Goal: Task Accomplishment & Management: Complete application form

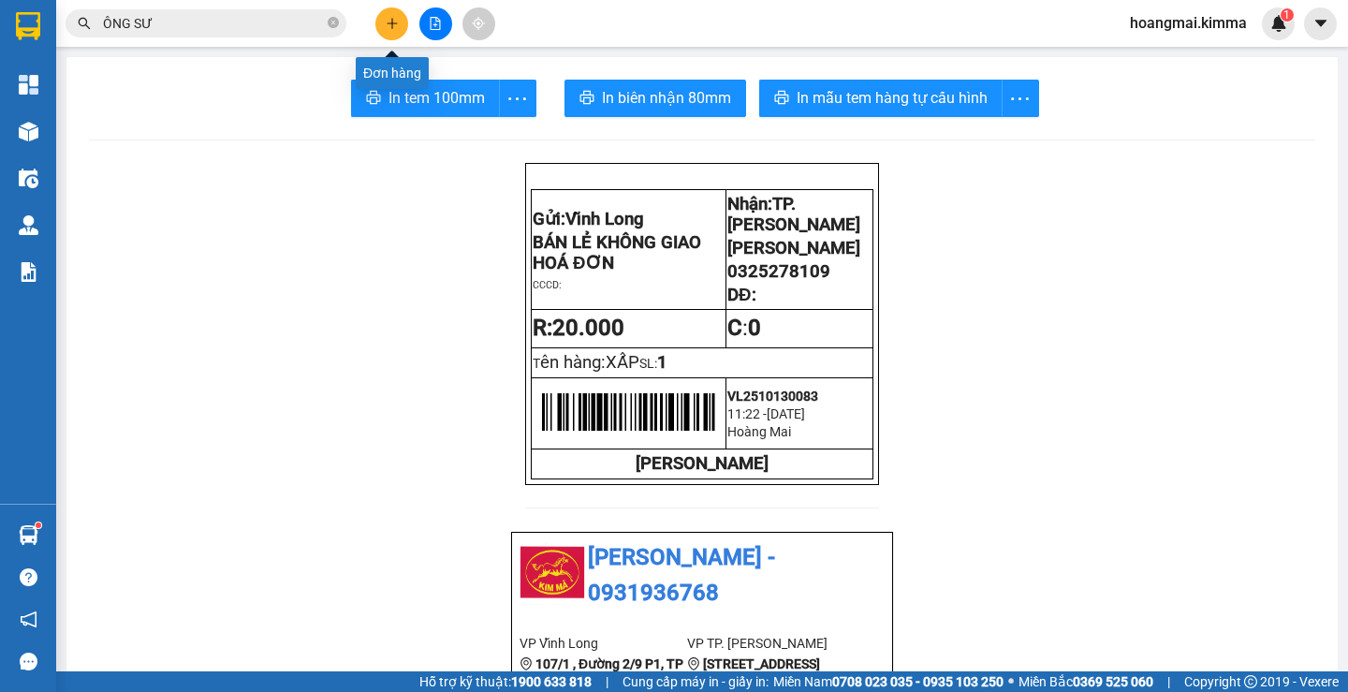
click at [393, 33] on button at bounding box center [391, 23] width 33 height 33
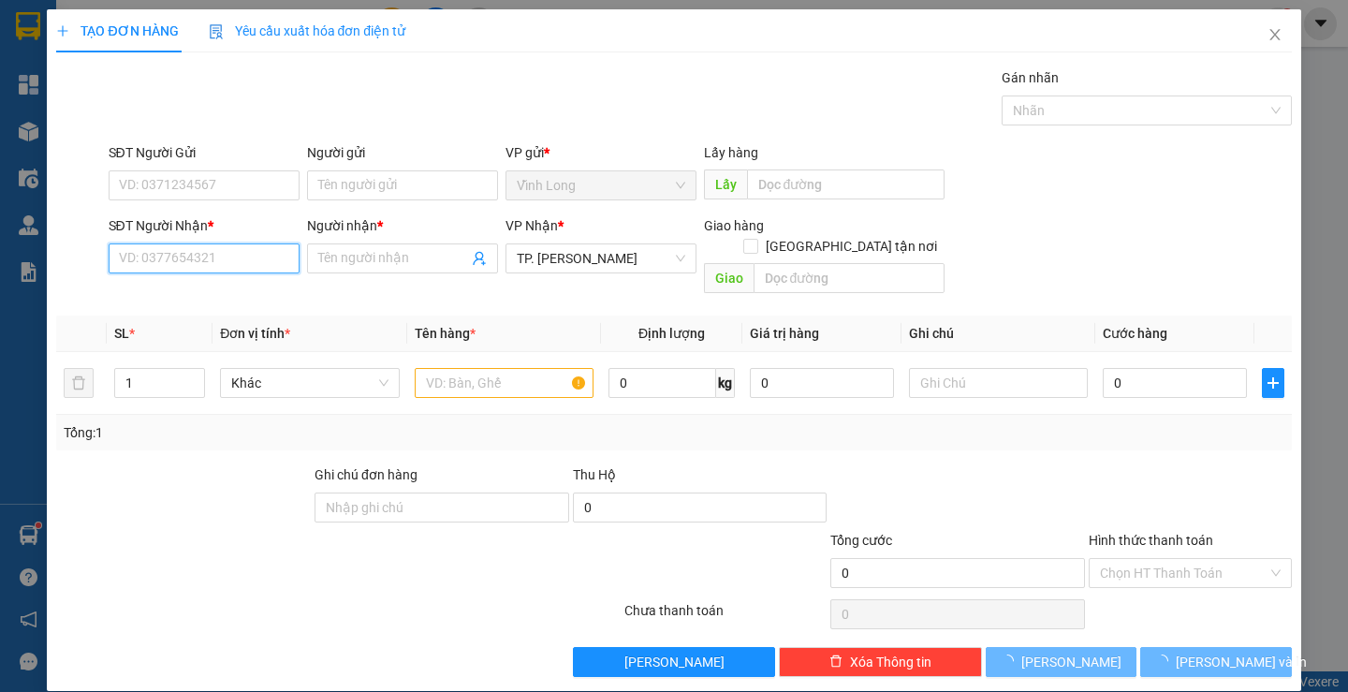
click at [257, 254] on input "SĐT Người Nhận *" at bounding box center [204, 258] width 191 height 30
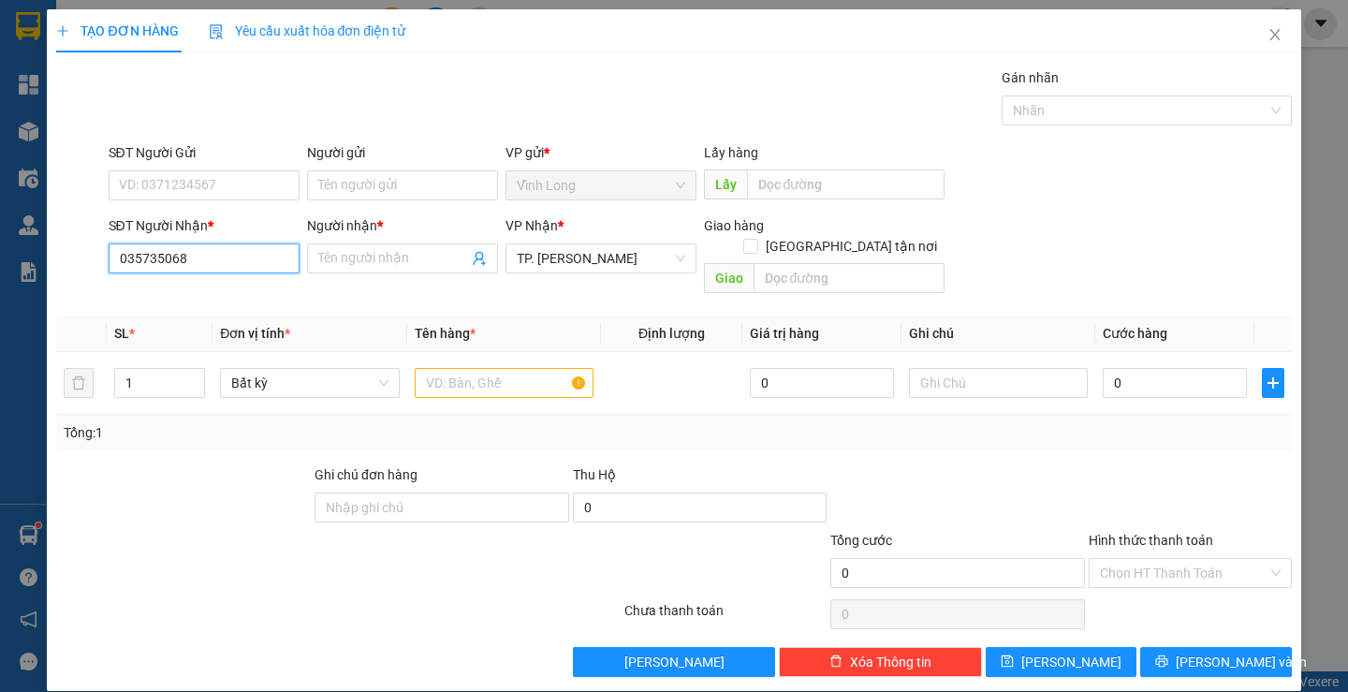
type input "0357350686"
click at [228, 290] on div "0357350686 - TƯỜNG VI" at bounding box center [201, 296] width 167 height 21
type input "TƯỜNG VI"
type input "0357350686"
click at [339, 180] on input "Người gửi" at bounding box center [402, 185] width 191 height 30
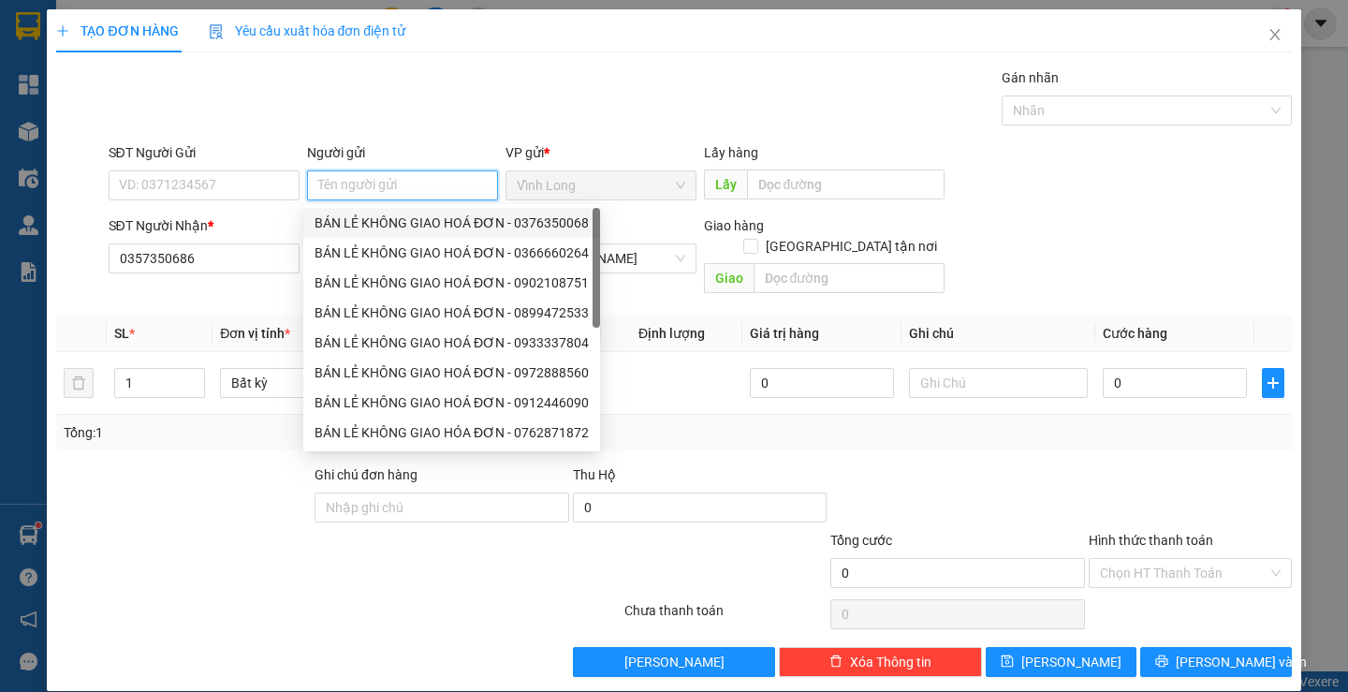
click at [377, 216] on div "BÁN LẺ KHÔNG GIAO HOÁ ĐƠN - 0376350068" at bounding box center [452, 223] width 274 height 21
type input "0376350068"
type input "BÁN LẺ KHÔNG GIAO HOÁ ĐƠN"
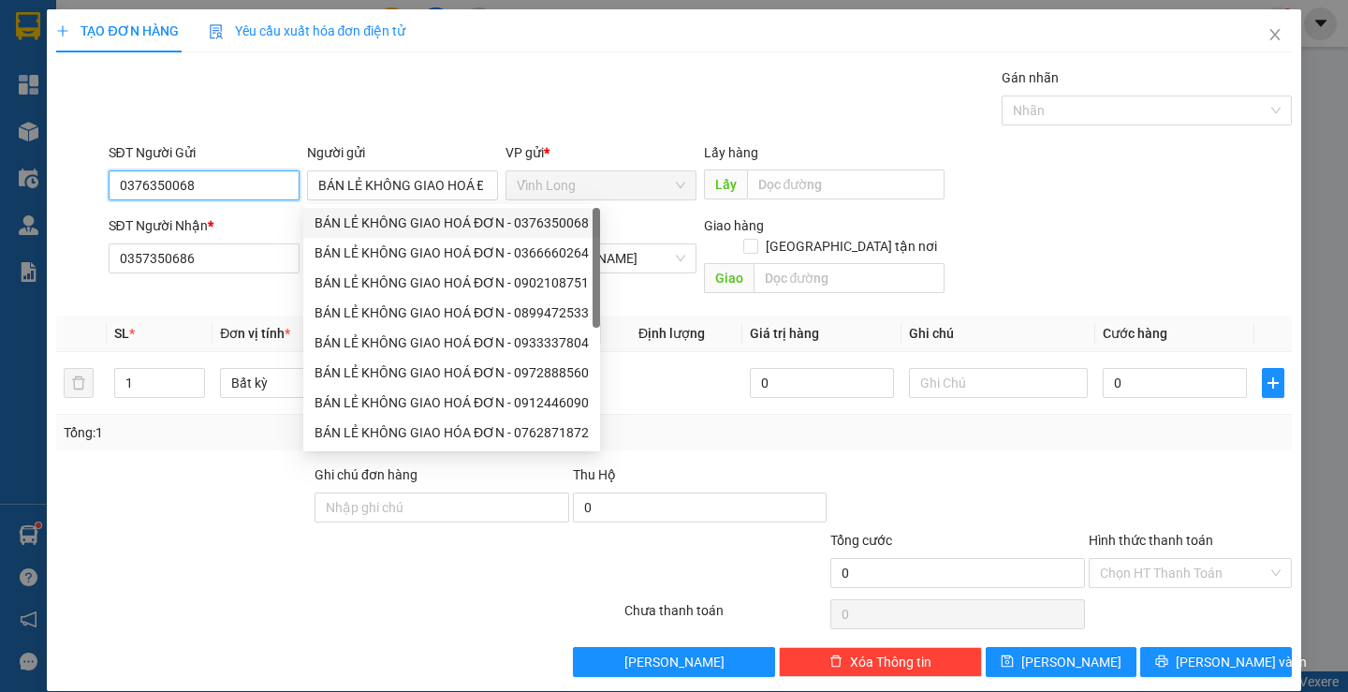
click at [236, 183] on input "0376350068" at bounding box center [204, 185] width 191 height 30
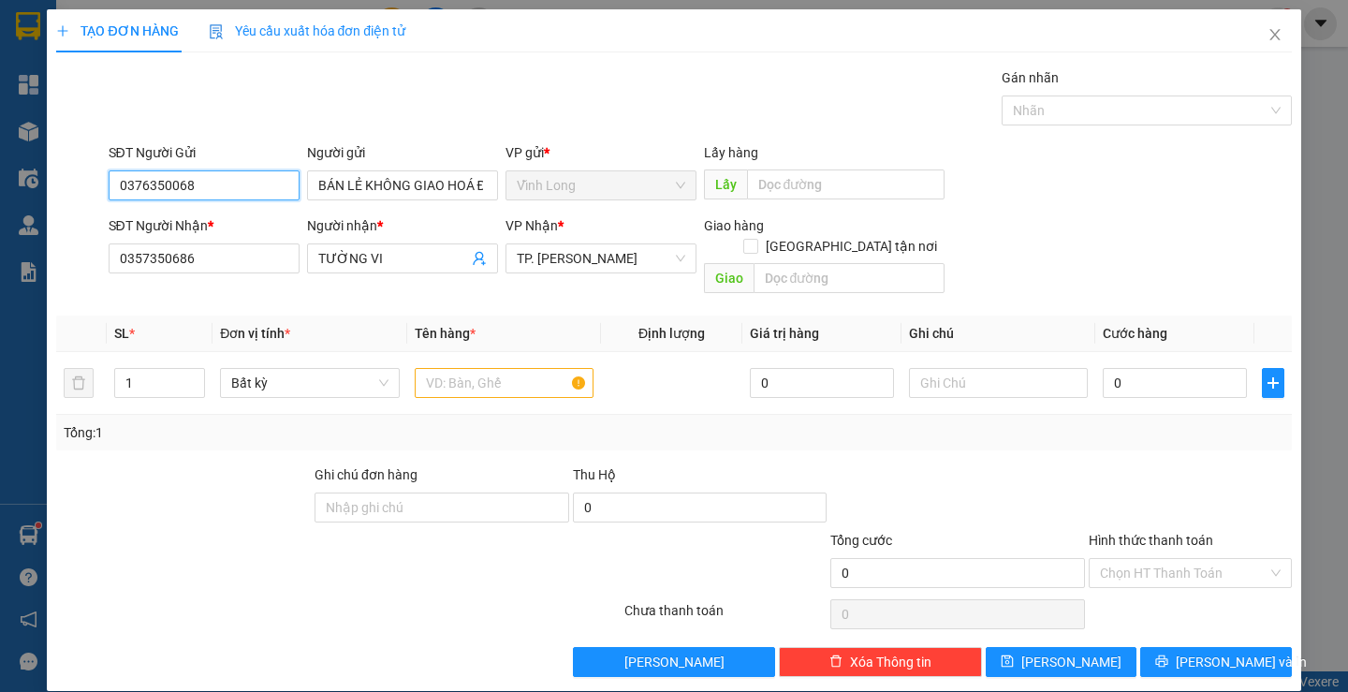
click at [236, 183] on input "0376350068" at bounding box center [204, 185] width 191 height 30
click at [483, 372] on input "text" at bounding box center [504, 383] width 179 height 30
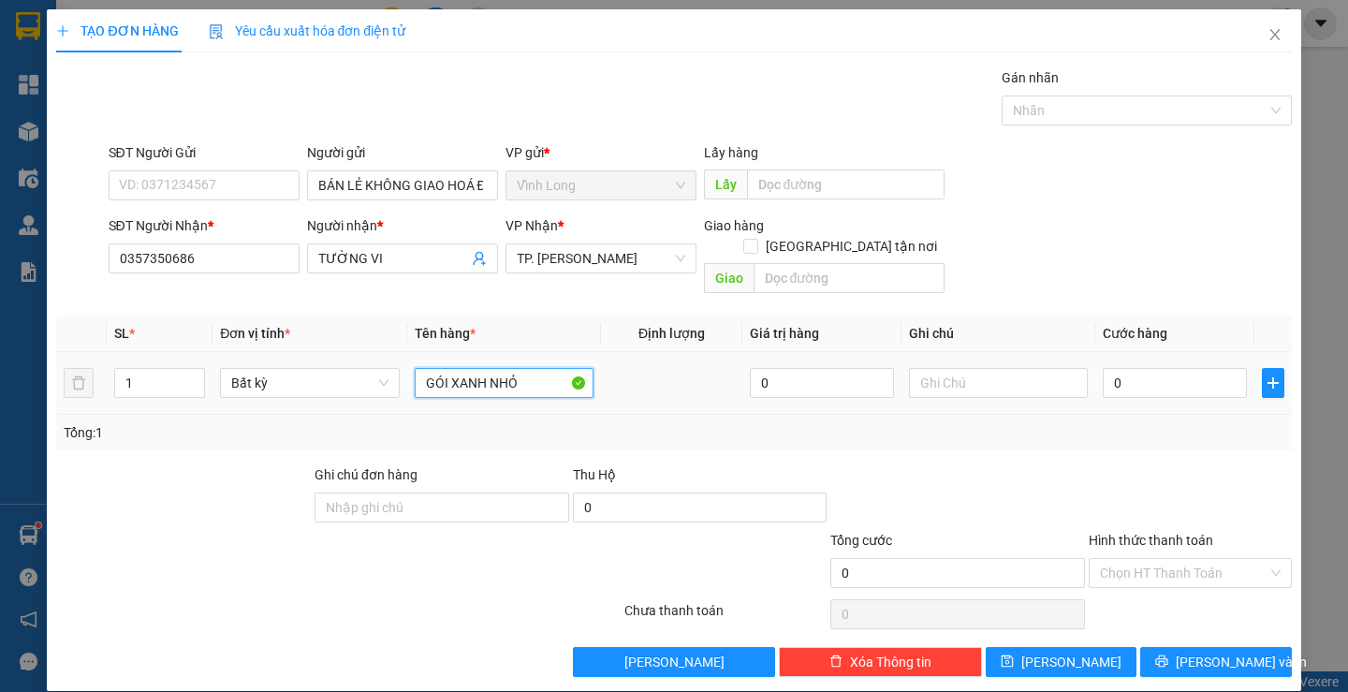
type input "GÓI XANH NHỎ"
type input "THƯ"
type input "2"
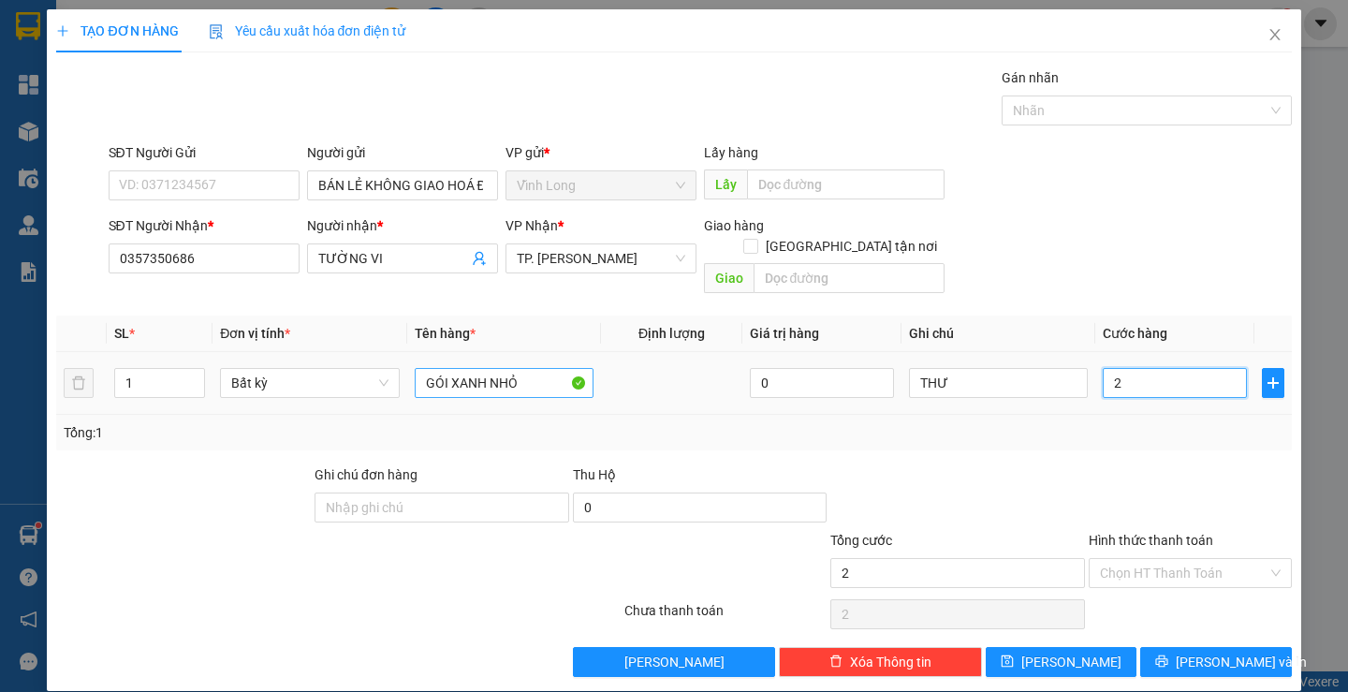
type input "20"
type input "20.000"
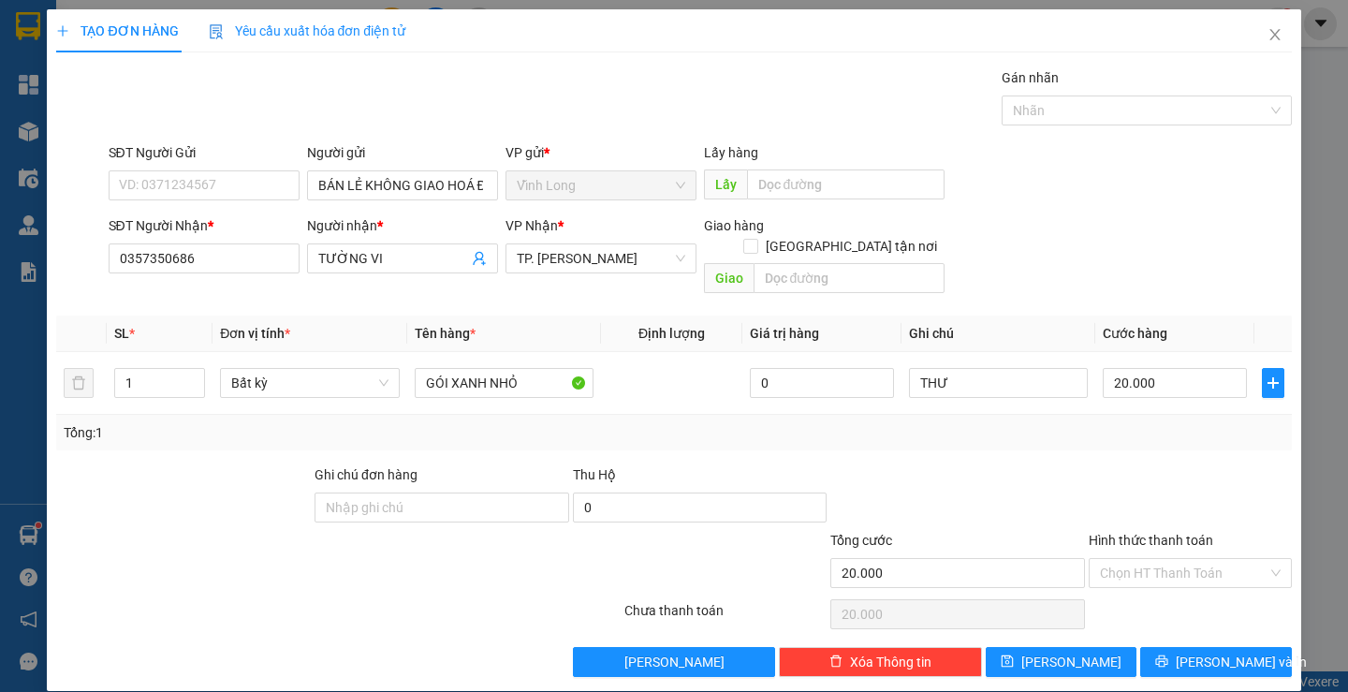
click at [1228, 502] on div at bounding box center [1190, 497] width 207 height 66
click at [1182, 559] on input "Hình thức thanh toán" at bounding box center [1184, 573] width 168 height 28
click at [1182, 583] on div "Tại văn phòng" at bounding box center [1179, 589] width 178 height 21
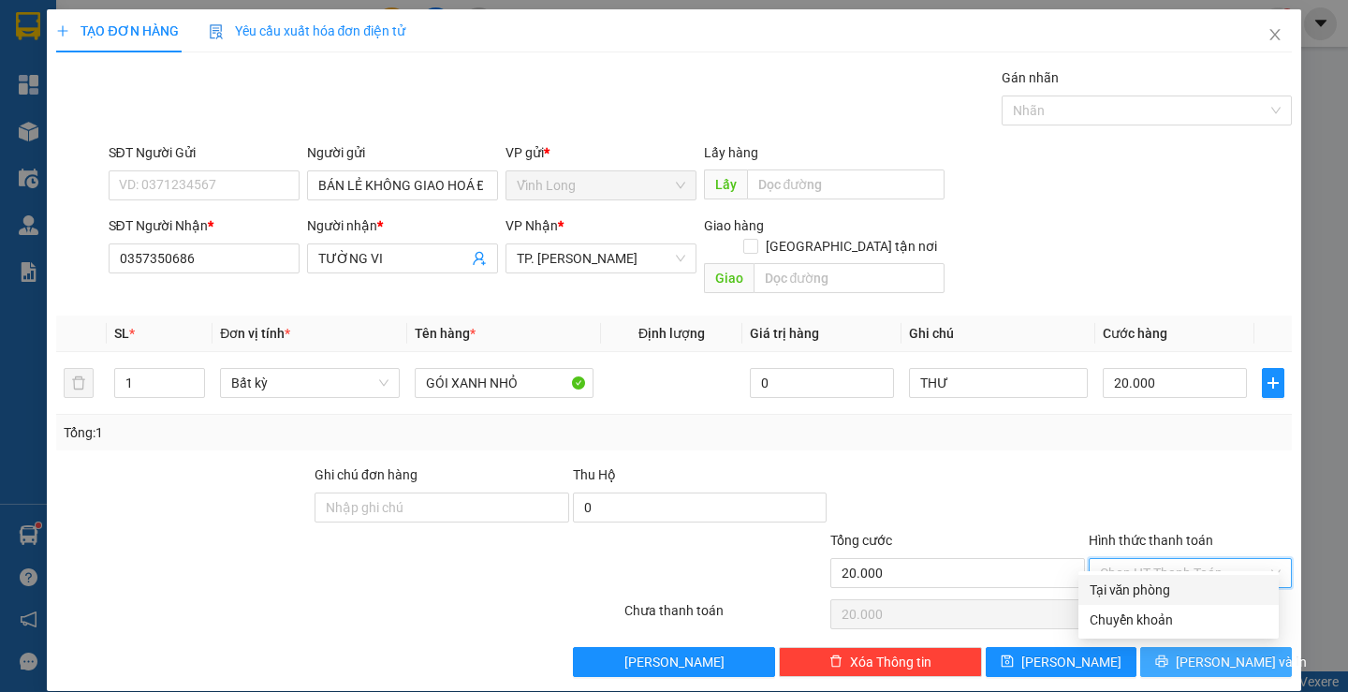
type input "0"
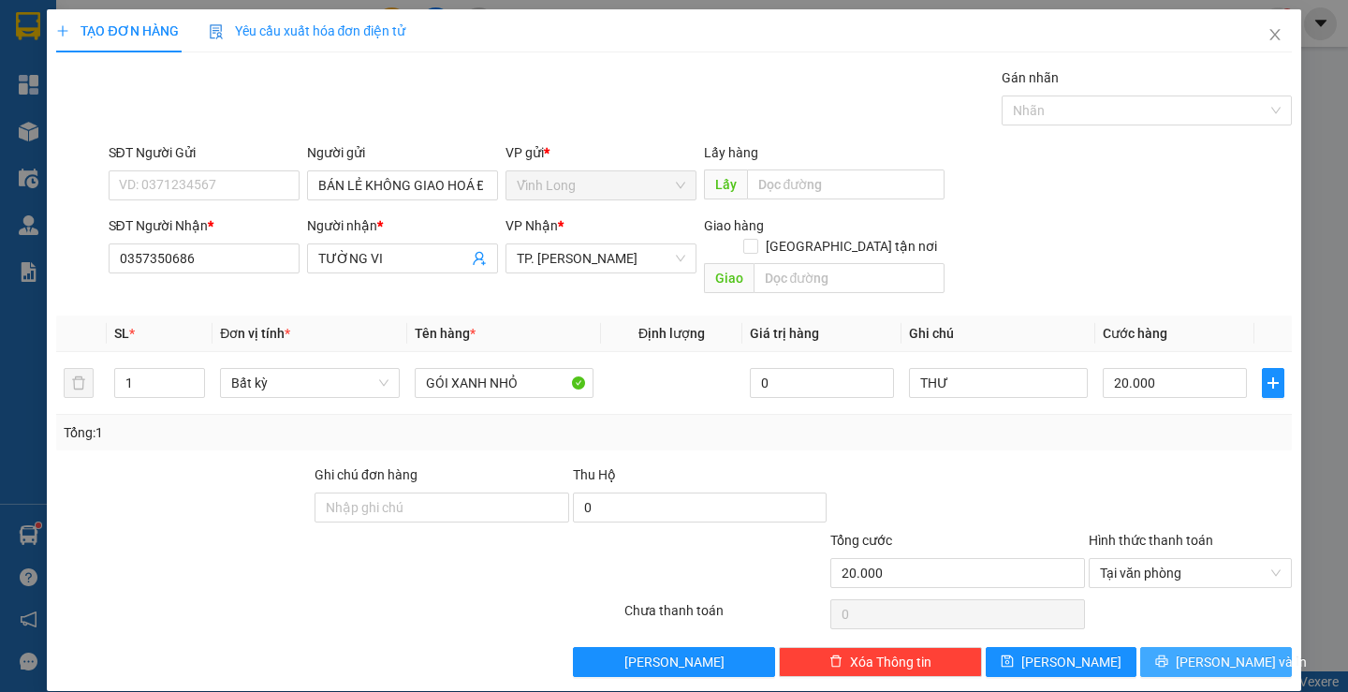
click at [1205, 652] on span "[PERSON_NAME] và In" at bounding box center [1241, 662] width 131 height 21
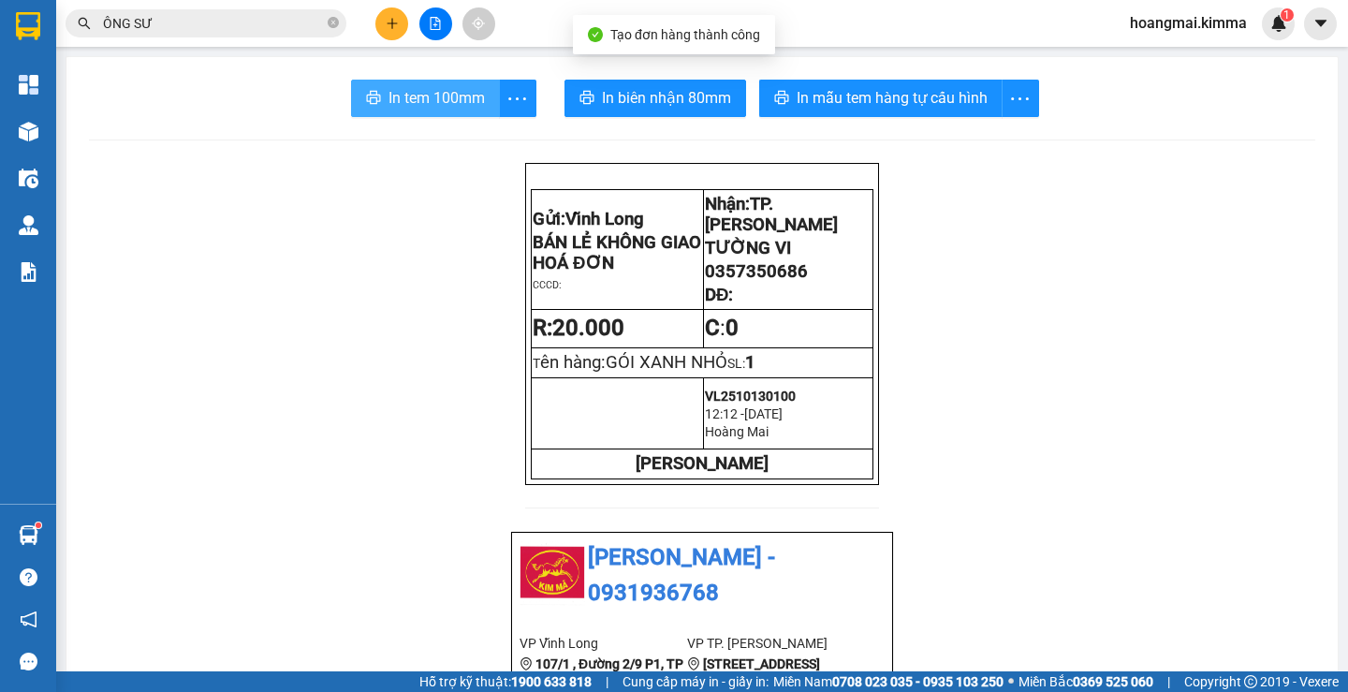
drag, startPoint x: 389, startPoint y: 81, endPoint x: 854, endPoint y: 240, distance: 491.7
click at [392, 81] on button "In tem 100mm" at bounding box center [425, 98] width 149 height 37
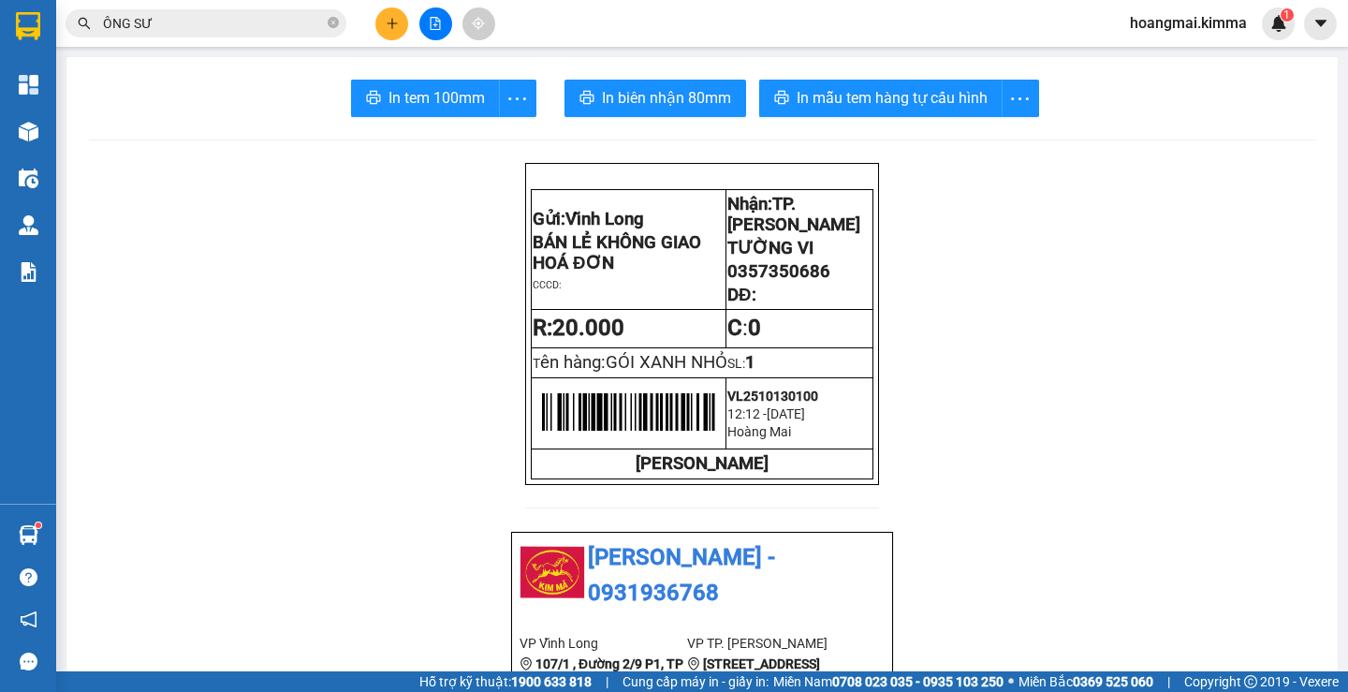
click at [249, 28] on input "ÔNG SƯ" at bounding box center [213, 23] width 221 height 21
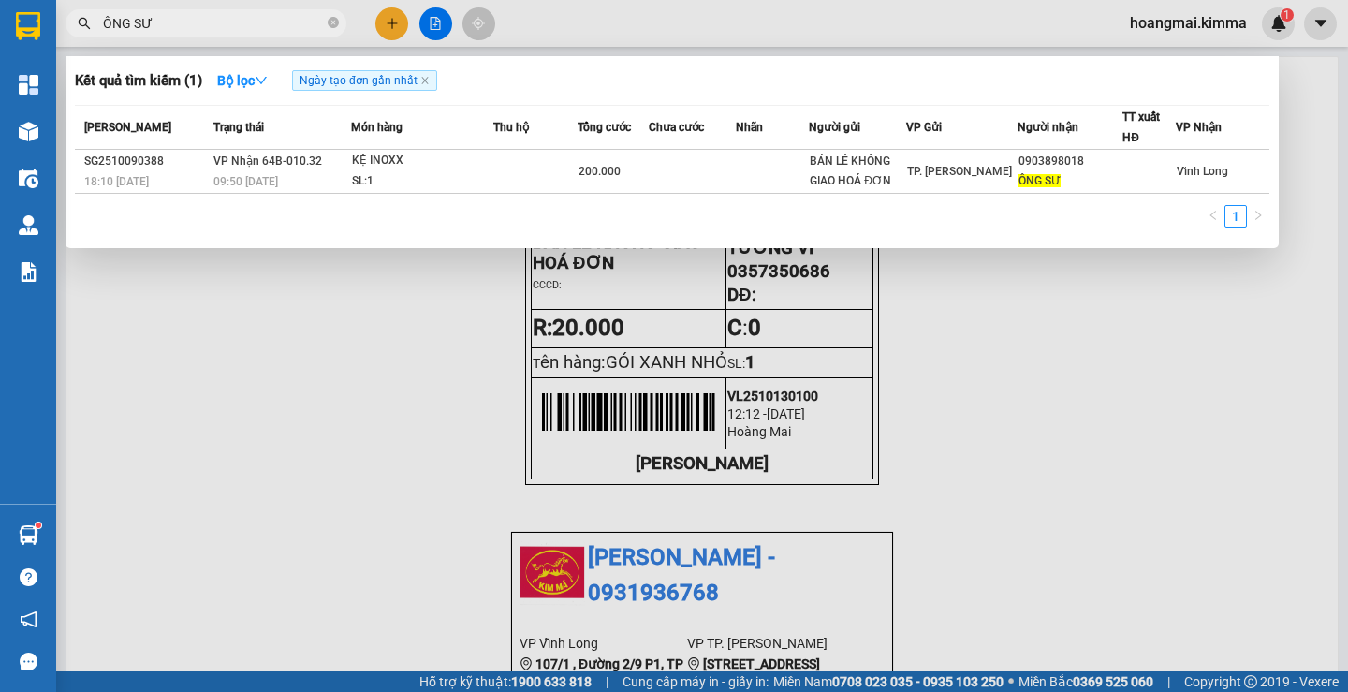
click at [249, 28] on input "ÔNG SƯ" at bounding box center [213, 23] width 221 height 21
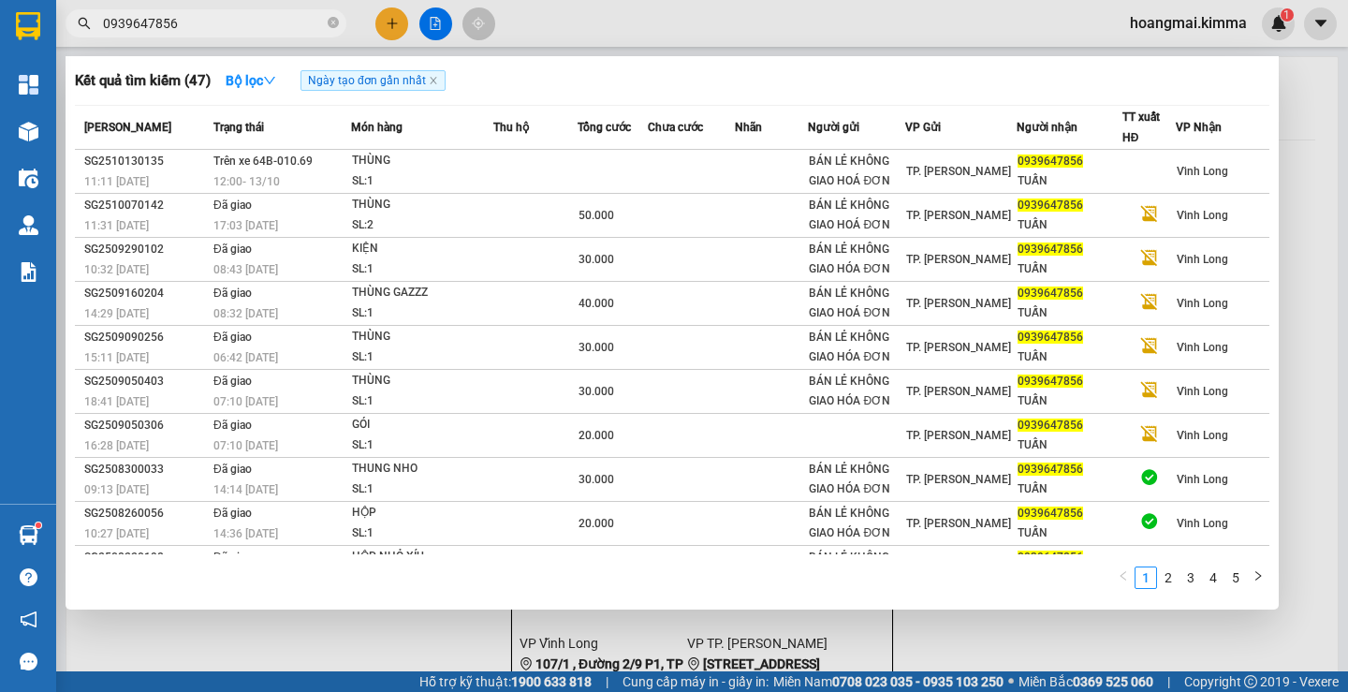
type input "0939647856"
click at [387, 20] on div at bounding box center [674, 346] width 1348 height 692
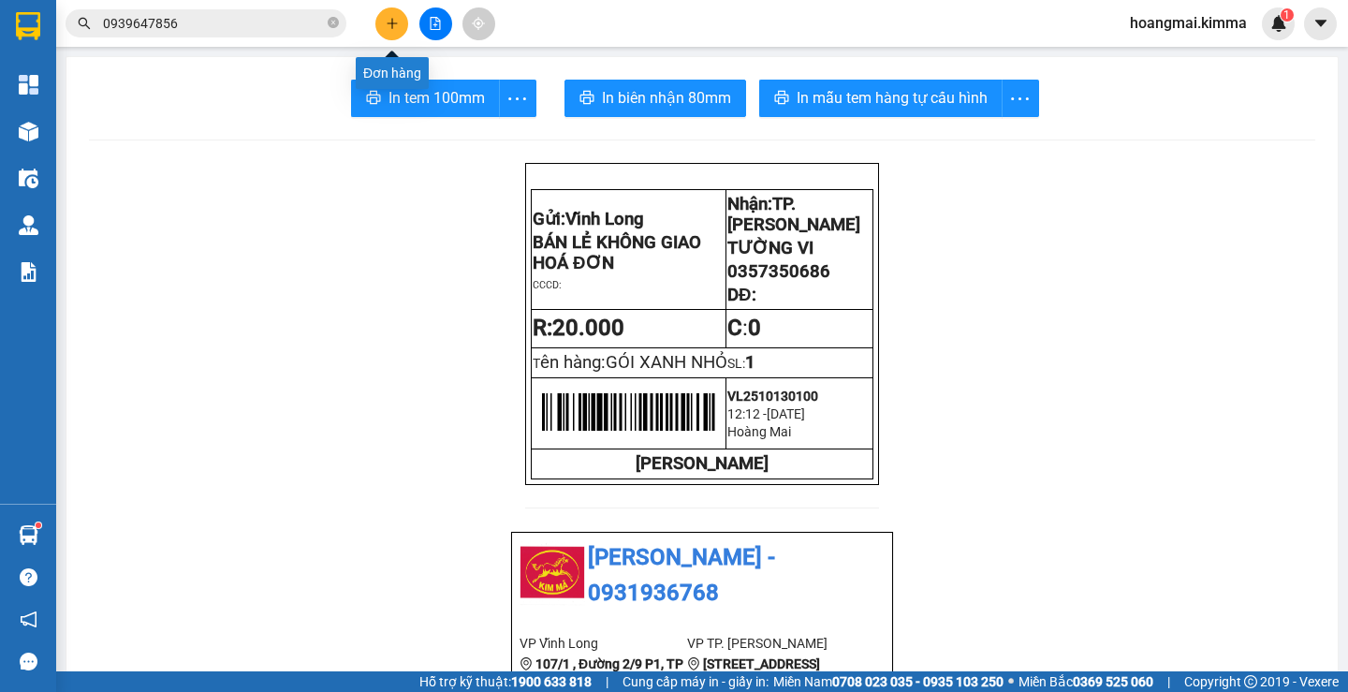
click at [387, 20] on icon "plus" at bounding box center [392, 23] width 13 height 13
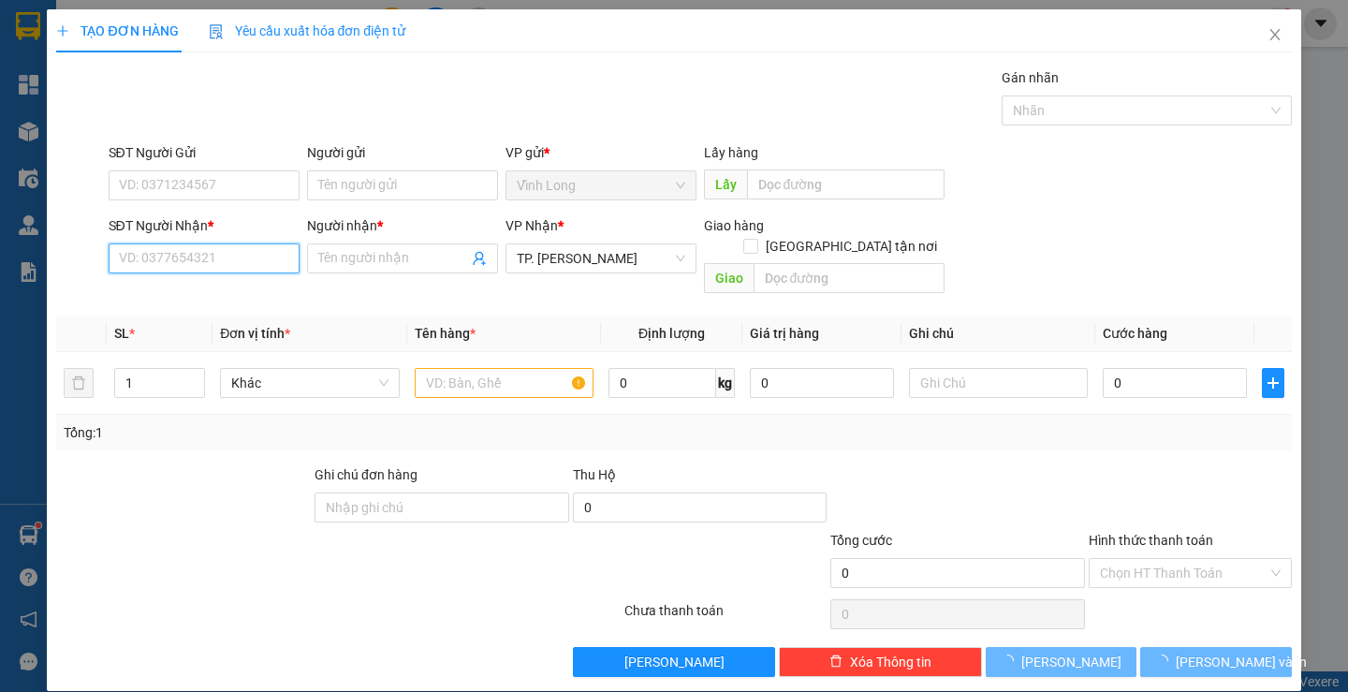
click at [239, 264] on input "SĐT Người Nhận *" at bounding box center [204, 258] width 191 height 30
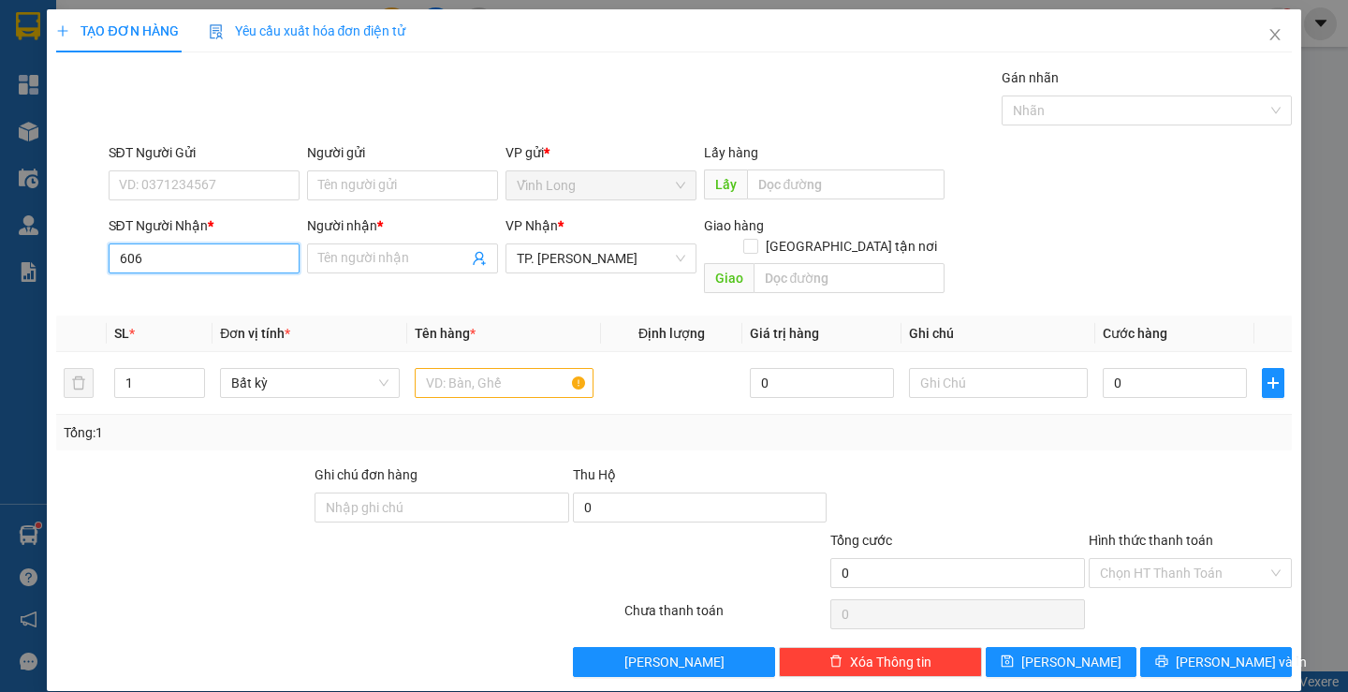
type input "6068"
click at [186, 259] on input "6068" at bounding box center [204, 258] width 191 height 30
type input "0907008068"
click at [198, 292] on div "0907008068 - [PERSON_NAME]" at bounding box center [210, 296] width 184 height 21
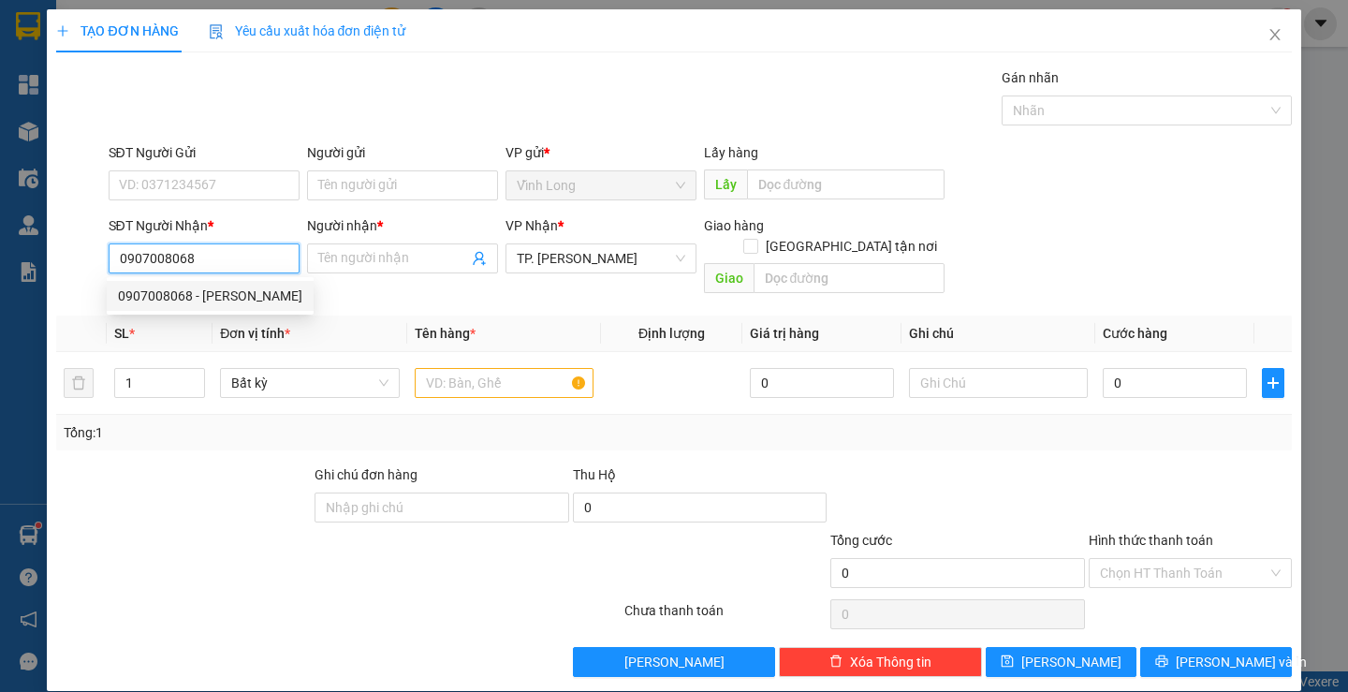
type input "[PERSON_NAME]"
type input "0907008068"
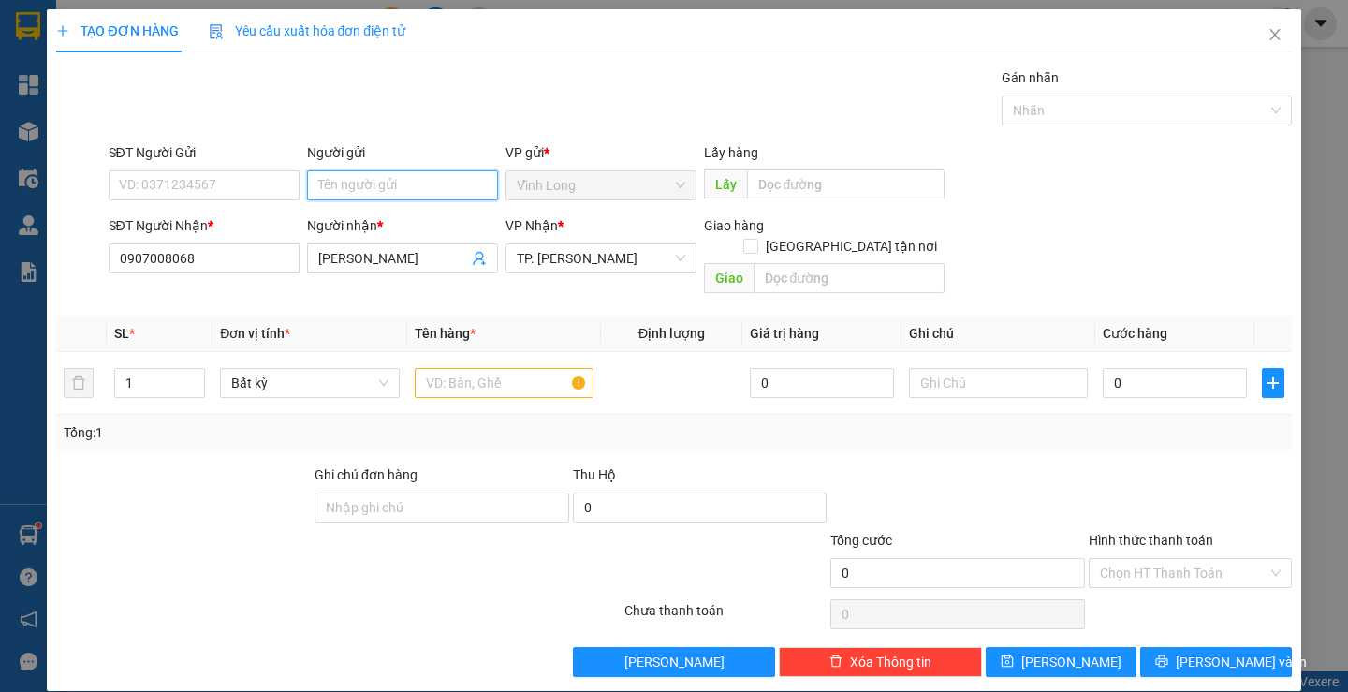
click at [343, 178] on input "Người gửi" at bounding box center [402, 185] width 191 height 30
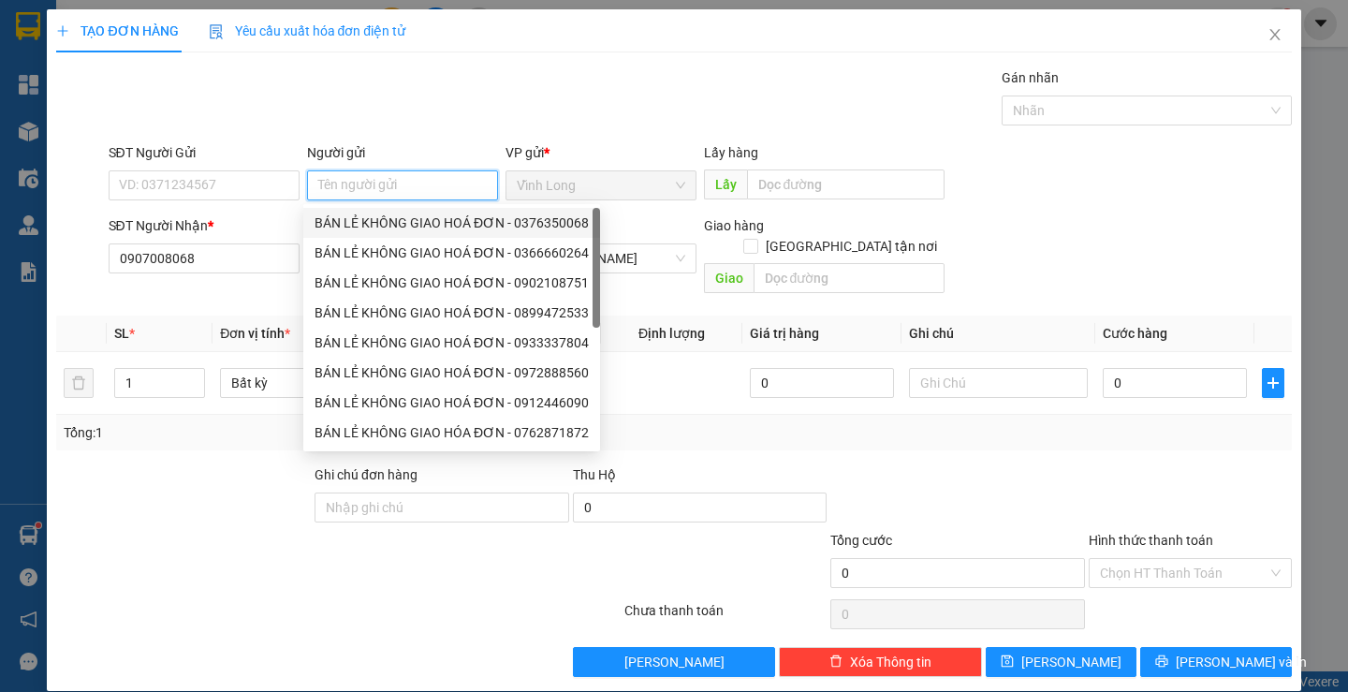
click at [378, 211] on div "BÁN LẺ KHÔNG GIAO HOÁ ĐƠN - 0376350068" at bounding box center [451, 223] width 297 height 30
type input "0376350068"
type input "BÁN LẺ KHÔNG GIAO HOÁ ĐƠN"
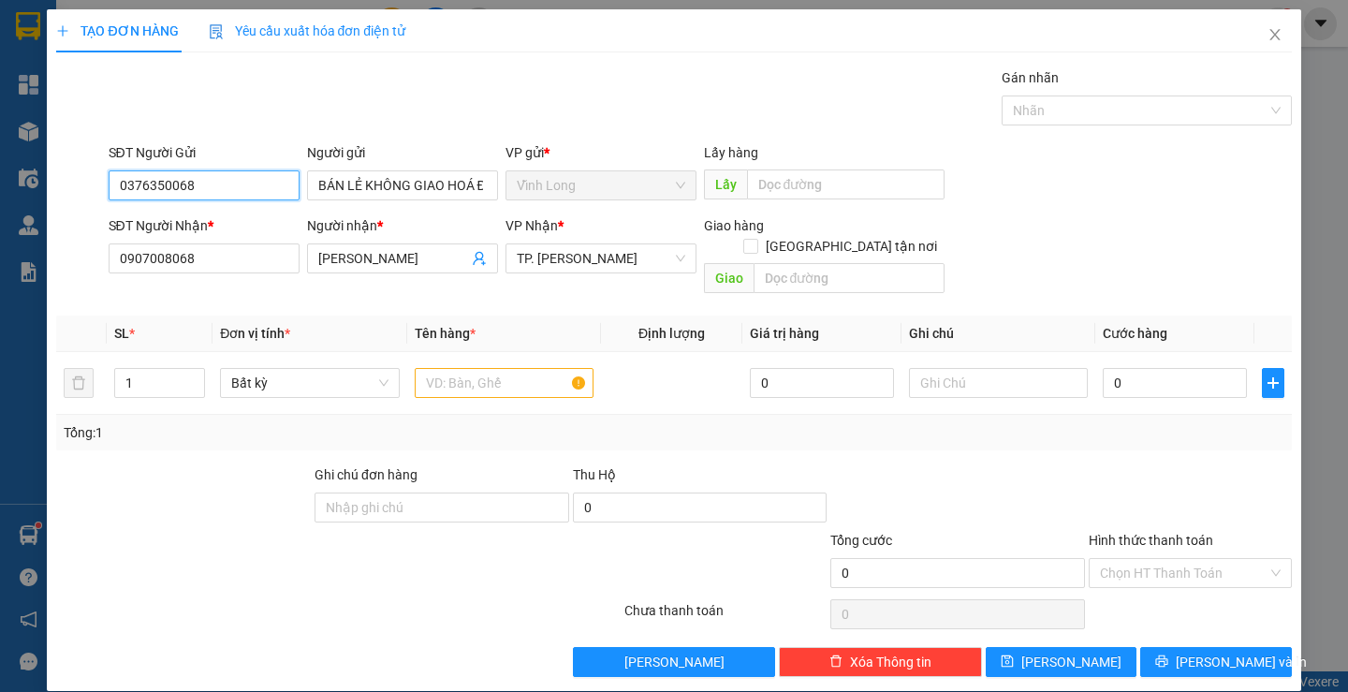
click at [213, 194] on input "0376350068" at bounding box center [204, 185] width 191 height 30
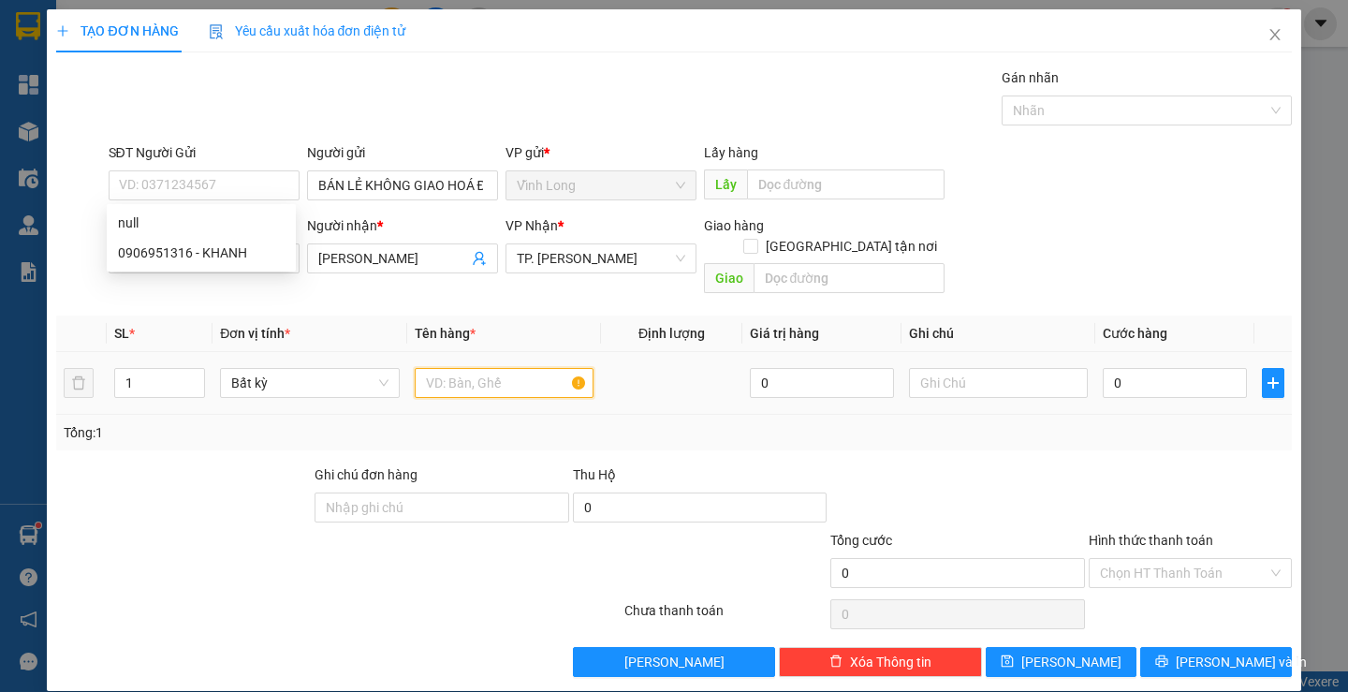
click at [482, 374] on input "text" at bounding box center [504, 383] width 179 height 30
type input "T"
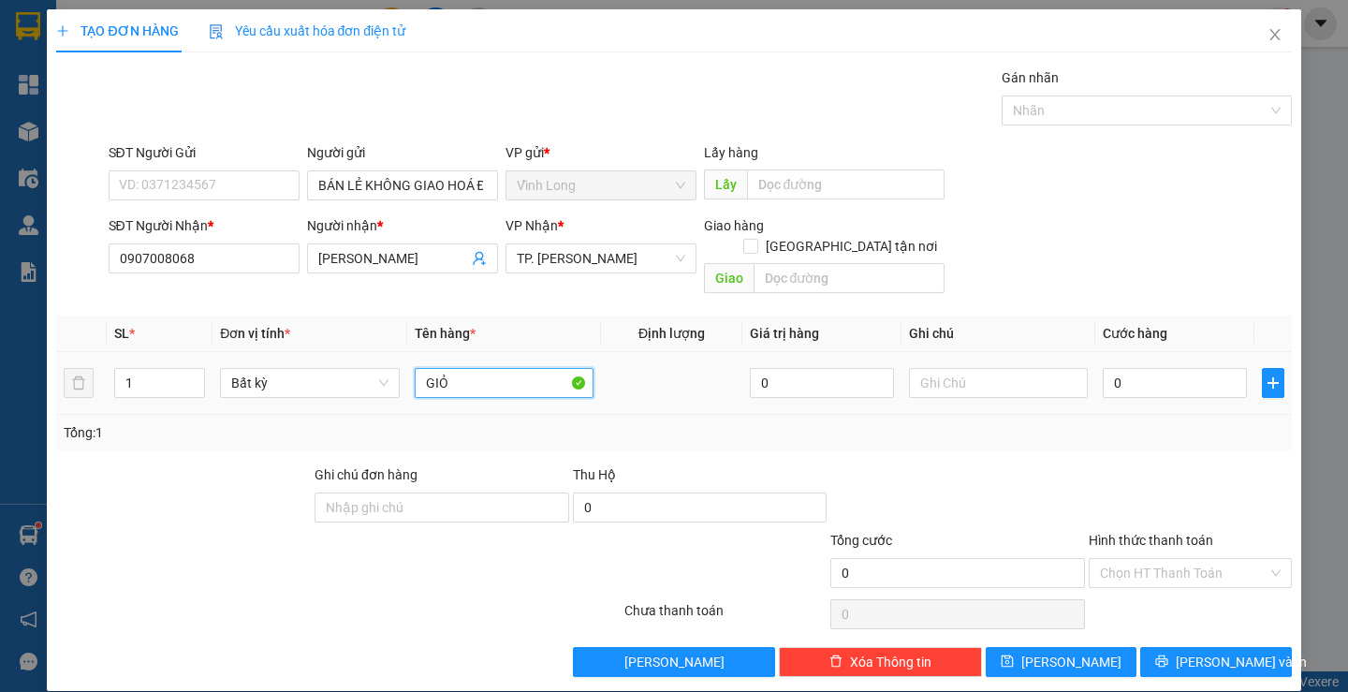
type input "GIỎ"
type input "THƯ"
type input "03"
type input "3"
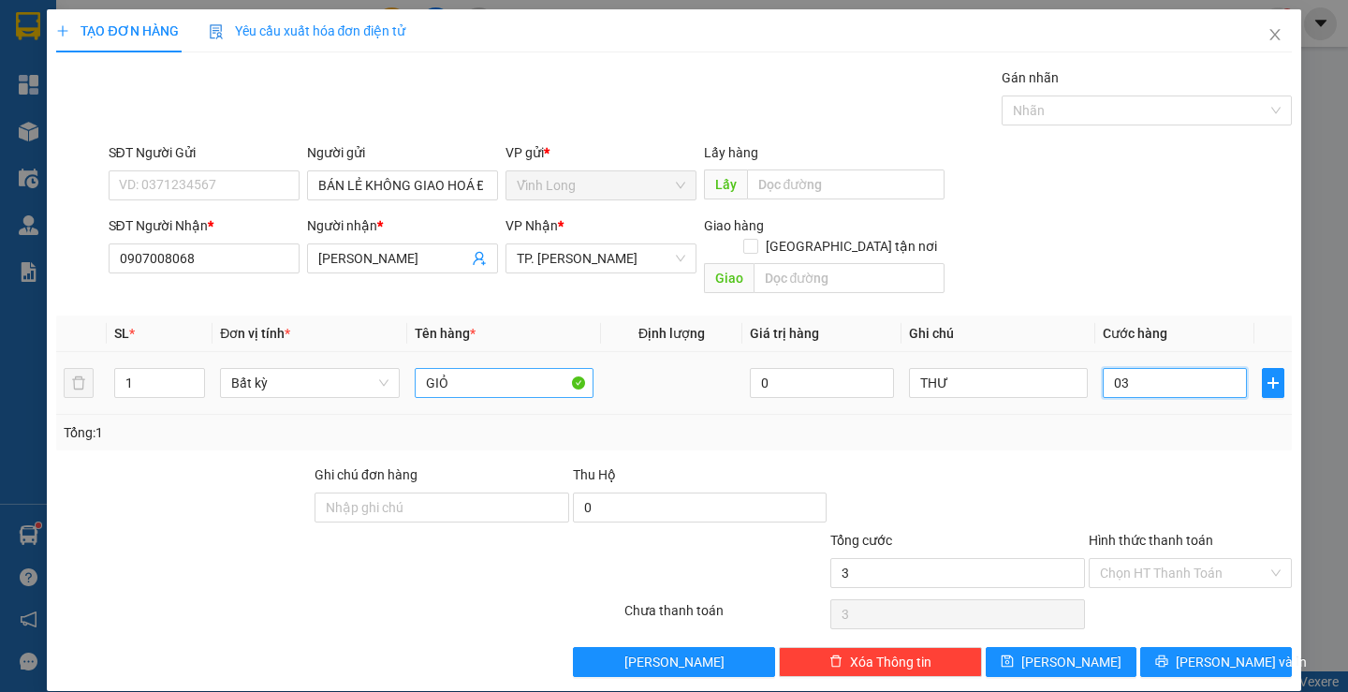
type input "030"
type input "30"
type input "30.000"
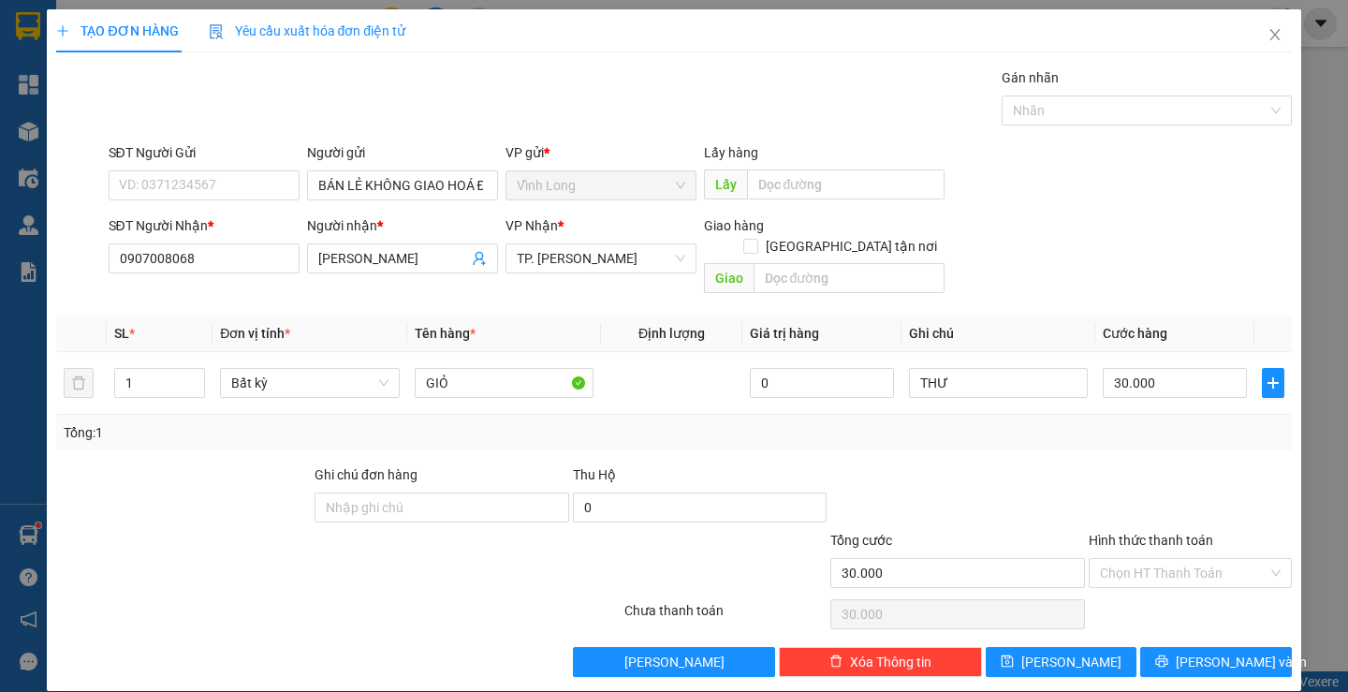
click at [1106, 472] on div at bounding box center [1190, 497] width 207 height 66
click at [1164, 535] on div "Hình thức thanh toán" at bounding box center [1190, 544] width 203 height 28
click at [1162, 559] on input "Hình thức thanh toán" at bounding box center [1184, 573] width 168 height 28
click at [1176, 580] on div "Tại văn phòng" at bounding box center [1179, 589] width 178 height 21
type input "0"
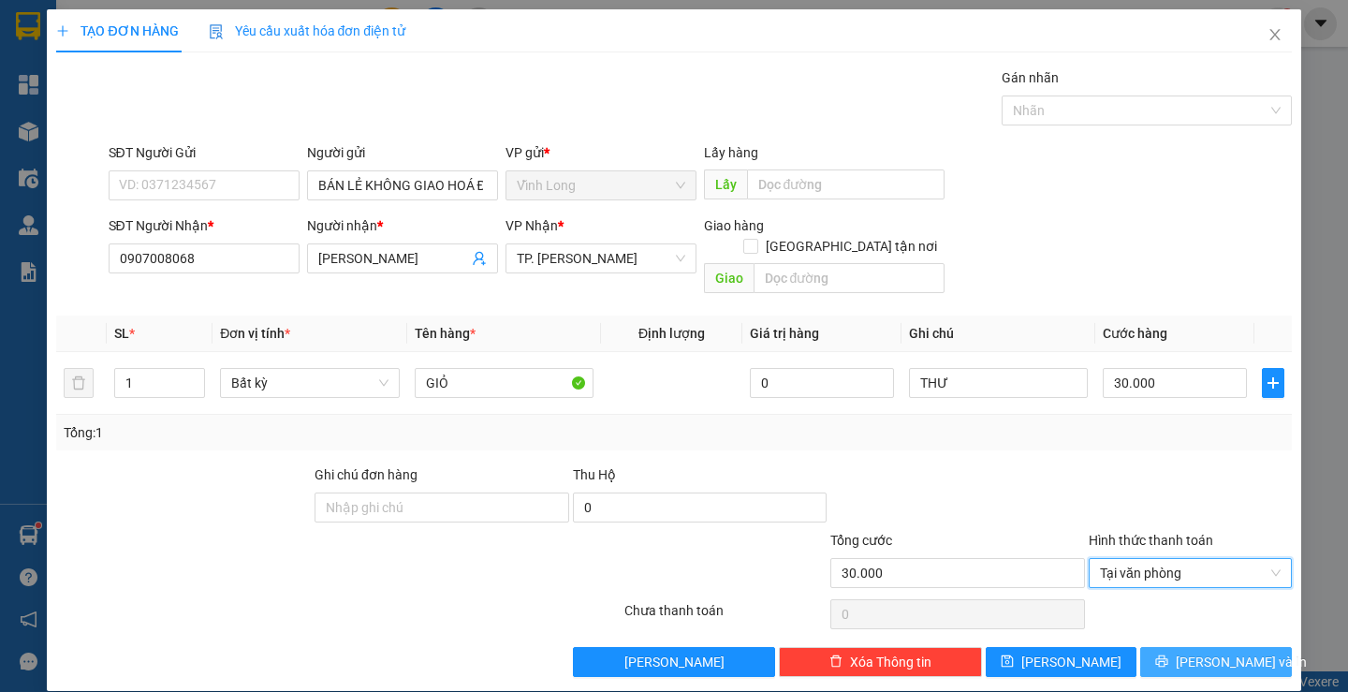
drag, startPoint x: 1186, startPoint y: 645, endPoint x: 1153, endPoint y: 639, distance: 33.2
click at [1184, 647] on button "[PERSON_NAME] và In" at bounding box center [1215, 662] width 151 height 30
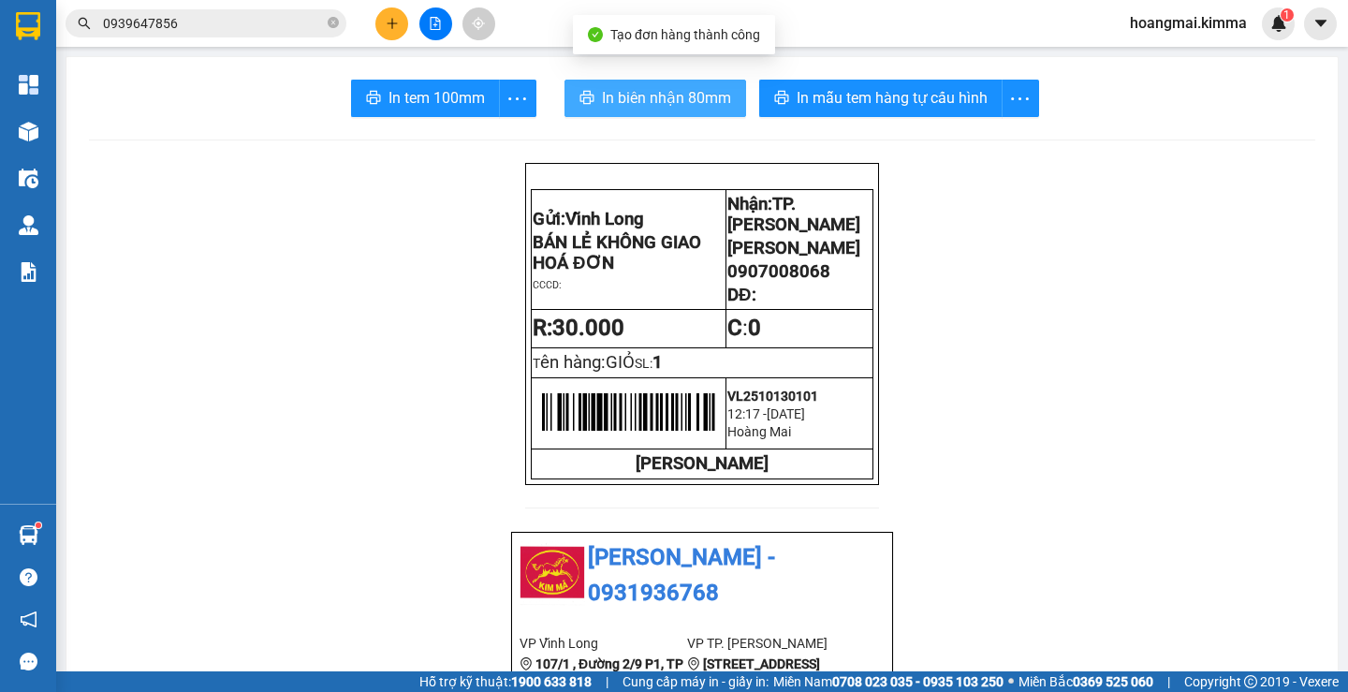
click at [635, 86] on span "In biên nhận 80mm" at bounding box center [666, 97] width 129 height 23
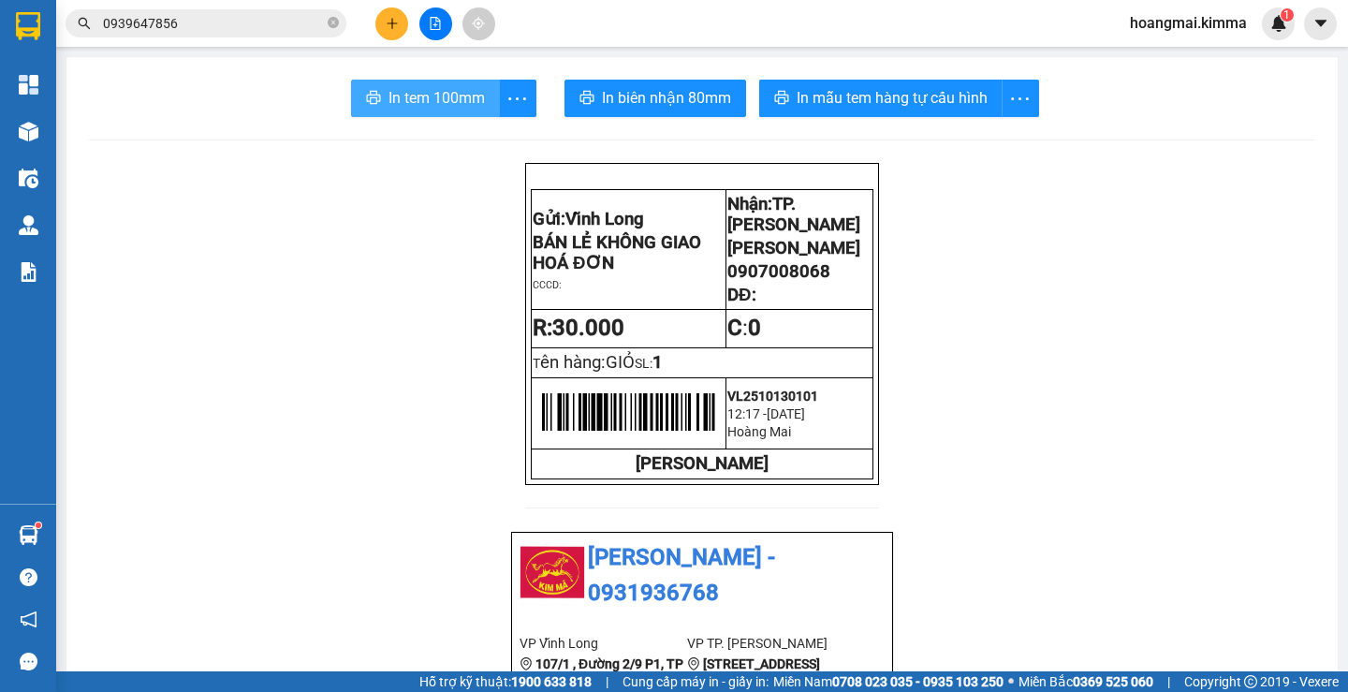
click at [410, 92] on span "In tem 100mm" at bounding box center [437, 97] width 96 height 23
click at [239, 22] on input "0939647856" at bounding box center [213, 23] width 221 height 21
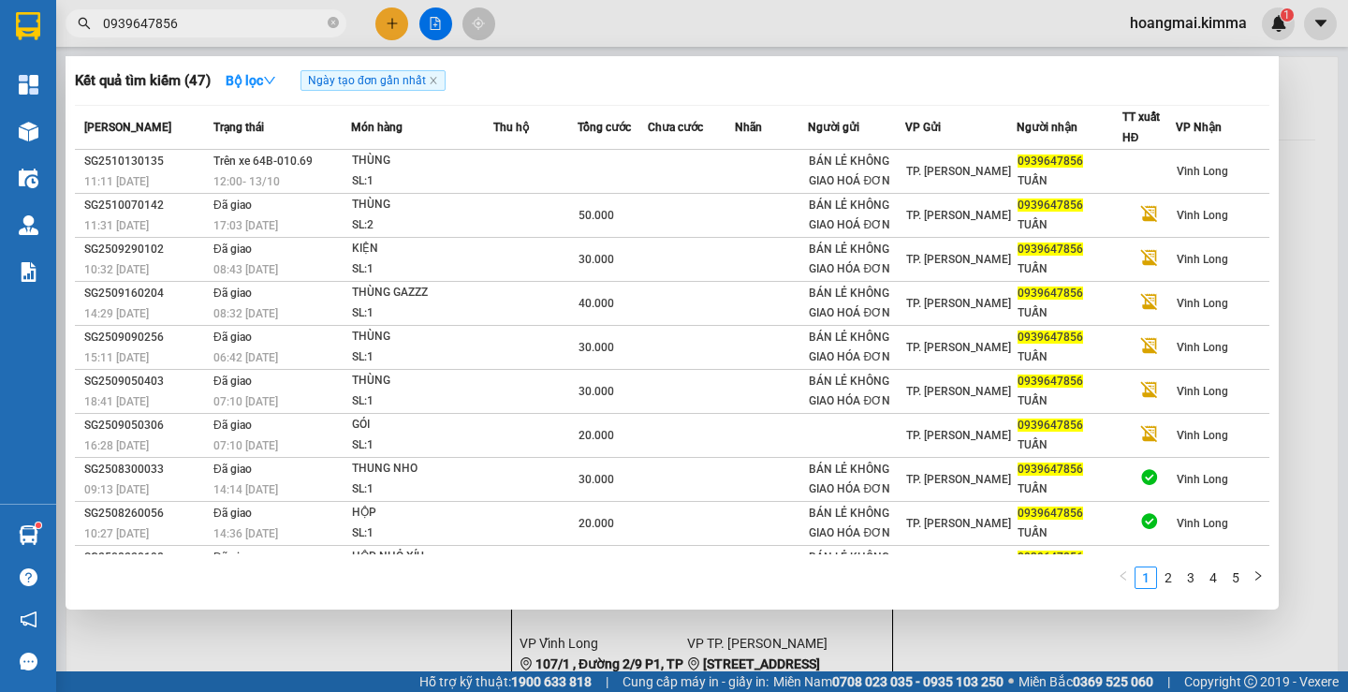
click at [239, 22] on input "0939647856" at bounding box center [213, 23] width 221 height 21
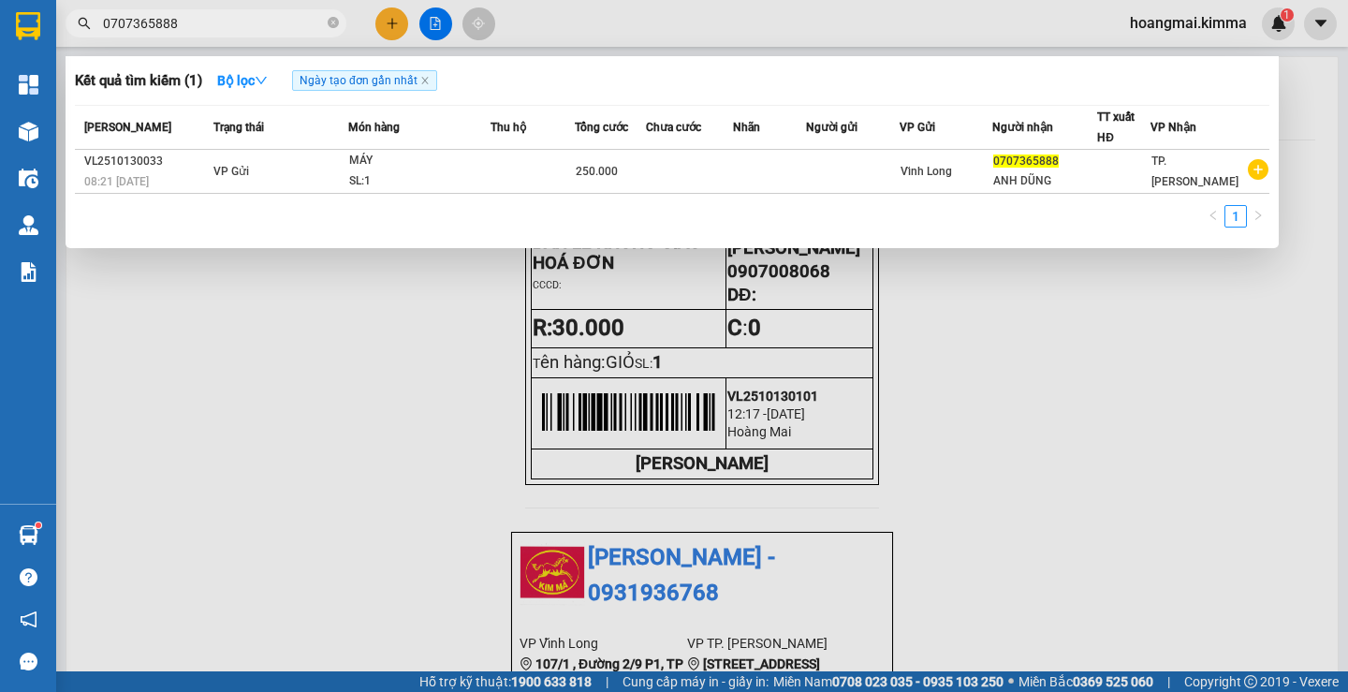
type input "0707365888"
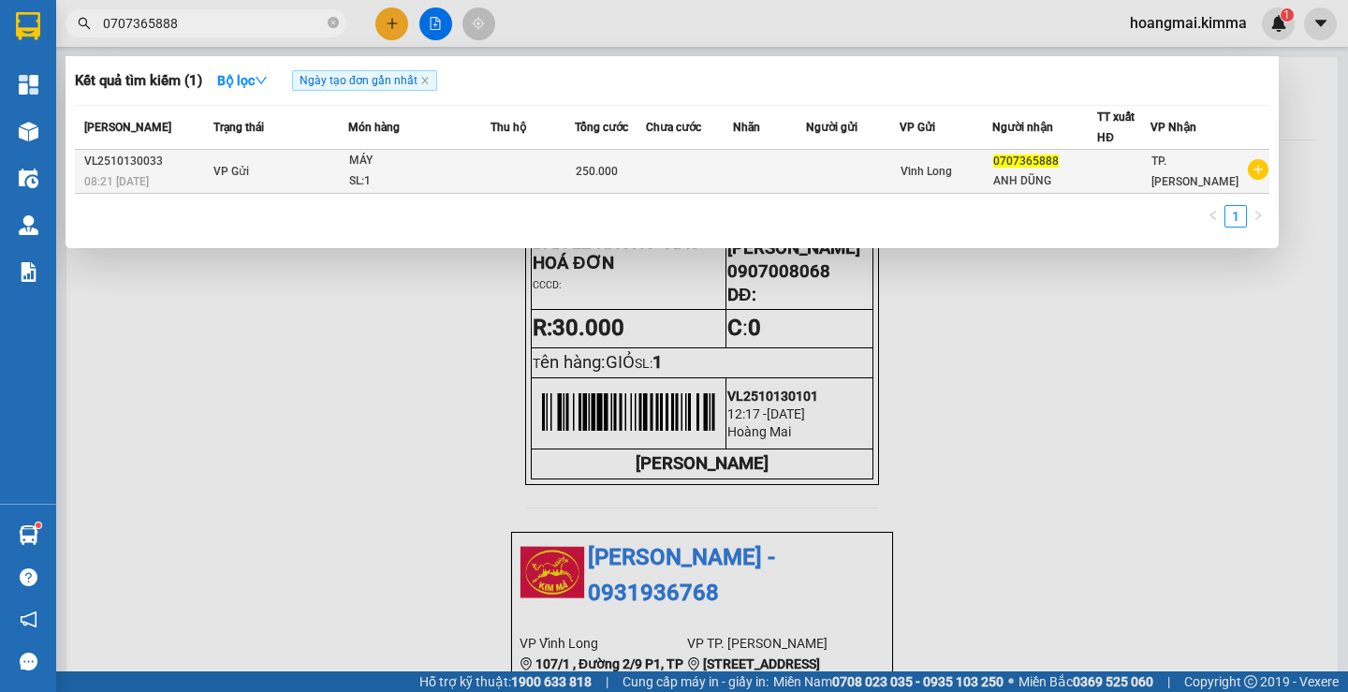
click at [964, 181] on div "Vĩnh Long" at bounding box center [946, 171] width 91 height 21
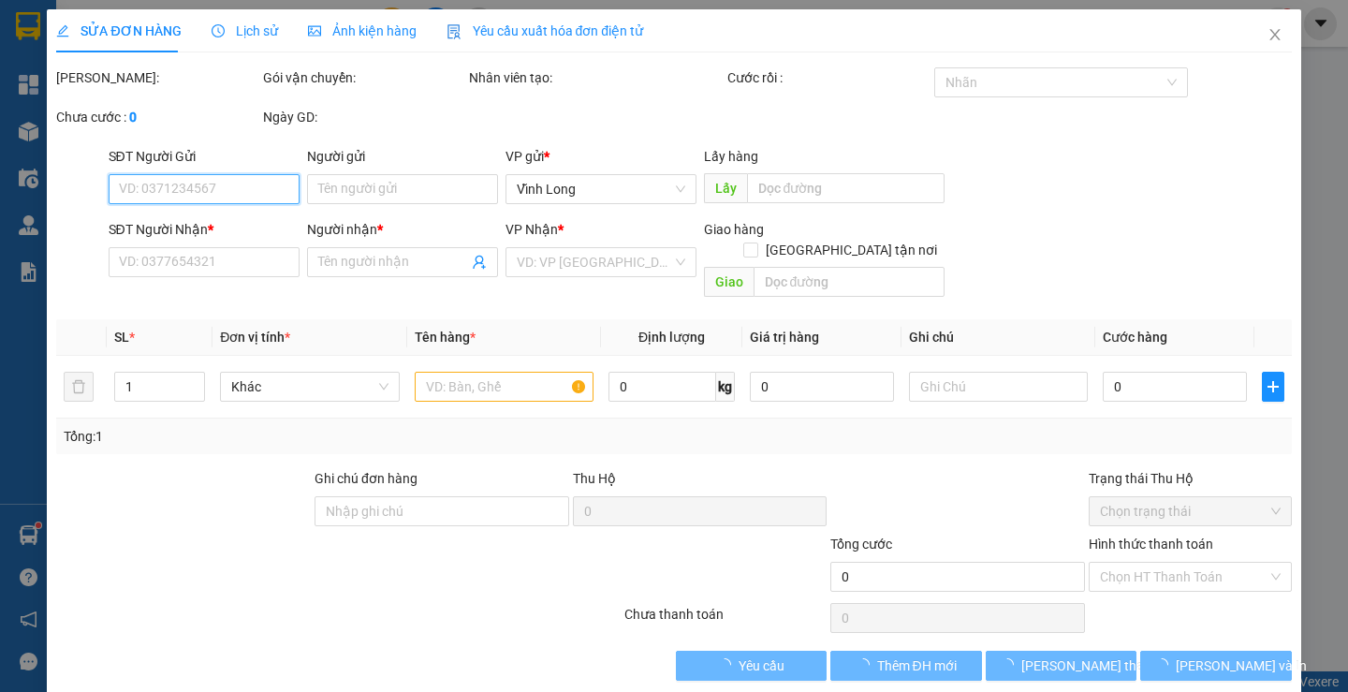
type input "0707365888"
type input "ANH DŨNG"
type input "250.000"
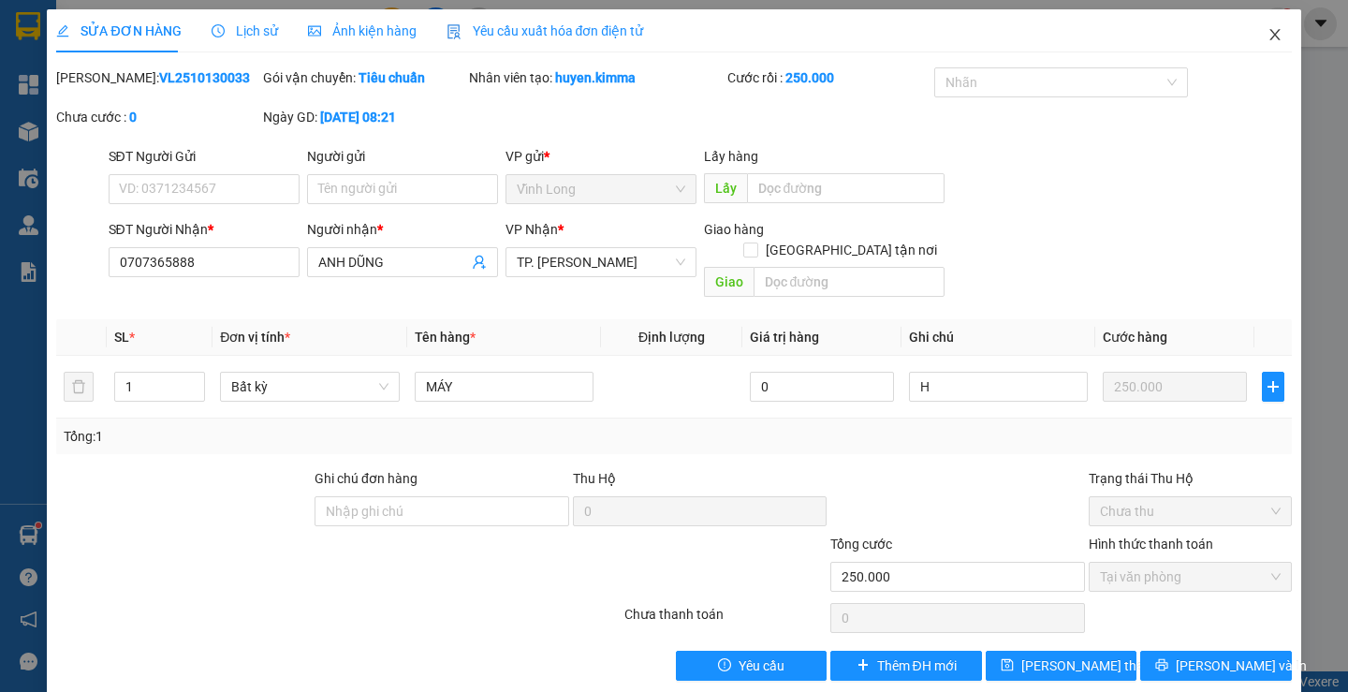
click at [1268, 40] on icon "close" at bounding box center [1275, 34] width 15 height 15
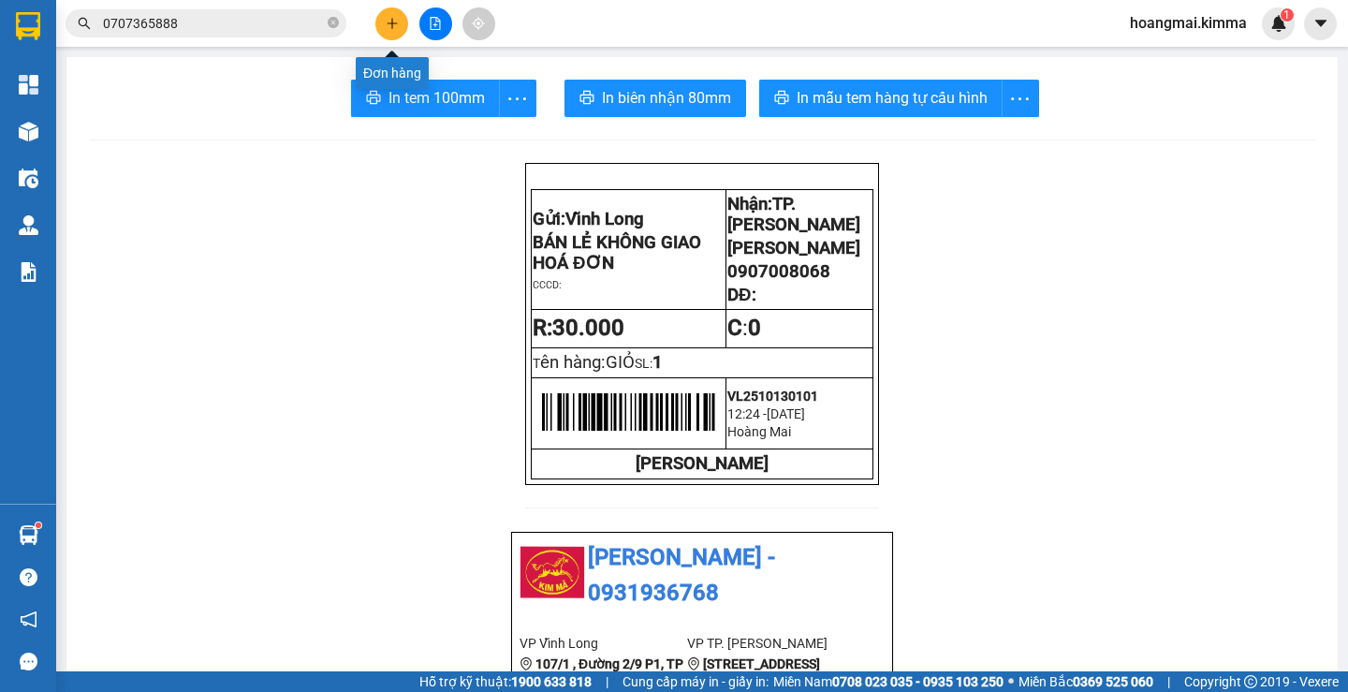
click at [389, 18] on icon "plus" at bounding box center [392, 23] width 13 height 13
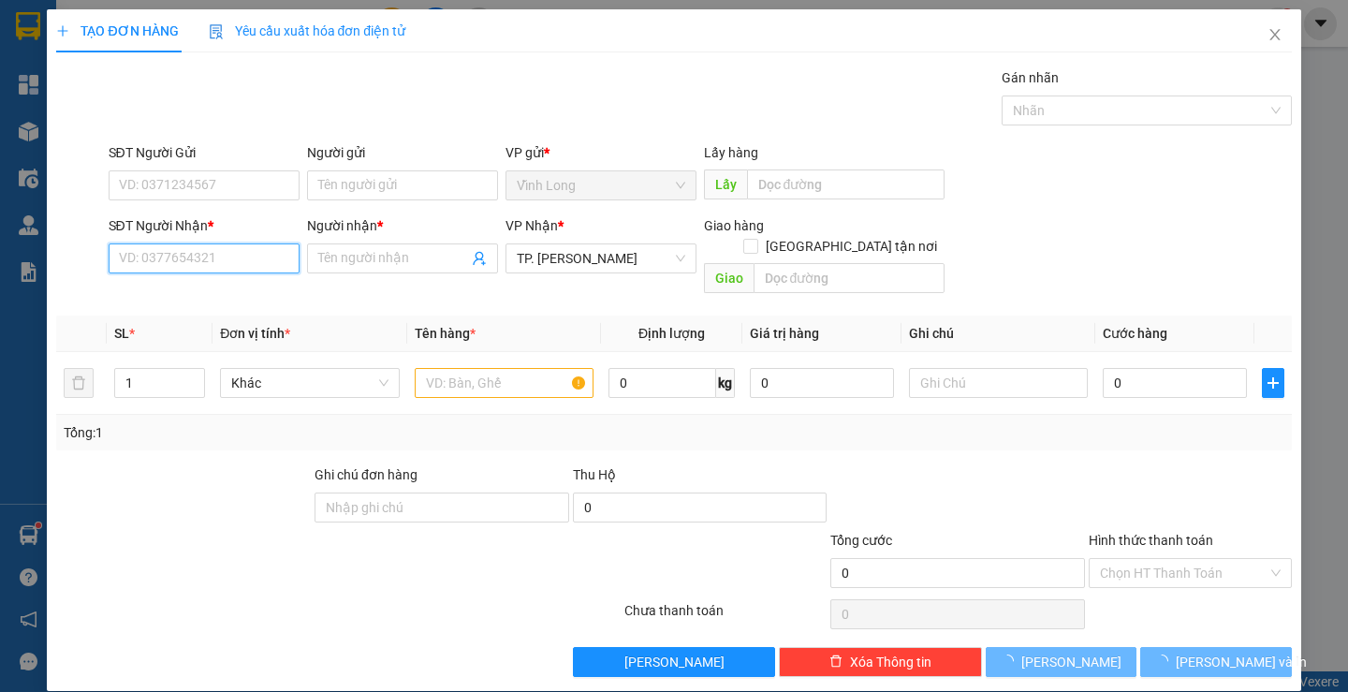
click at [197, 259] on input "SĐT Người Nhận *" at bounding box center [204, 258] width 191 height 30
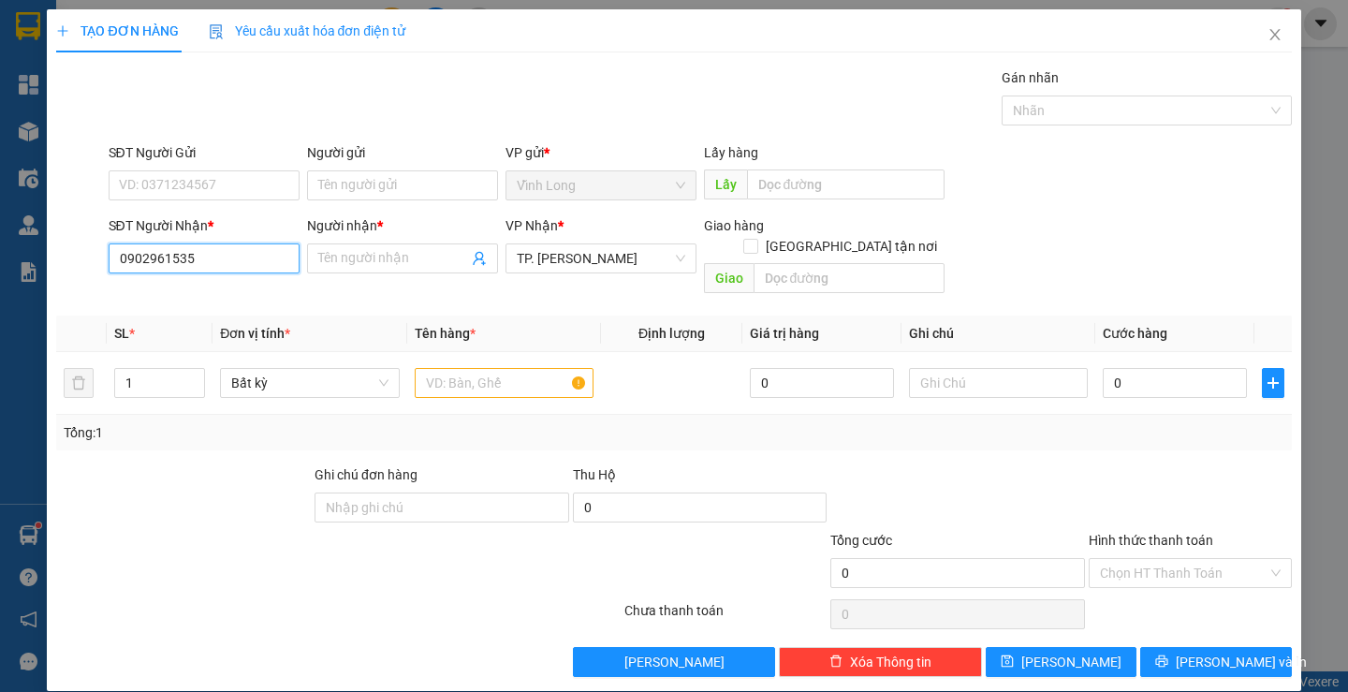
click at [266, 259] on input "0902961535" at bounding box center [204, 258] width 191 height 30
click at [330, 315] on th "Đơn vị tính *" at bounding box center [310, 333] width 194 height 37
click at [214, 262] on input "0902961535" at bounding box center [204, 258] width 191 height 30
drag, startPoint x: 214, startPoint y: 262, endPoint x: 619, endPoint y: 202, distance: 408.8
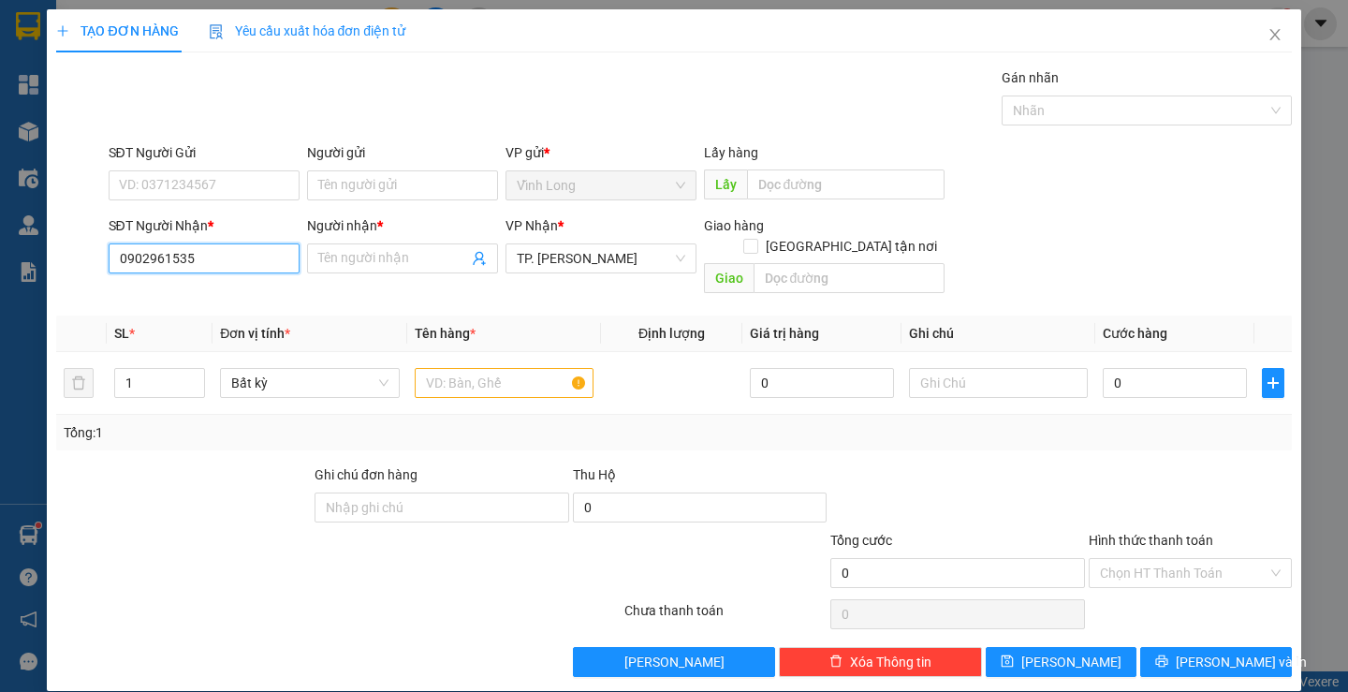
click at [222, 262] on input "0902961535" at bounding box center [204, 258] width 191 height 30
type input "0902861535"
click at [178, 294] on div "0902861535 - A TÂM" at bounding box center [201, 296] width 167 height 21
type input "A TÂM"
type input "0902861535"
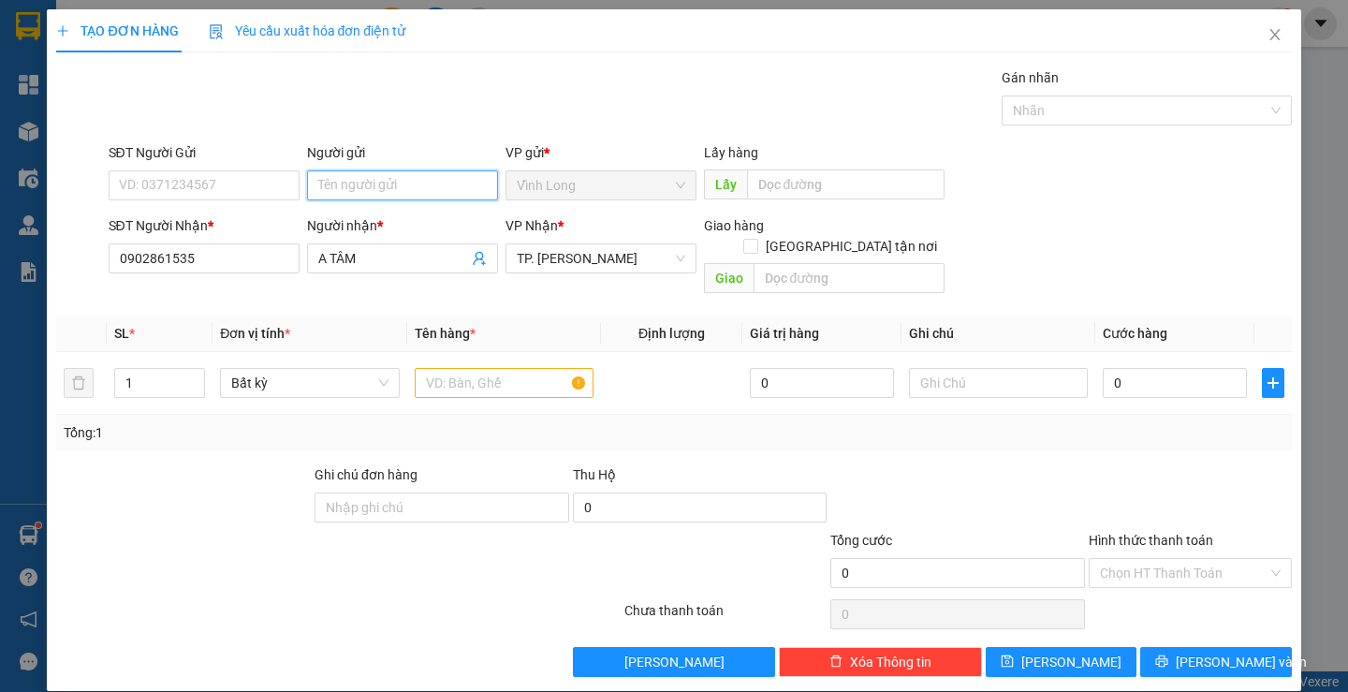
click at [386, 187] on input "Người gửi" at bounding box center [402, 185] width 191 height 30
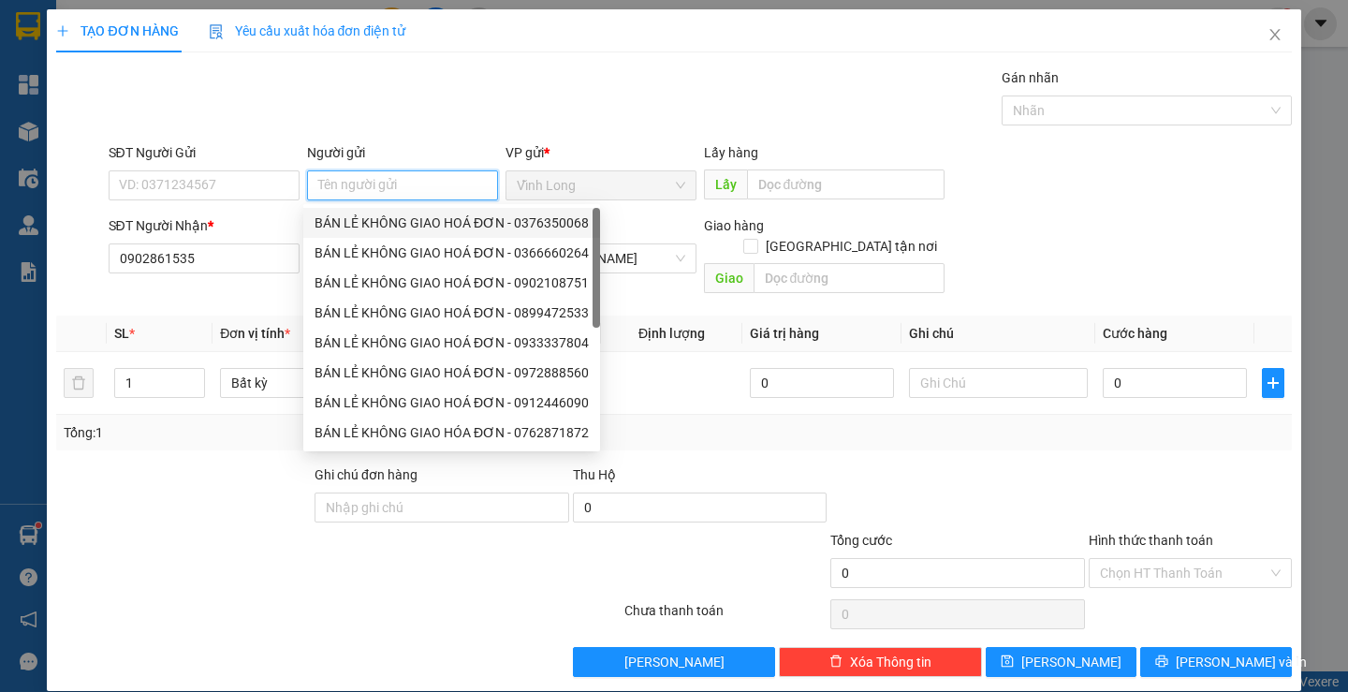
drag, startPoint x: 386, startPoint y: 193, endPoint x: 264, endPoint y: 211, distance: 123.0
click at [380, 216] on div "BÁN LẺ KHÔNG GIAO HOÁ ĐƠN - 0376350068" at bounding box center [452, 223] width 274 height 21
type input "0376350068"
type input "BÁN LẺ KHÔNG GIAO HOÁ ĐƠN"
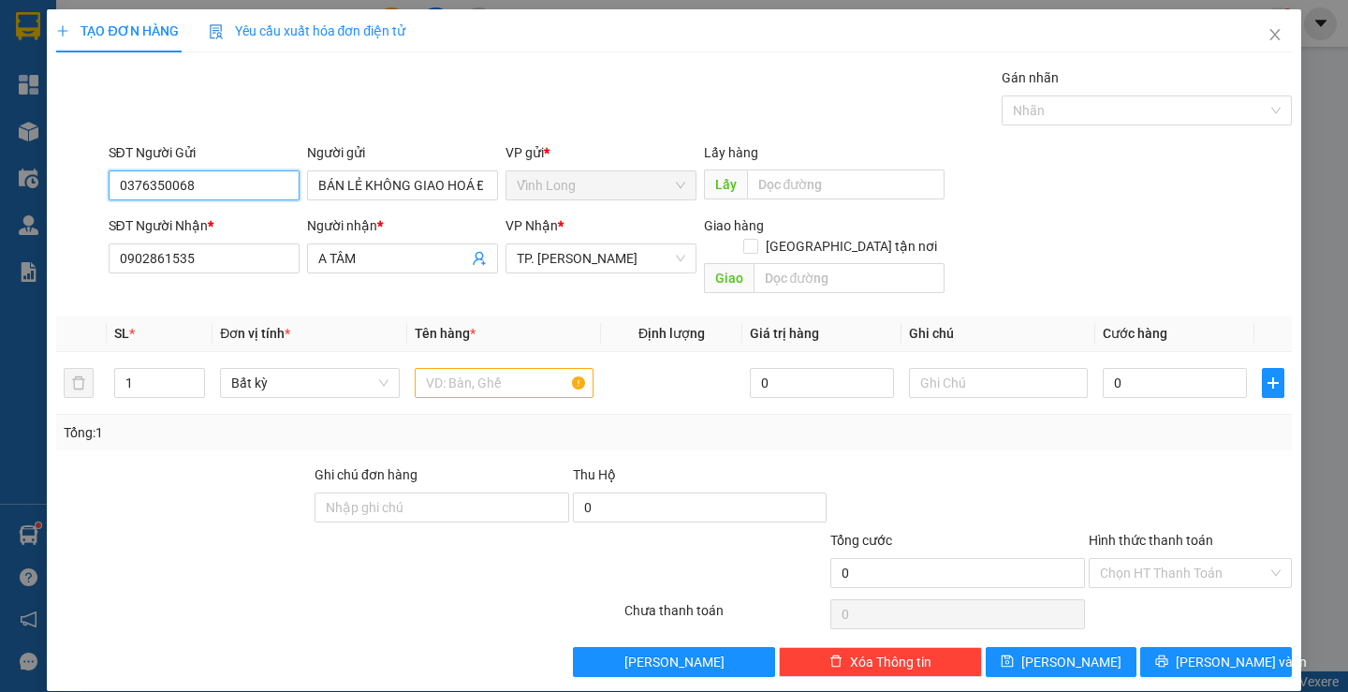
click at [242, 191] on input "0376350068" at bounding box center [204, 185] width 191 height 30
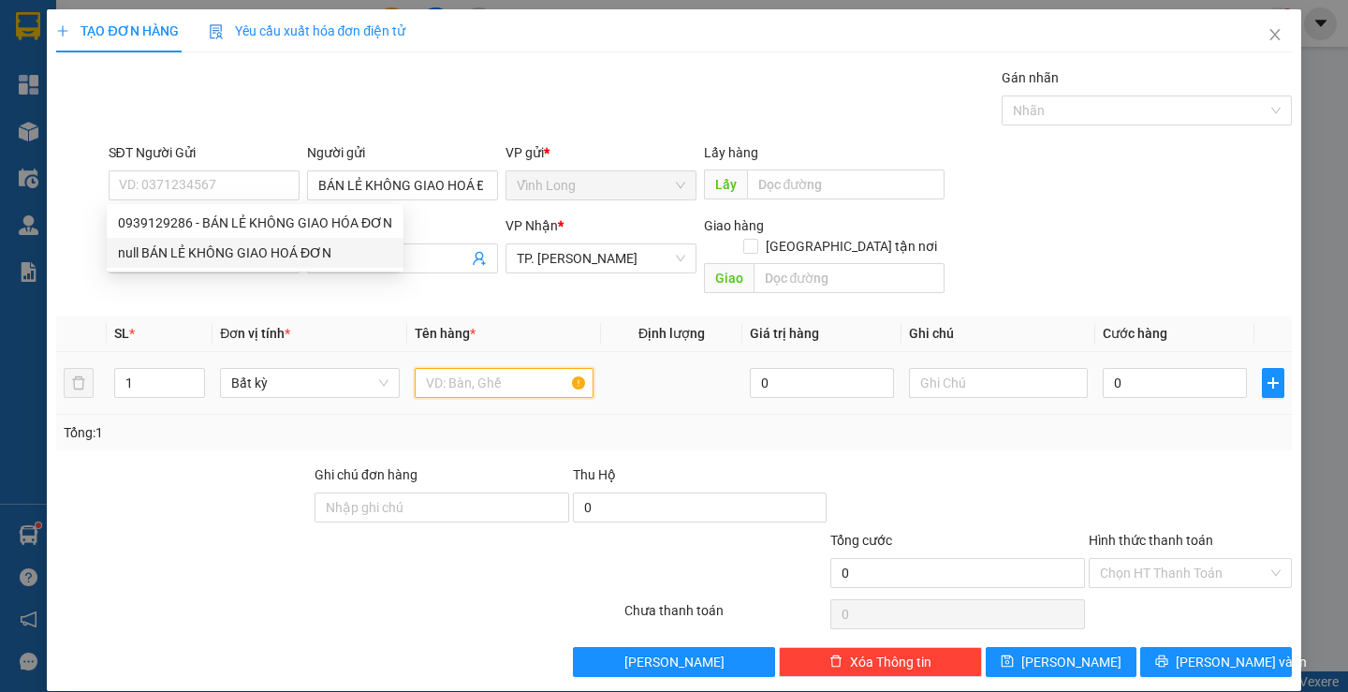
click at [493, 372] on input "text" at bounding box center [504, 383] width 179 height 30
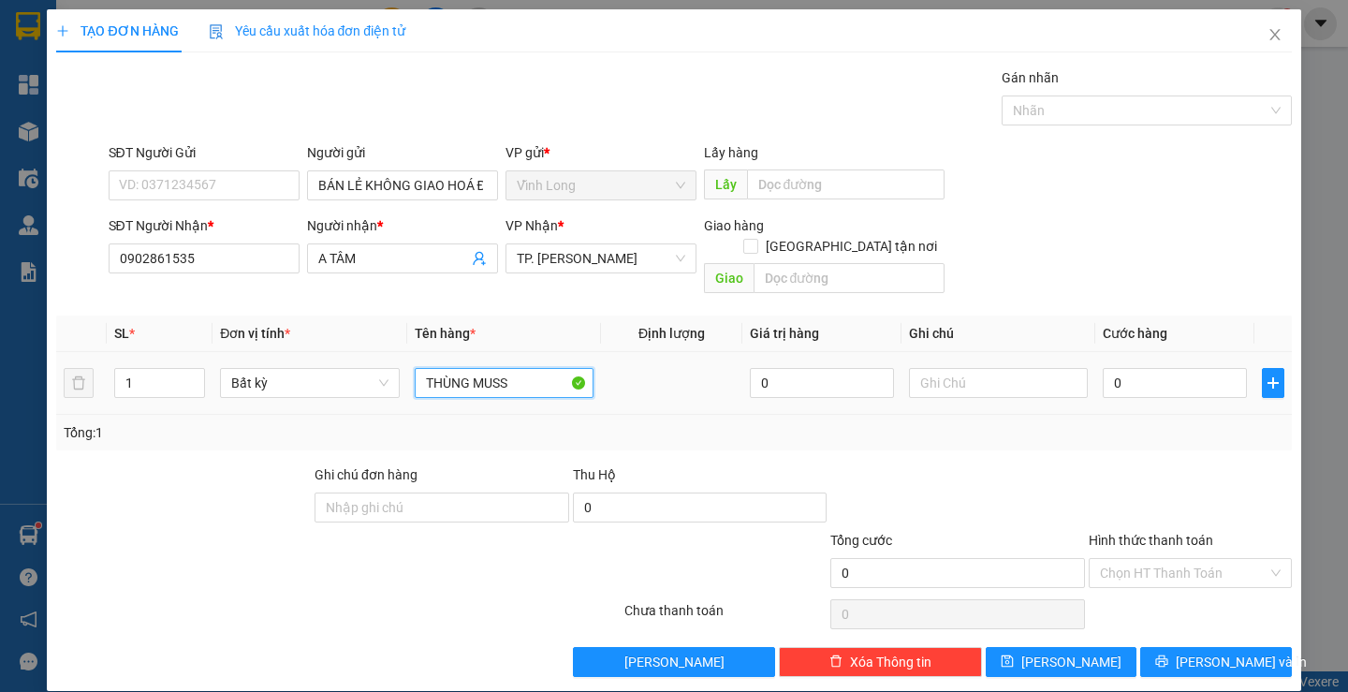
type input "THÙNG MUSS"
type input "THƯ"
type input "4"
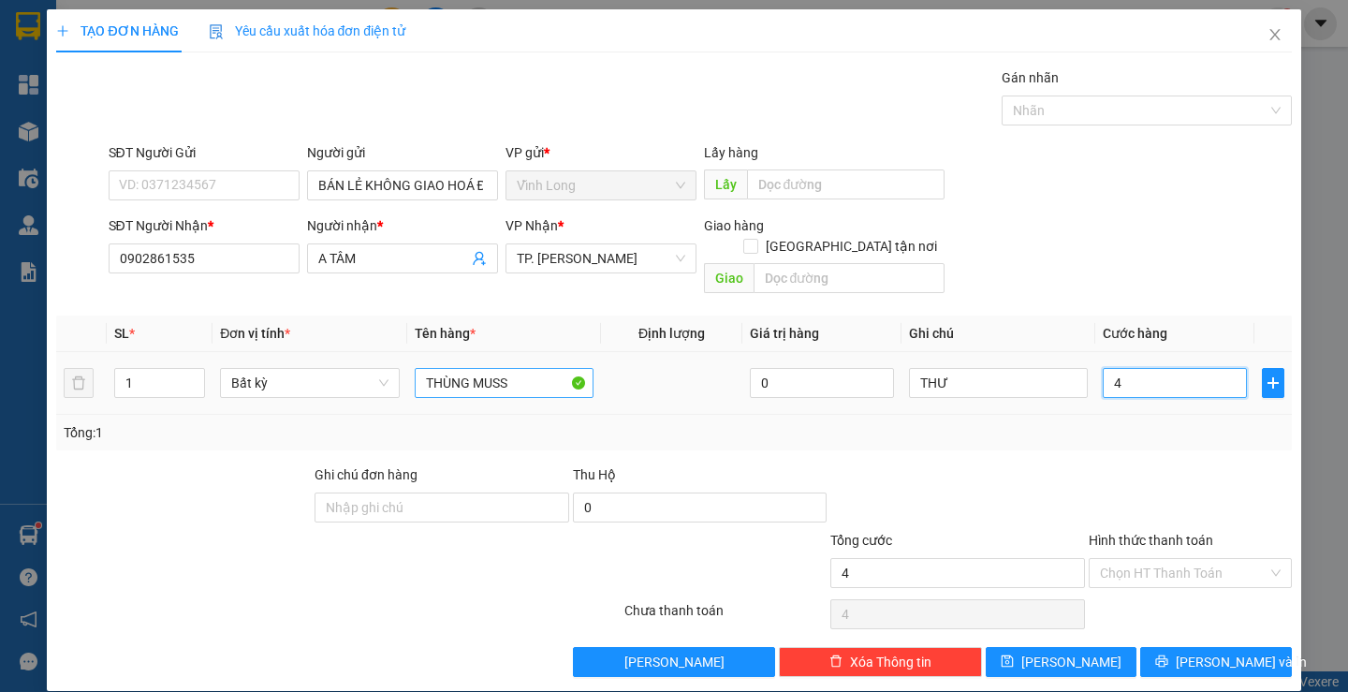
type input "40"
type input "40.000"
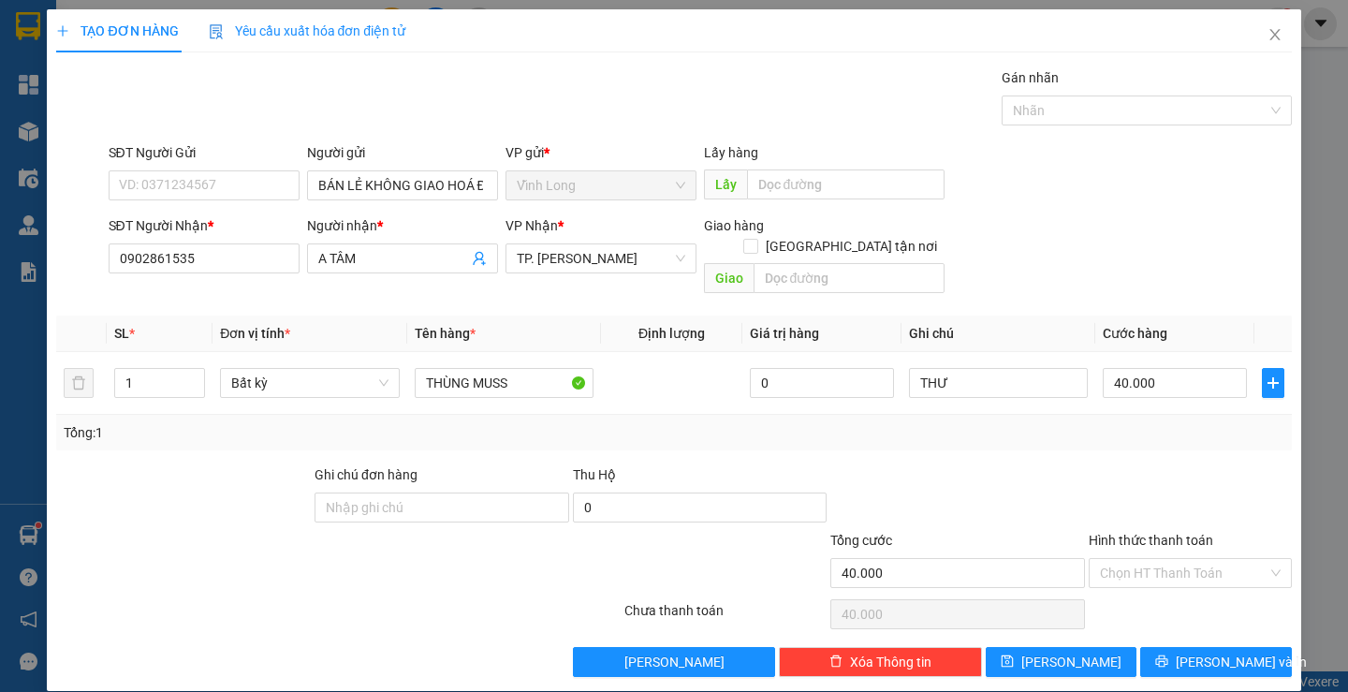
click at [1205, 483] on div at bounding box center [1190, 497] width 207 height 66
click at [1151, 559] on input "Hình thức thanh toán" at bounding box center [1184, 573] width 168 height 28
click at [1143, 585] on div "Tại văn phòng" at bounding box center [1179, 589] width 178 height 21
type input "0"
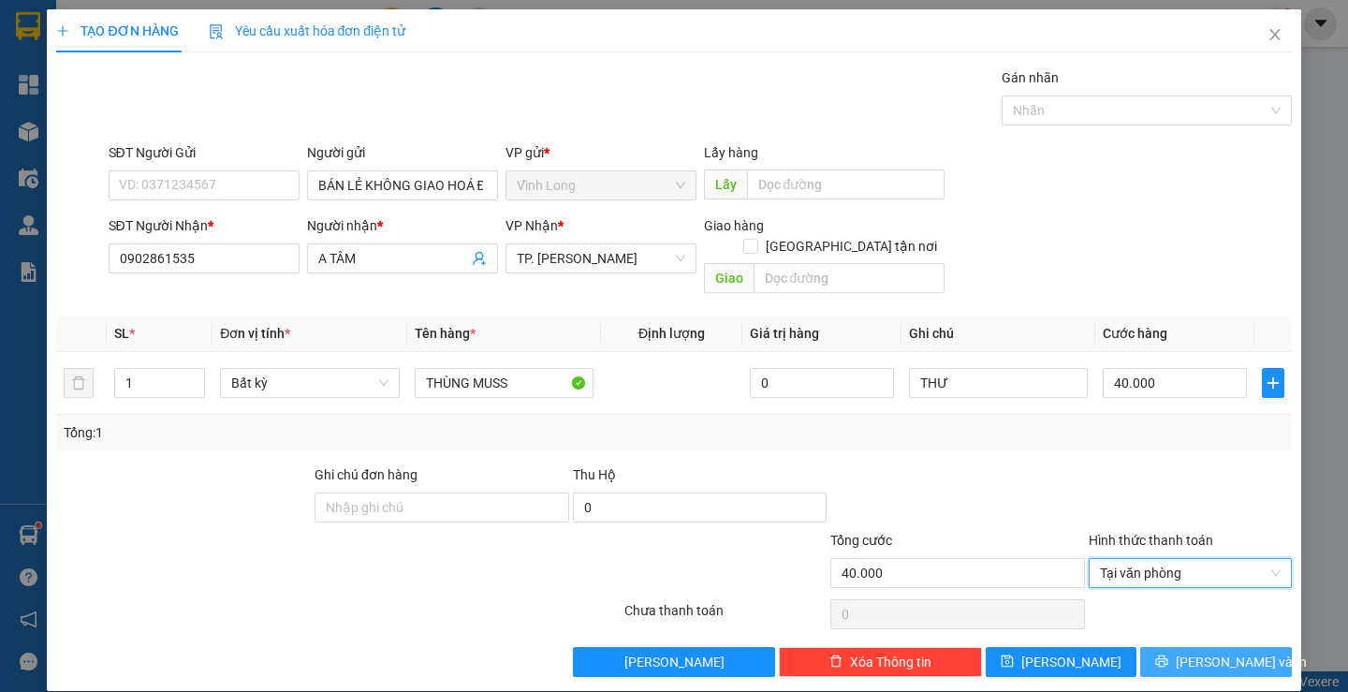
click at [1181, 647] on button "[PERSON_NAME] và In" at bounding box center [1215, 662] width 151 height 30
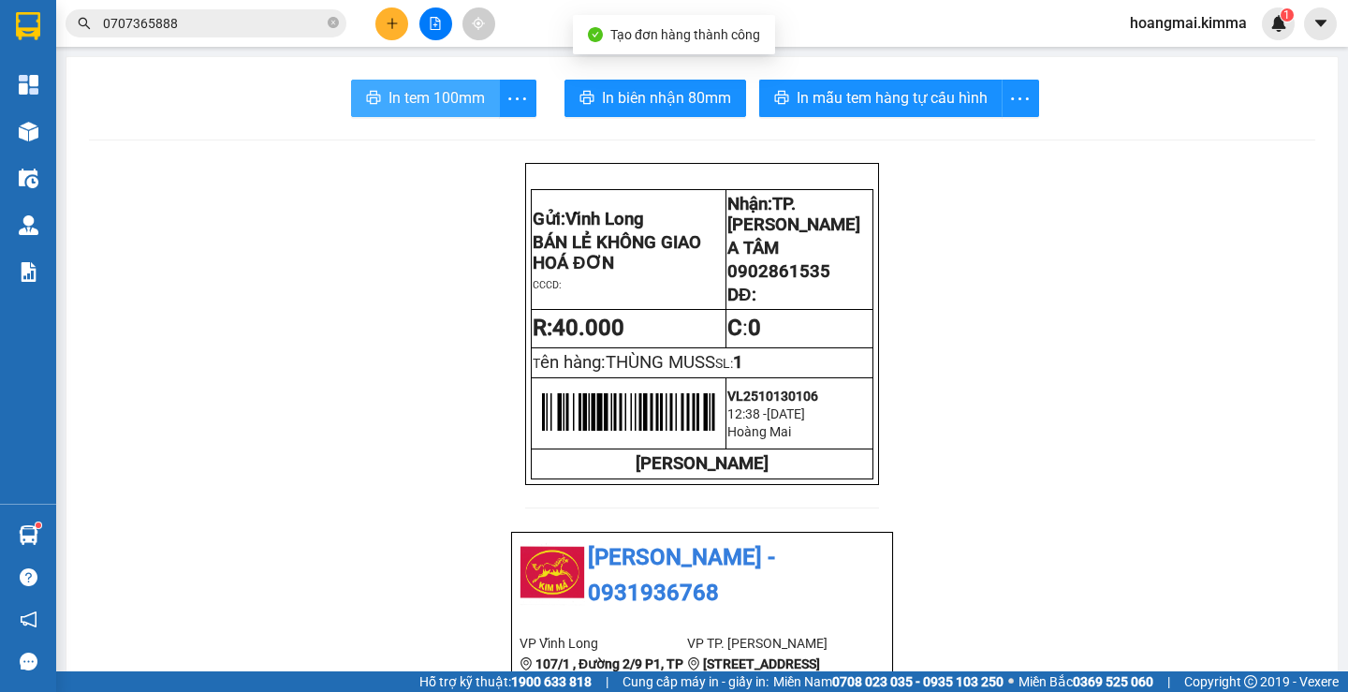
click at [452, 99] on span "In tem 100mm" at bounding box center [437, 97] width 96 height 23
click at [440, 97] on span "In tem 100mm" at bounding box center [437, 97] width 96 height 23
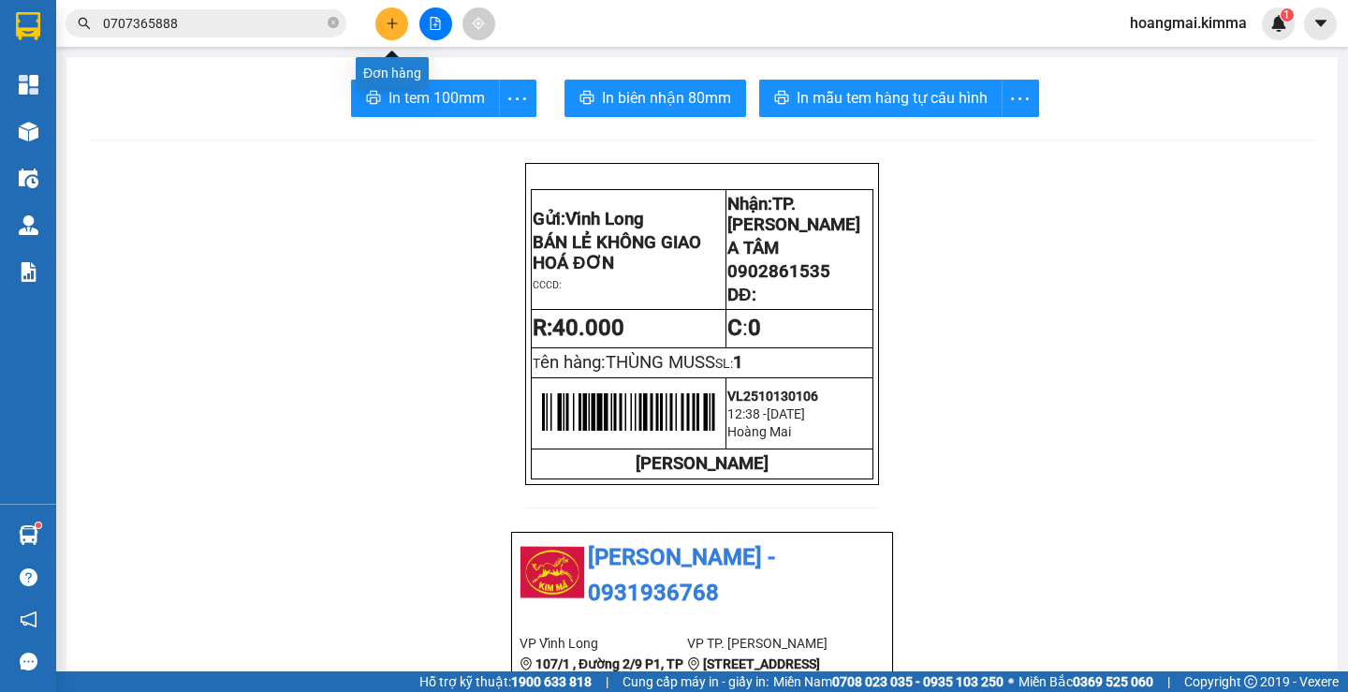
click at [394, 36] on button at bounding box center [391, 23] width 33 height 33
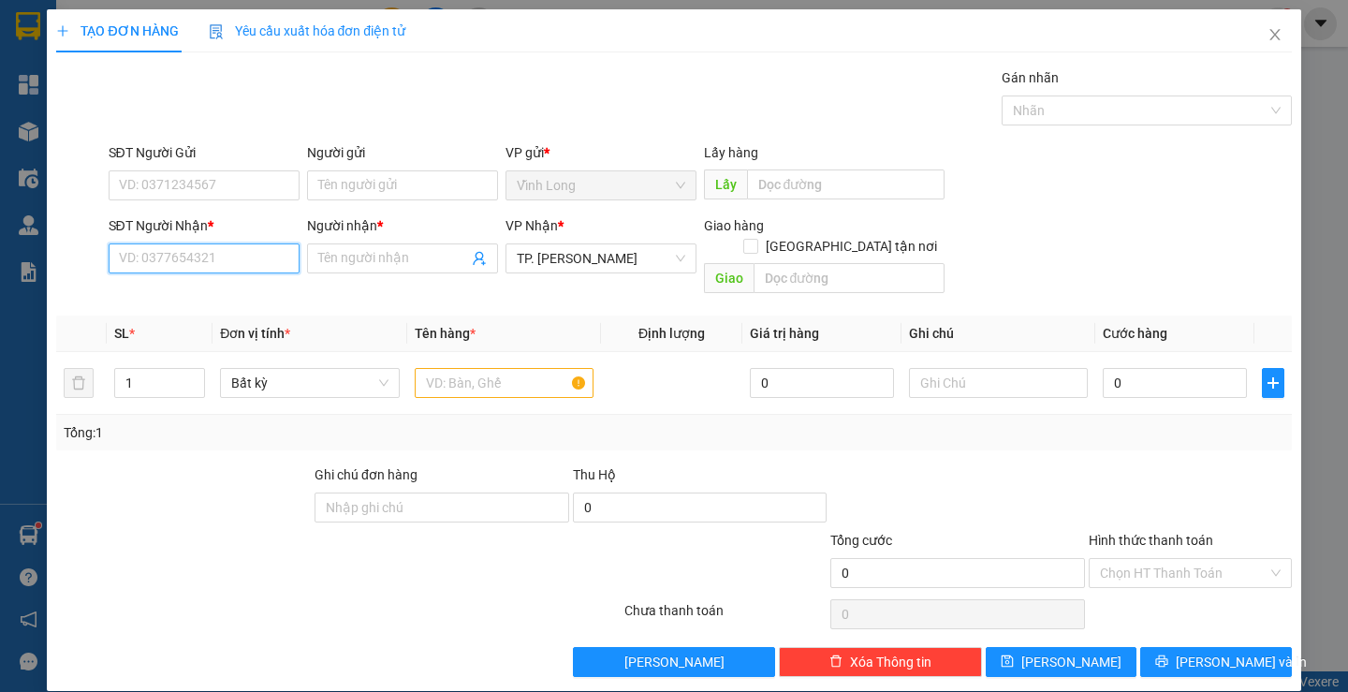
click at [175, 266] on input "SĐT Người Nhận *" at bounding box center [204, 258] width 191 height 30
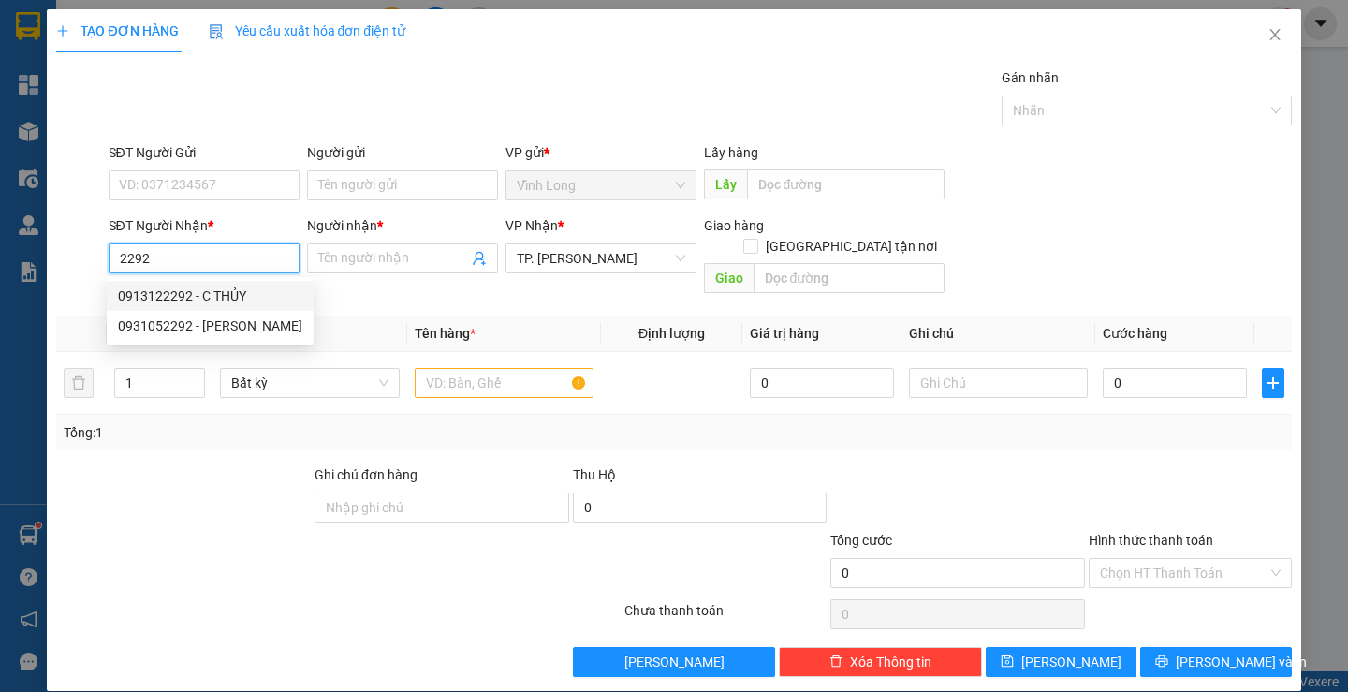
click at [198, 294] on div "0913122292 - C THỦY" at bounding box center [210, 296] width 184 height 21
type input "0913122292"
type input "C THỦY"
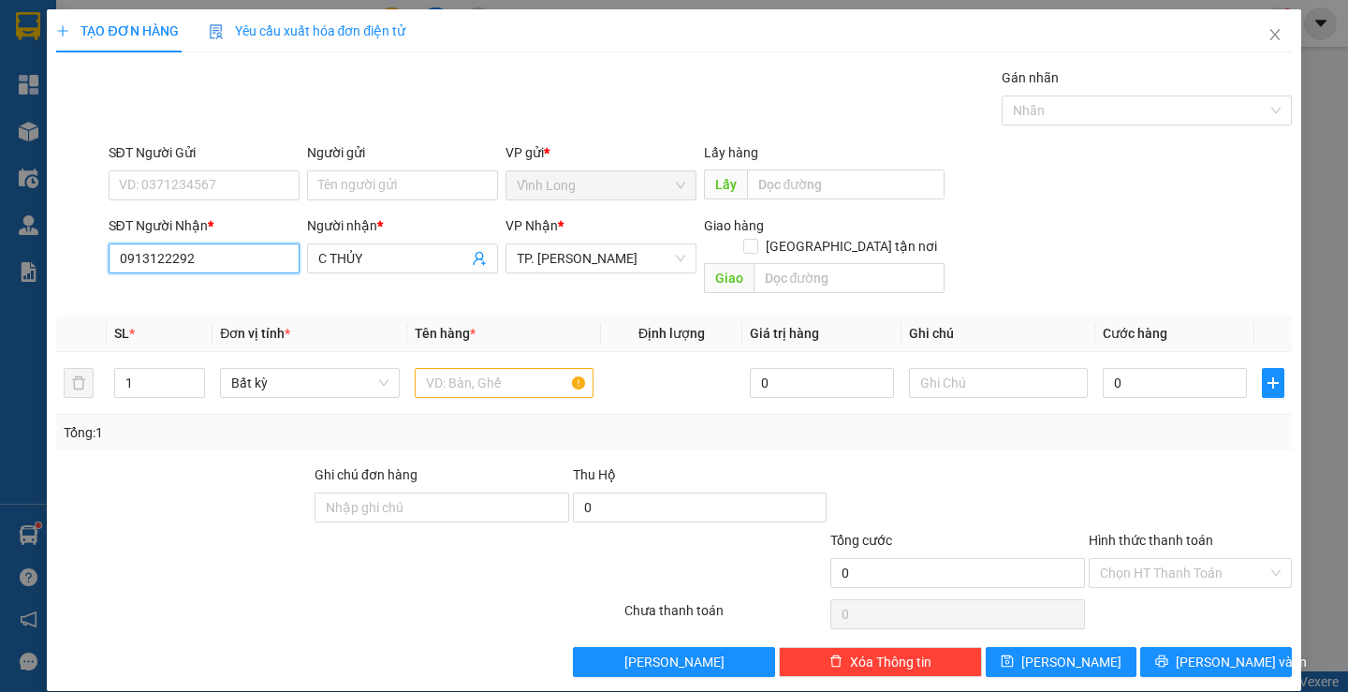
type input "0913122292"
click at [366, 203] on div "Người gửi Tên người gửi" at bounding box center [402, 175] width 191 height 66
click at [370, 193] on input "Người gửi" at bounding box center [402, 185] width 191 height 30
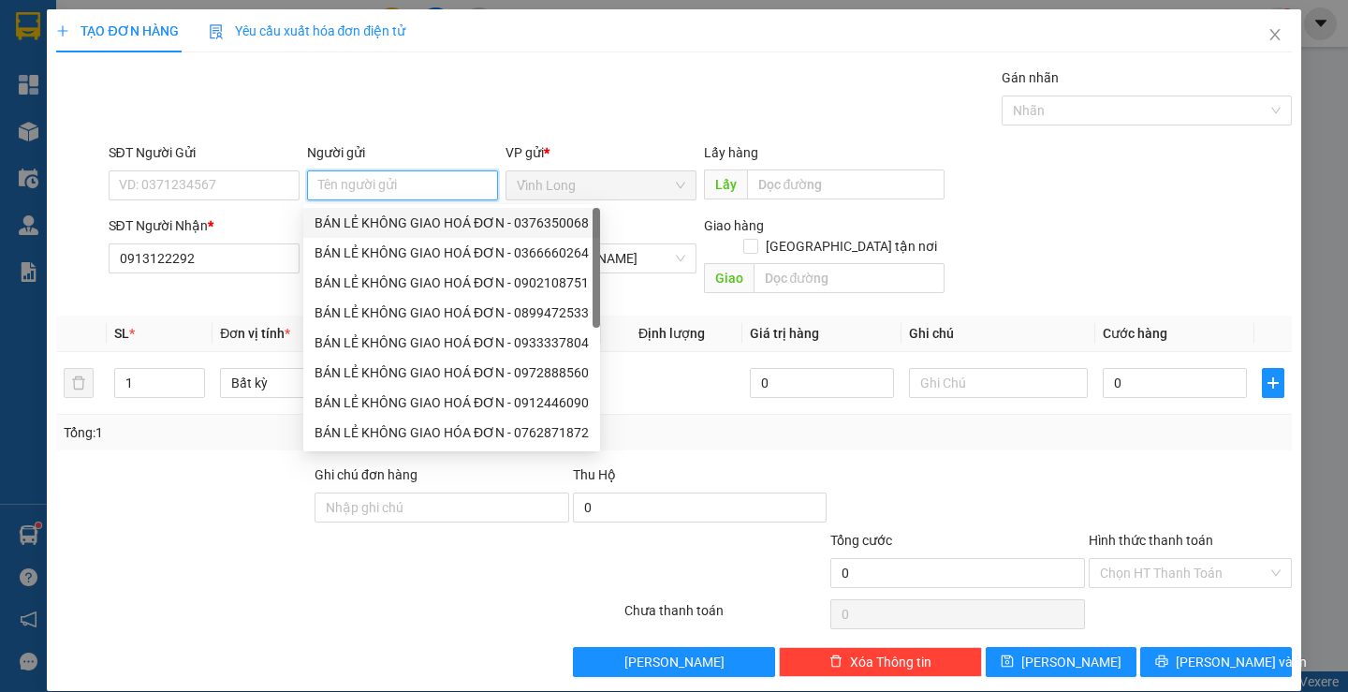
click at [385, 218] on div "BÁN LẺ KHÔNG GIAO HOÁ ĐƠN - 0376350068" at bounding box center [452, 223] width 274 height 21
type input "0376350068"
type input "BÁN LẺ KHÔNG GIAO HOÁ ĐƠN"
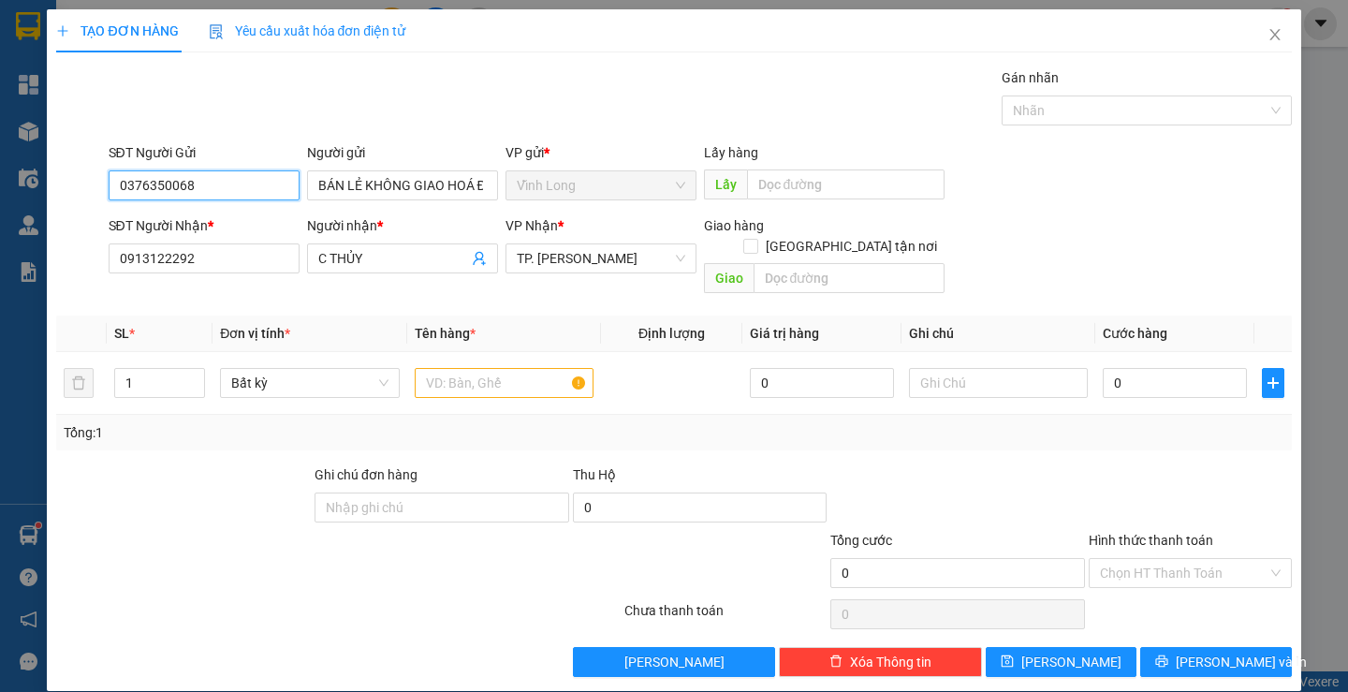
click at [215, 177] on input "0376350068" at bounding box center [204, 185] width 191 height 30
click at [215, 176] on input "0376350068" at bounding box center [204, 185] width 191 height 30
click at [451, 368] on input "text" at bounding box center [504, 383] width 179 height 30
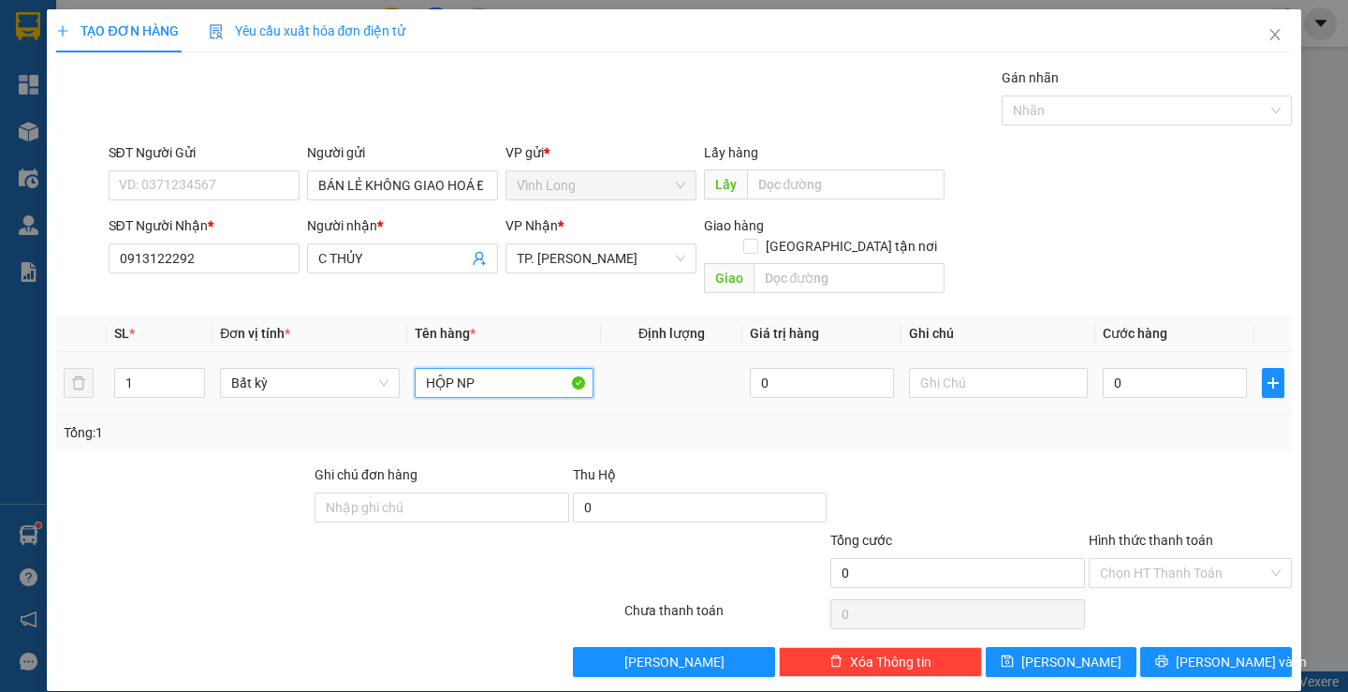
type input "HỘP NP"
type input "THƯ"
type input "4"
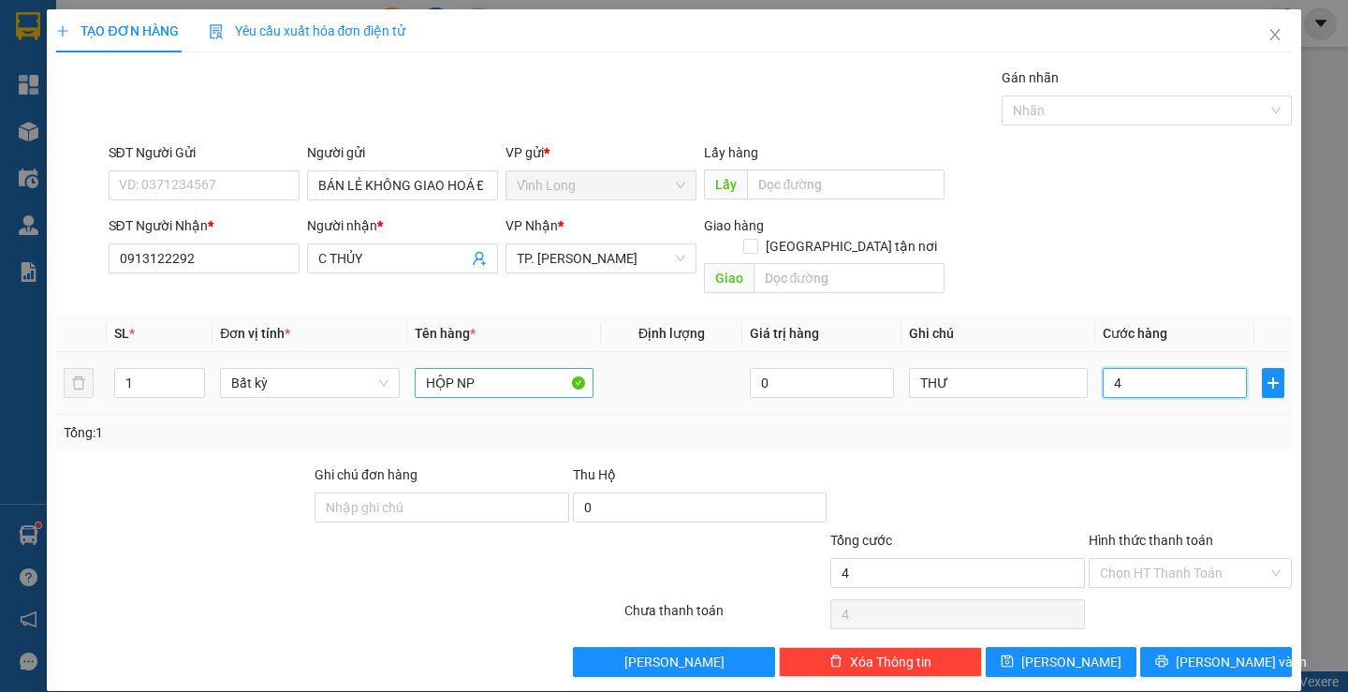
type input "40"
type input "40.000"
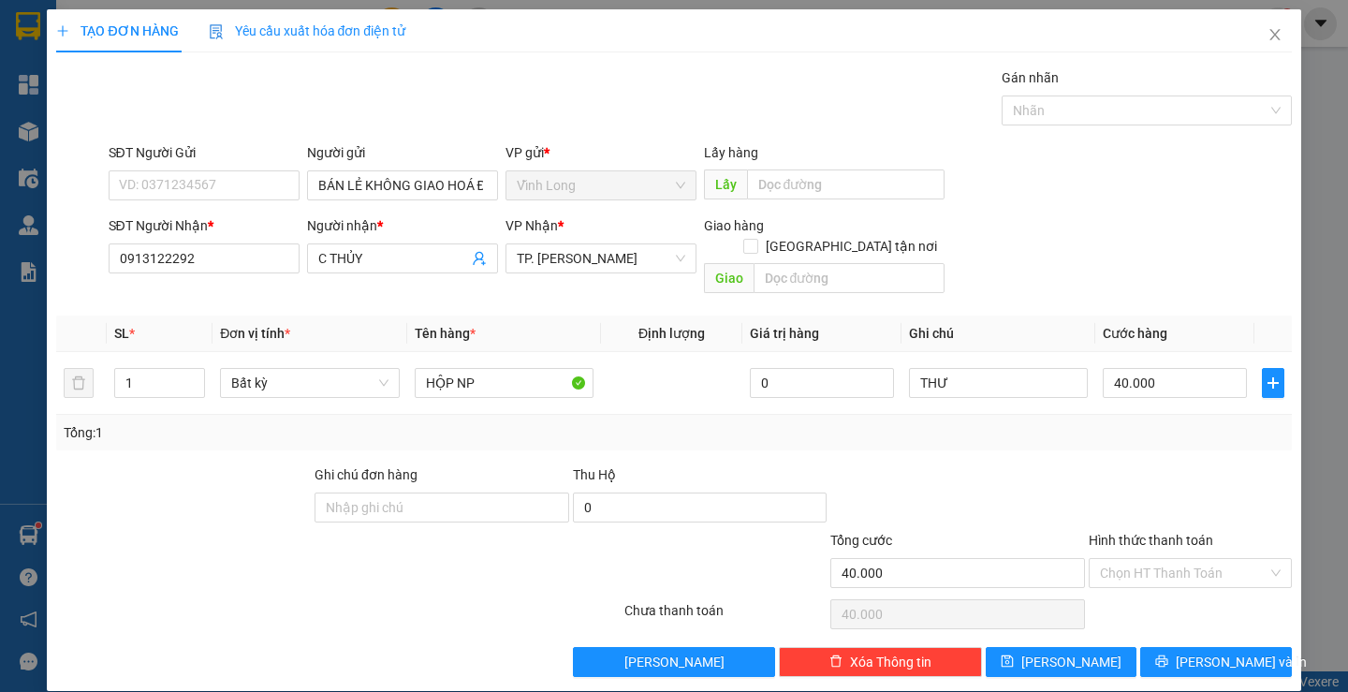
click at [1117, 464] on div at bounding box center [1190, 497] width 207 height 66
click at [1188, 562] on input "Hình thức thanh toán" at bounding box center [1184, 573] width 168 height 28
click at [1185, 575] on div "Tại văn phòng" at bounding box center [1178, 590] width 200 height 30
type input "0"
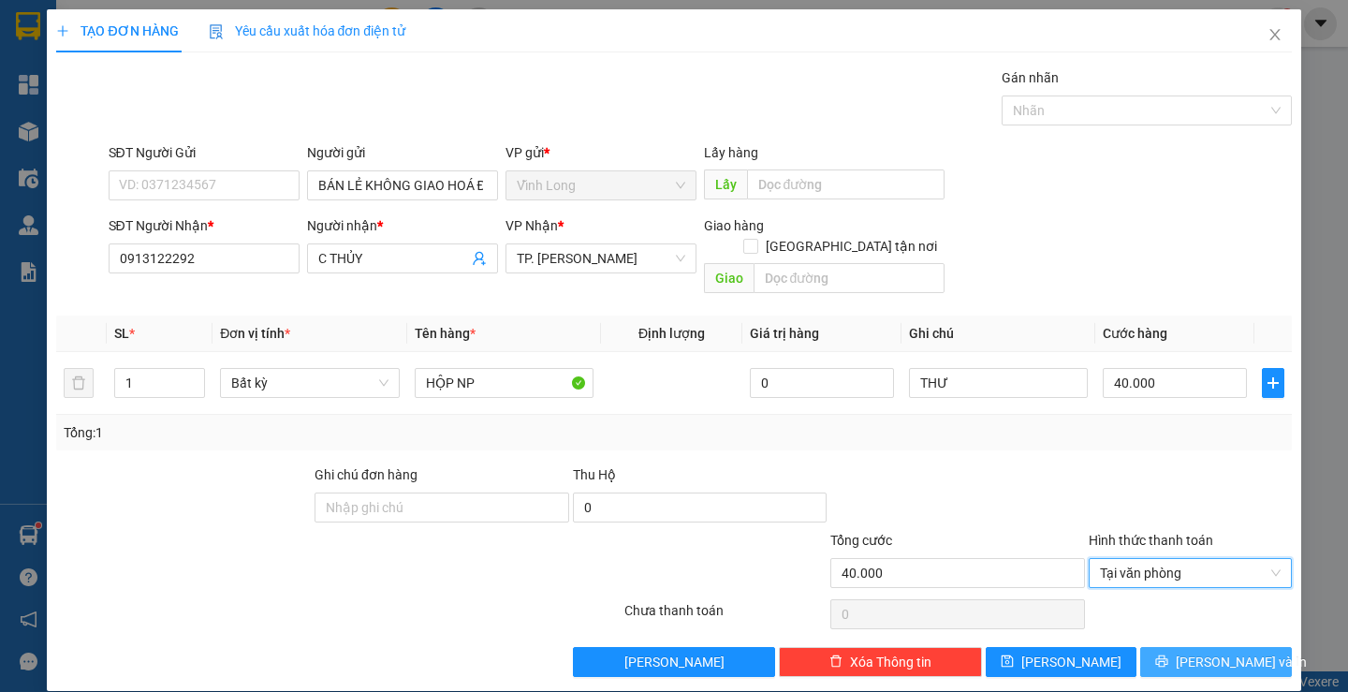
click at [1208, 652] on span "[PERSON_NAME] và In" at bounding box center [1241, 662] width 131 height 21
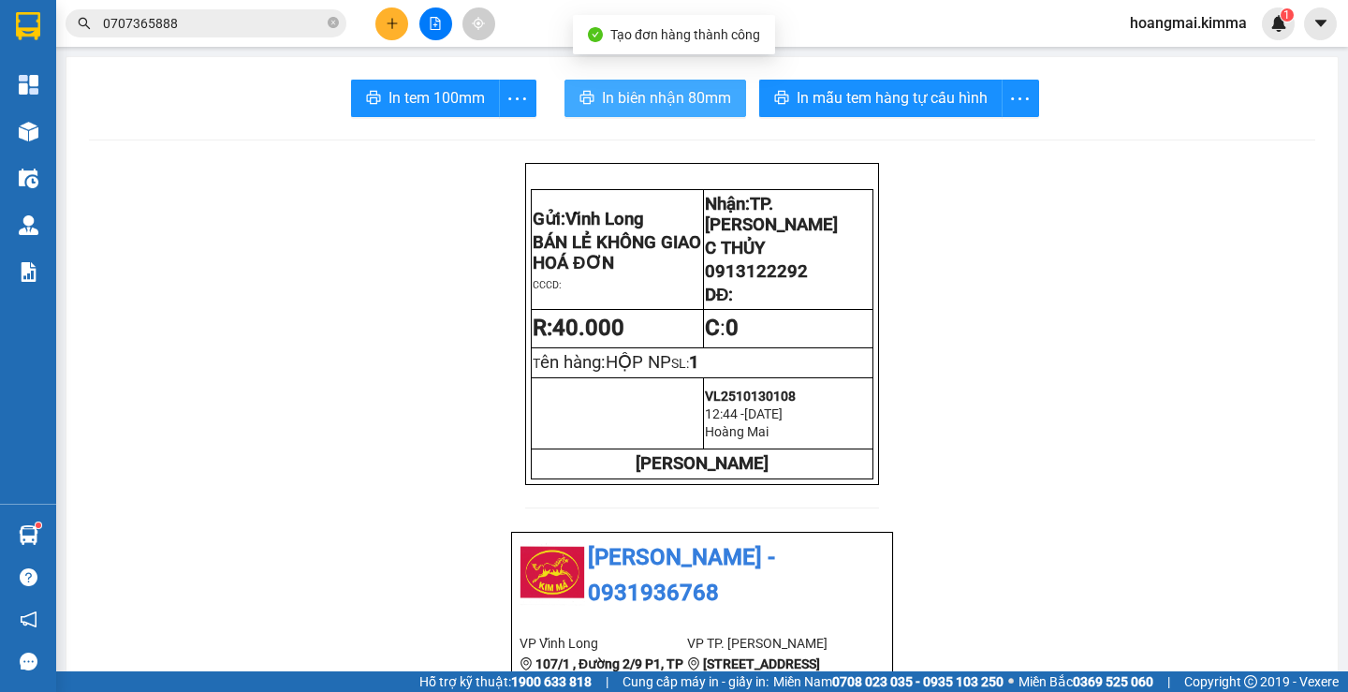
drag, startPoint x: 644, startPoint y: 105, endPoint x: 511, endPoint y: 218, distance: 174.6
click at [644, 104] on span "In biên nhận 80mm" at bounding box center [666, 97] width 129 height 23
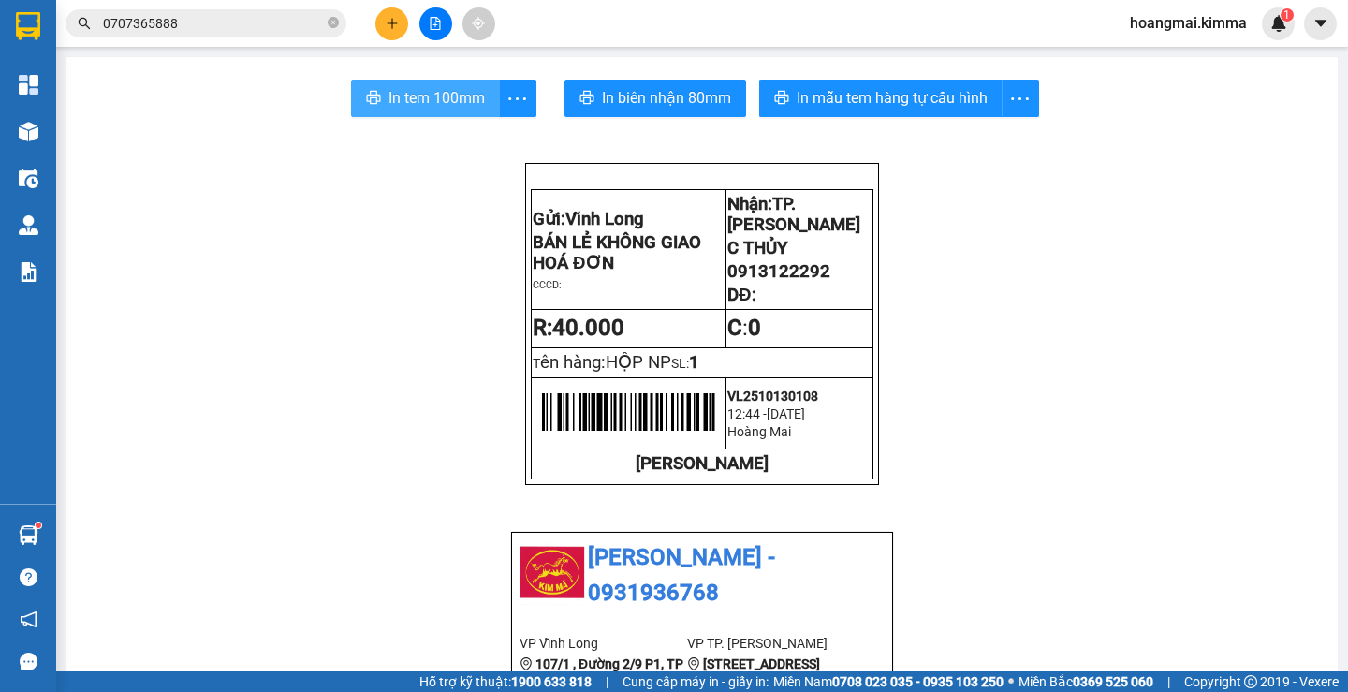
click at [389, 88] on span "In tem 100mm" at bounding box center [437, 97] width 96 height 23
click at [397, 30] on button at bounding box center [391, 23] width 33 height 33
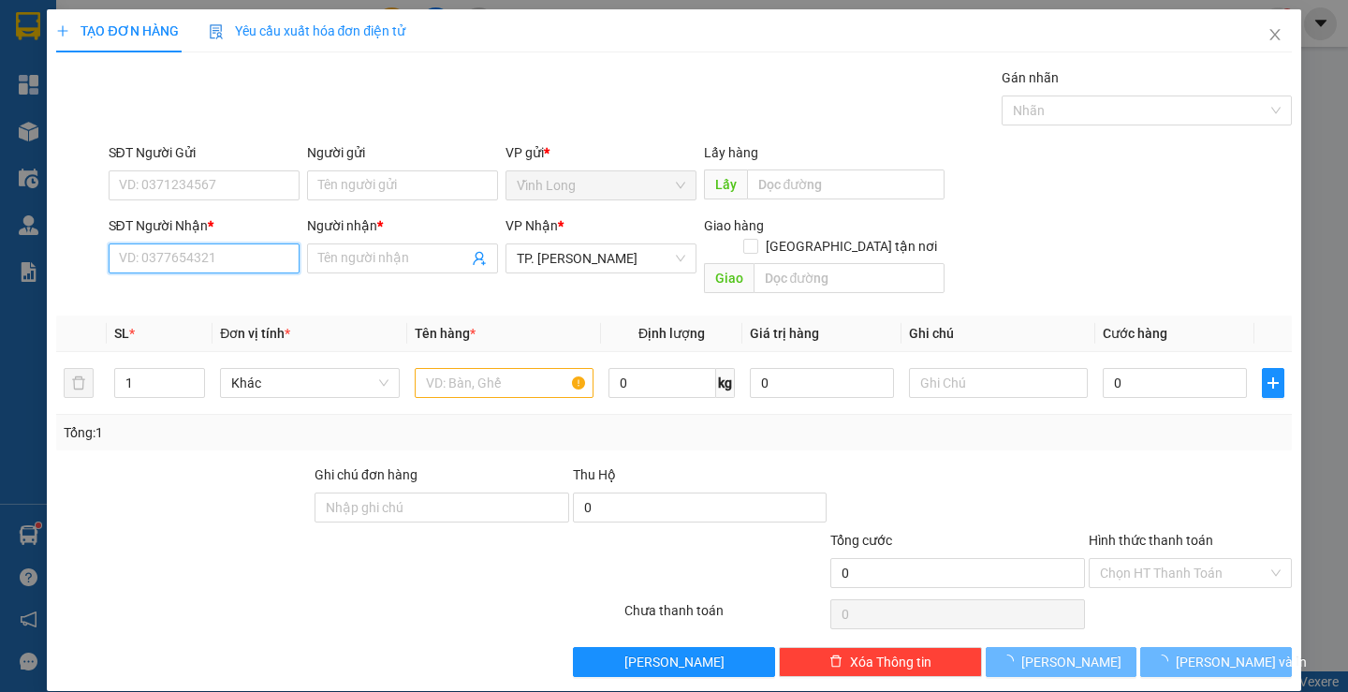
click at [210, 262] on input "SĐT Người Nhận *" at bounding box center [204, 258] width 191 height 30
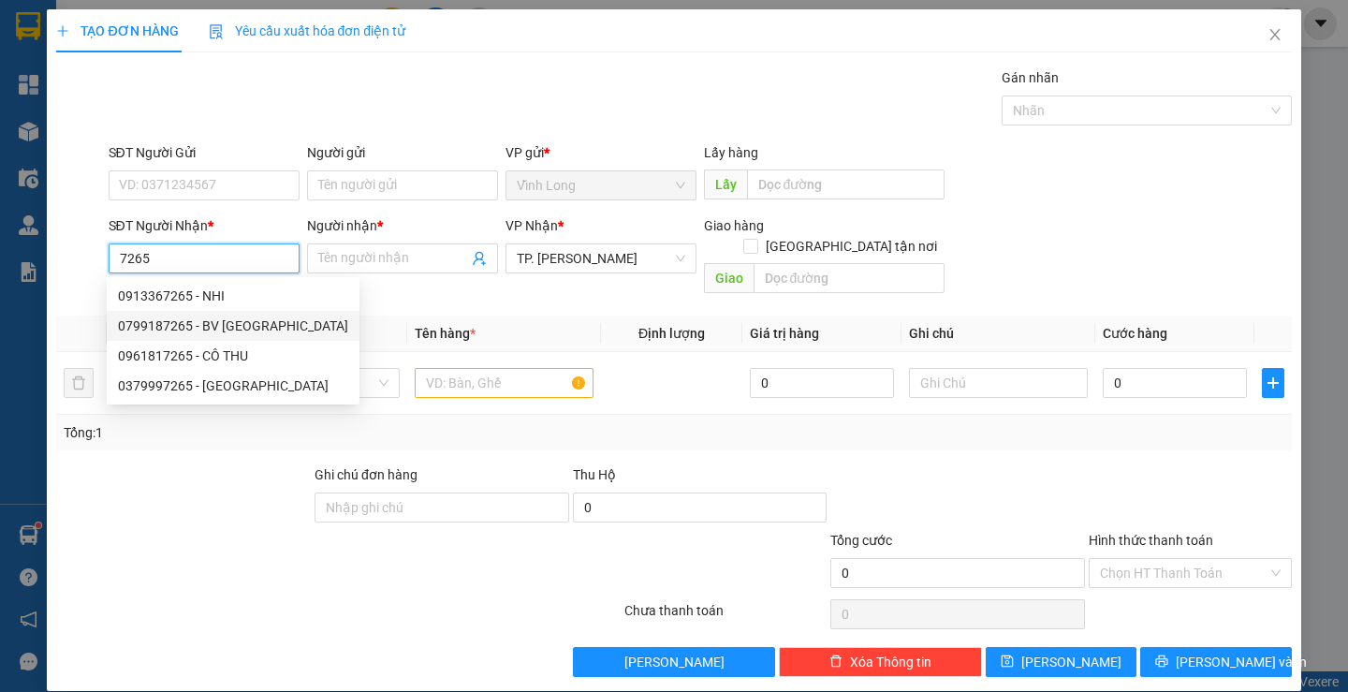
click at [220, 327] on div "0799187265 - BV [GEOGRAPHIC_DATA]" at bounding box center [233, 325] width 230 height 21
type input "0799187265"
type input "BV STO PHƯƠNG ĐÔNG"
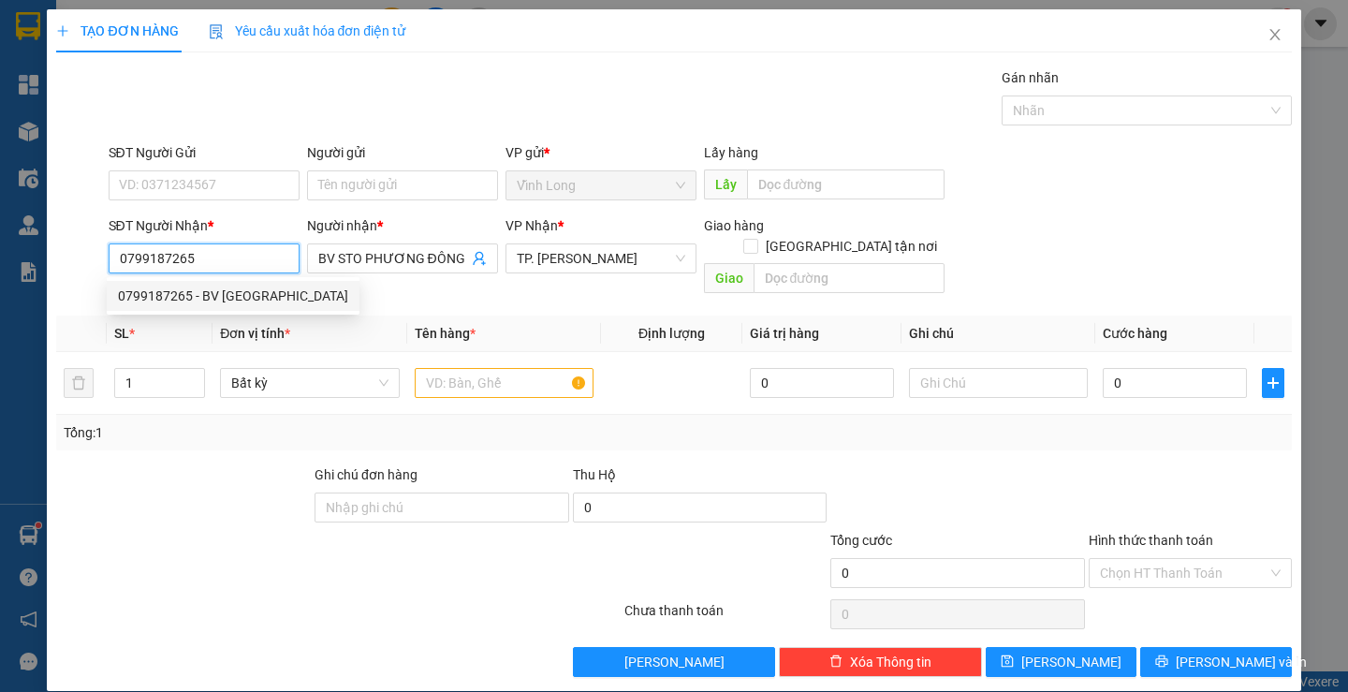
type input "0799187265"
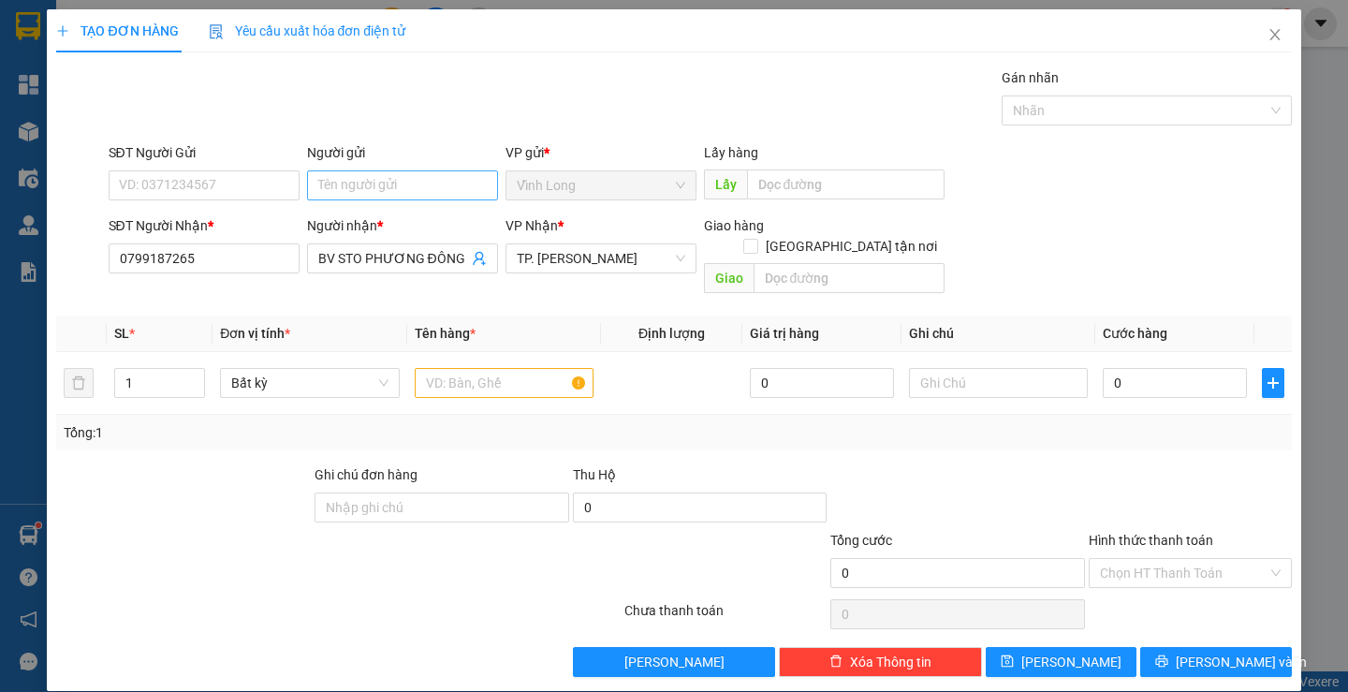
drag, startPoint x: 391, startPoint y: 168, endPoint x: 385, endPoint y: 196, distance: 28.8
click at [391, 176] on div "Người gửi Tên người gửi" at bounding box center [402, 175] width 191 height 66
click at [386, 197] on input "Người gửi" at bounding box center [402, 185] width 191 height 30
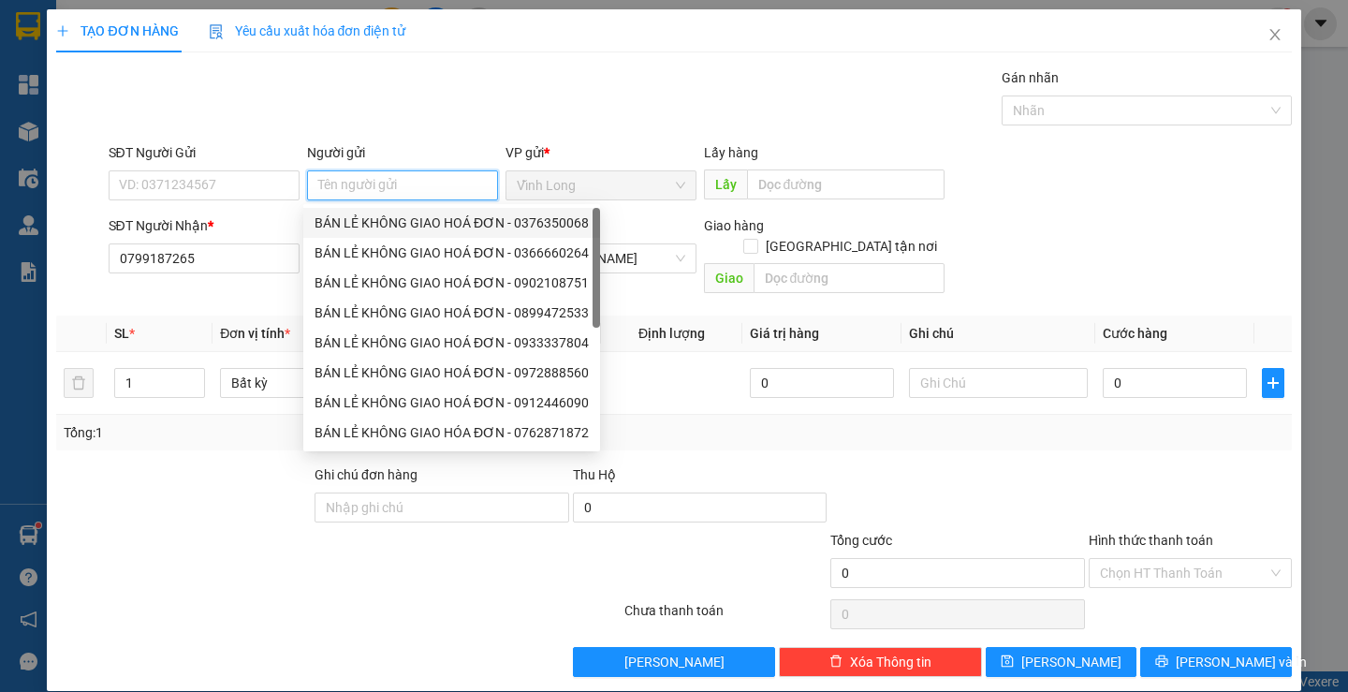
click at [394, 220] on div "BÁN LẺ KHÔNG GIAO HOÁ ĐƠN - 0376350068" at bounding box center [452, 223] width 274 height 21
type input "0376350068"
type input "BÁN LẺ KHÔNG GIAO HOÁ ĐƠN"
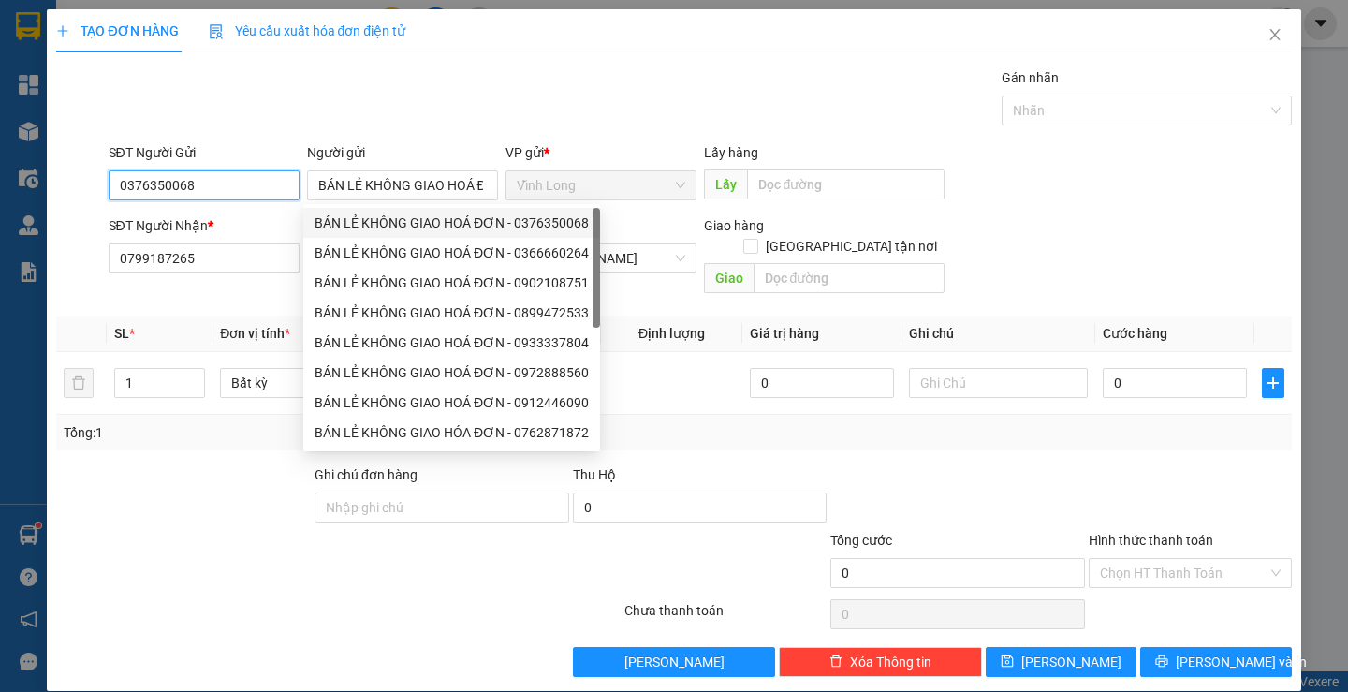
click at [239, 190] on input "0376350068" at bounding box center [204, 185] width 191 height 30
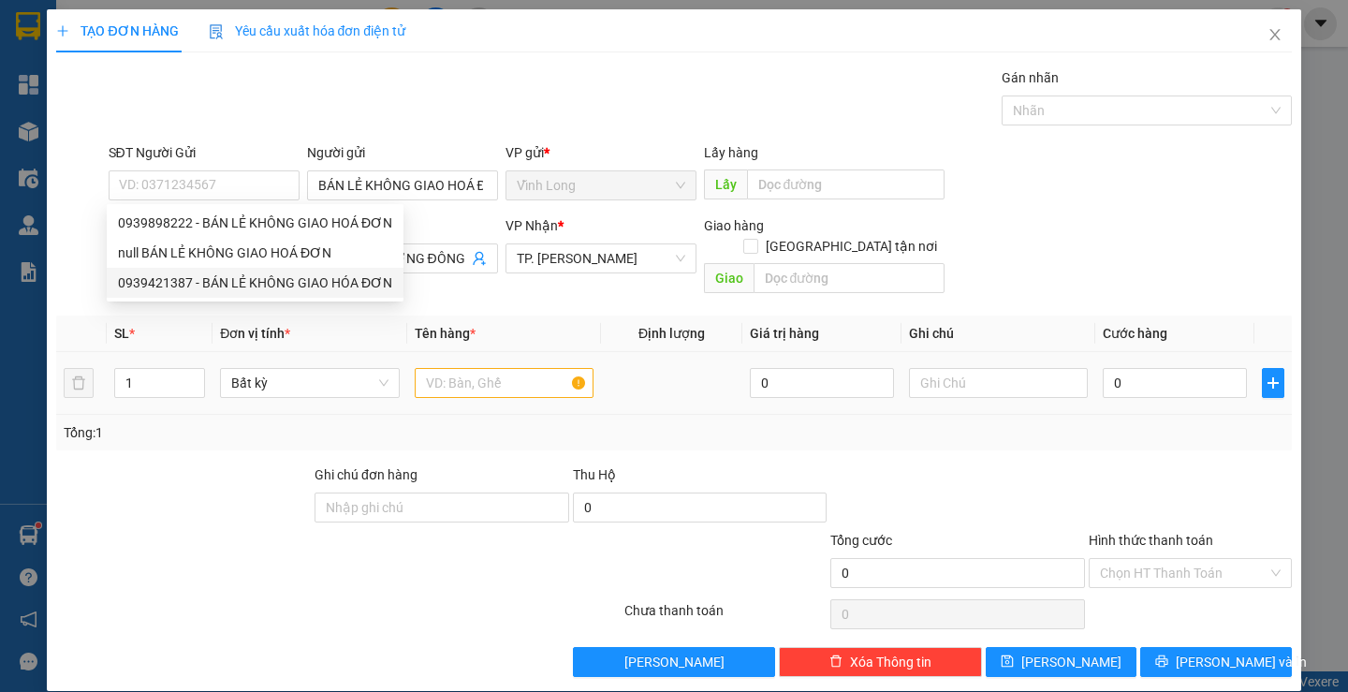
click at [455, 379] on div at bounding box center [504, 382] width 179 height 37
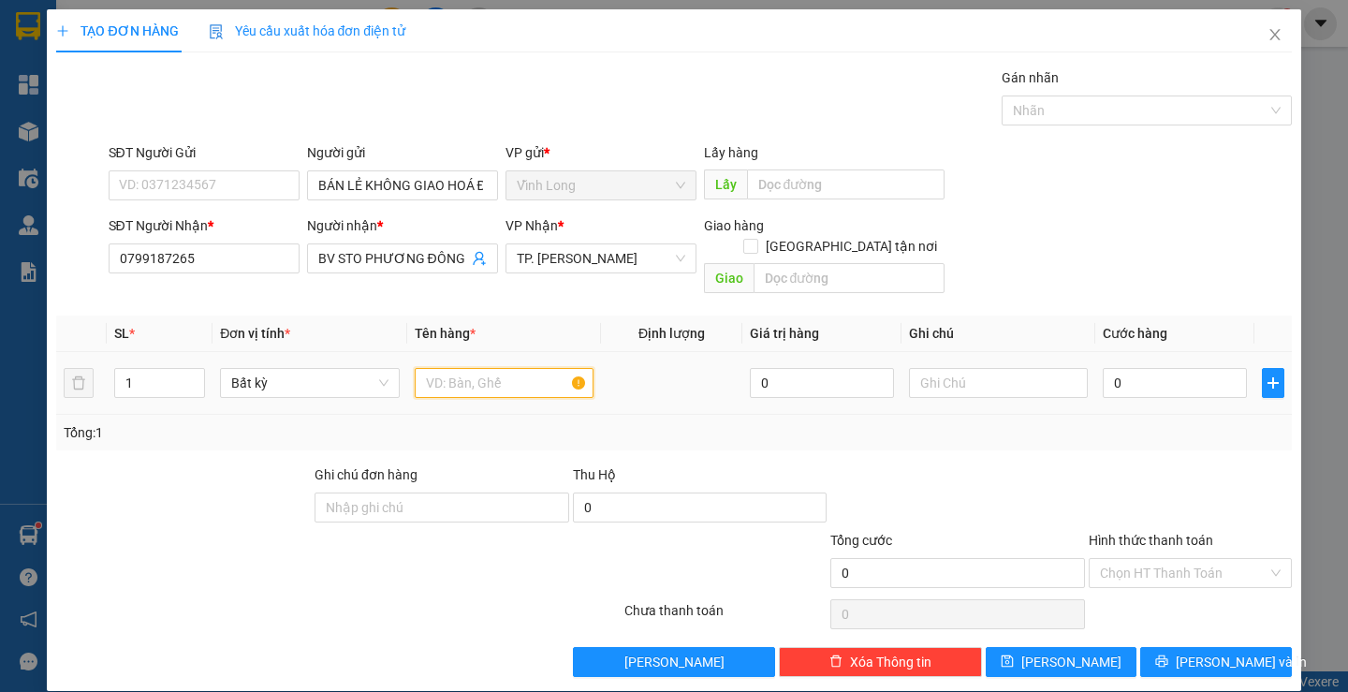
click at [444, 375] on input "text" at bounding box center [504, 383] width 179 height 30
type input "HỘP MUSS"
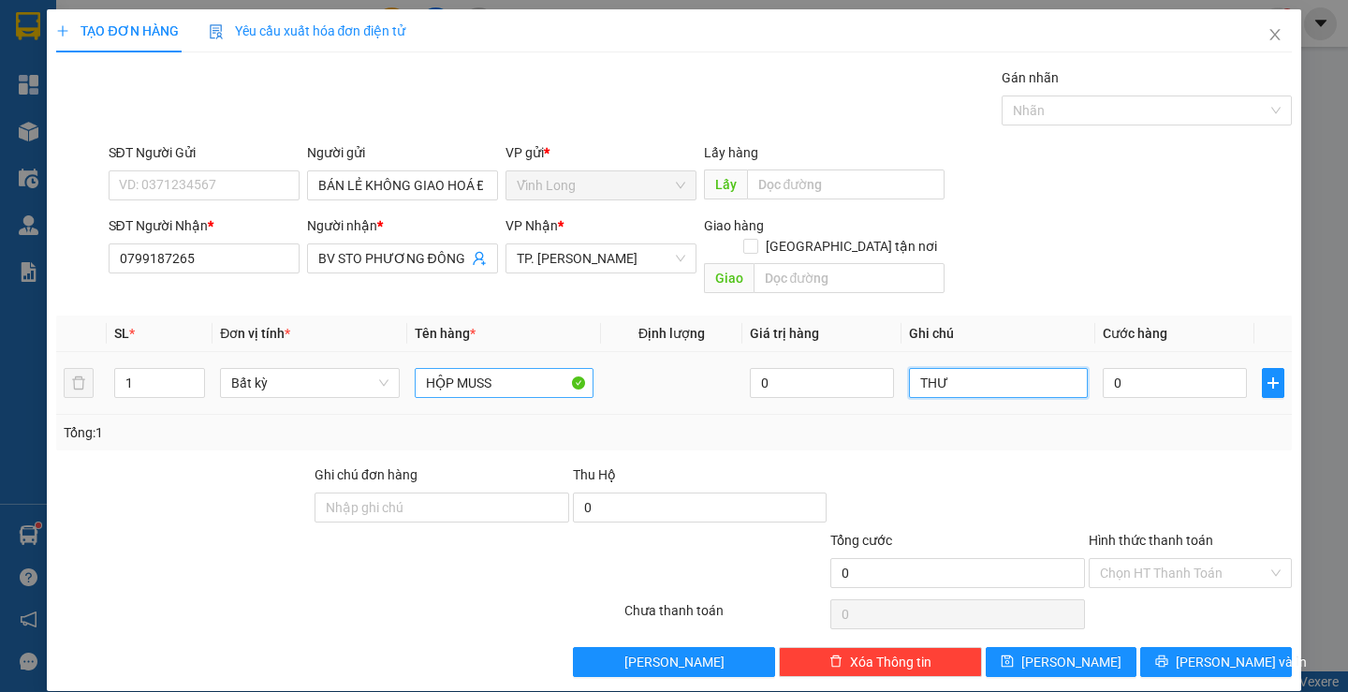
type input "THƯ"
type input "2"
type input "20"
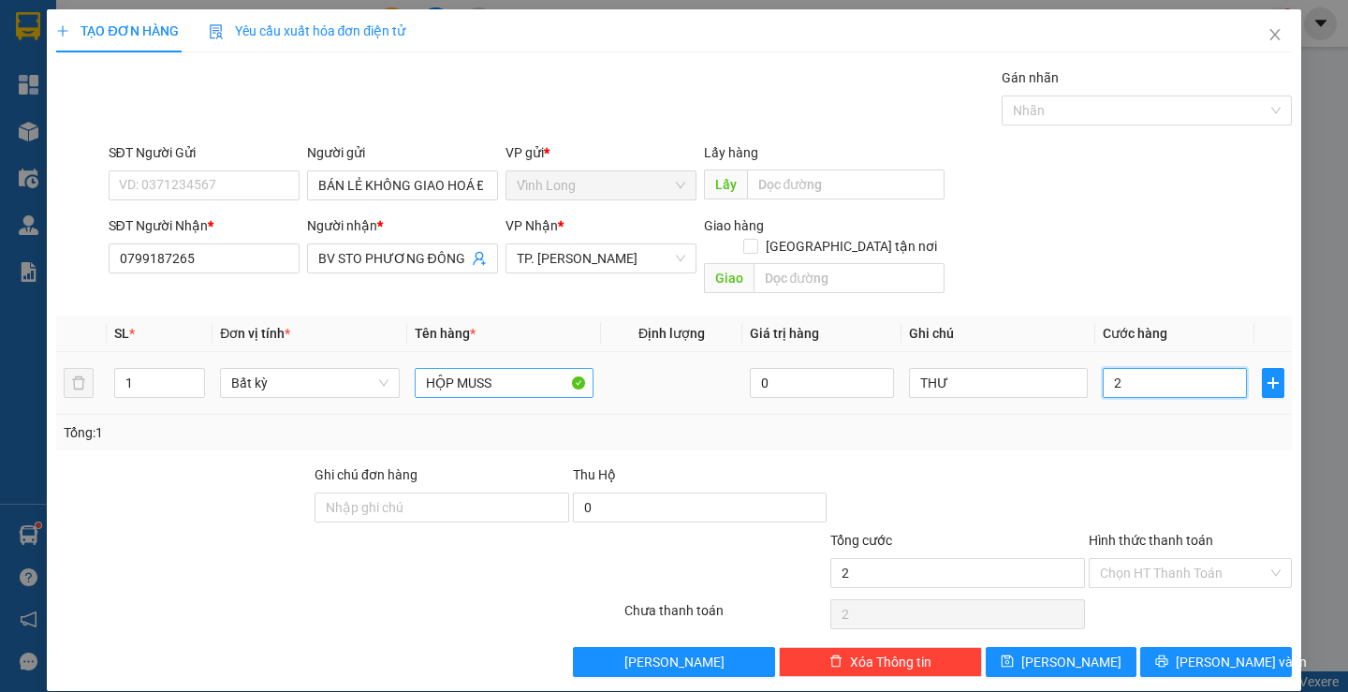
type input "20"
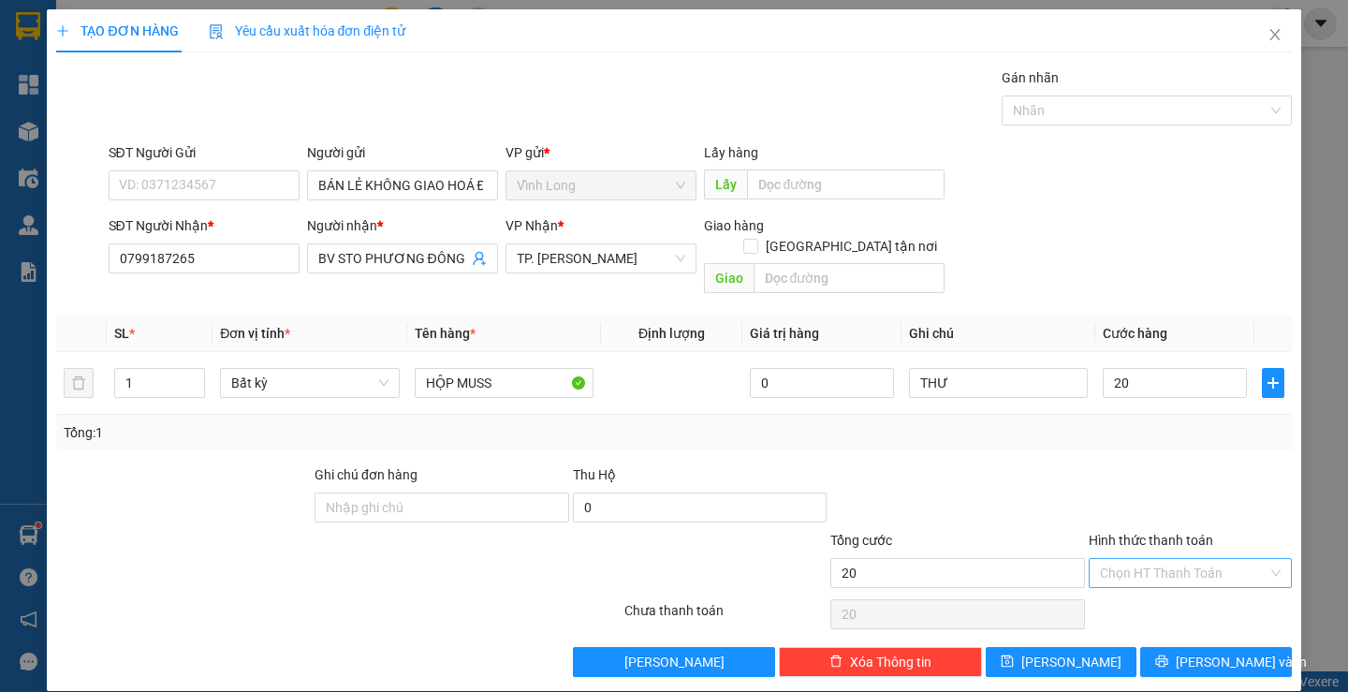
type input "20.000"
click at [1192, 559] on input "Hình thức thanh toán" at bounding box center [1184, 573] width 168 height 28
click at [1181, 591] on div "Tại văn phòng" at bounding box center [1179, 589] width 178 height 21
type input "0"
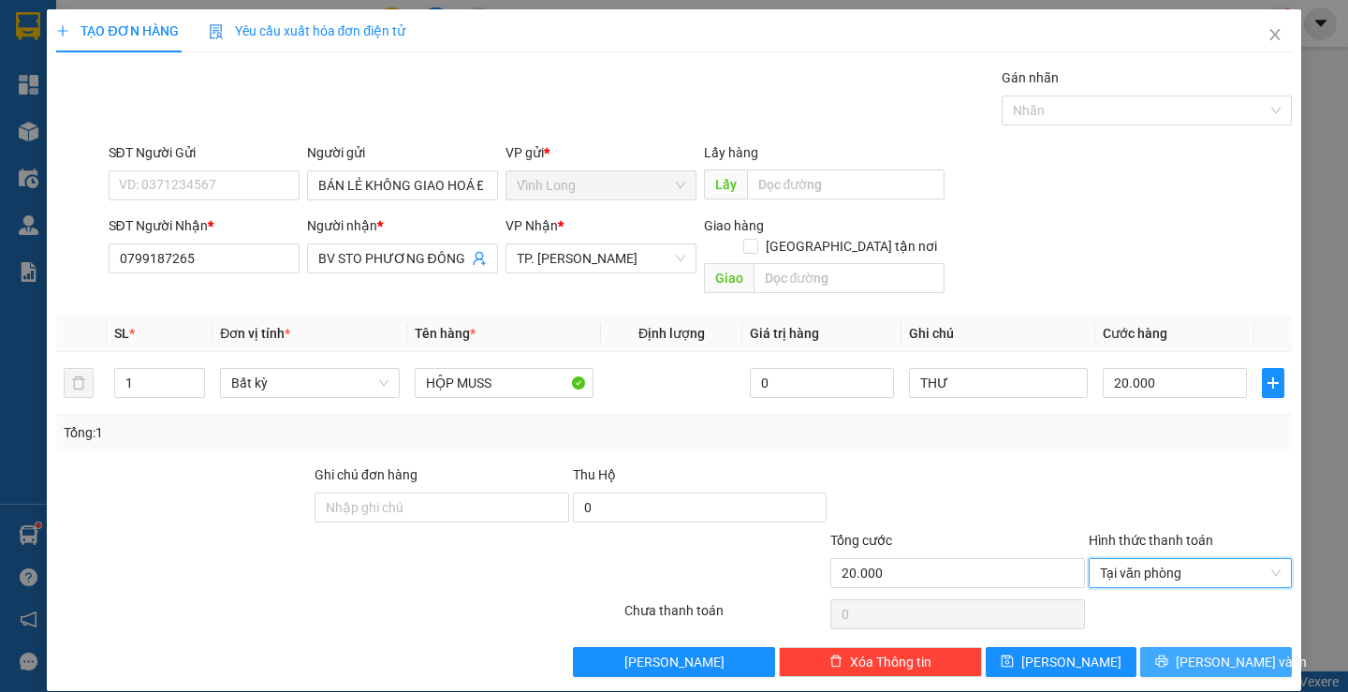
click at [1203, 652] on span "[PERSON_NAME] và In" at bounding box center [1241, 662] width 131 height 21
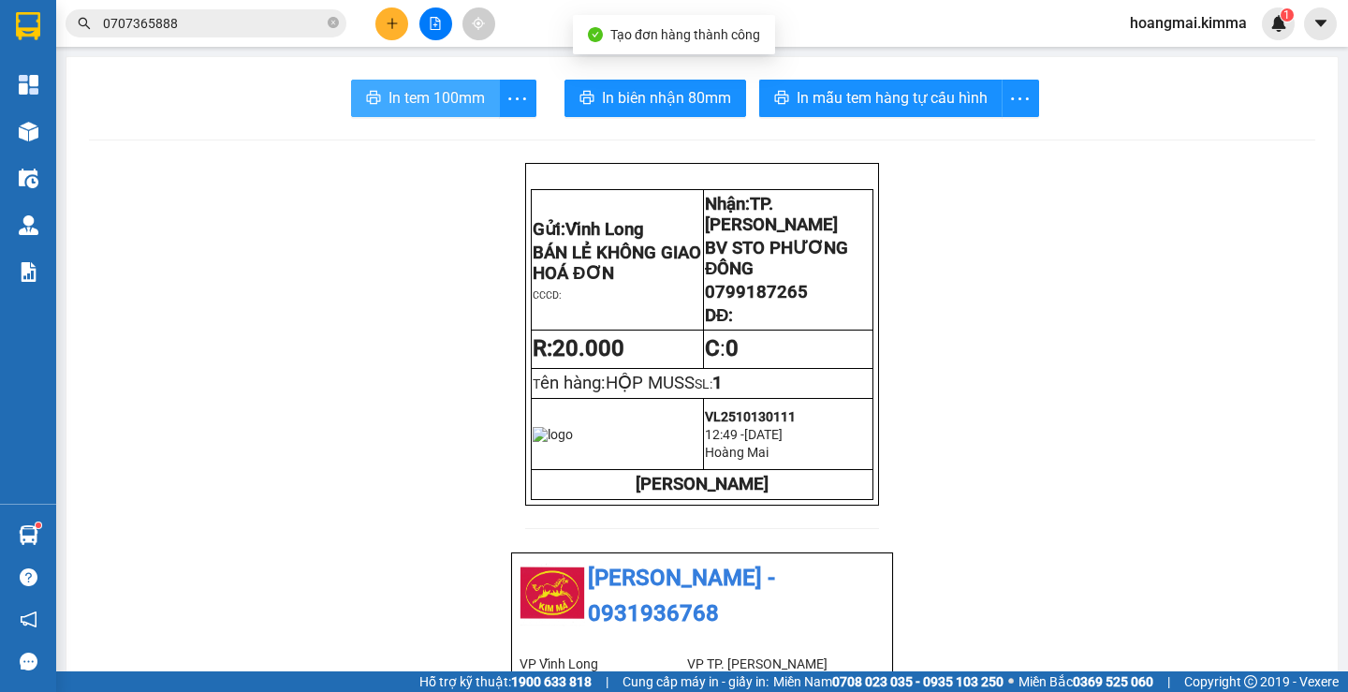
click at [396, 96] on span "In tem 100mm" at bounding box center [437, 97] width 96 height 23
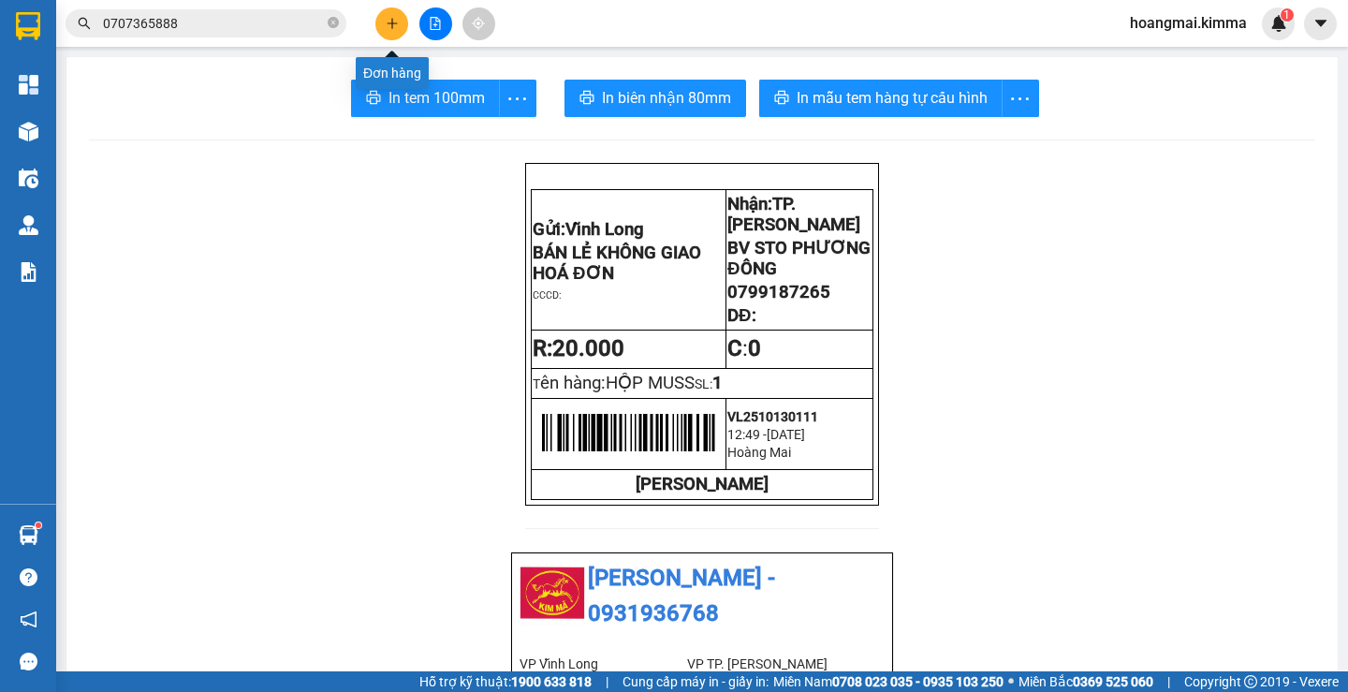
click at [403, 31] on button at bounding box center [391, 23] width 33 height 33
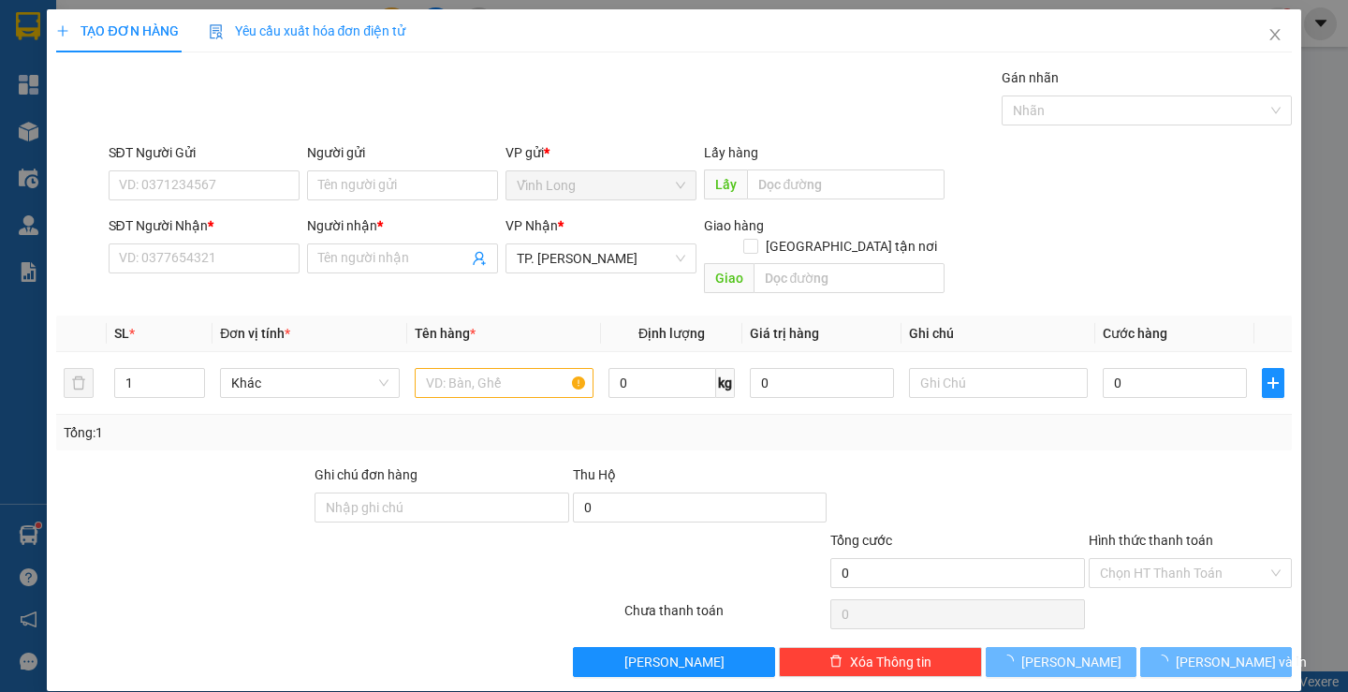
click at [230, 237] on div "SĐT Người Nhận *" at bounding box center [204, 229] width 191 height 28
click at [229, 253] on input "SĐT Người Nhận *" at bounding box center [204, 258] width 191 height 30
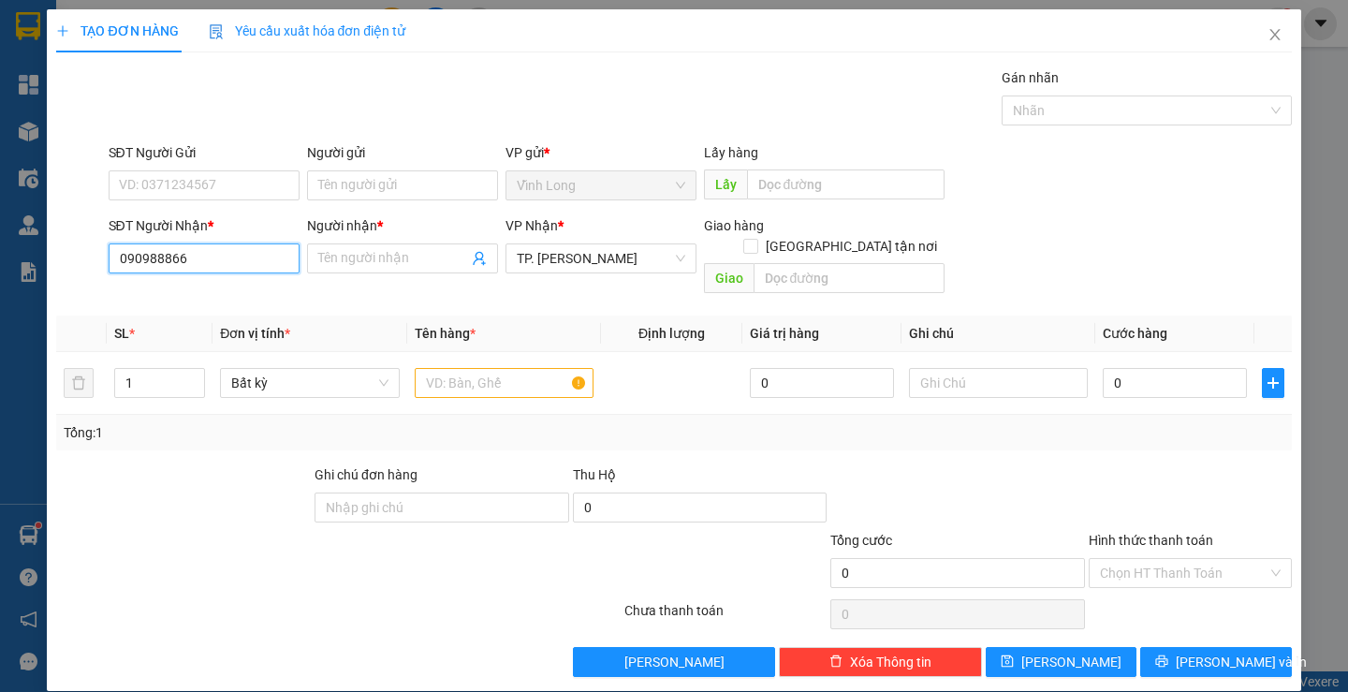
type input "0909888660"
drag, startPoint x: 145, startPoint y: 294, endPoint x: 127, endPoint y: 318, distance: 30.1
click at [145, 295] on div "0909888660 - TUYẾT LA" at bounding box center [201, 296] width 167 height 21
type input "TUYẾT LA"
type input "0909888660"
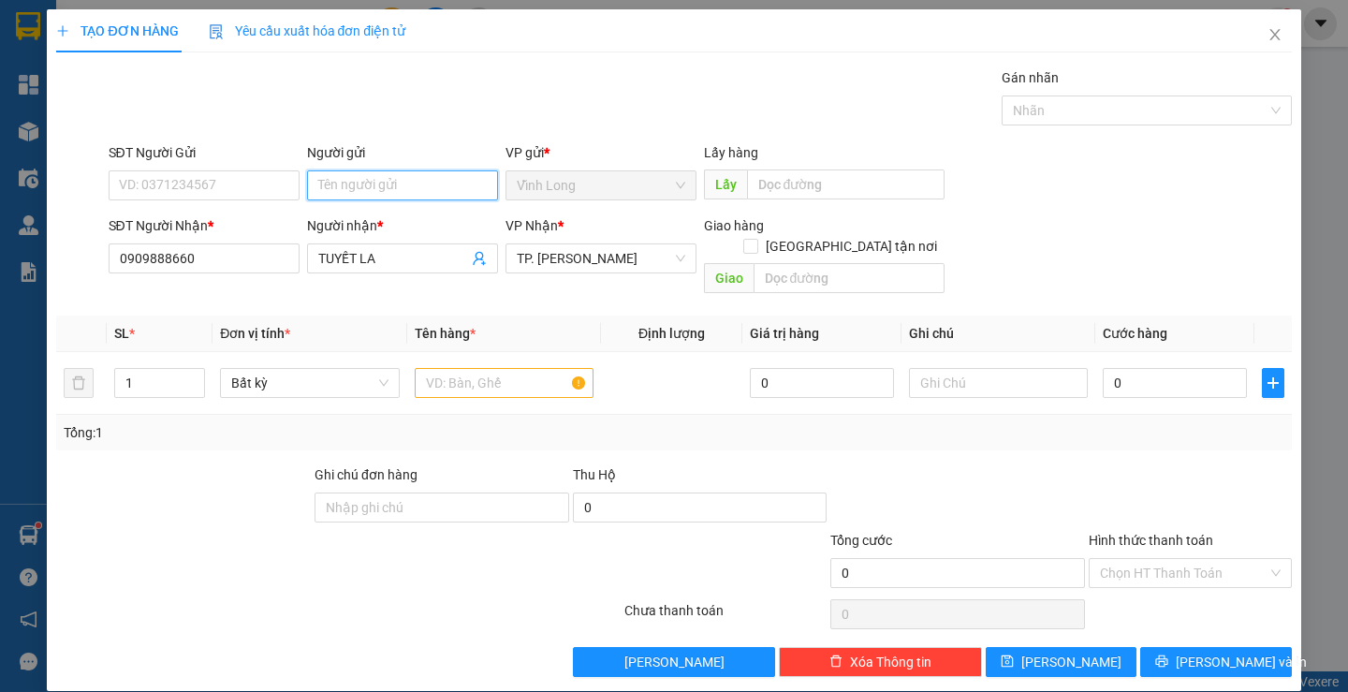
click at [333, 181] on input "Người gửi" at bounding box center [402, 185] width 191 height 30
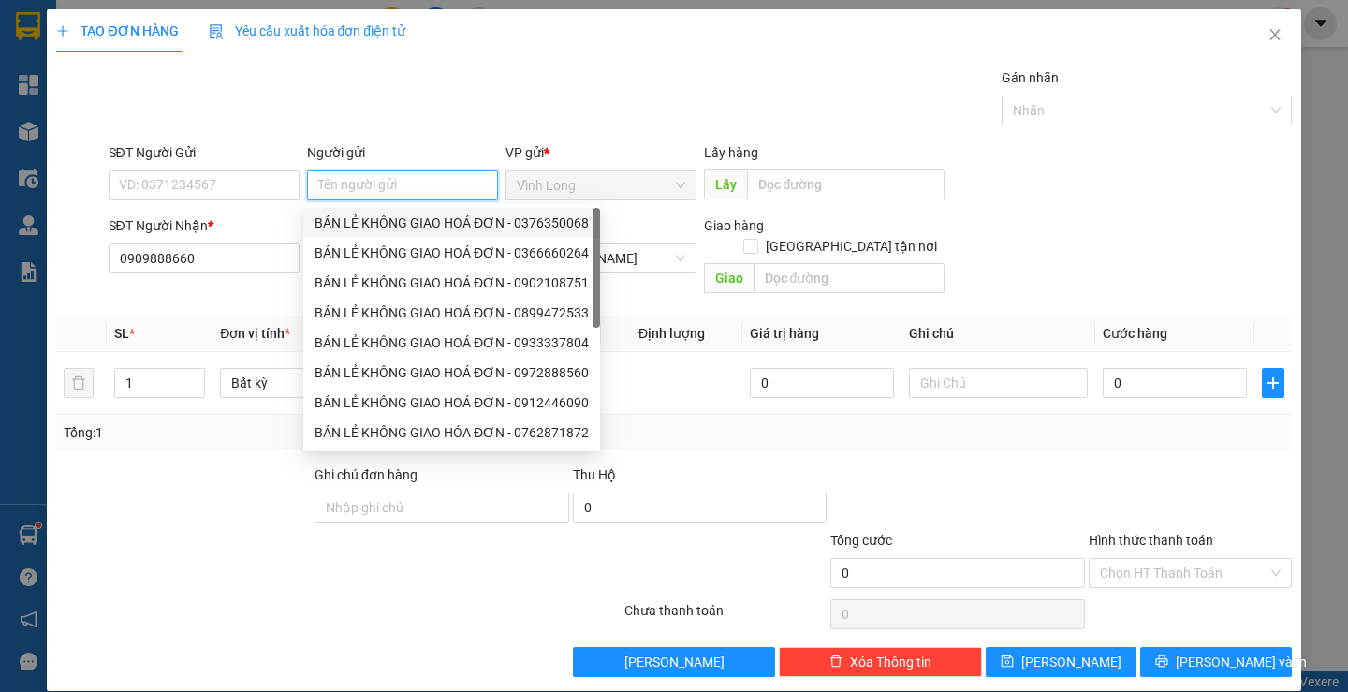
click at [358, 219] on div "BÁN LẺ KHÔNG GIAO HOÁ ĐƠN - 0376350068" at bounding box center [452, 223] width 274 height 21
type input "0376350068"
type input "BÁN LẺ KHÔNG GIAO HOÁ ĐƠN"
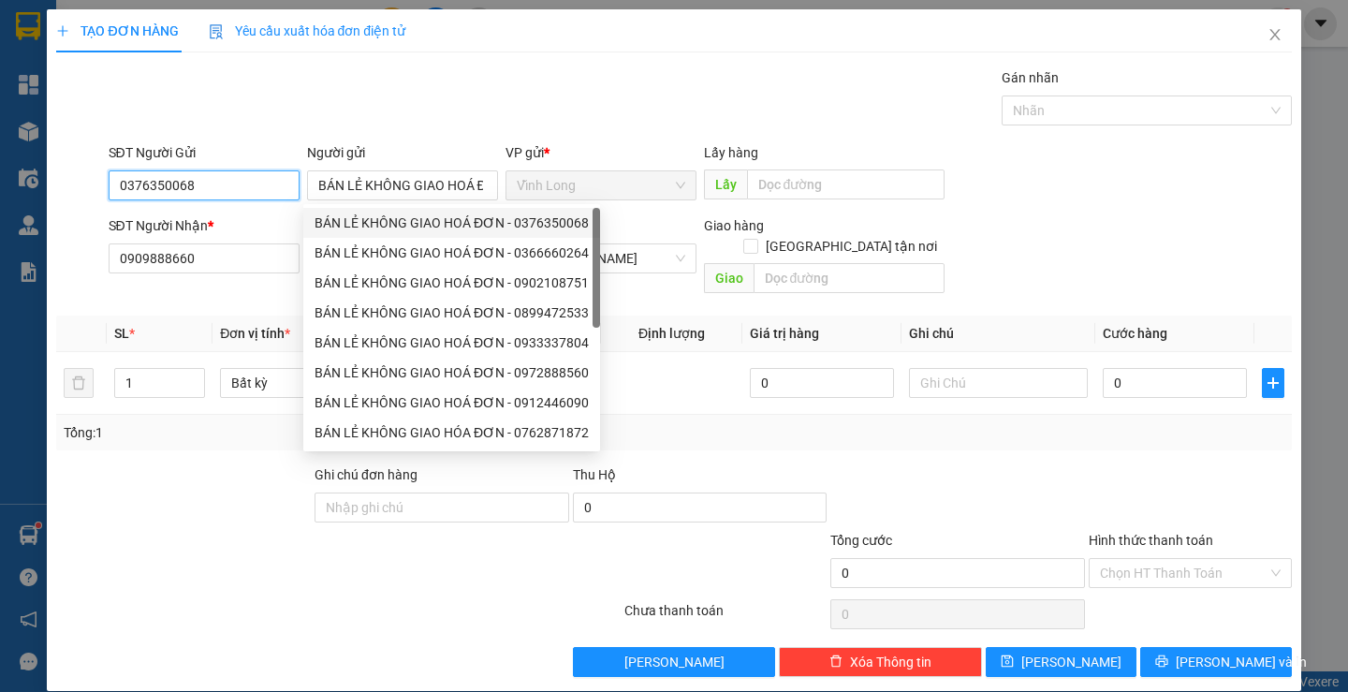
click at [238, 197] on input "0376350068" at bounding box center [204, 185] width 191 height 30
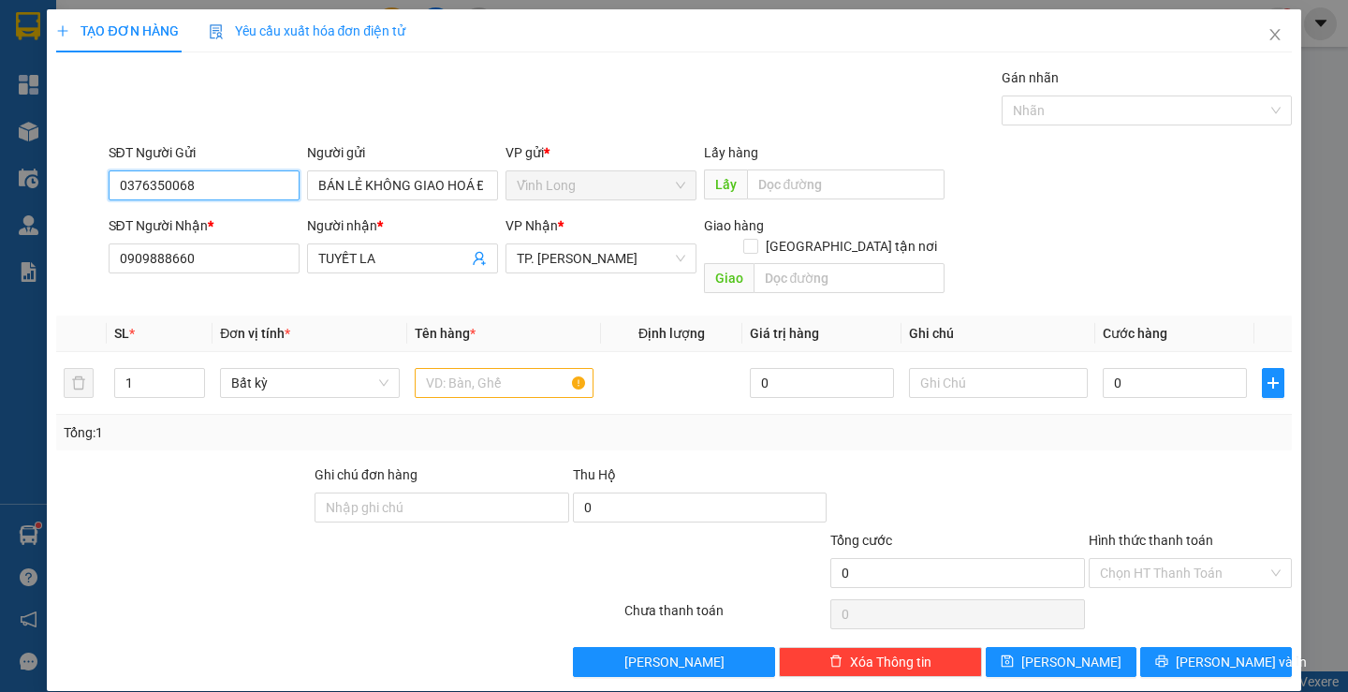
click at [237, 196] on input "0376350068" at bounding box center [204, 185] width 191 height 30
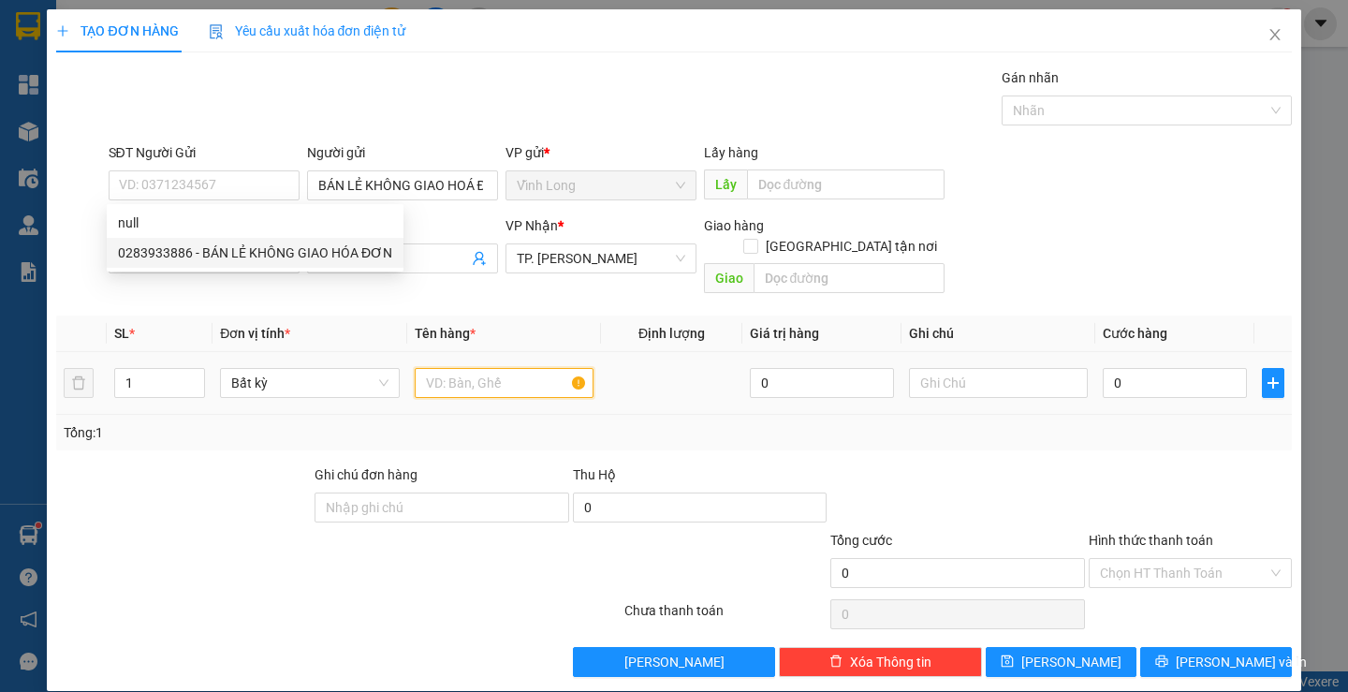
click at [451, 368] on input "text" at bounding box center [504, 383] width 179 height 30
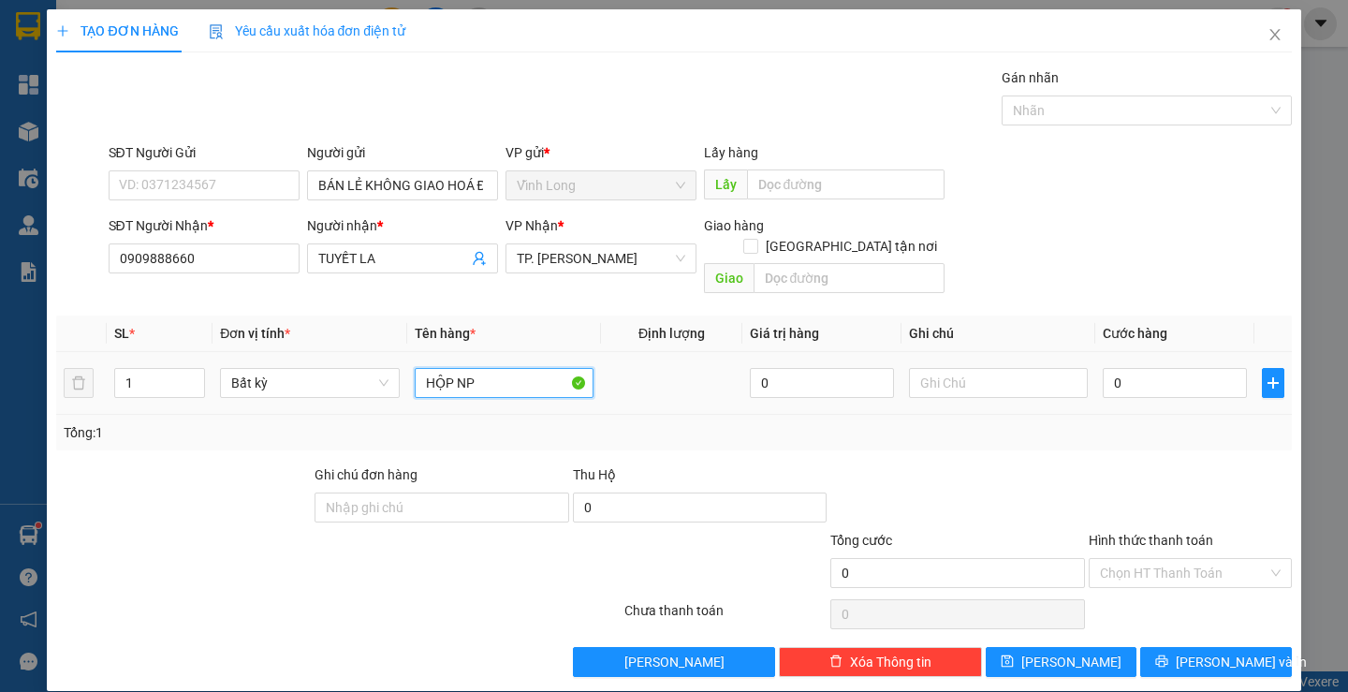
type input "HỘP NP"
type input "THƯ"
type input "4"
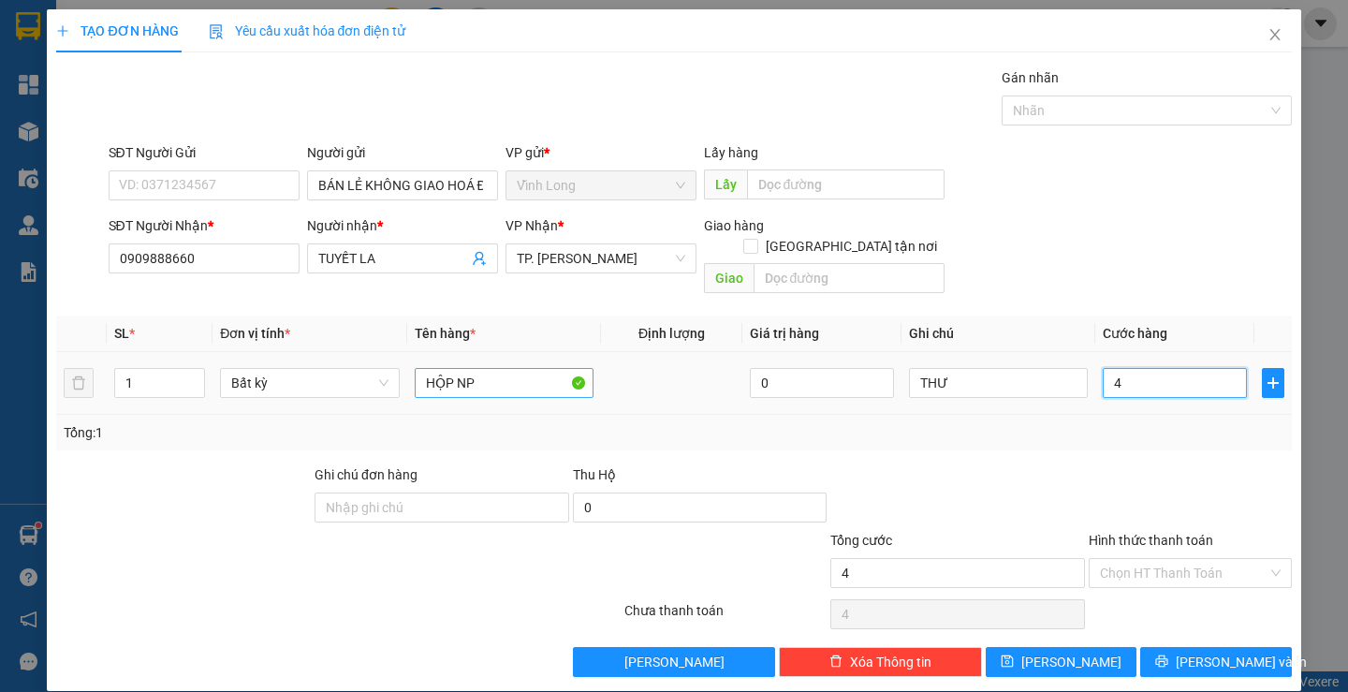
type input "40"
type input "40.000"
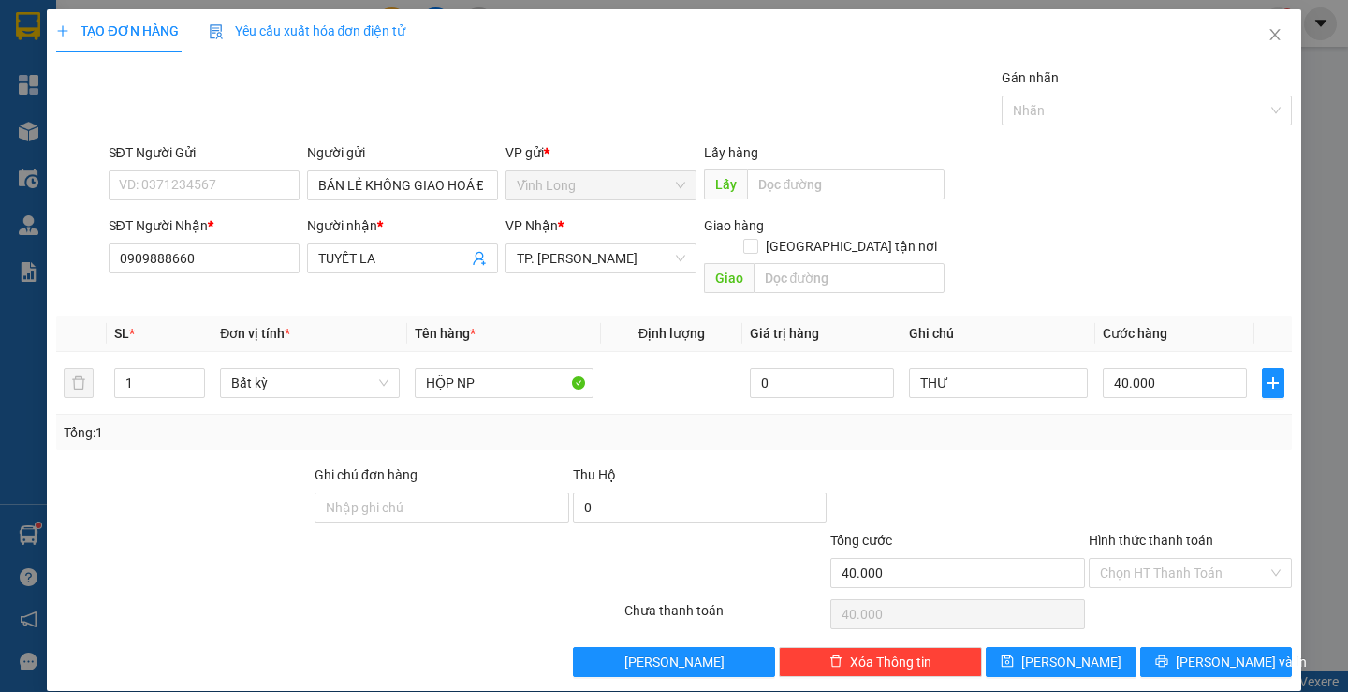
click at [1174, 464] on div at bounding box center [1190, 497] width 207 height 66
click at [1182, 559] on input "Hình thức thanh toán" at bounding box center [1184, 573] width 168 height 28
click at [1190, 579] on div "Tại văn phòng" at bounding box center [1179, 589] width 178 height 21
type input "0"
click at [1193, 652] on span "[PERSON_NAME] và In" at bounding box center [1241, 662] width 131 height 21
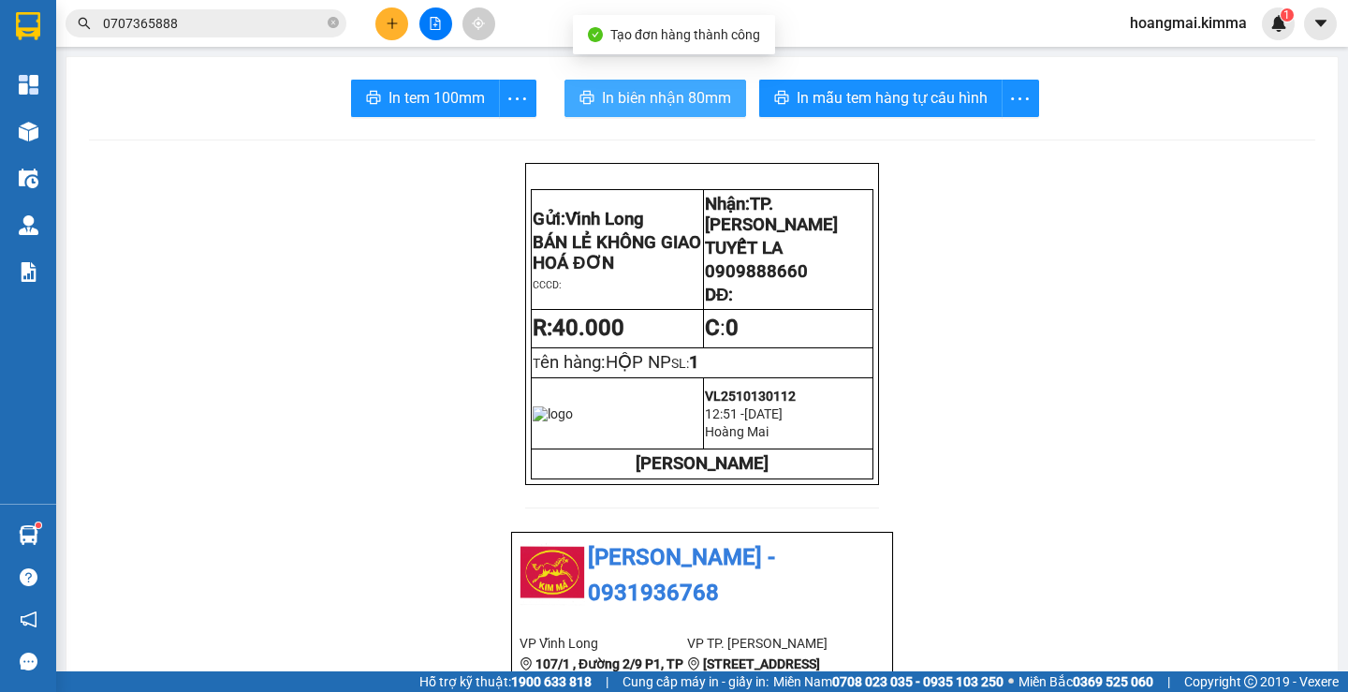
click at [638, 94] on span "In biên nhận 80mm" at bounding box center [666, 97] width 129 height 23
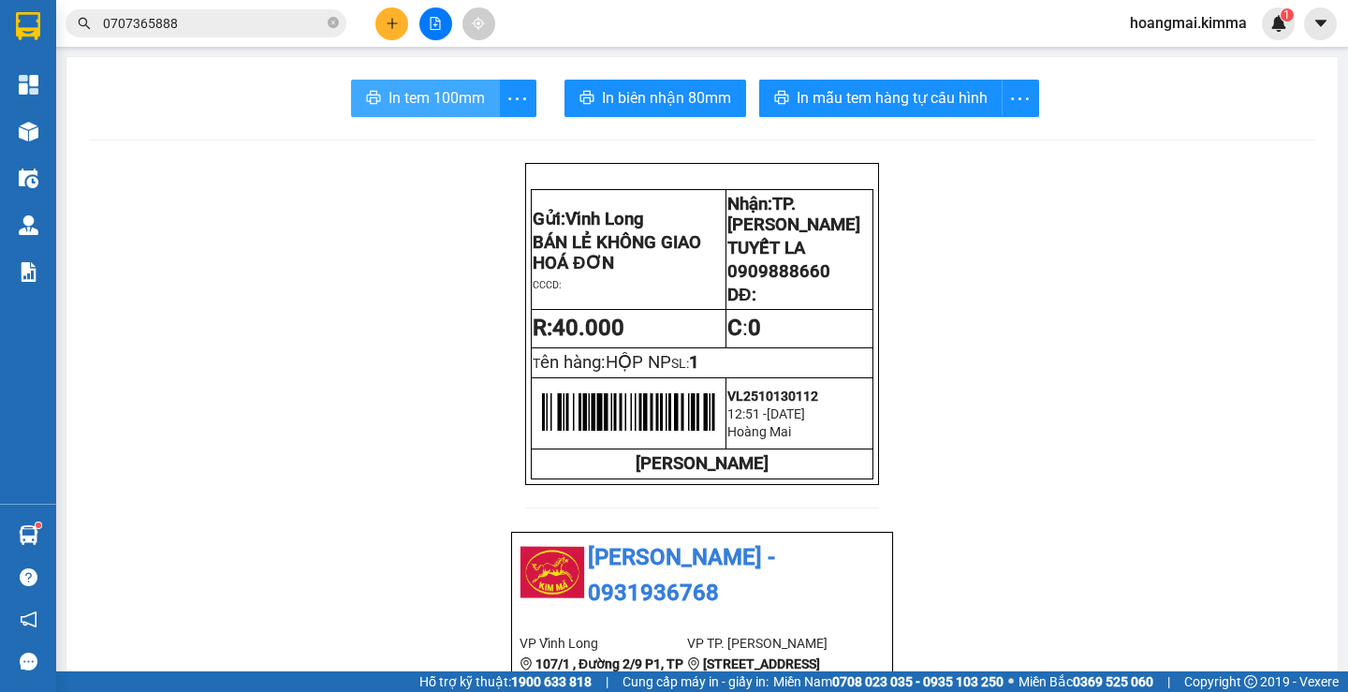
click at [437, 95] on span "In tem 100mm" at bounding box center [437, 97] width 96 height 23
click at [388, 19] on icon "plus" at bounding box center [392, 23] width 13 height 13
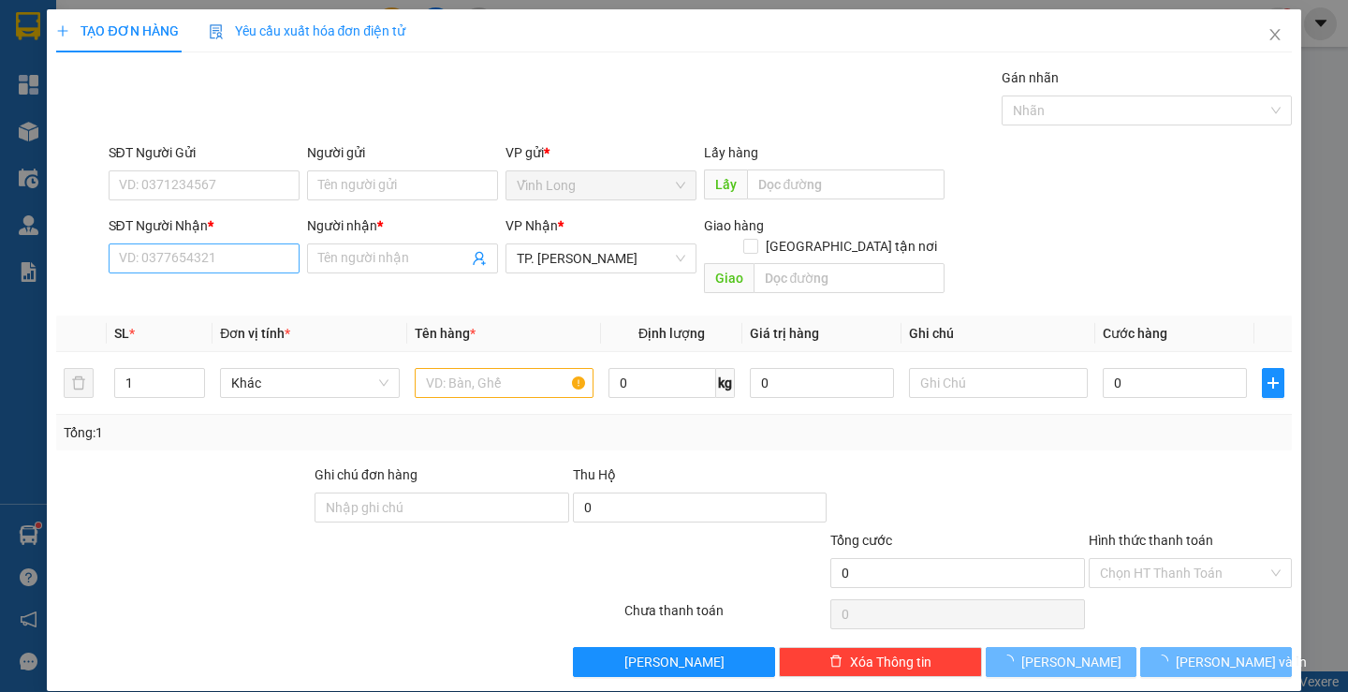
click at [205, 247] on div "SĐT Người Nhận * VD: 0377654321" at bounding box center [204, 248] width 191 height 66
click at [205, 247] on input "SĐT Người Nhận *" at bounding box center [204, 258] width 191 height 30
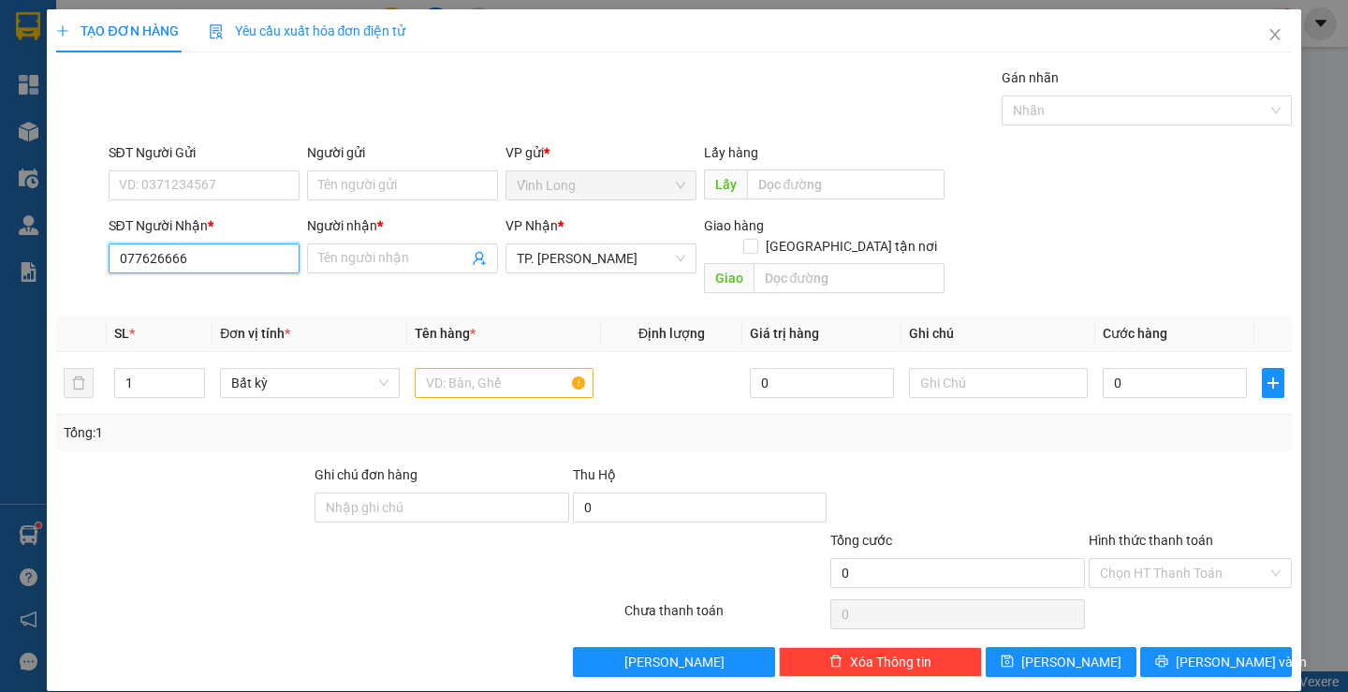
type input "0776266668"
click at [238, 287] on div "0776266668 - TUẤN" at bounding box center [201, 296] width 167 height 21
type input "TUẤN"
type input "0776266668"
click at [367, 189] on input "Người gửi" at bounding box center [402, 185] width 191 height 30
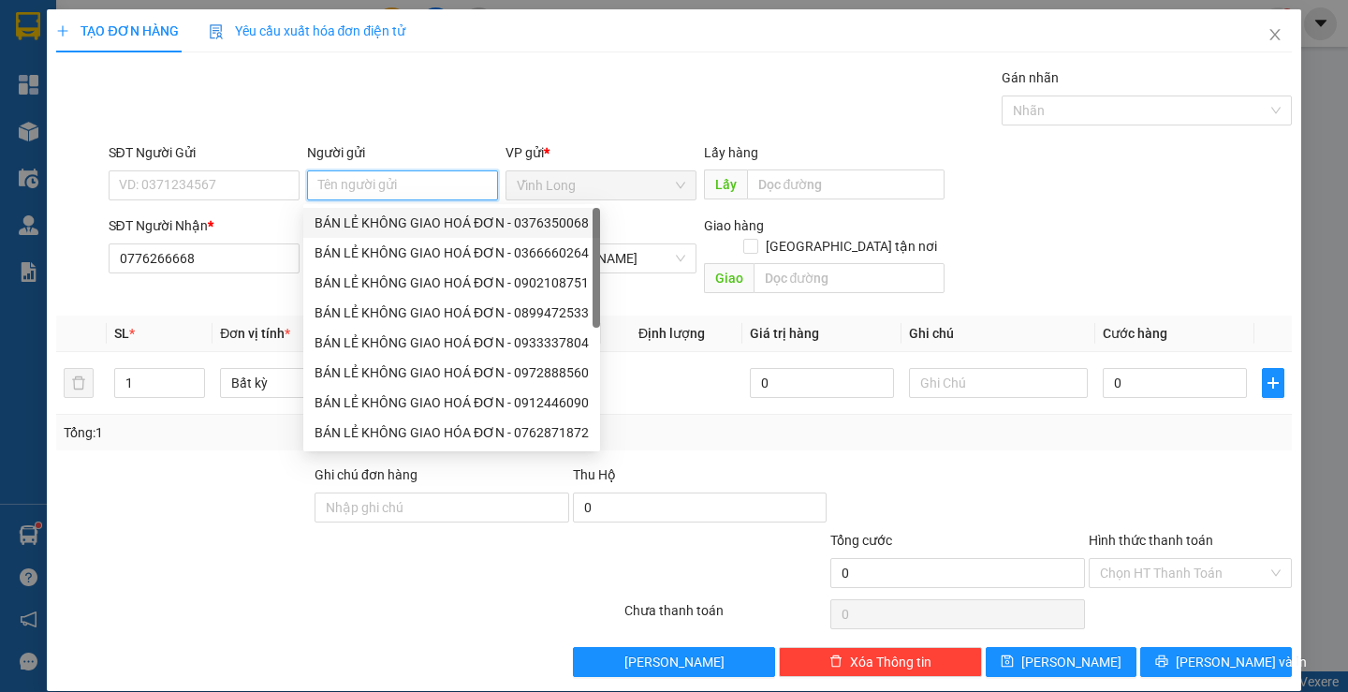
drag, startPoint x: 367, startPoint y: 217, endPoint x: 326, endPoint y: 216, distance: 41.2
click at [364, 216] on div "BÁN LẺ KHÔNG GIAO HOÁ ĐƠN - 0376350068" at bounding box center [452, 223] width 274 height 21
type input "0376350068"
type input "BÁN LẺ KHÔNG GIAO HOÁ ĐƠN"
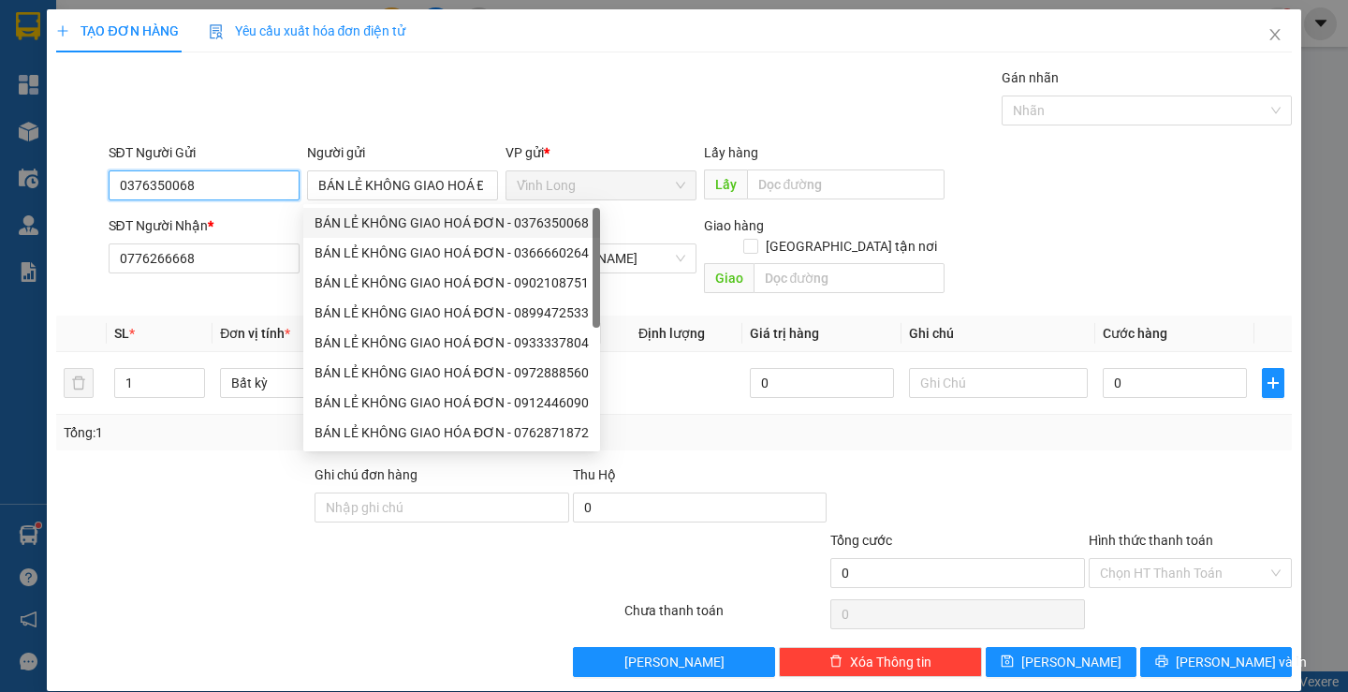
click at [229, 189] on input "0376350068" at bounding box center [204, 185] width 191 height 30
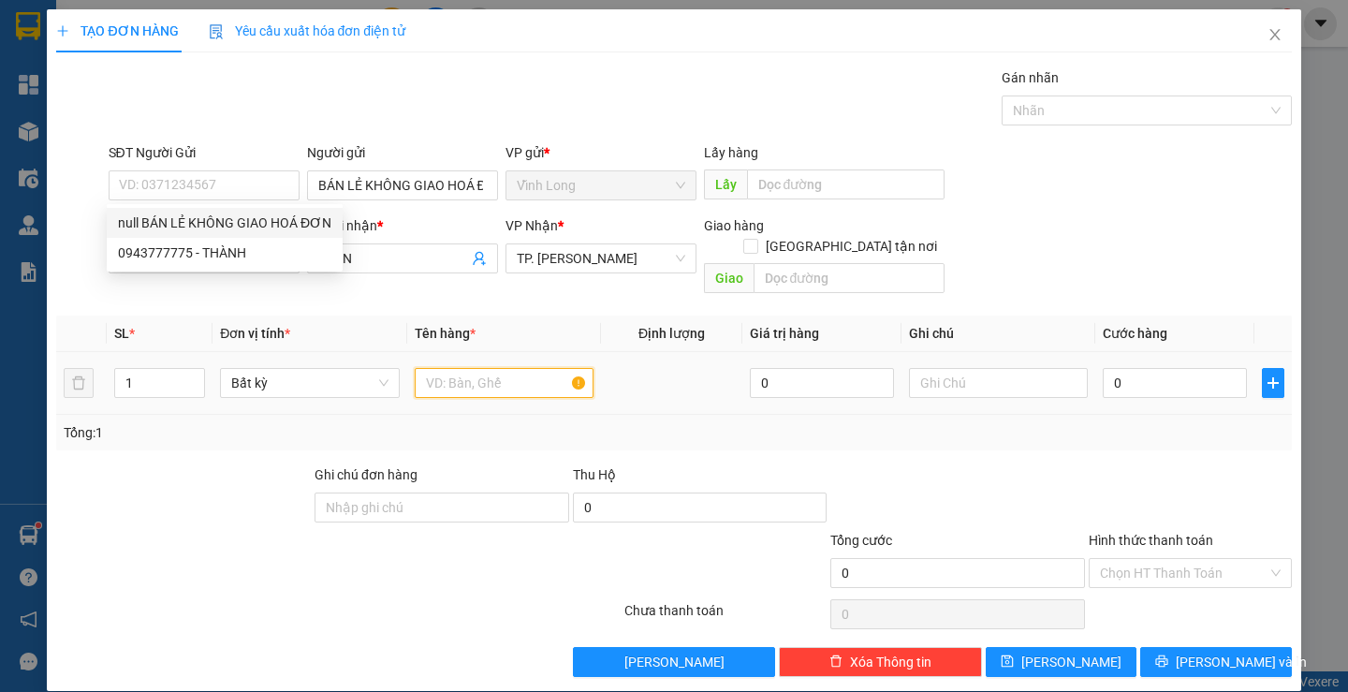
click at [476, 368] on input "text" at bounding box center [504, 383] width 179 height 30
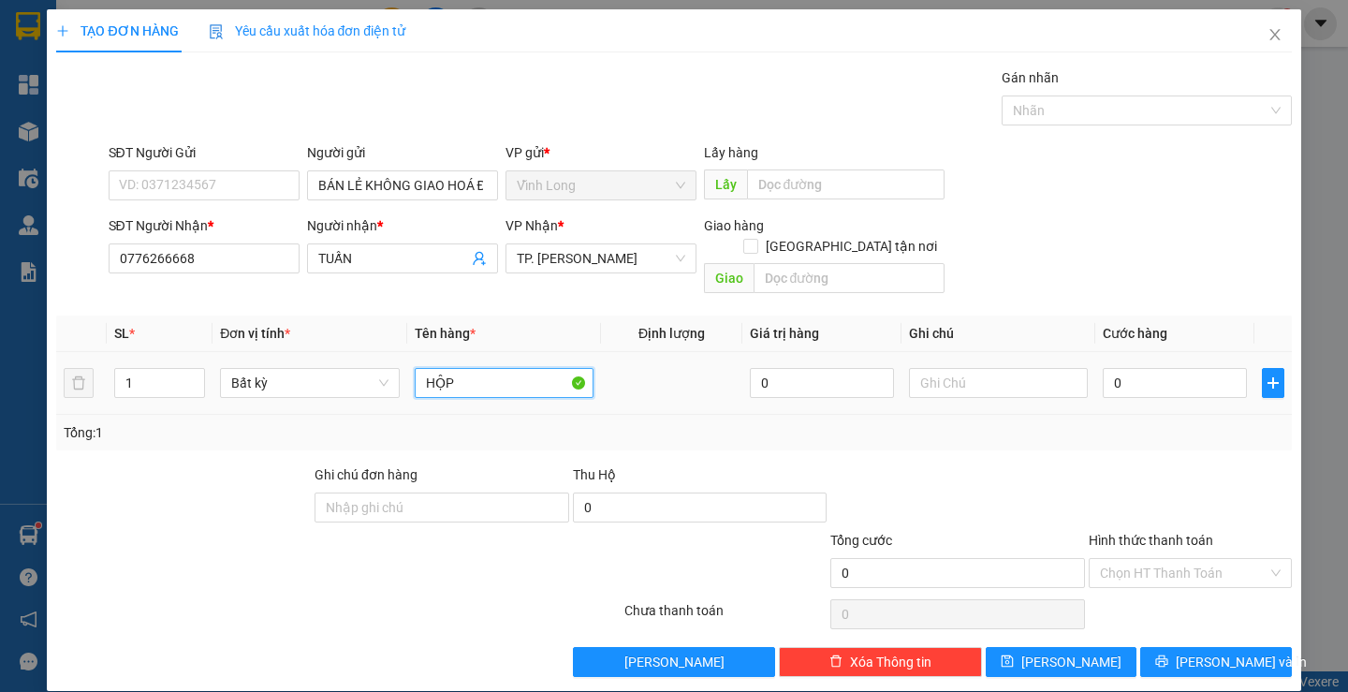
type input "HỘP"
type input "THƯ"
type input "2"
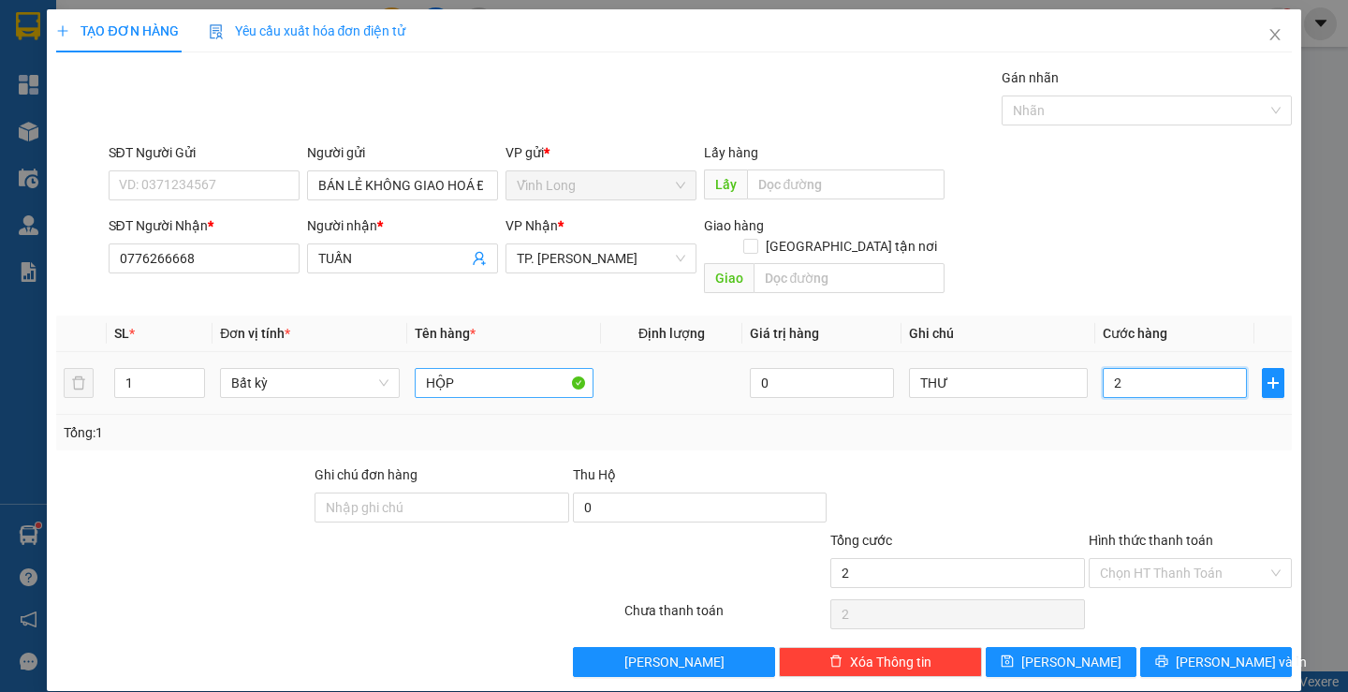
type input "20"
type input "20.000"
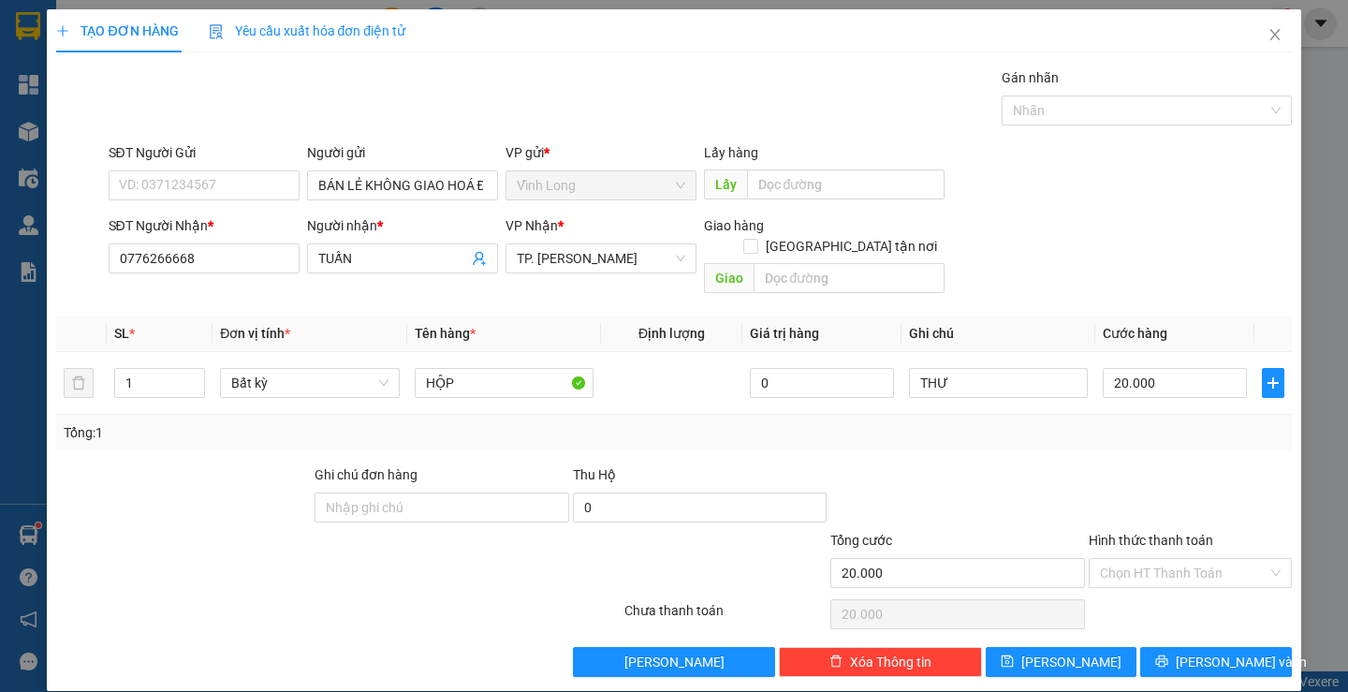
drag, startPoint x: 1145, startPoint y: 476, endPoint x: 1172, endPoint y: 524, distance: 55.7
click at [1147, 478] on div at bounding box center [1190, 497] width 207 height 66
click at [1204, 559] on input "Hình thức thanh toán" at bounding box center [1184, 573] width 168 height 28
click at [1184, 585] on div "Tại văn phòng" at bounding box center [1179, 589] width 178 height 21
type input "0"
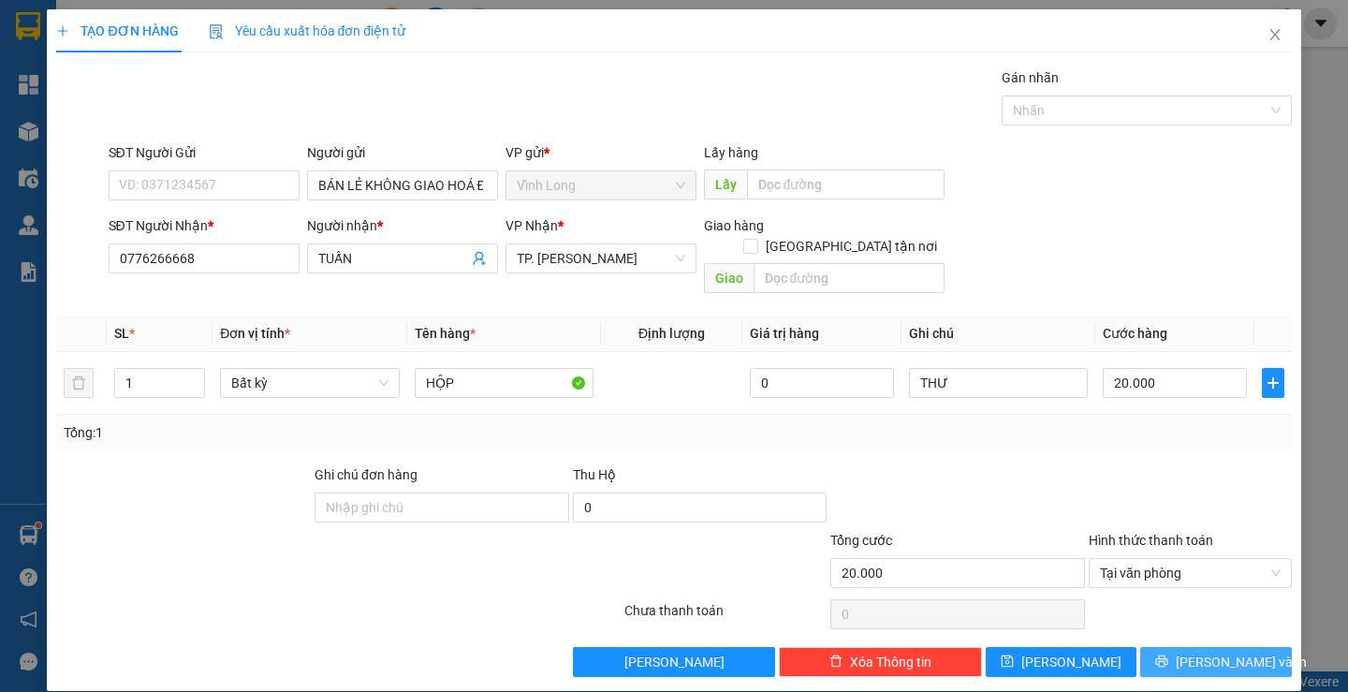
click at [1204, 652] on span "[PERSON_NAME] và In" at bounding box center [1241, 662] width 131 height 21
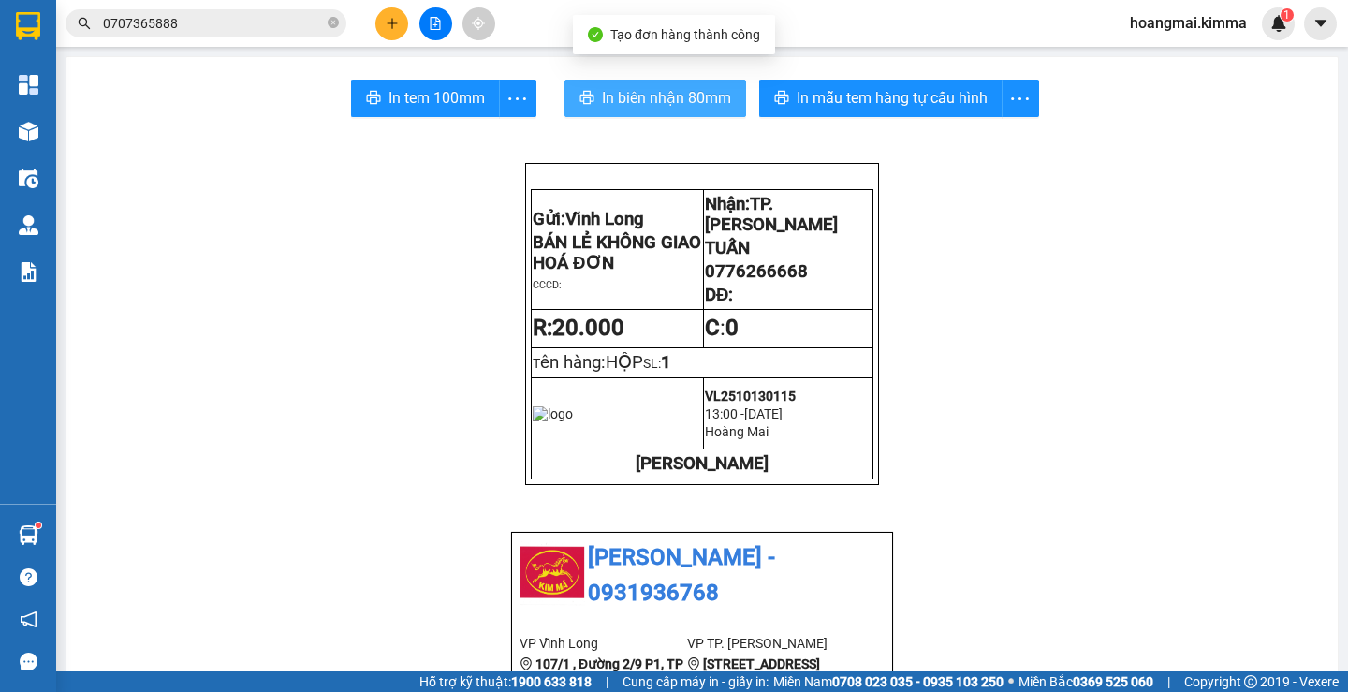
click at [645, 91] on span "In biên nhận 80mm" at bounding box center [666, 97] width 129 height 23
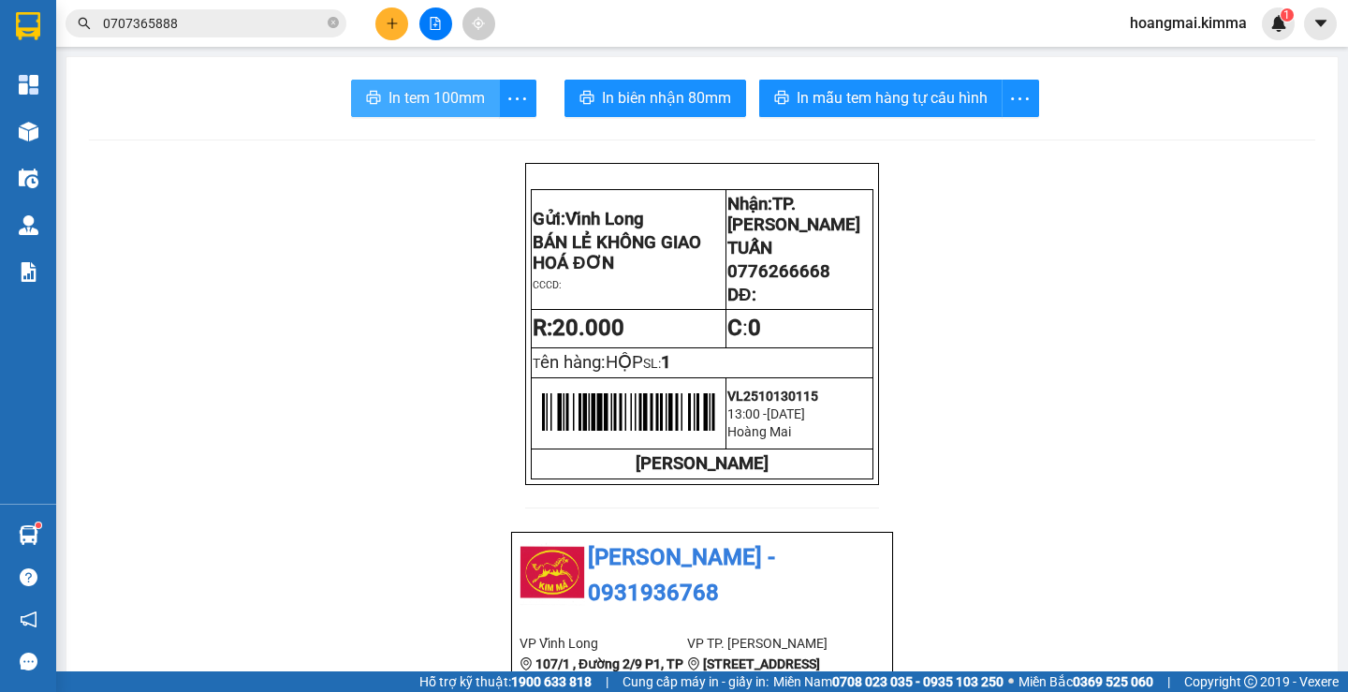
click at [433, 101] on span "In tem 100mm" at bounding box center [437, 97] width 96 height 23
click at [380, 24] on button at bounding box center [391, 23] width 33 height 33
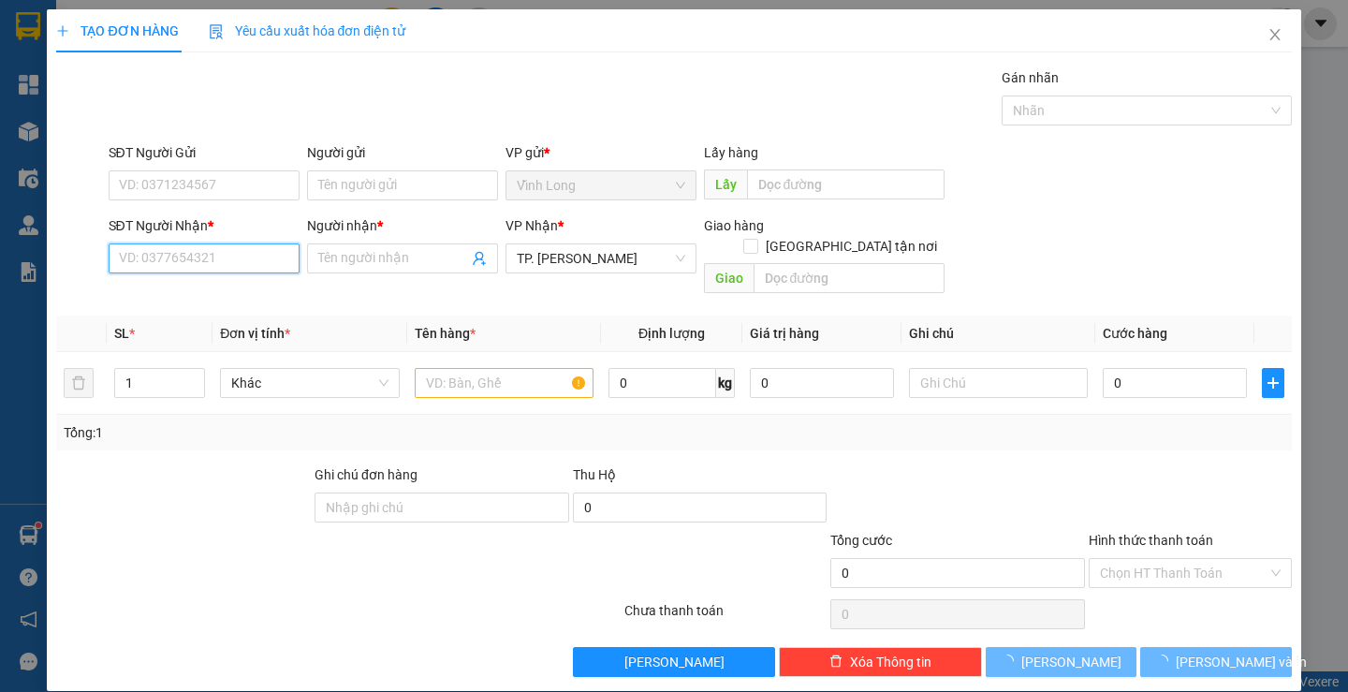
click at [246, 255] on input "SĐT Người Nhận *" at bounding box center [204, 258] width 191 height 30
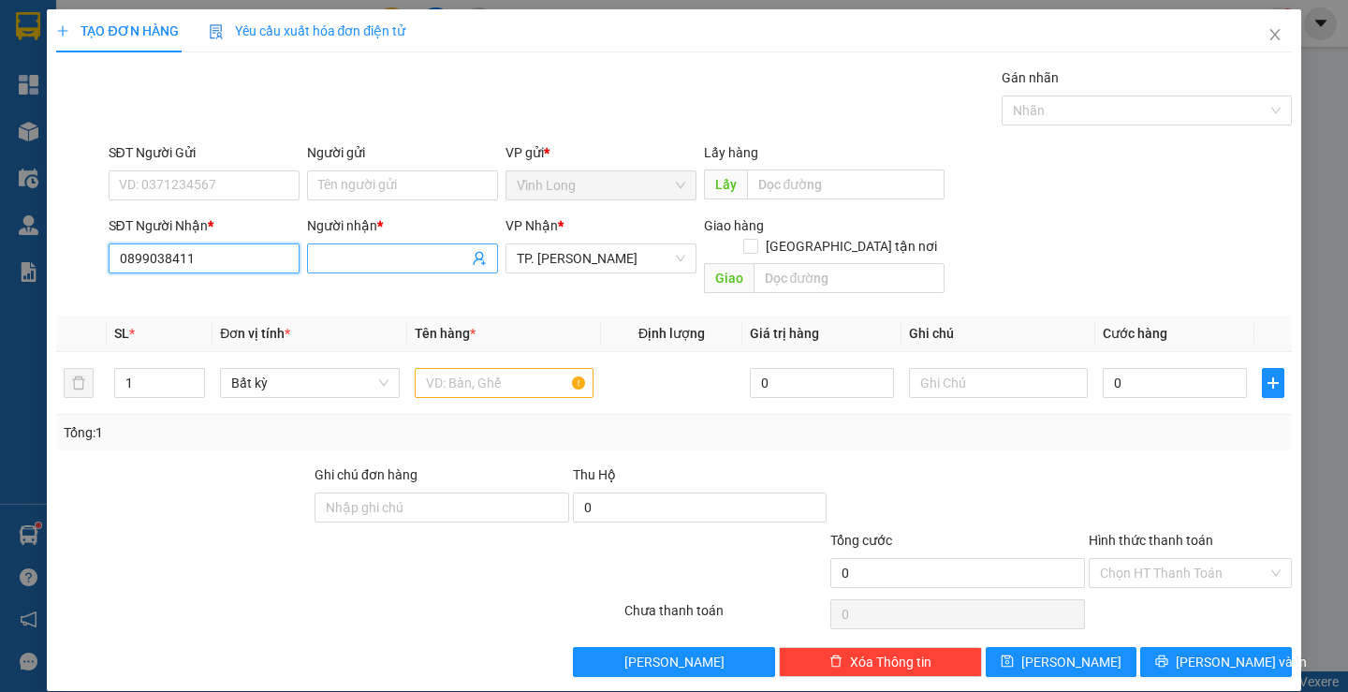
type input "0899038411"
click at [330, 264] on input "Người nhận *" at bounding box center [393, 258] width 150 height 21
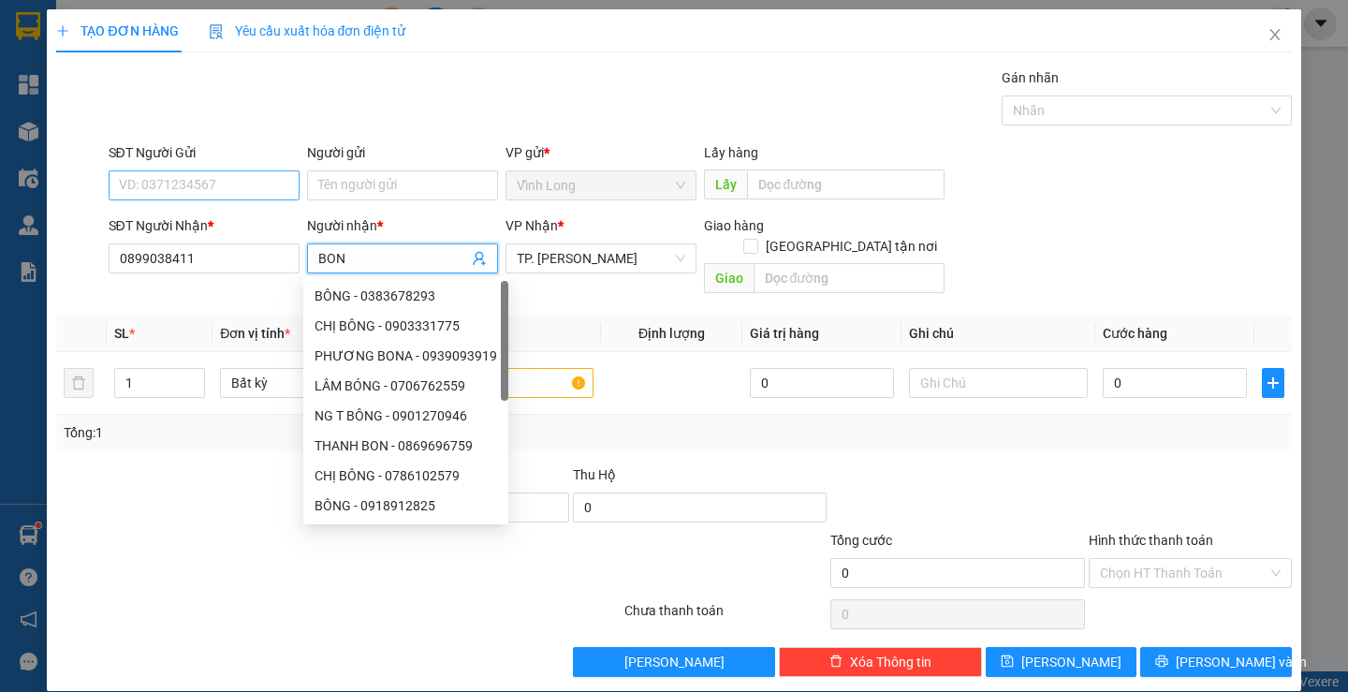
type input "BON"
click at [229, 194] on input "SĐT Người Gửi" at bounding box center [204, 185] width 191 height 30
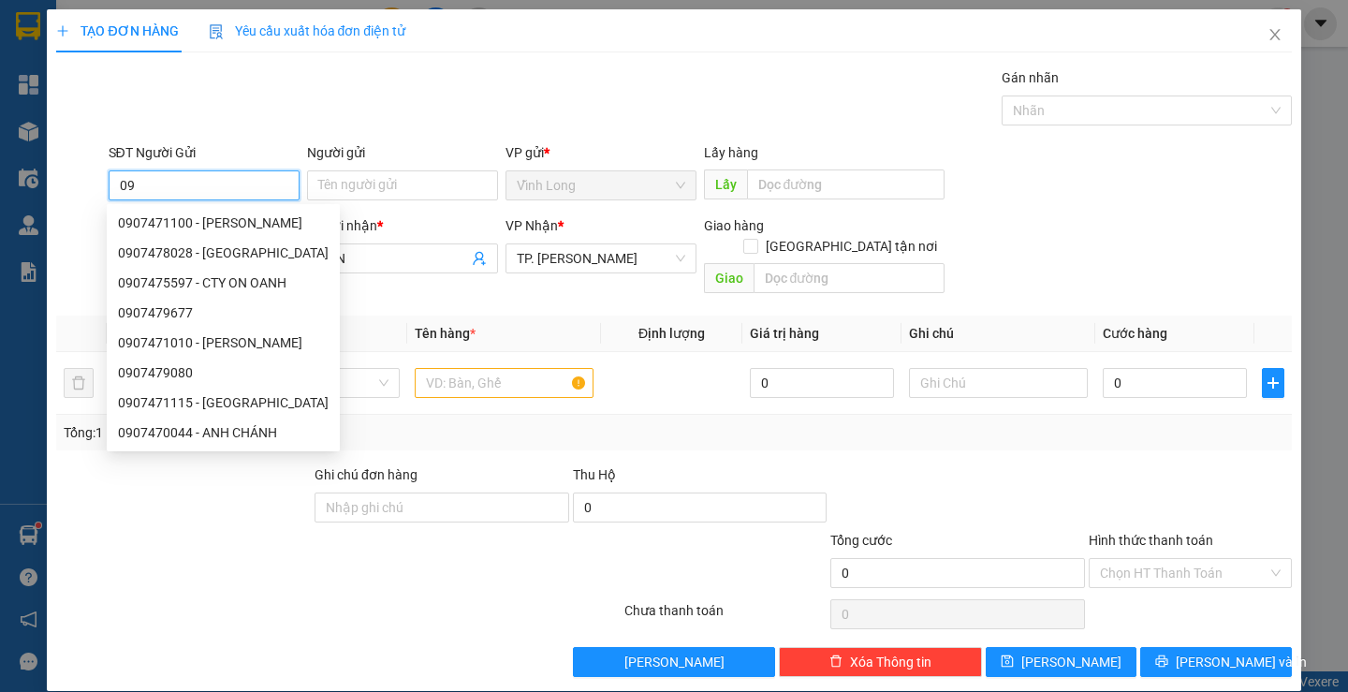
type input "0"
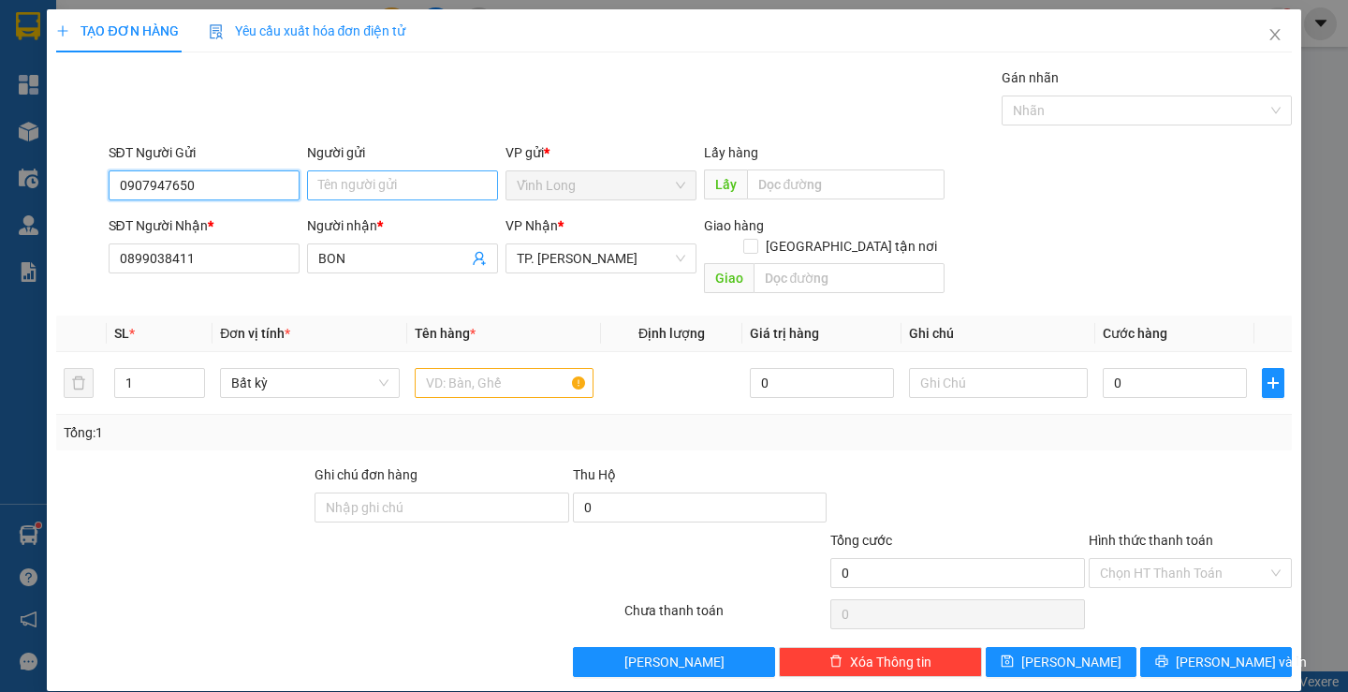
type input "0907947650"
click at [357, 181] on input "Người gửi" at bounding box center [402, 185] width 191 height 30
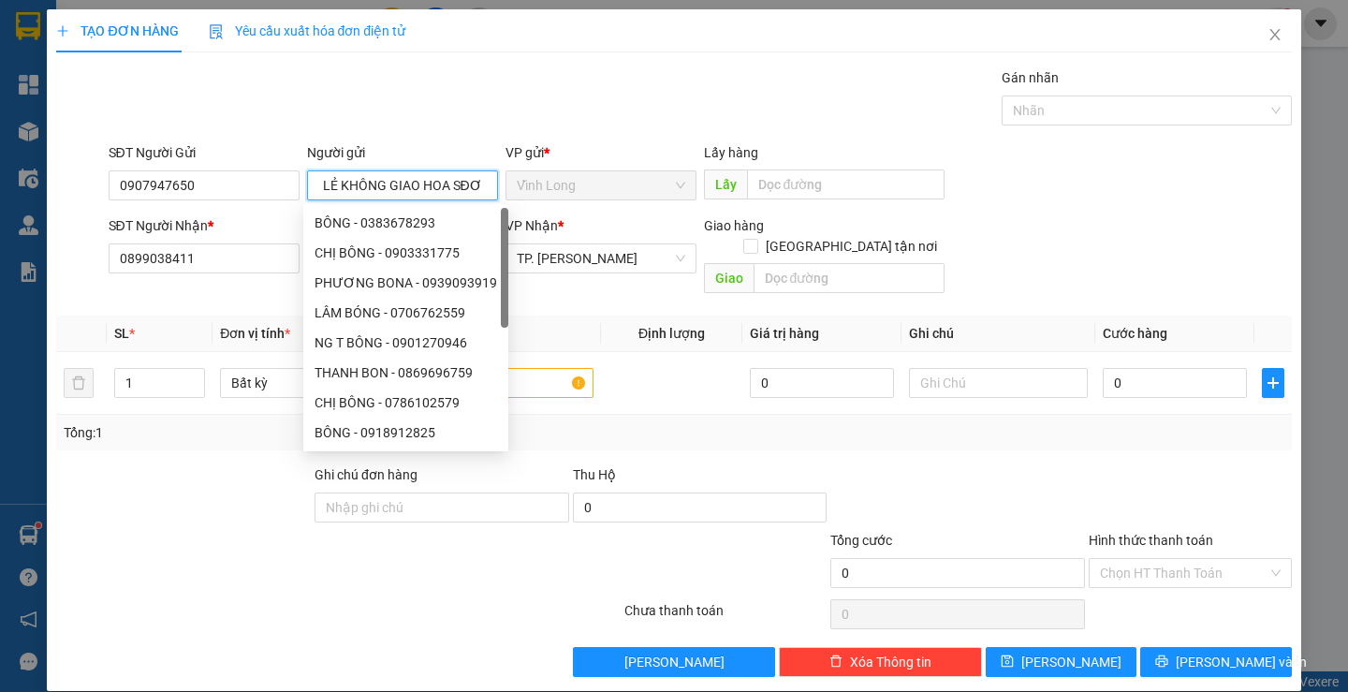
scroll to position [0, 37]
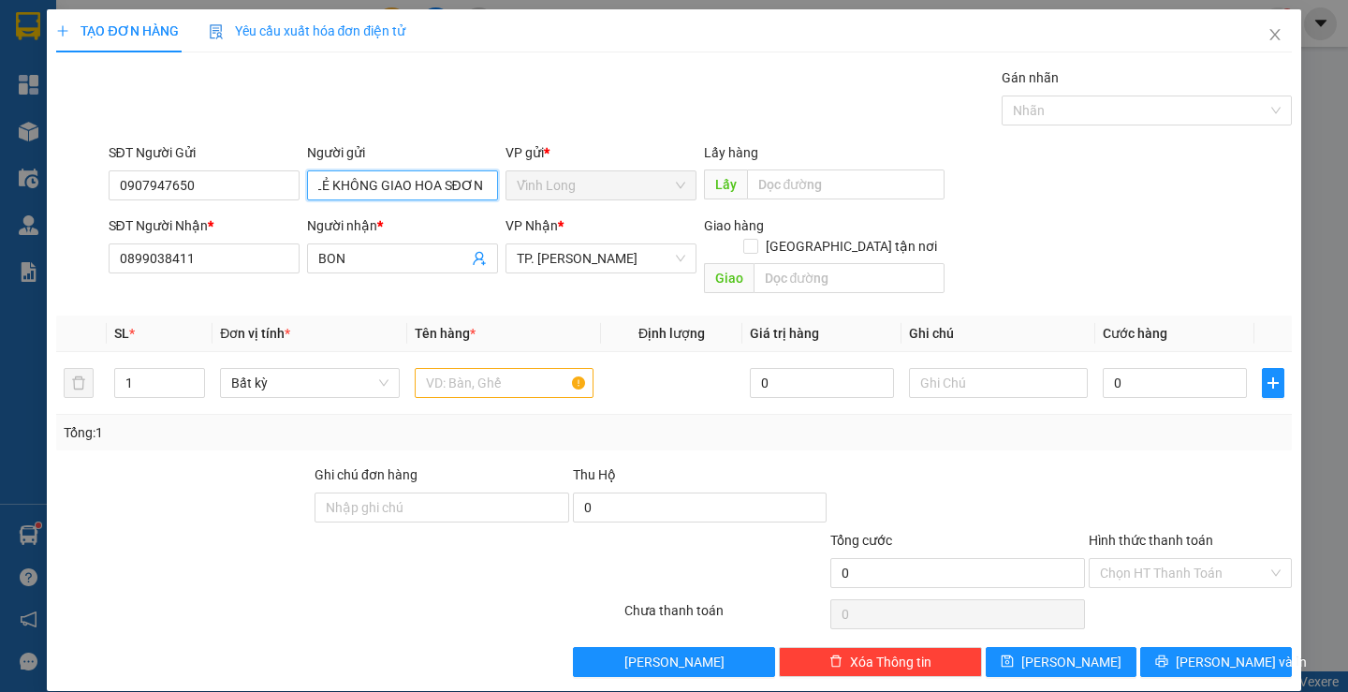
click at [448, 194] on input "BÁN LẺ KHÔNG GIAO HOA SĐƠN" at bounding box center [402, 185] width 191 height 30
type input "BÁN LẺ KHÔNG GIAO HOAS ĐƠN"
click at [447, 368] on input "text" at bounding box center [504, 383] width 179 height 30
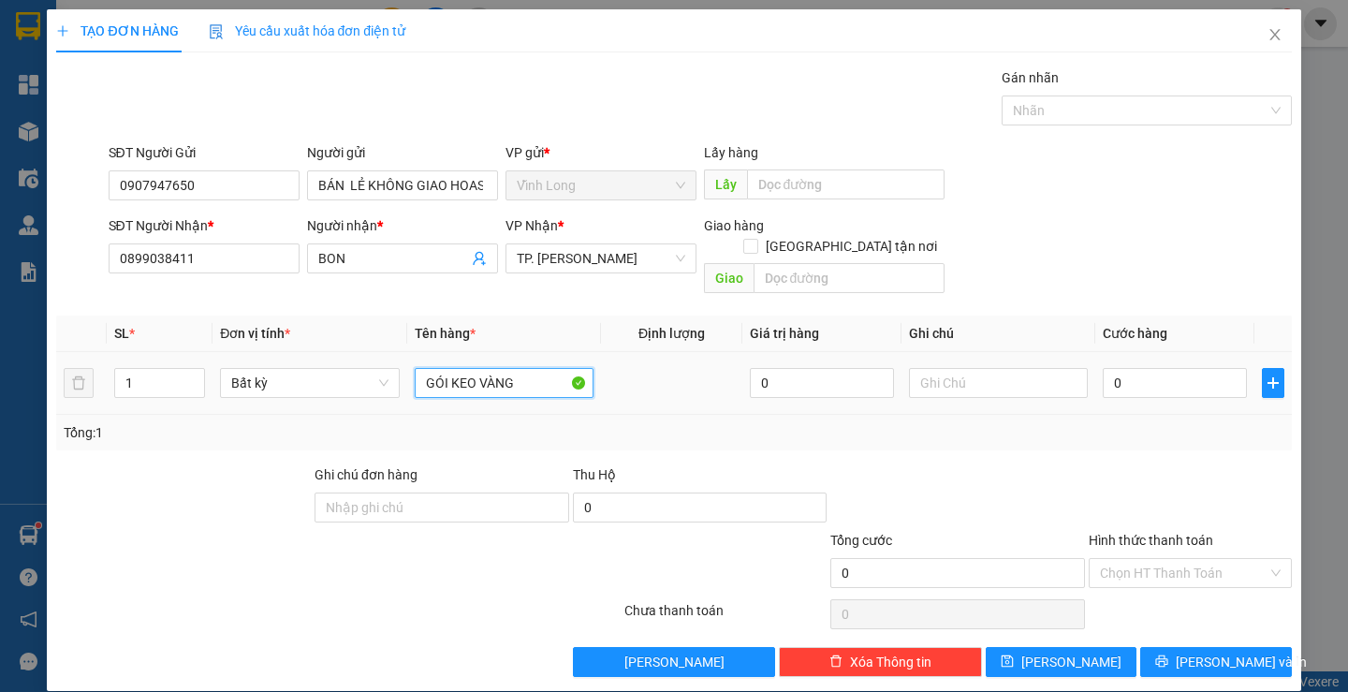
type input "GÓI KEO VÀNG"
type input "THƯ"
type input "2"
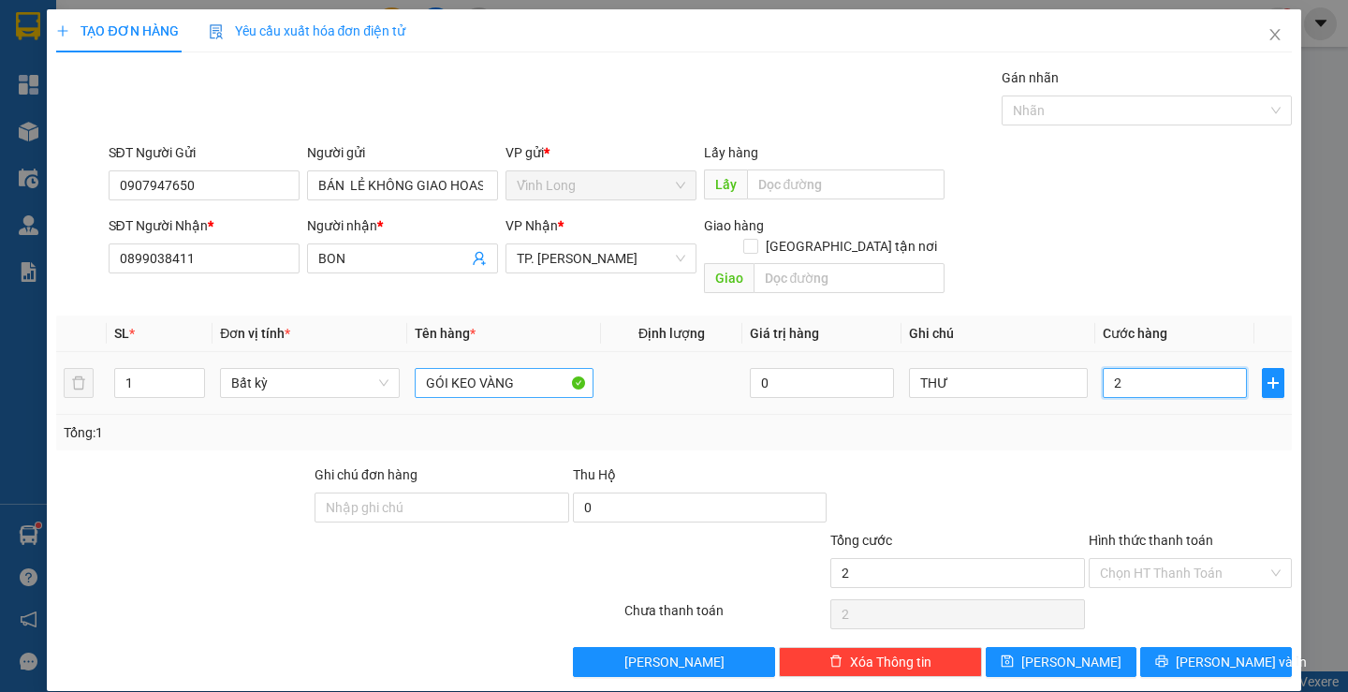
type input "20"
type input "20.000"
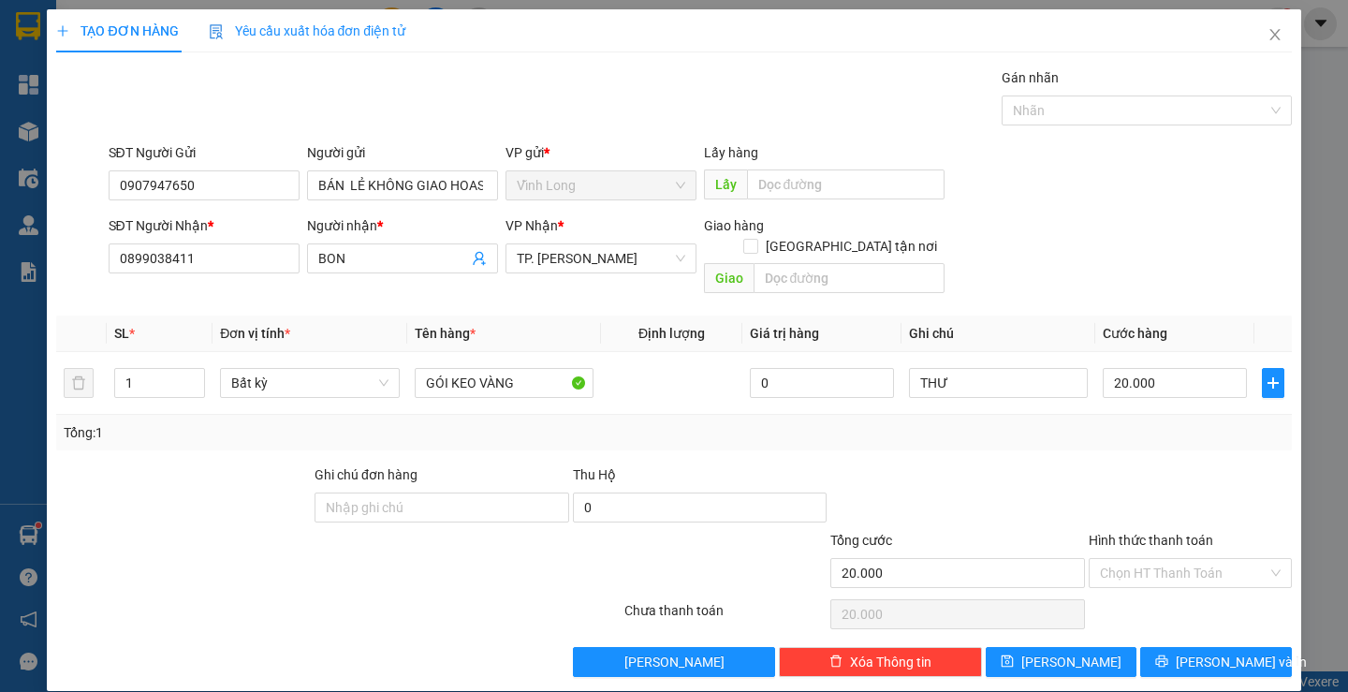
click at [1135, 473] on div at bounding box center [1190, 497] width 207 height 66
drag, startPoint x: 1192, startPoint y: 560, endPoint x: 1181, endPoint y: 561, distance: 10.3
click at [1190, 559] on input "Hình thức thanh toán" at bounding box center [1184, 573] width 168 height 28
click at [1180, 583] on div "Tại văn phòng" at bounding box center [1179, 589] width 178 height 21
type input "0"
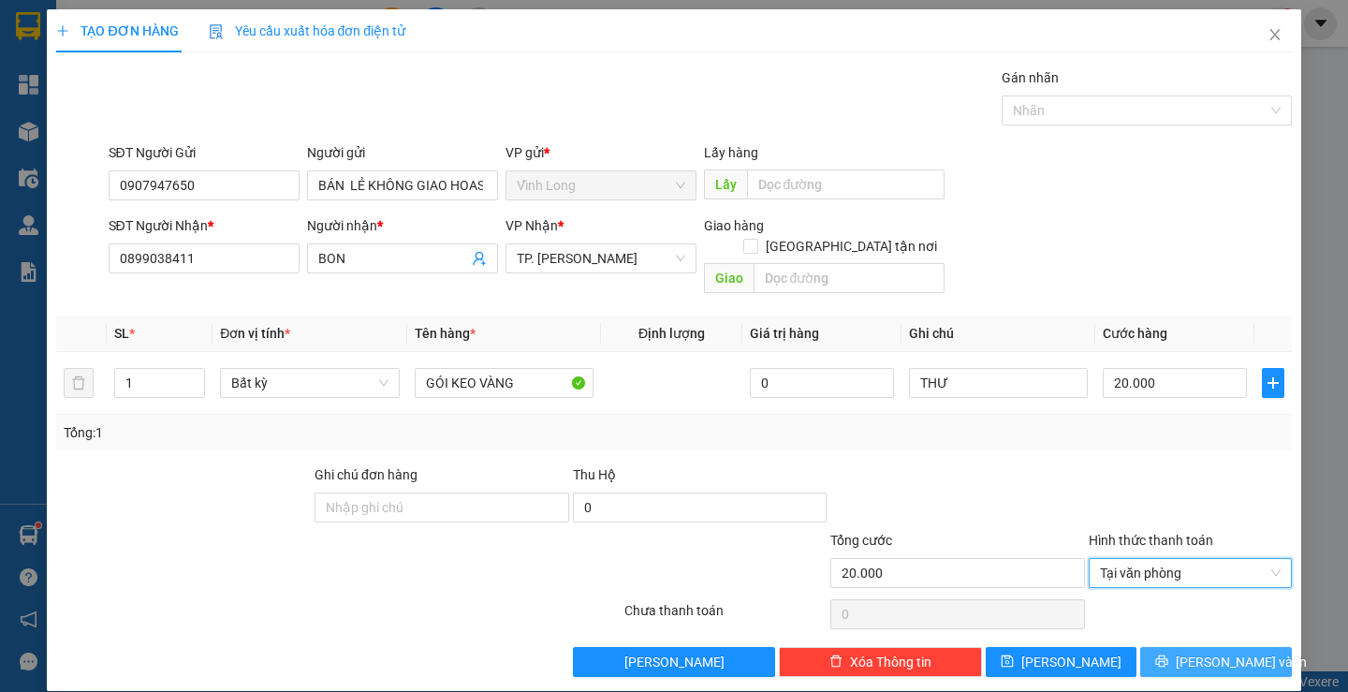
click at [1212, 652] on span "[PERSON_NAME] và In" at bounding box center [1241, 662] width 131 height 21
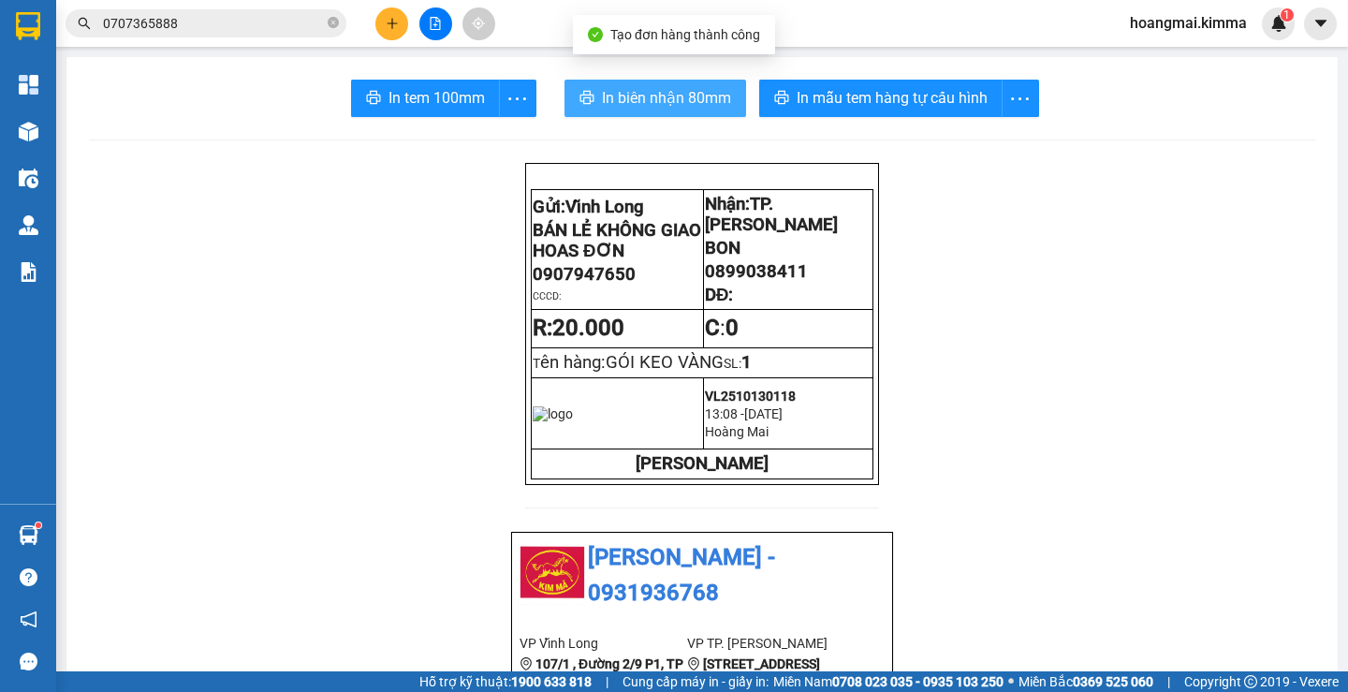
drag, startPoint x: 692, startPoint y: 84, endPoint x: 621, endPoint y: 129, distance: 84.1
click at [686, 92] on button "In biên nhận 80mm" at bounding box center [655, 98] width 182 height 37
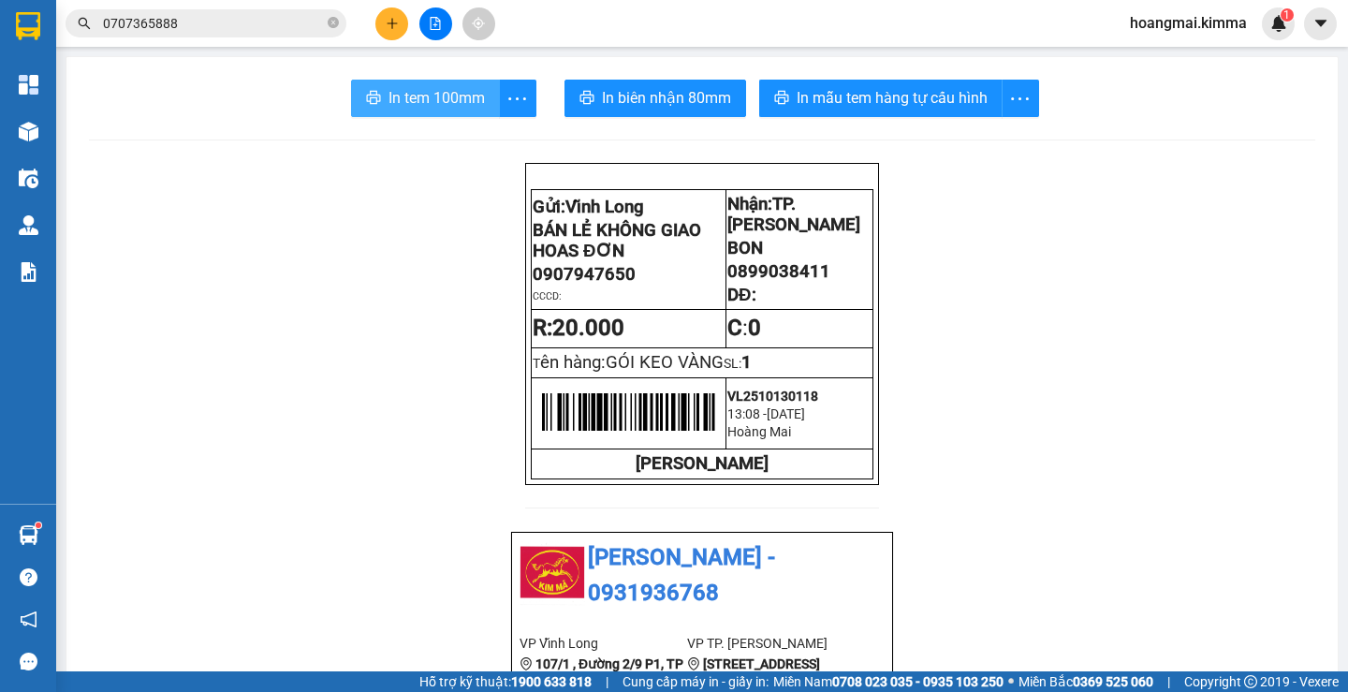
click at [454, 95] on span "In tem 100mm" at bounding box center [437, 97] width 96 height 23
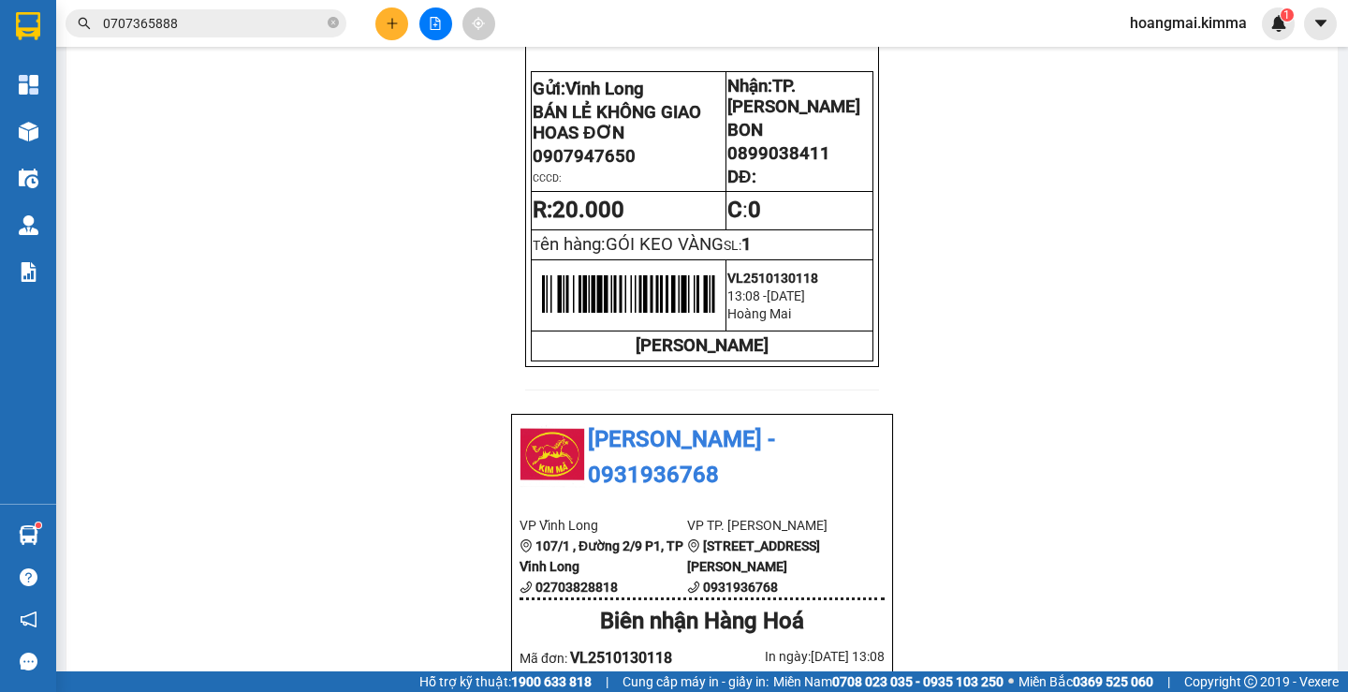
scroll to position [94, 0]
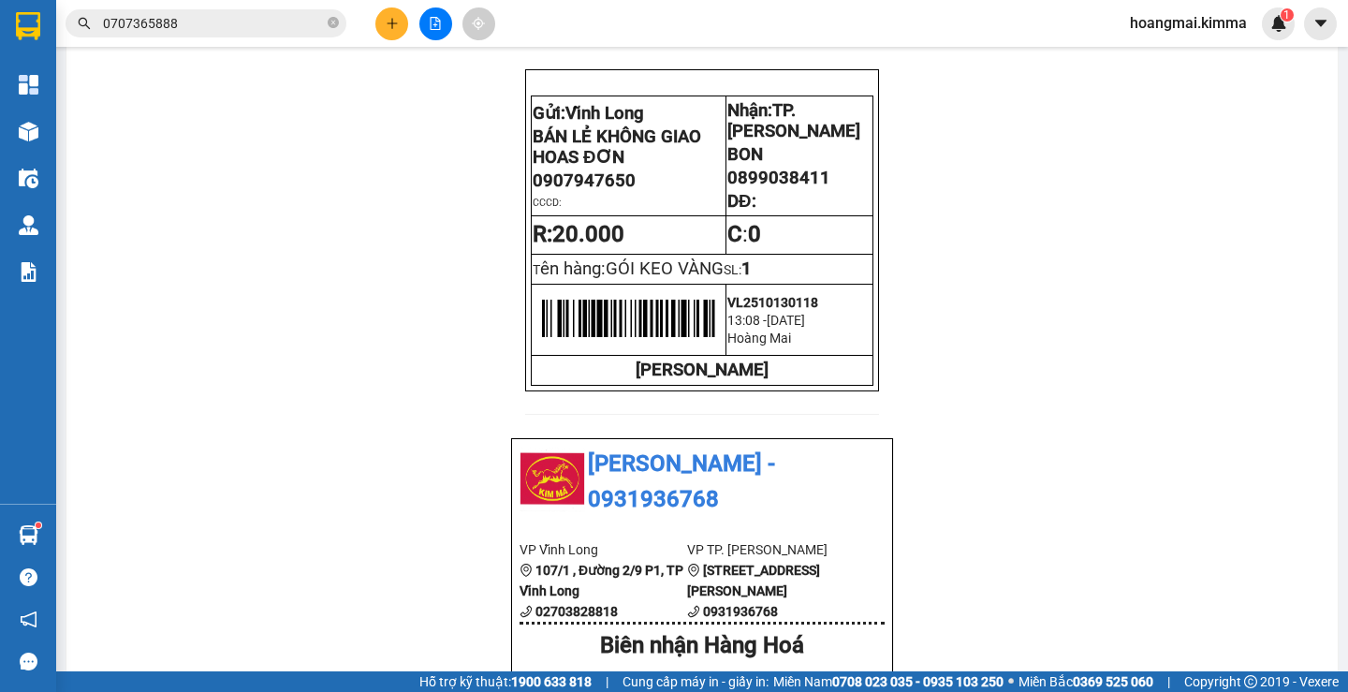
click at [220, 33] on input "0707365888" at bounding box center [213, 23] width 221 height 21
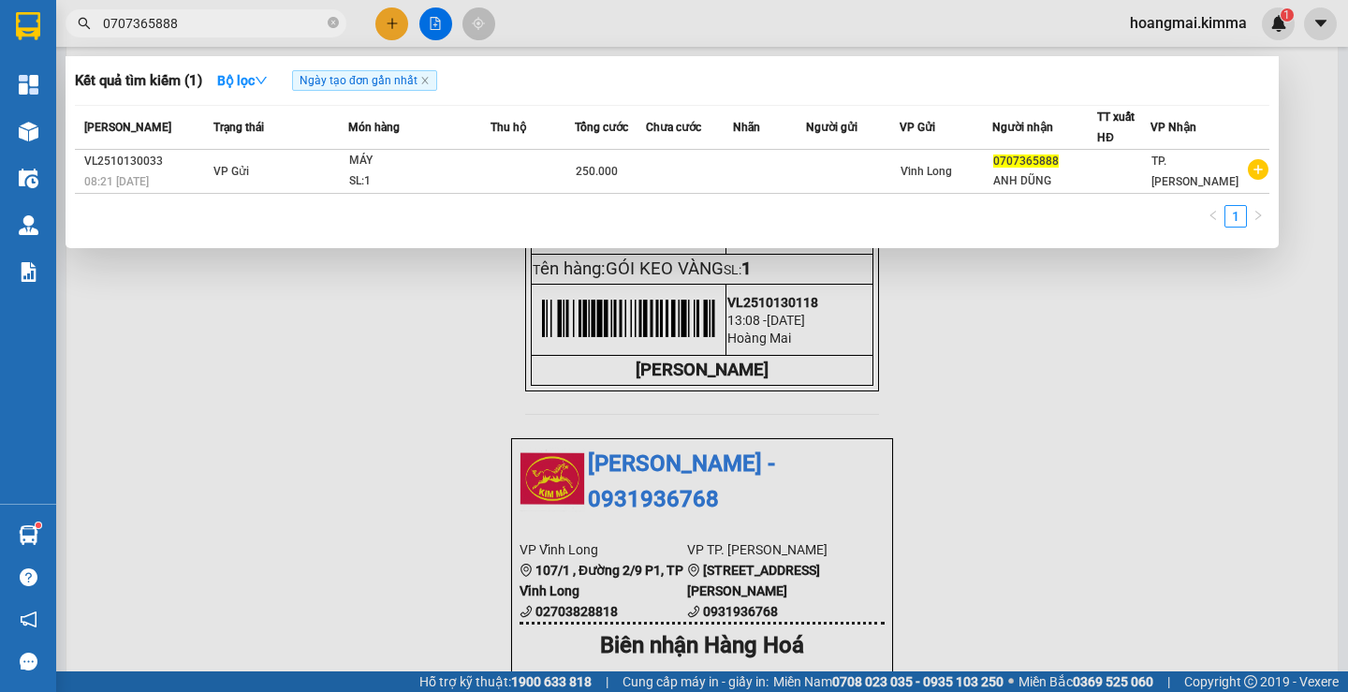
click at [220, 33] on input "0707365888" at bounding box center [213, 23] width 221 height 21
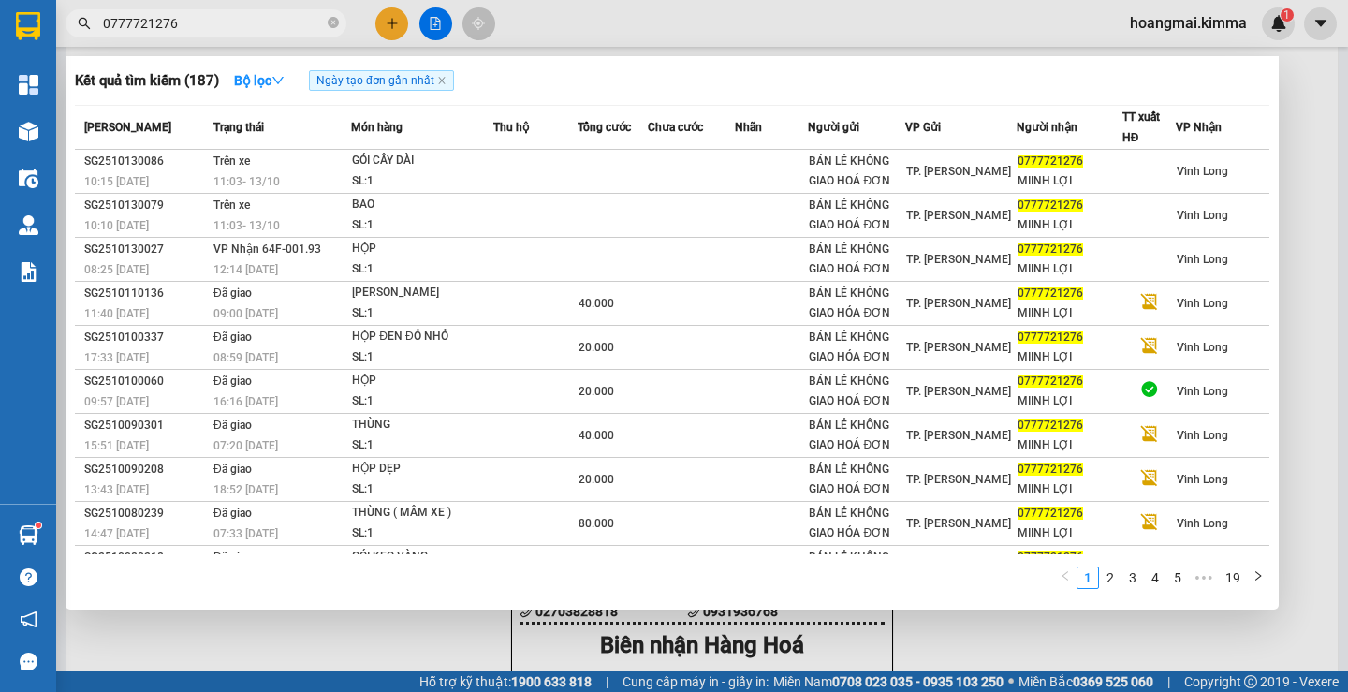
type input "0777721276"
click at [192, 32] on input "0777721276" at bounding box center [213, 23] width 221 height 21
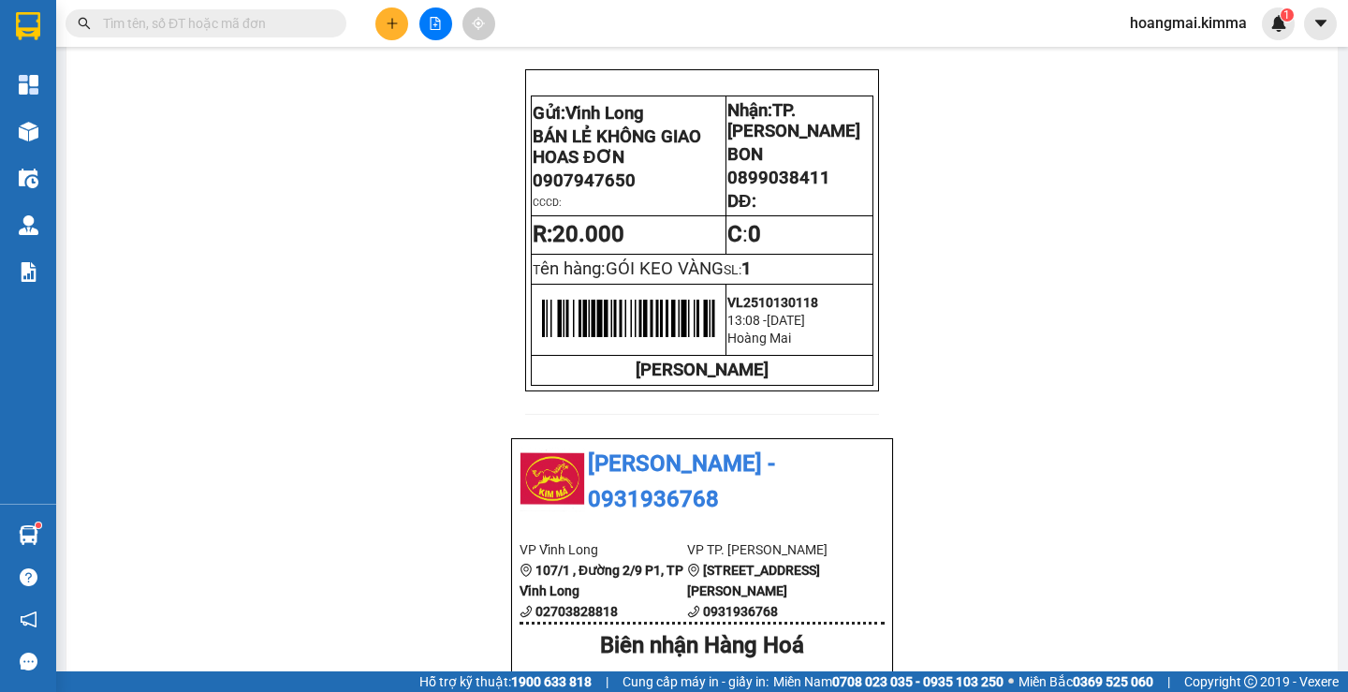
click at [429, 30] on button at bounding box center [435, 23] width 33 height 33
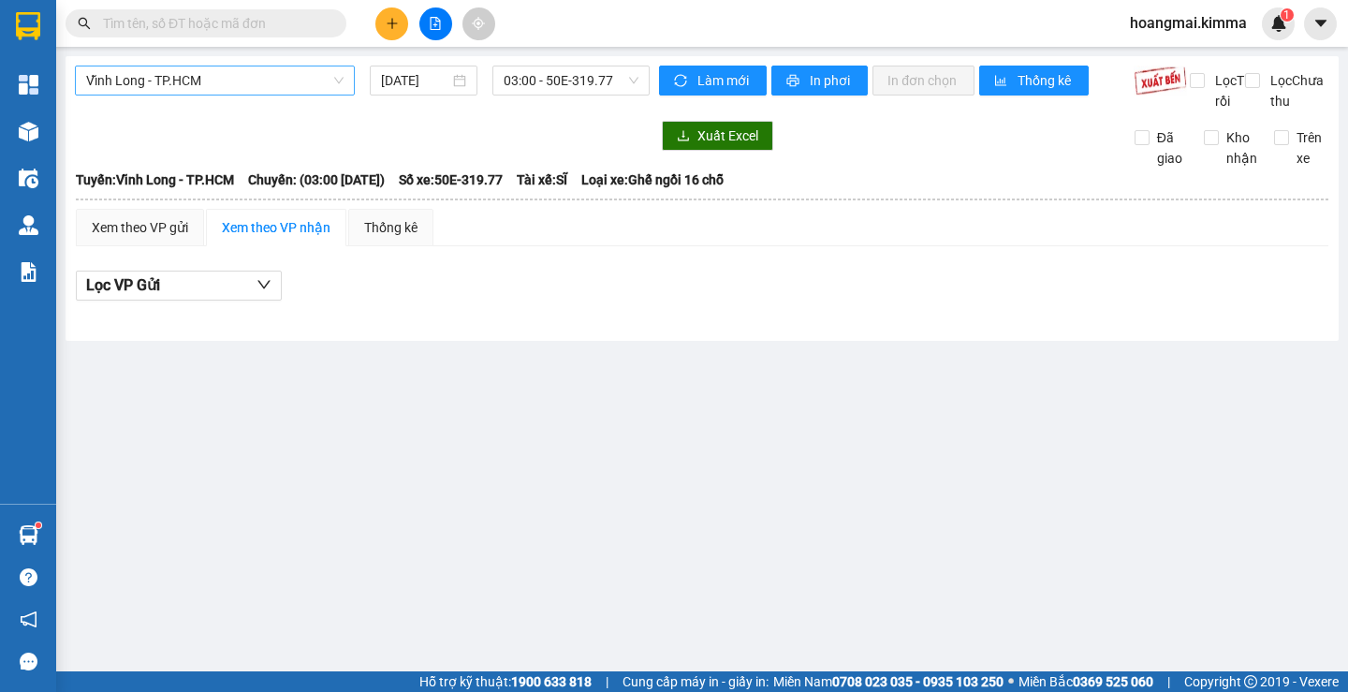
click at [282, 79] on span "Vĩnh Long - TP.HCM" at bounding box center [214, 80] width 257 height 28
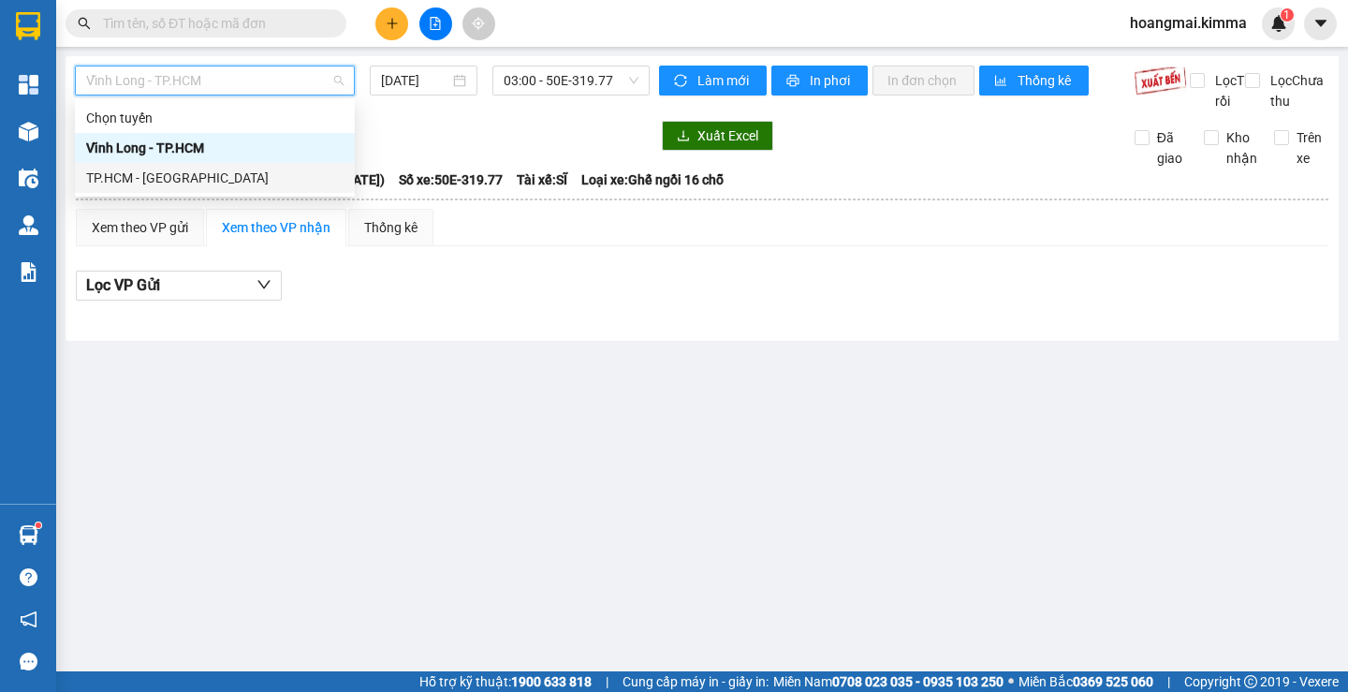
click at [291, 172] on div "TP.HCM - [GEOGRAPHIC_DATA]" at bounding box center [214, 178] width 257 height 21
type input "[DATE]"
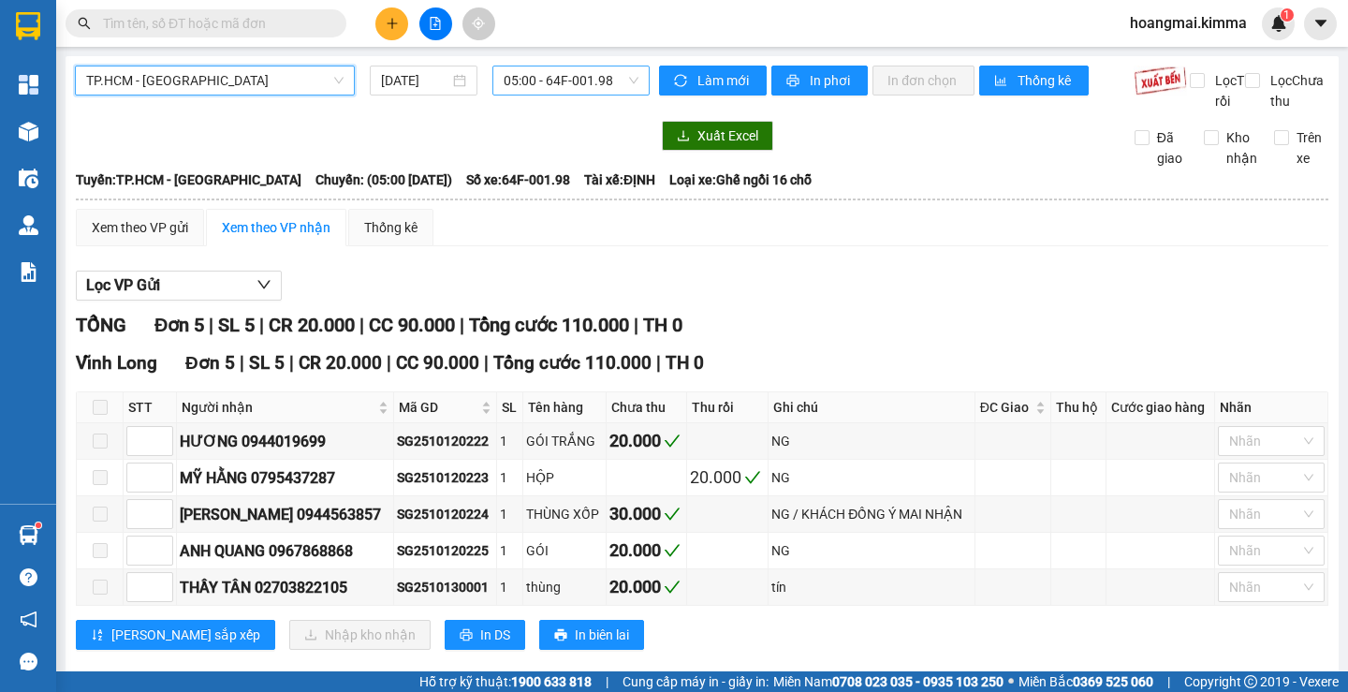
click at [610, 82] on span "05:00 - 64F-001.98" at bounding box center [571, 80] width 135 height 28
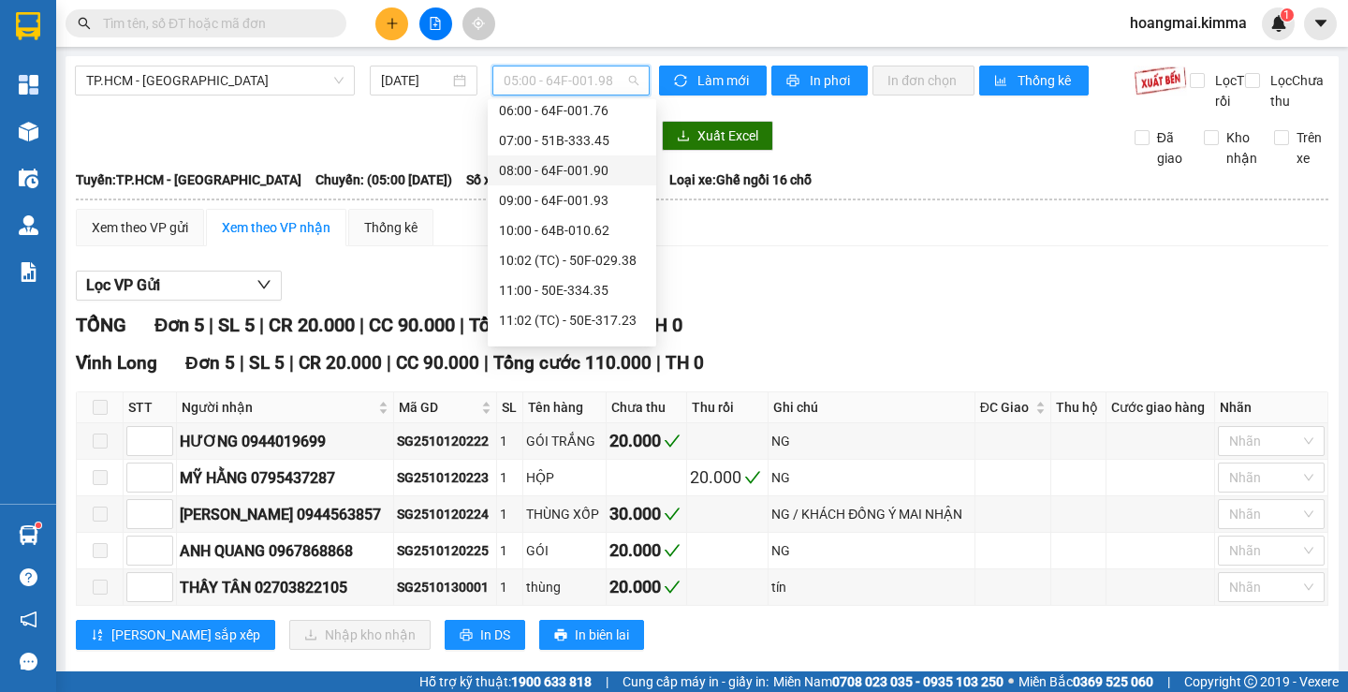
scroll to position [94, 0]
click at [560, 206] on div "10:00 - 64B-010.62" at bounding box center [572, 204] width 146 height 21
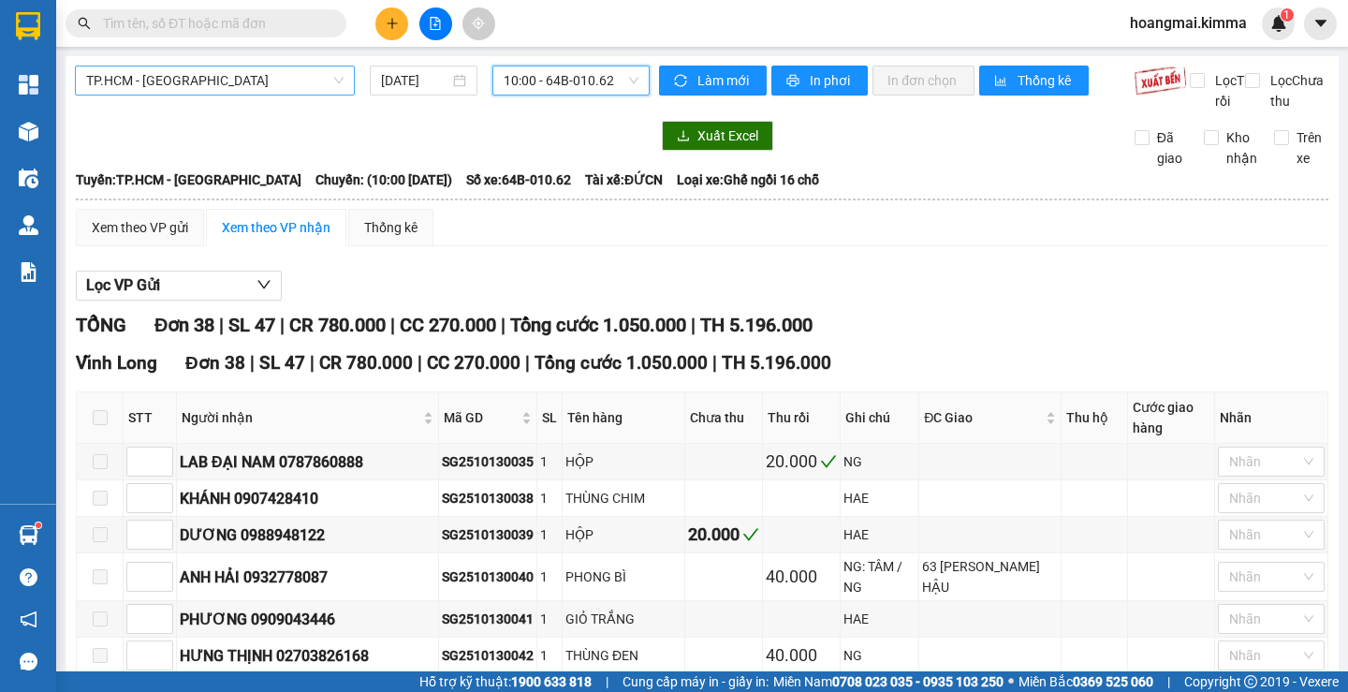
click at [315, 82] on span "TP.HCM - [GEOGRAPHIC_DATA]" at bounding box center [214, 80] width 257 height 28
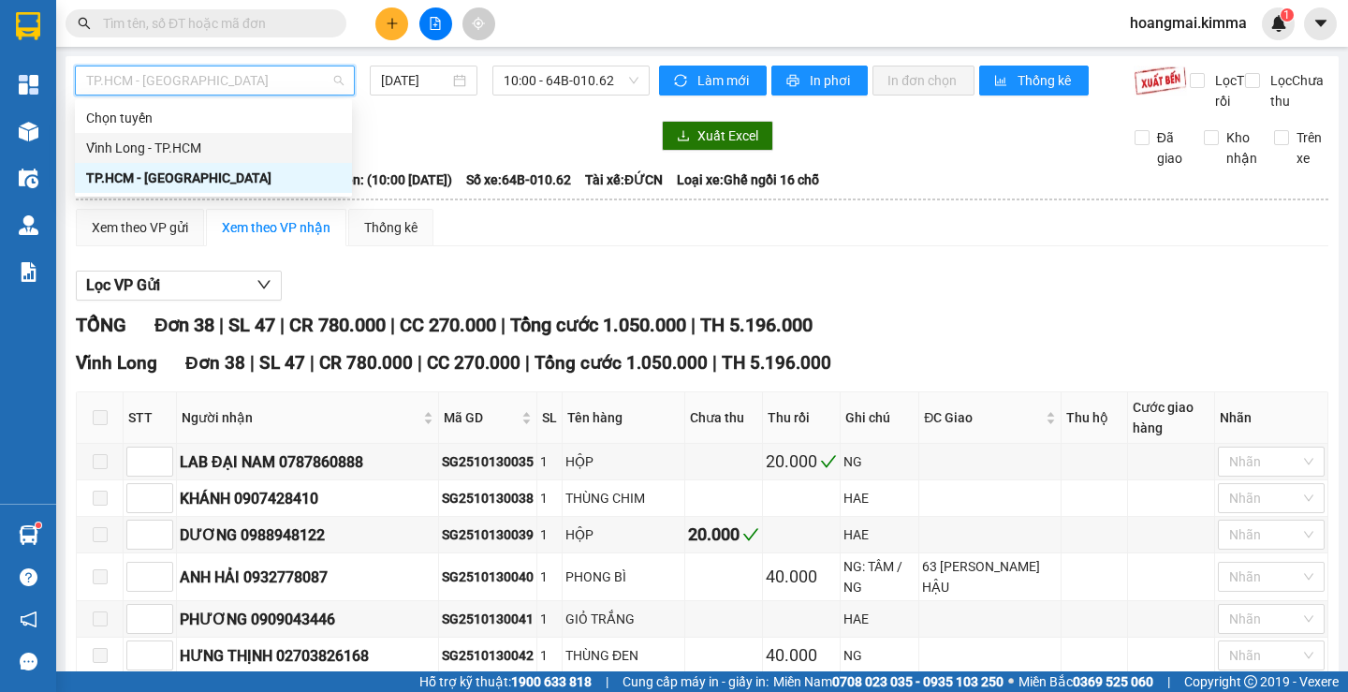
click at [295, 152] on div "Vĩnh Long - TP.HCM" at bounding box center [213, 148] width 255 height 21
type input "[DATE]"
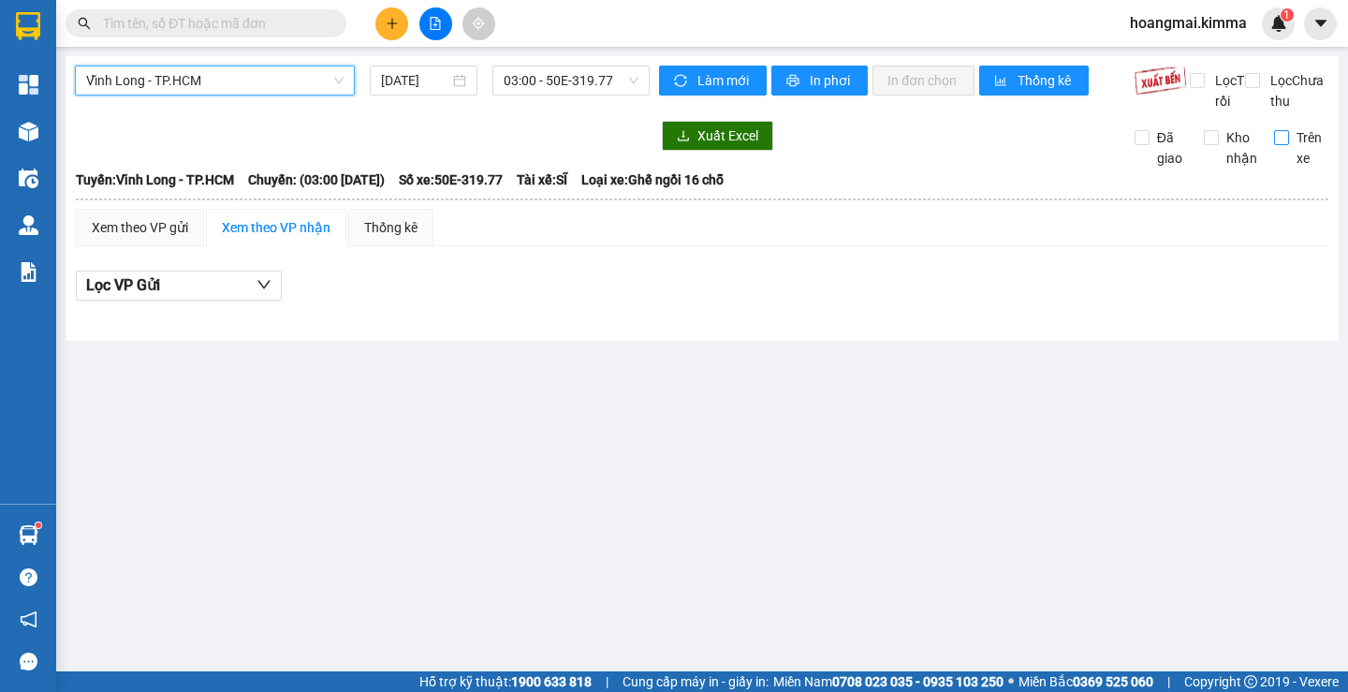
click at [1280, 145] on input "Trên xe" at bounding box center [1281, 137] width 15 height 15
checkbox input "true"
click at [565, 83] on span "03:00 - 50E-319.77" at bounding box center [571, 80] width 135 height 28
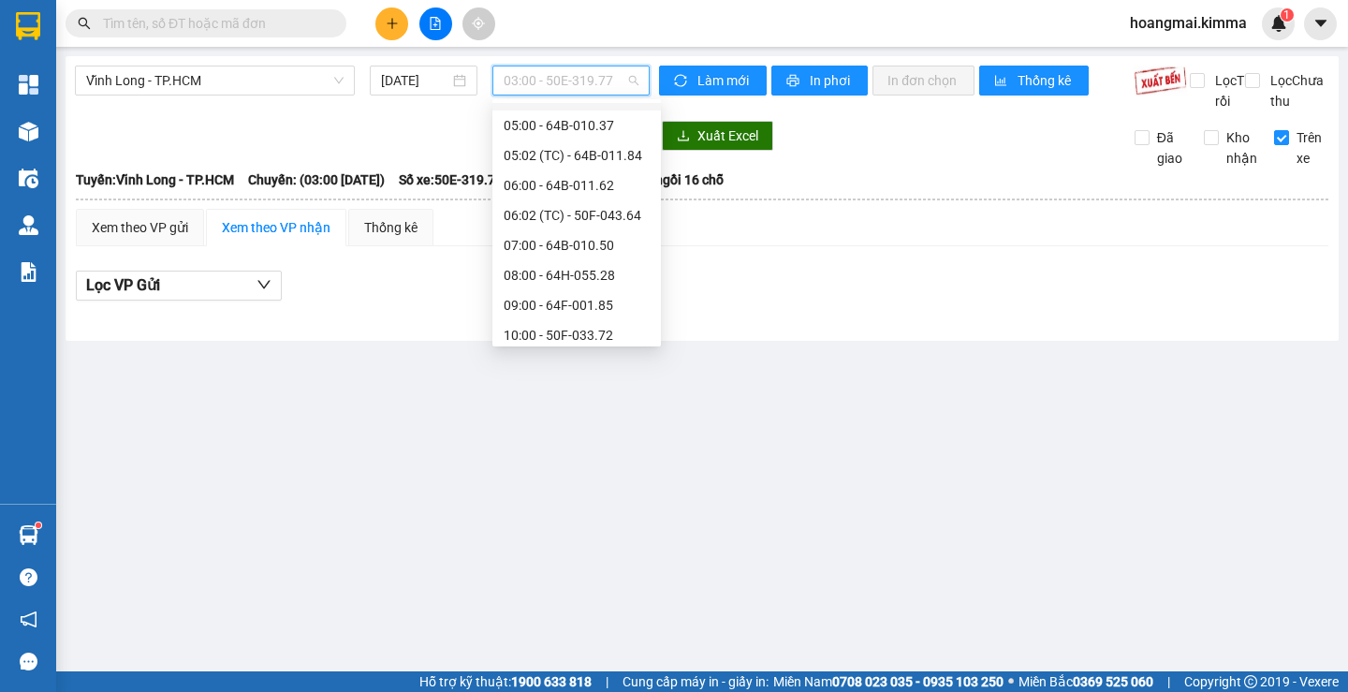
scroll to position [217, 0]
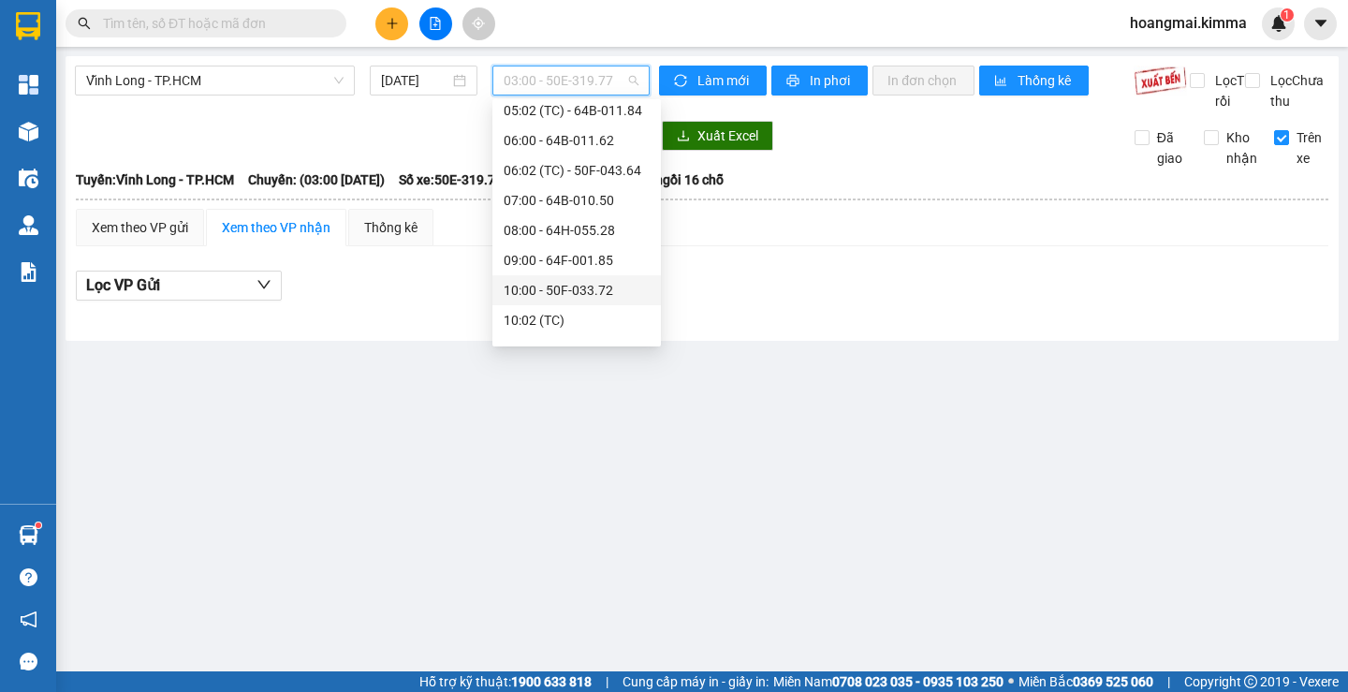
click at [583, 286] on div "10:00 - 50F-033.72" at bounding box center [577, 290] width 146 height 21
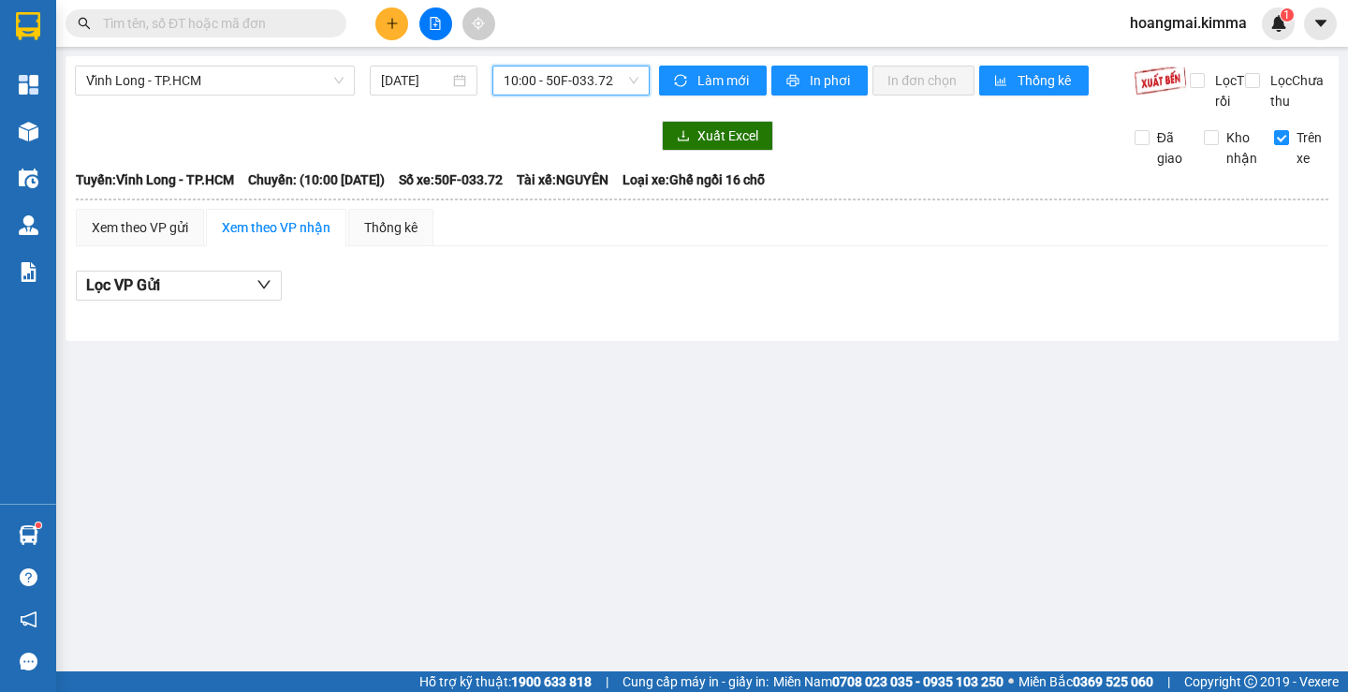
click at [591, 85] on span "10:00 - 50F-033.72" at bounding box center [571, 80] width 135 height 28
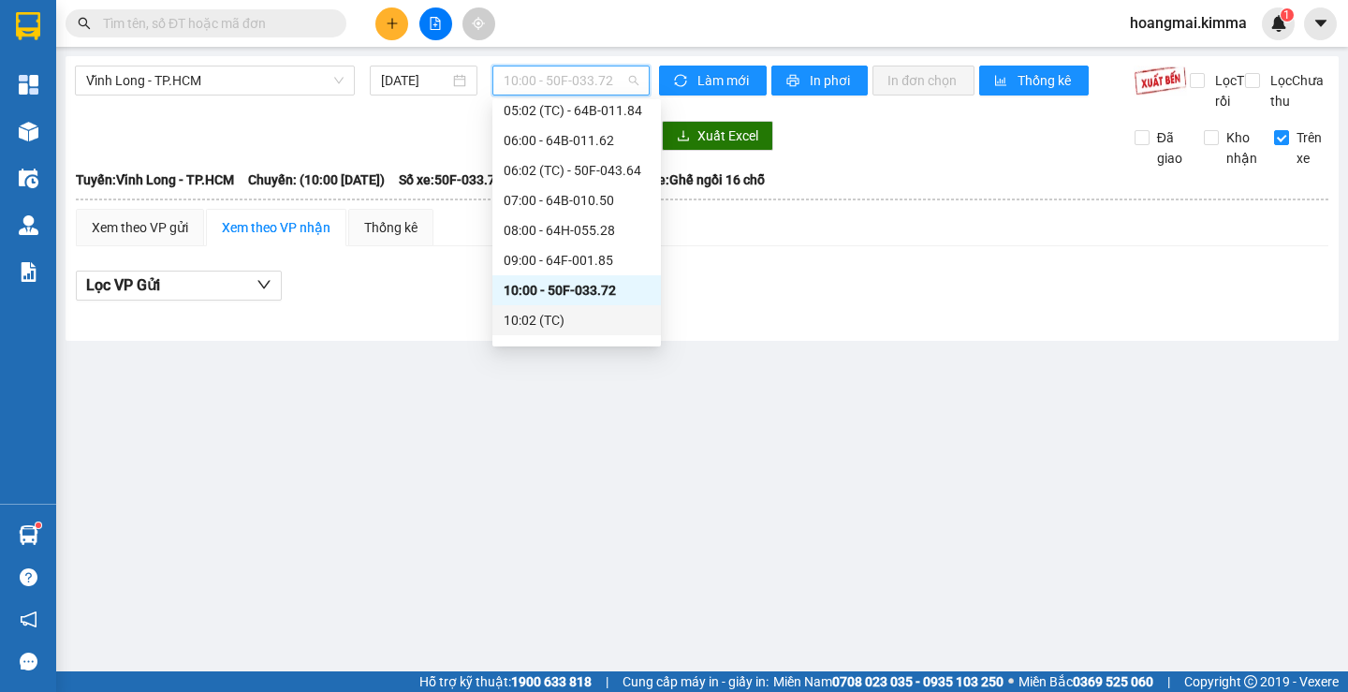
click at [549, 321] on div "10:02 (TC)" at bounding box center [577, 320] width 146 height 21
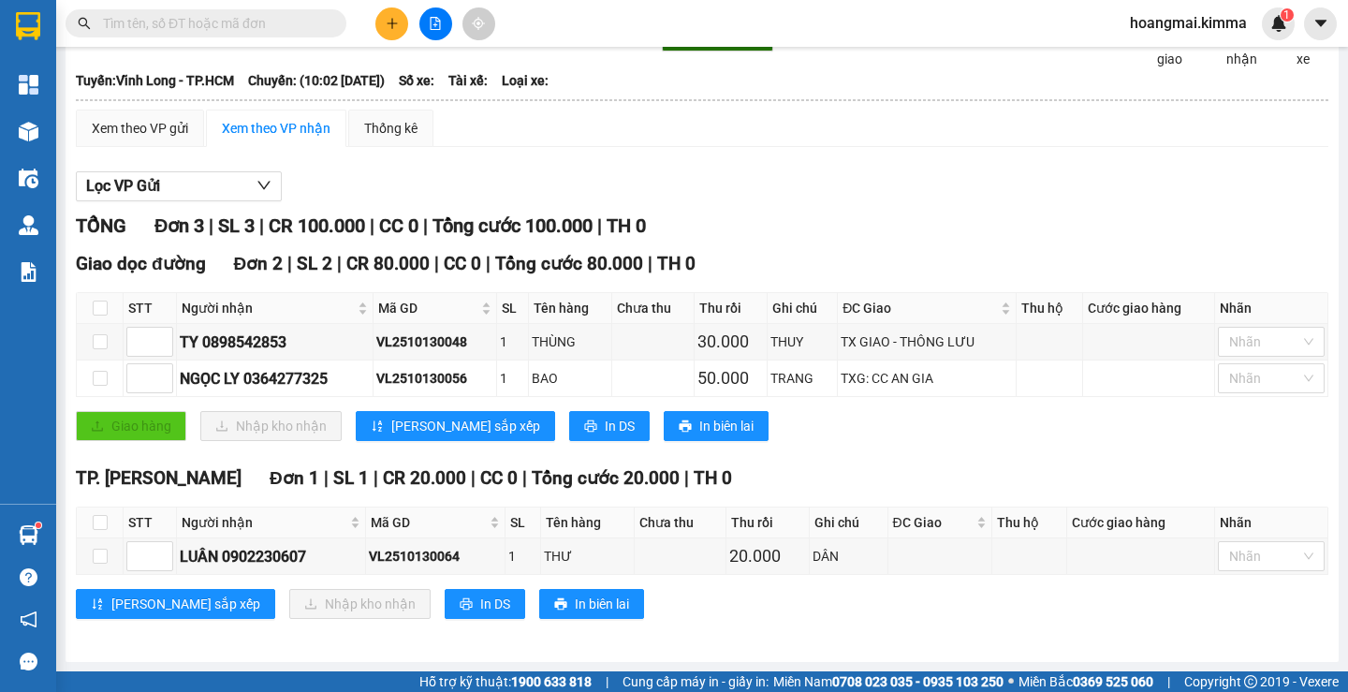
scroll to position [120, 0]
drag, startPoint x: 419, startPoint y: 549, endPoint x: 424, endPoint y: 558, distance: 10.5
click at [423, 556] on div "VL2510130064" at bounding box center [435, 556] width 132 height 21
click at [424, 558] on div "VL2510130064" at bounding box center [435, 556] width 132 height 21
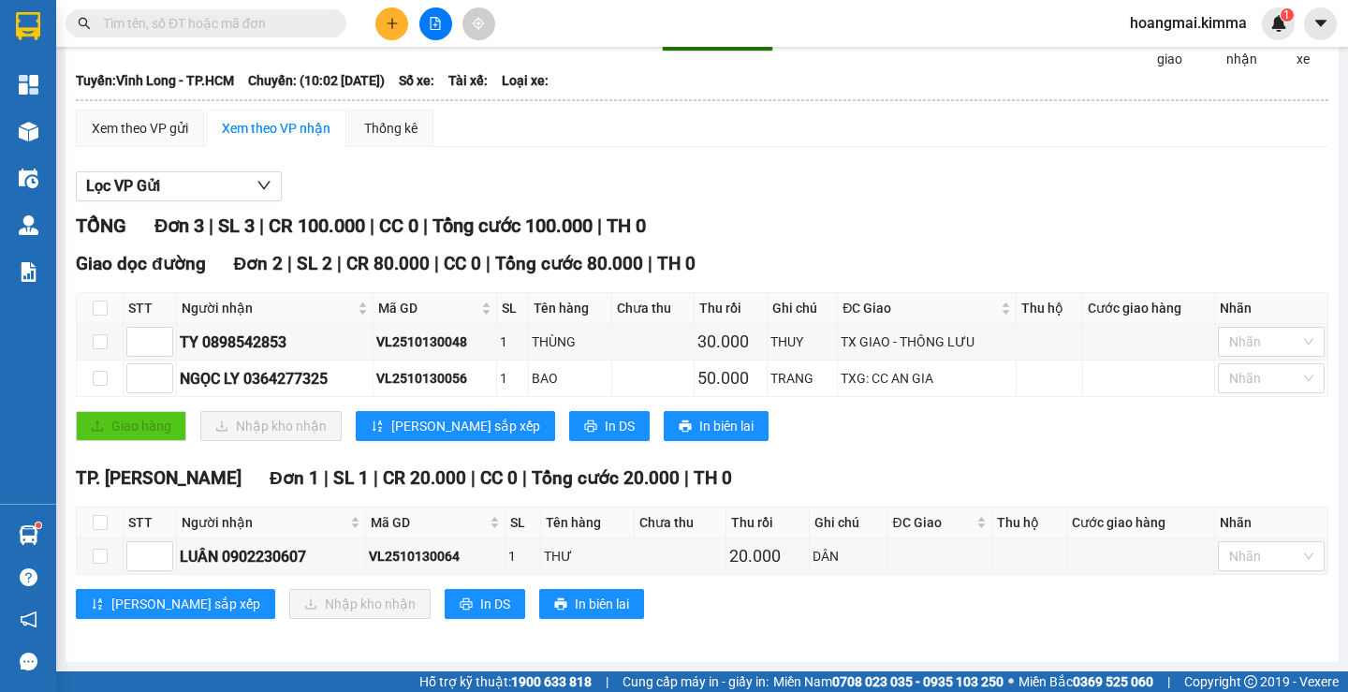
click at [205, 22] on input "text" at bounding box center [213, 23] width 221 height 21
paste input "VL2510130064"
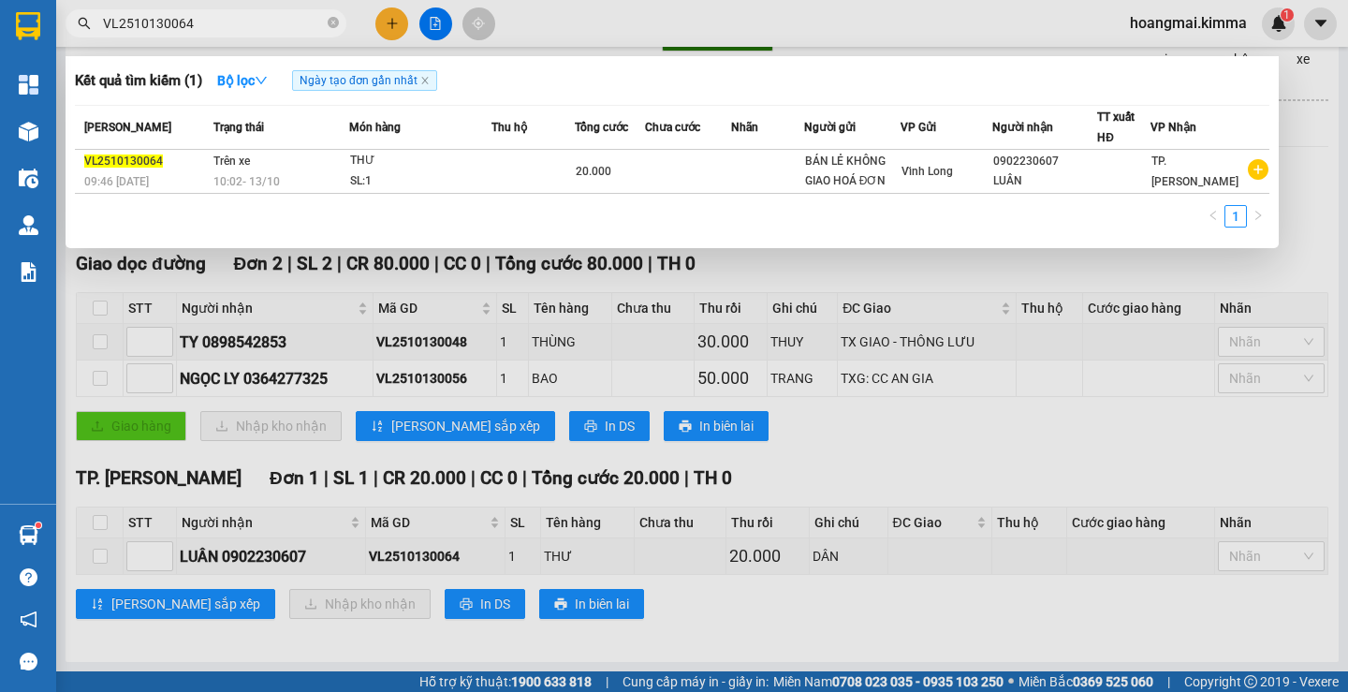
type input "VL2510130064"
click at [382, 33] on div at bounding box center [674, 346] width 1348 height 692
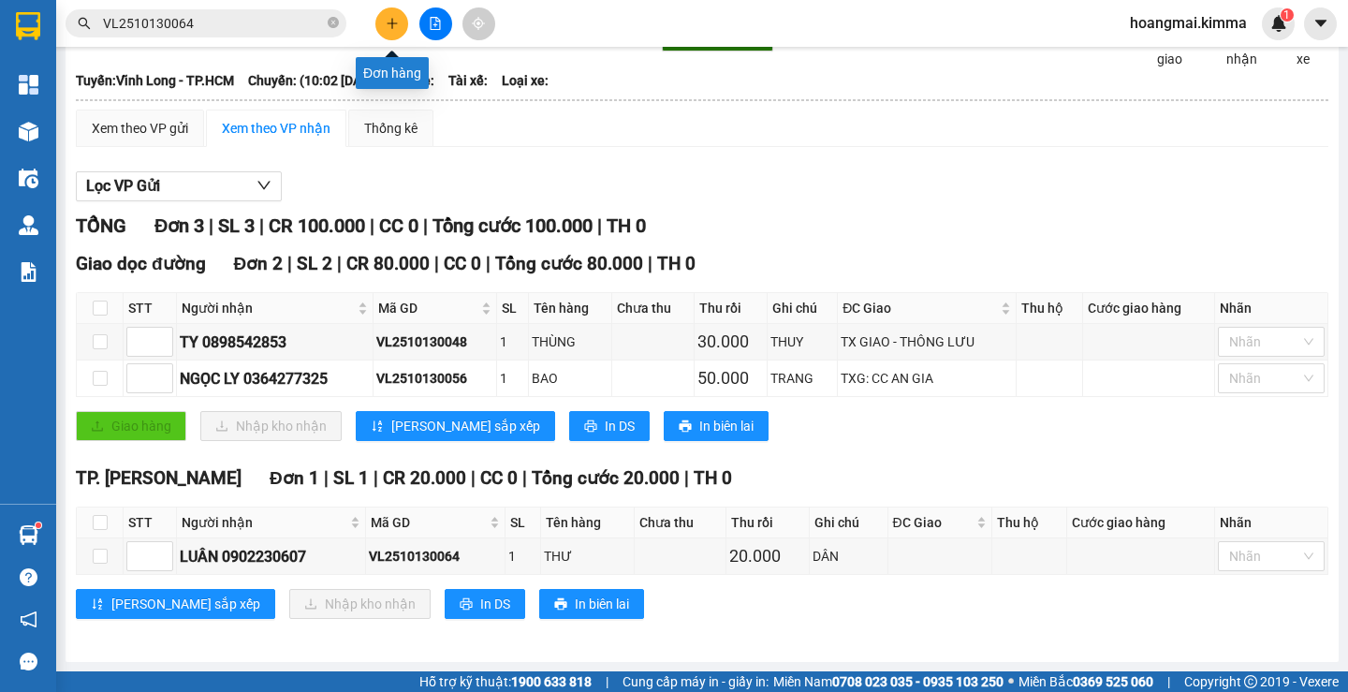
click at [382, 33] on button at bounding box center [391, 23] width 33 height 33
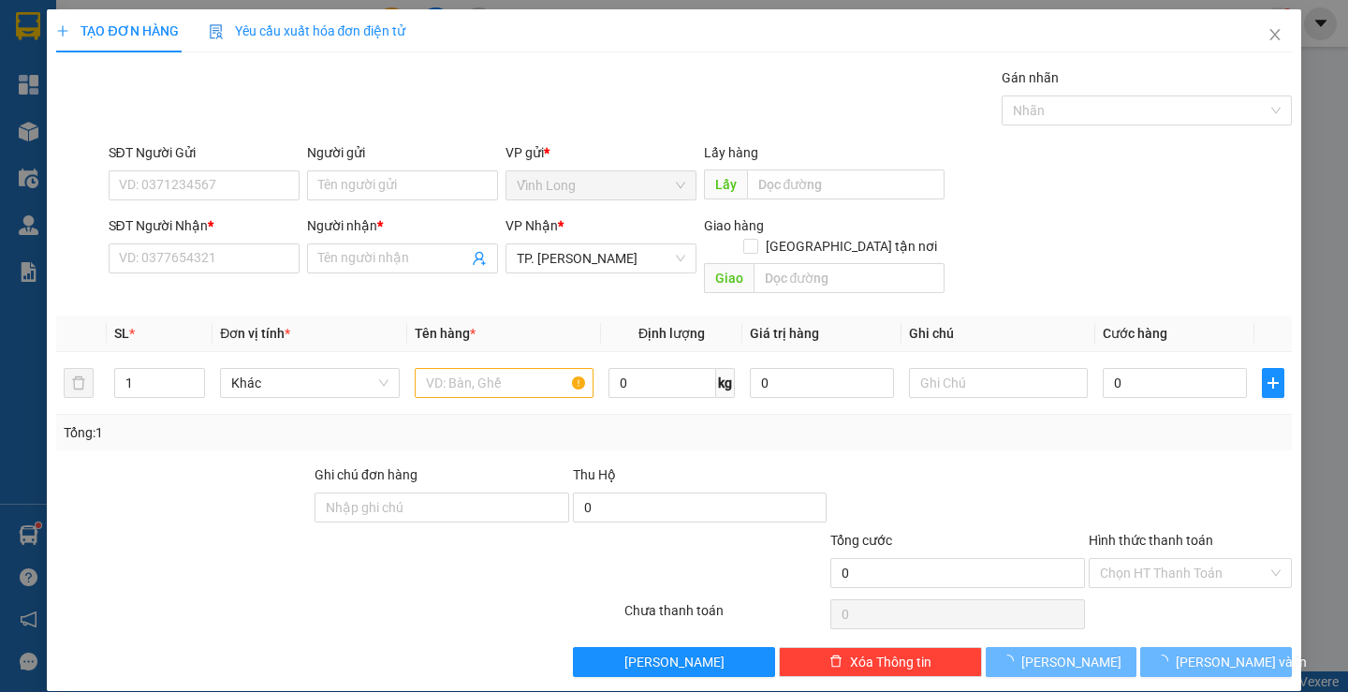
click at [190, 285] on div "Transit Pickup Surcharge Ids Transit Deliver Surcharge Ids Transit Deliver Surc…" at bounding box center [673, 371] width 1235 height 609
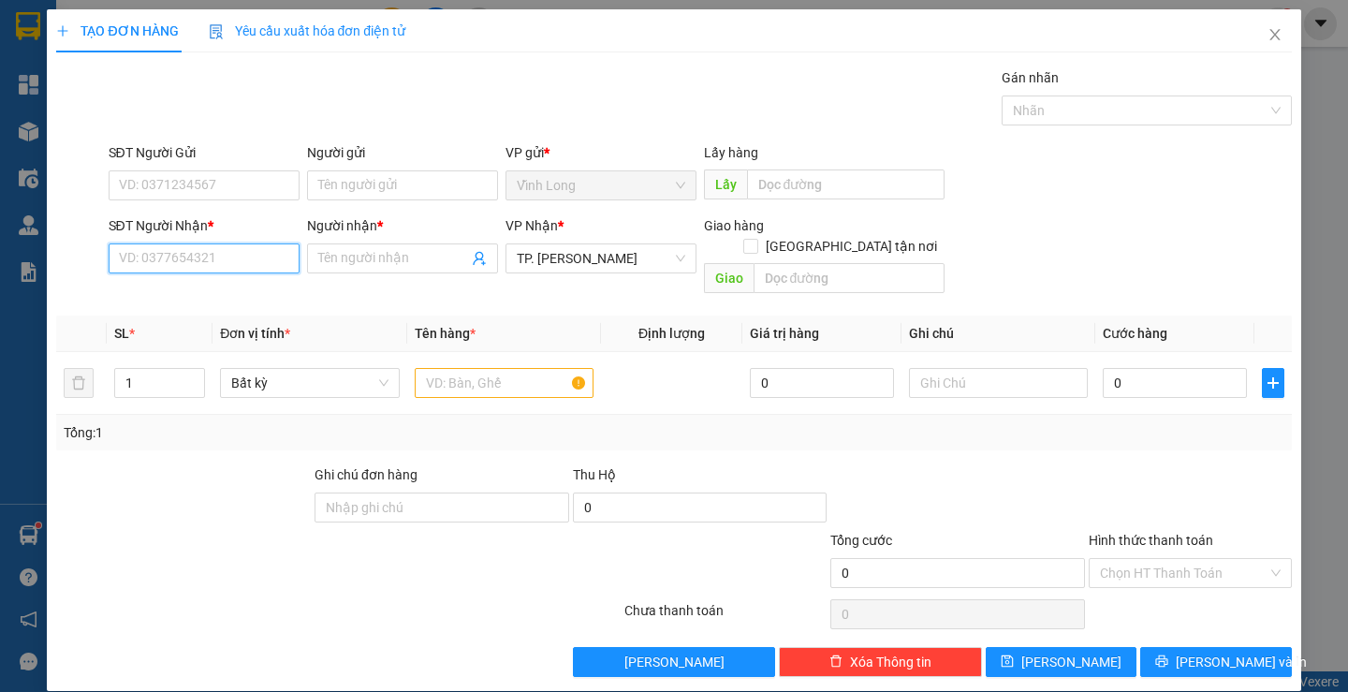
click at [185, 267] on input "SĐT Người Nhận *" at bounding box center [204, 258] width 191 height 30
type input "0335397939"
click at [234, 287] on div "0335397939 - [PERSON_NAME]" at bounding box center [210, 296] width 184 height 21
type input "BẢO TRÂN"
type input "0335397939"
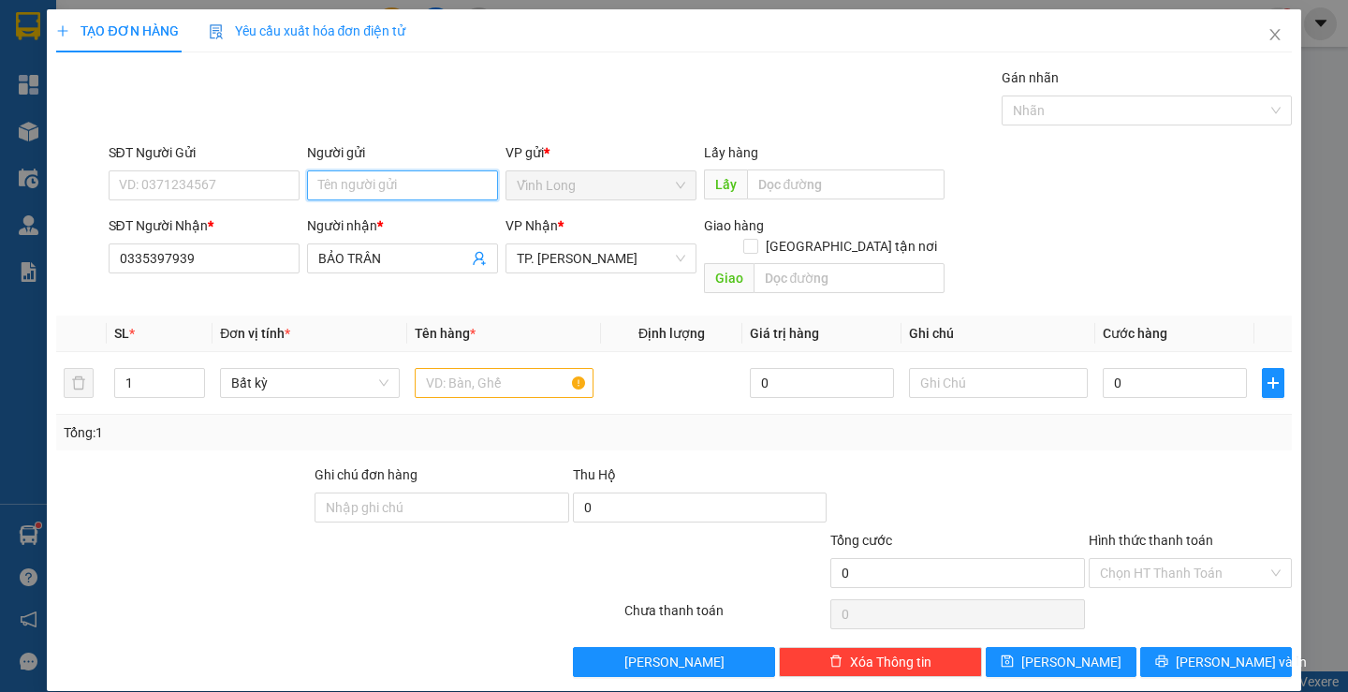
click at [329, 199] on input "Người gửi" at bounding box center [402, 185] width 191 height 30
type input "BÁ"
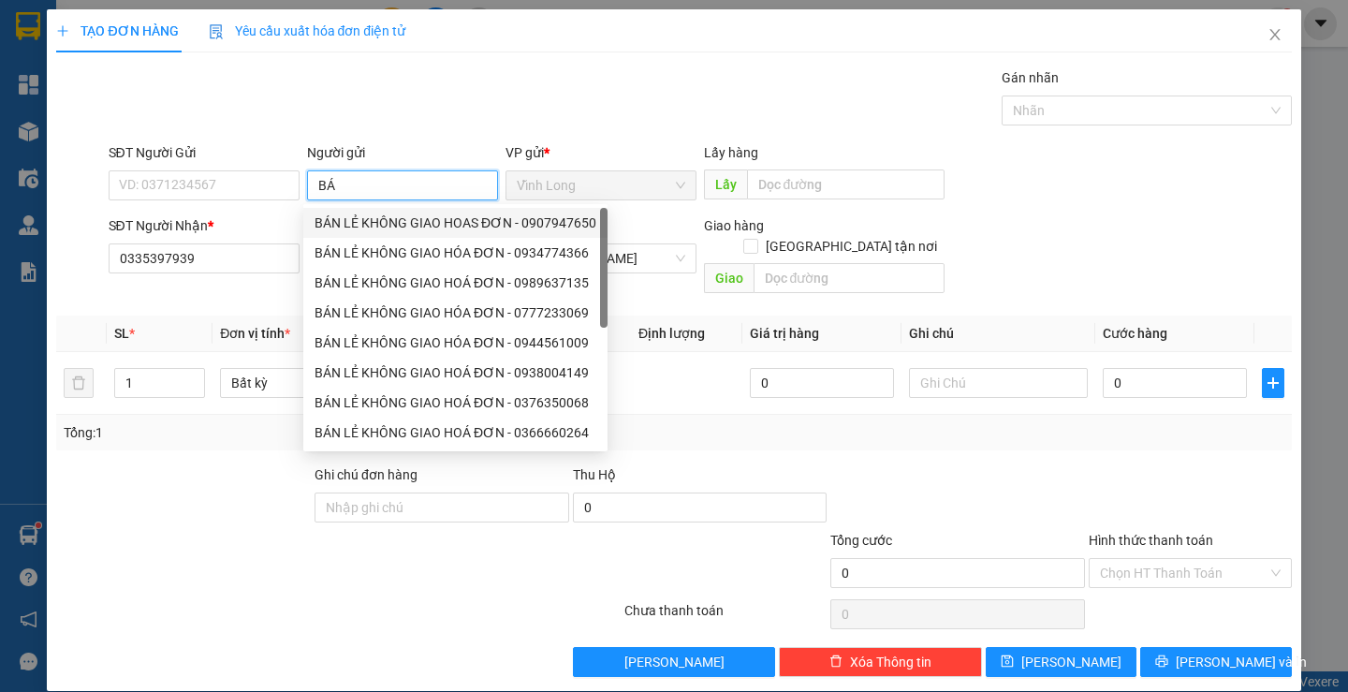
click at [352, 216] on div "BÁN LẺ KHÔNG GIAO HOAS ĐƠN - 0907947650" at bounding box center [456, 223] width 282 height 21
type input "0907947650"
type input "BÁN LẺ KHÔNG GIAO HOAS ĐƠN"
click at [239, 205] on div "SĐT Người Gửi 0907947650" at bounding box center [204, 175] width 191 height 66
click at [237, 201] on div "SĐT Người Gửi 0907947650" at bounding box center [204, 175] width 191 height 66
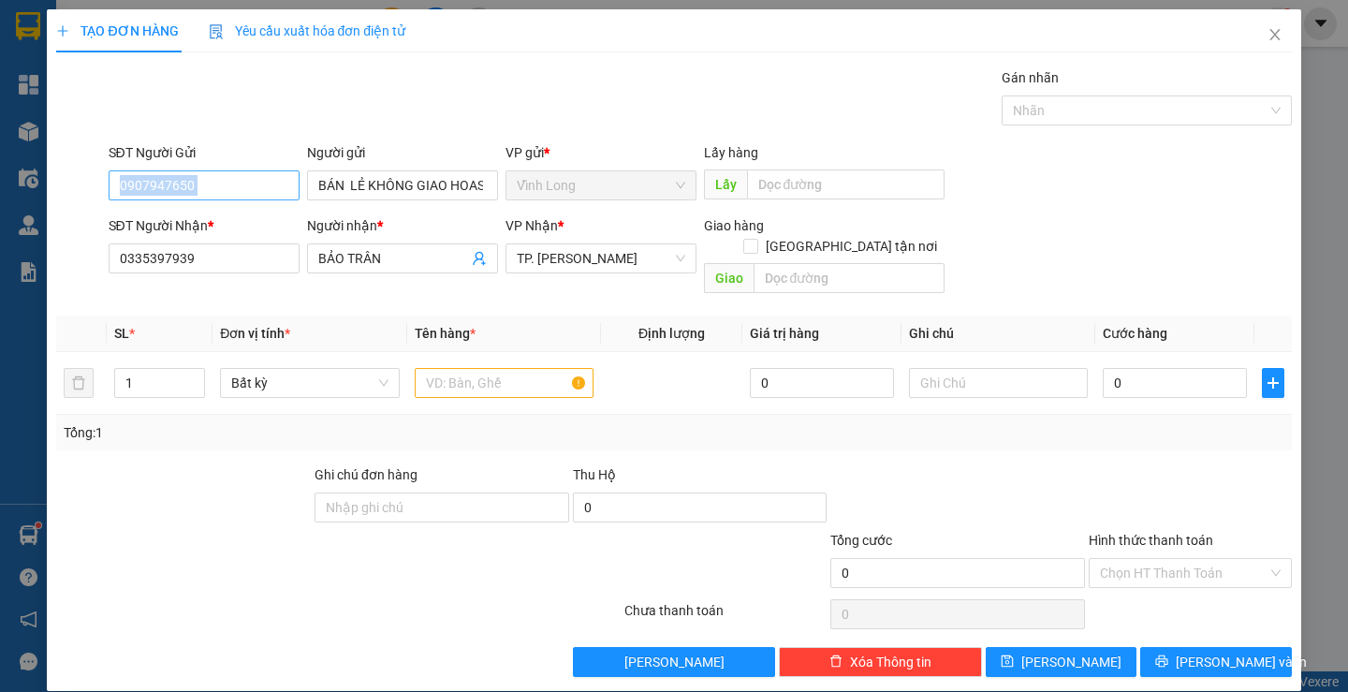
click at [275, 191] on input "0907947650" at bounding box center [204, 185] width 191 height 30
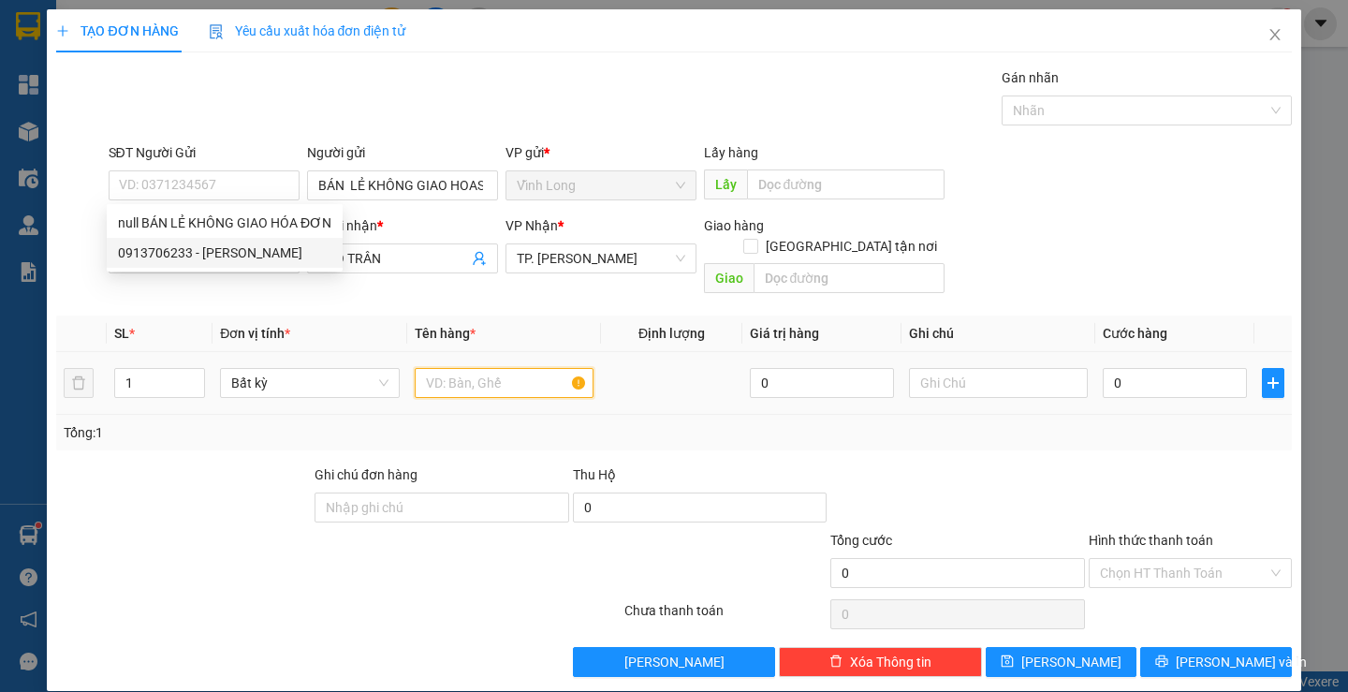
click at [477, 368] on input "text" at bounding box center [504, 383] width 179 height 30
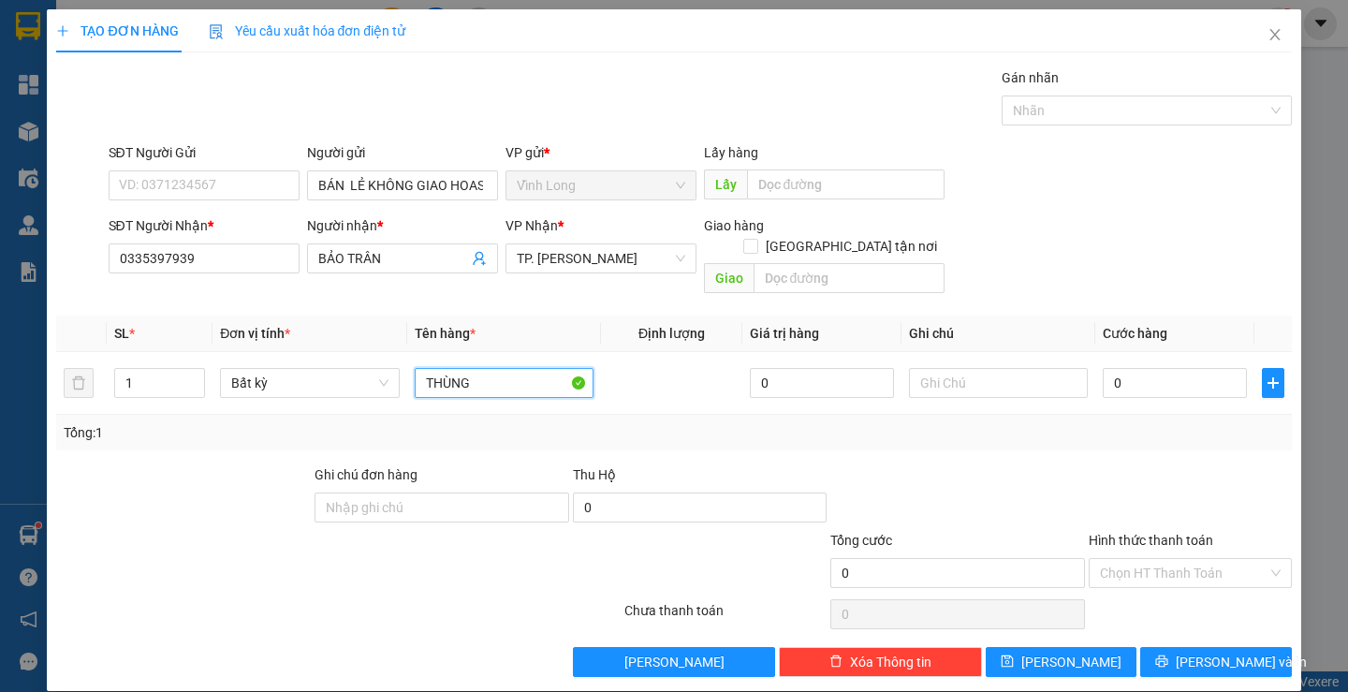
type input "THÙNG"
type input "THƯ"
type input "3"
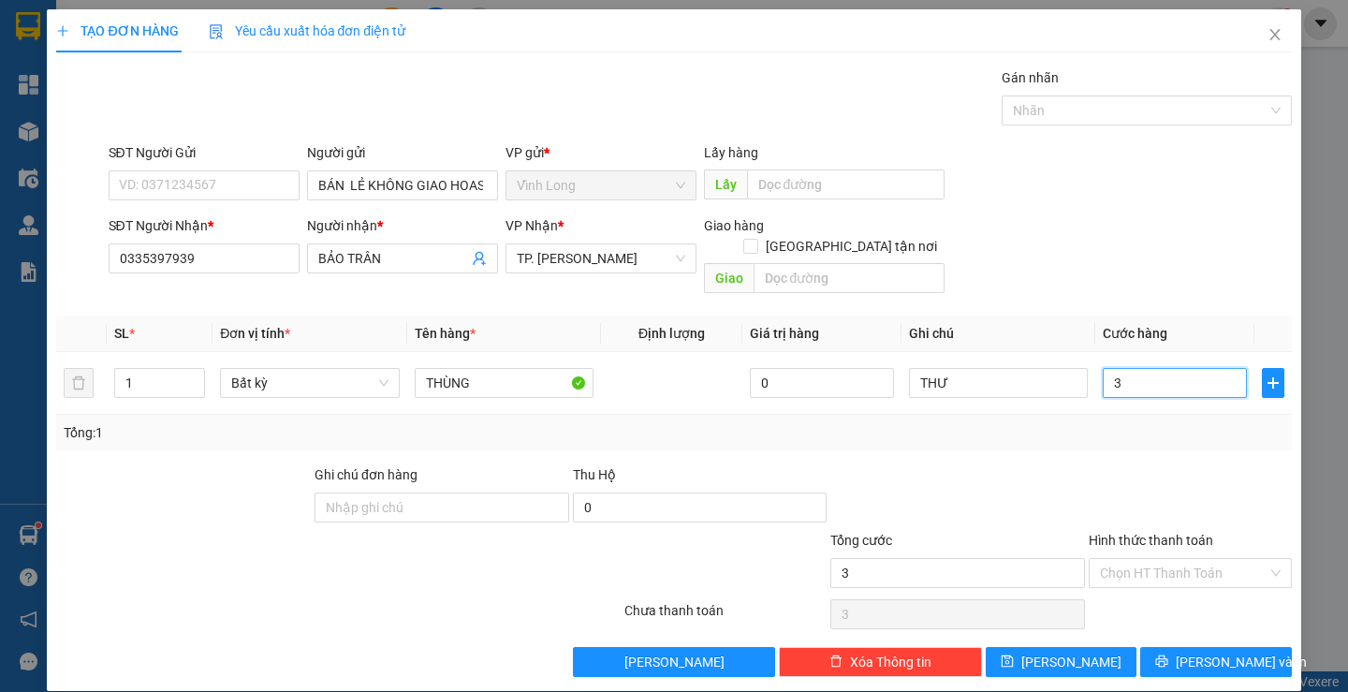
type input "30"
type input "30.000"
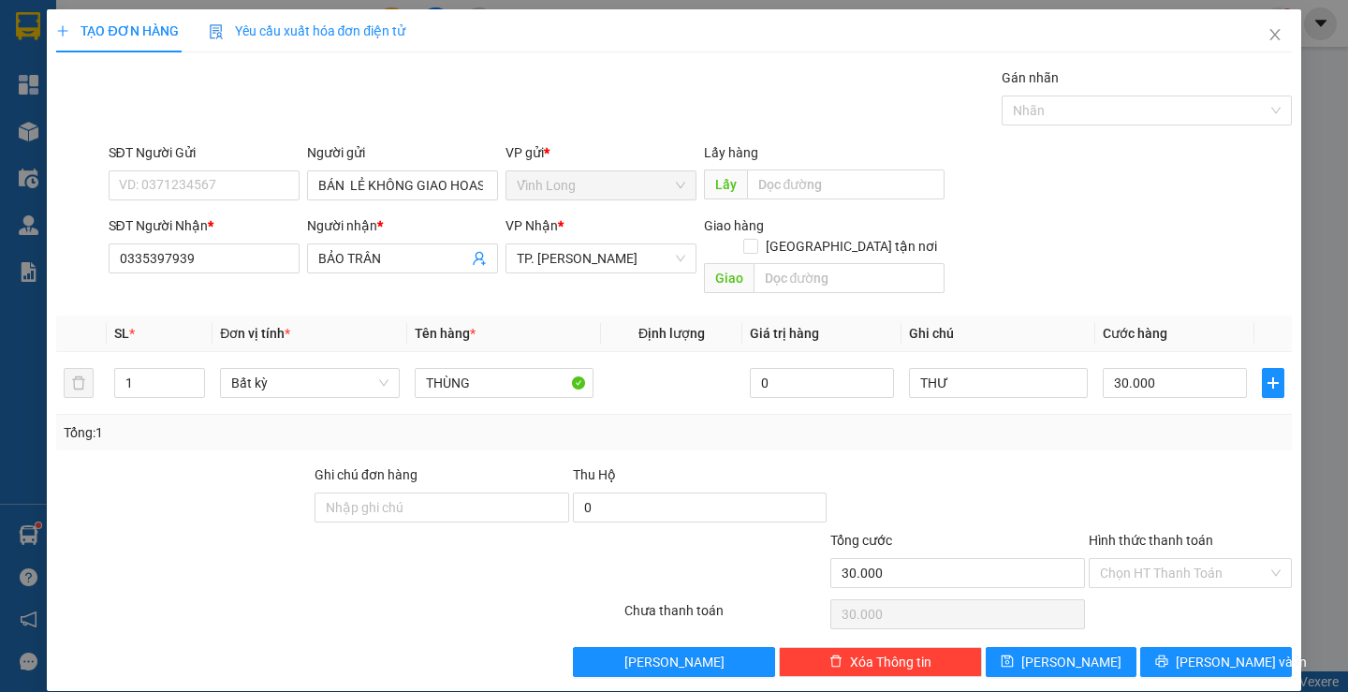
click at [1224, 432] on div "Transit Pickup Surcharge Ids Transit Deliver Surcharge Ids Transit Deliver Surc…" at bounding box center [673, 371] width 1235 height 609
click at [1153, 559] on input "Hình thức thanh toán" at bounding box center [1184, 573] width 168 height 28
click at [1162, 576] on div "Tại văn phòng" at bounding box center [1178, 590] width 200 height 30
type input "0"
click at [1188, 652] on span "[PERSON_NAME] và In" at bounding box center [1241, 662] width 131 height 21
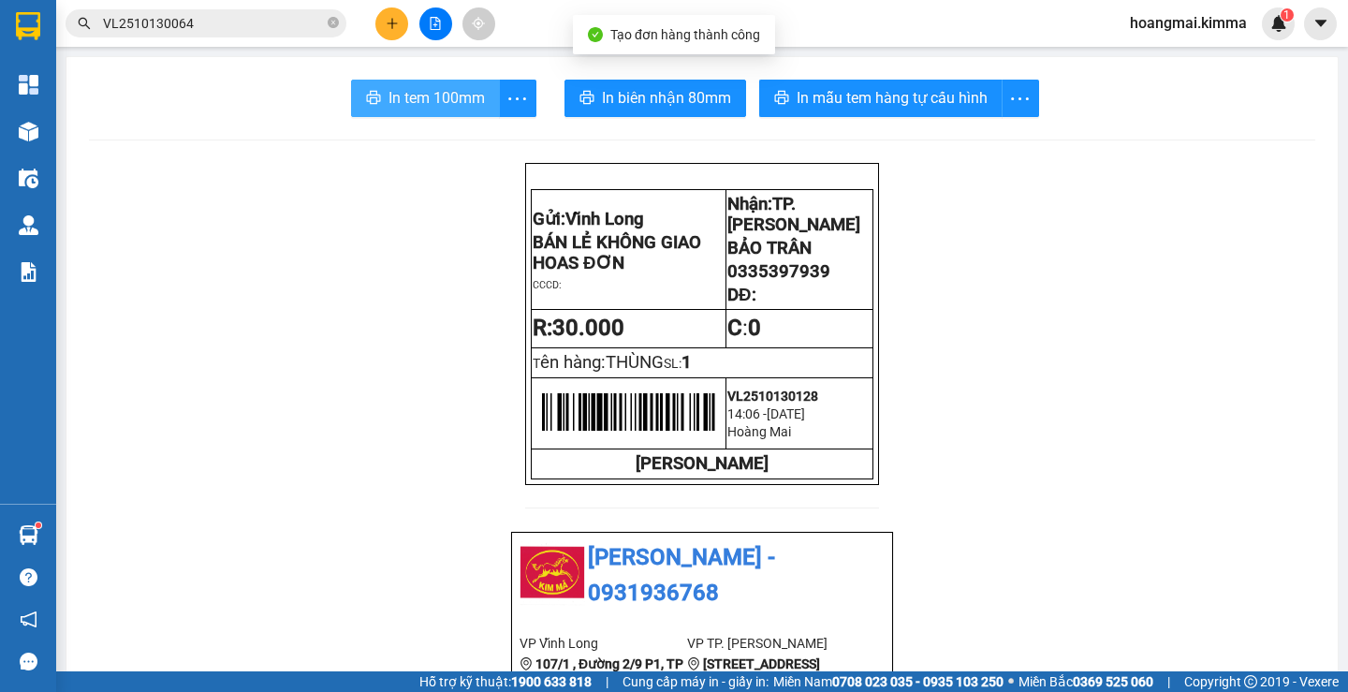
click at [413, 100] on span "In tem 100mm" at bounding box center [437, 97] width 96 height 23
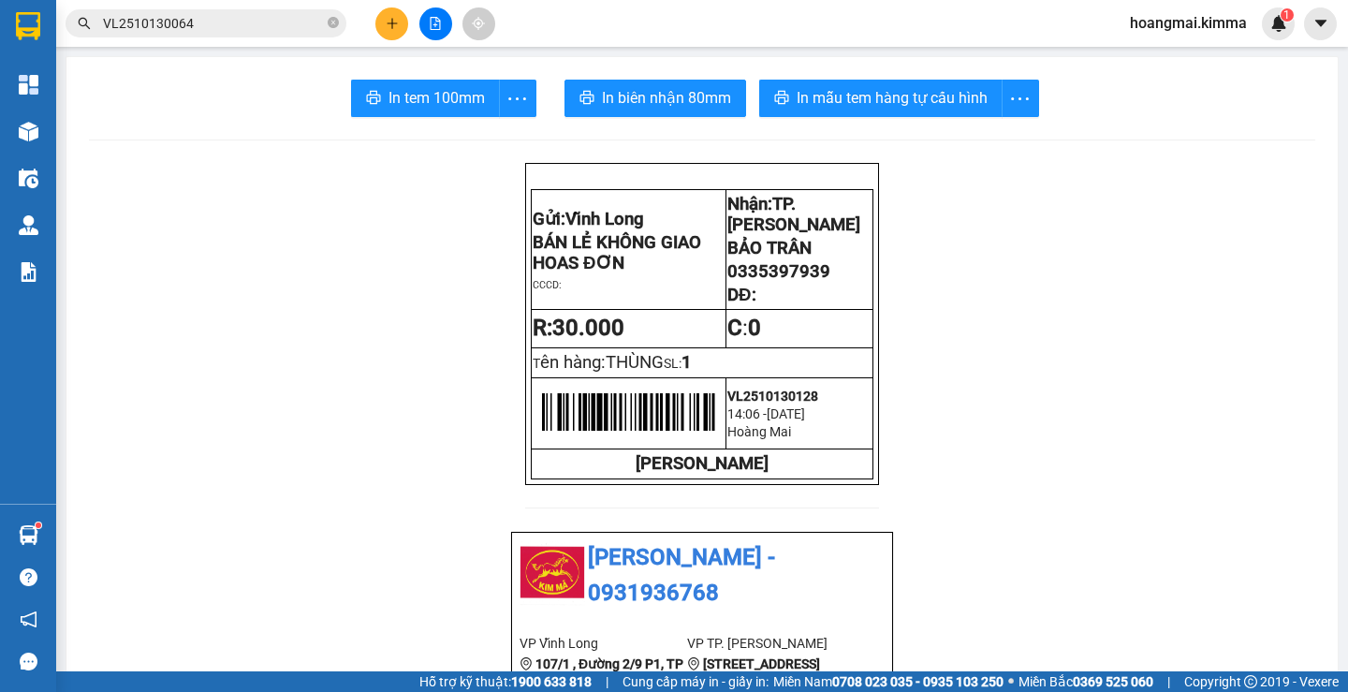
click at [389, 23] on icon "plus" at bounding box center [392, 22] width 10 height 1
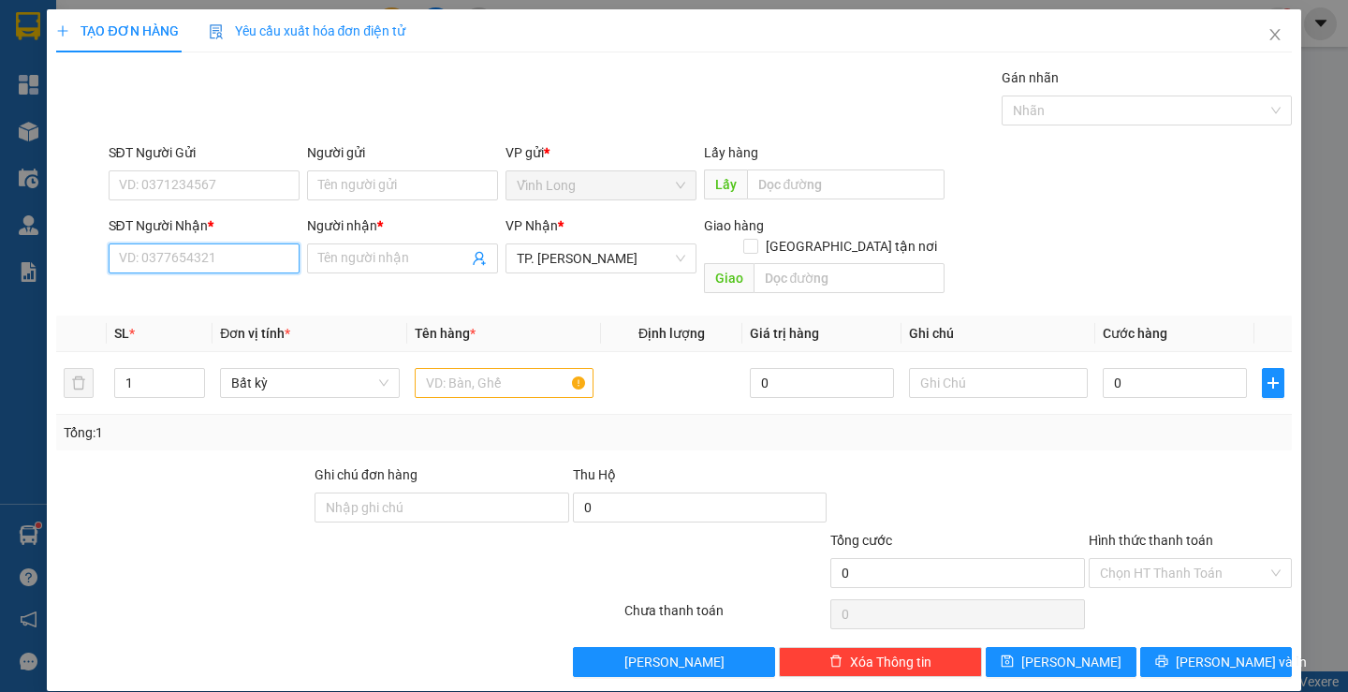
click at [214, 261] on input "SĐT Người Nhận *" at bounding box center [204, 258] width 191 height 30
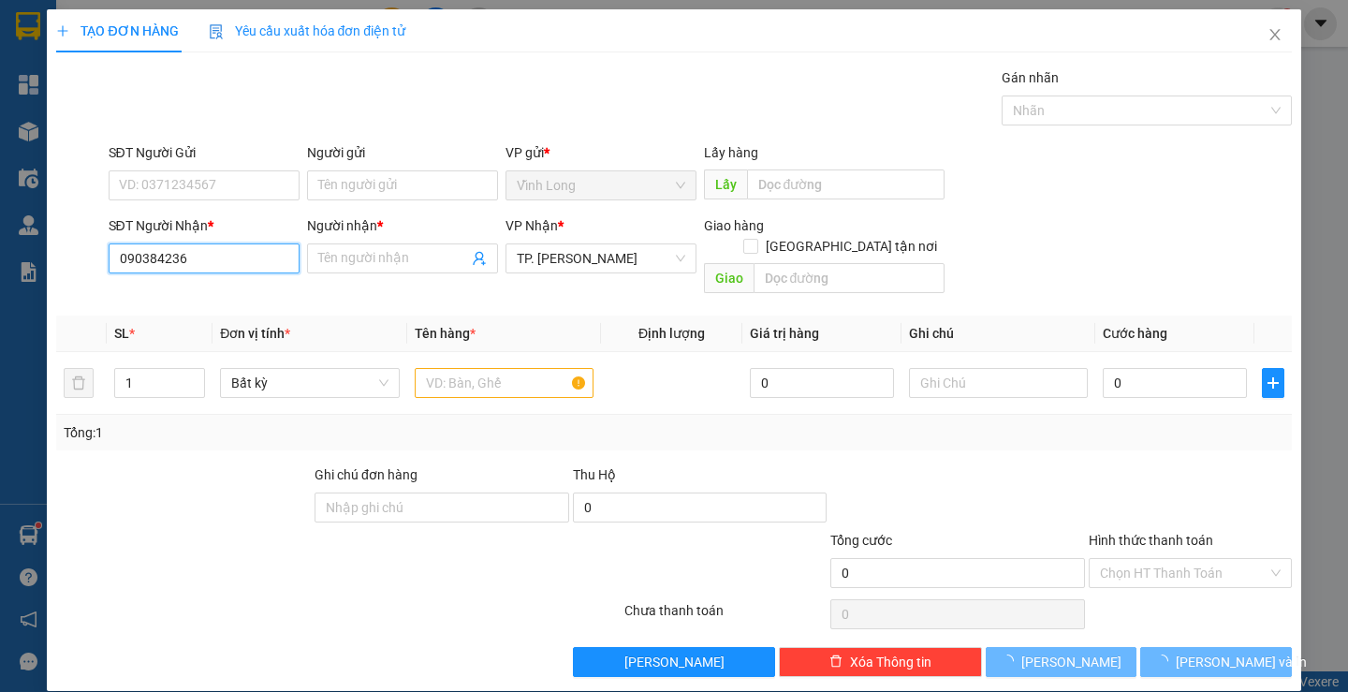
type input "0903842368"
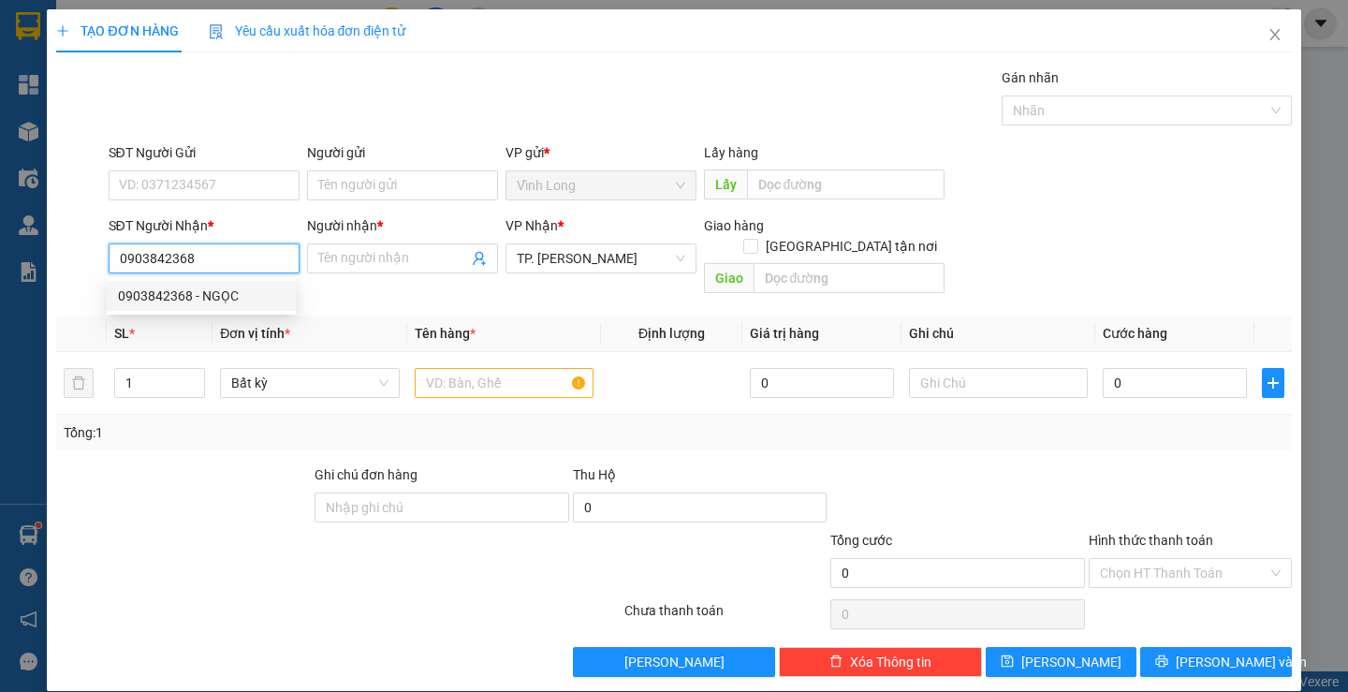
click at [237, 294] on div "0903842368 - NGỌC" at bounding box center [201, 296] width 167 height 21
type input "NGỌC"
type input "0903842368"
click at [404, 179] on input "Người gửi" at bounding box center [402, 185] width 191 height 30
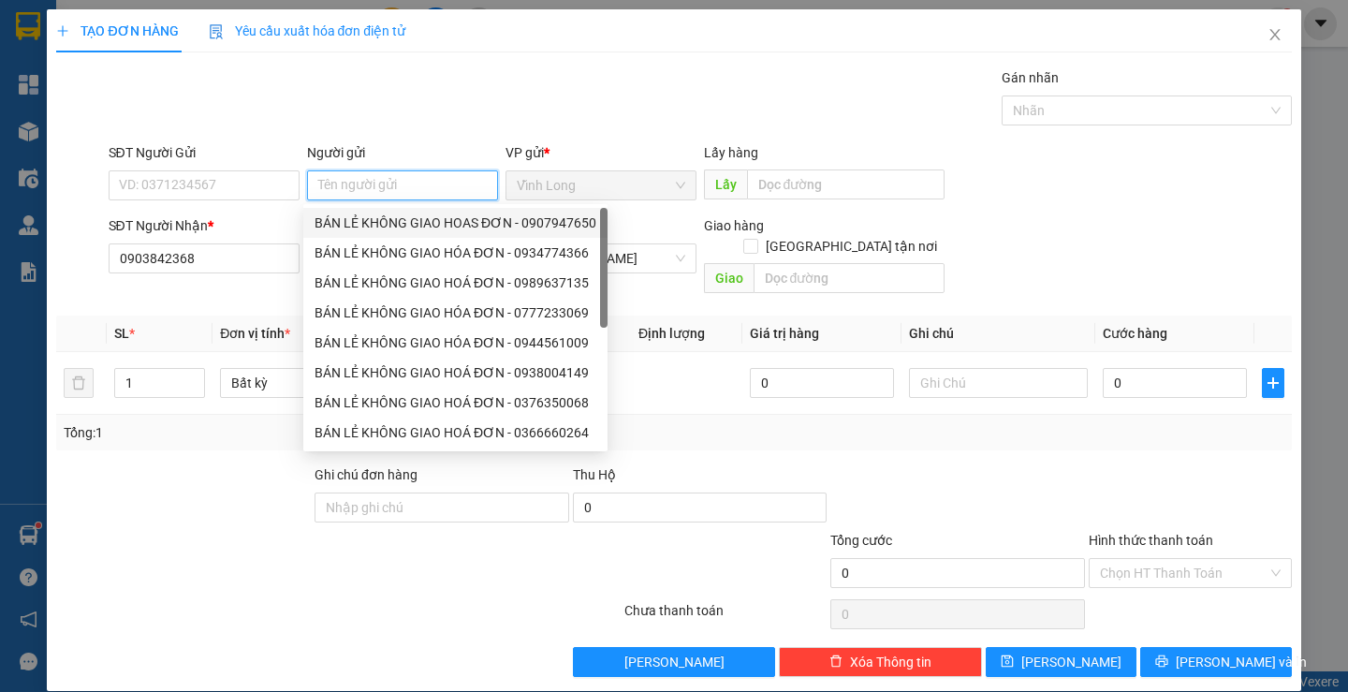
drag, startPoint x: 408, startPoint y: 220, endPoint x: 385, endPoint y: 219, distance: 23.4
click at [407, 220] on div "BÁN LẺ KHÔNG GIAO HOAS ĐƠN - 0907947650" at bounding box center [456, 223] width 282 height 21
type input "0907947650"
type input "BÁN LẺ KHÔNG GIAO HOAS ĐƠN"
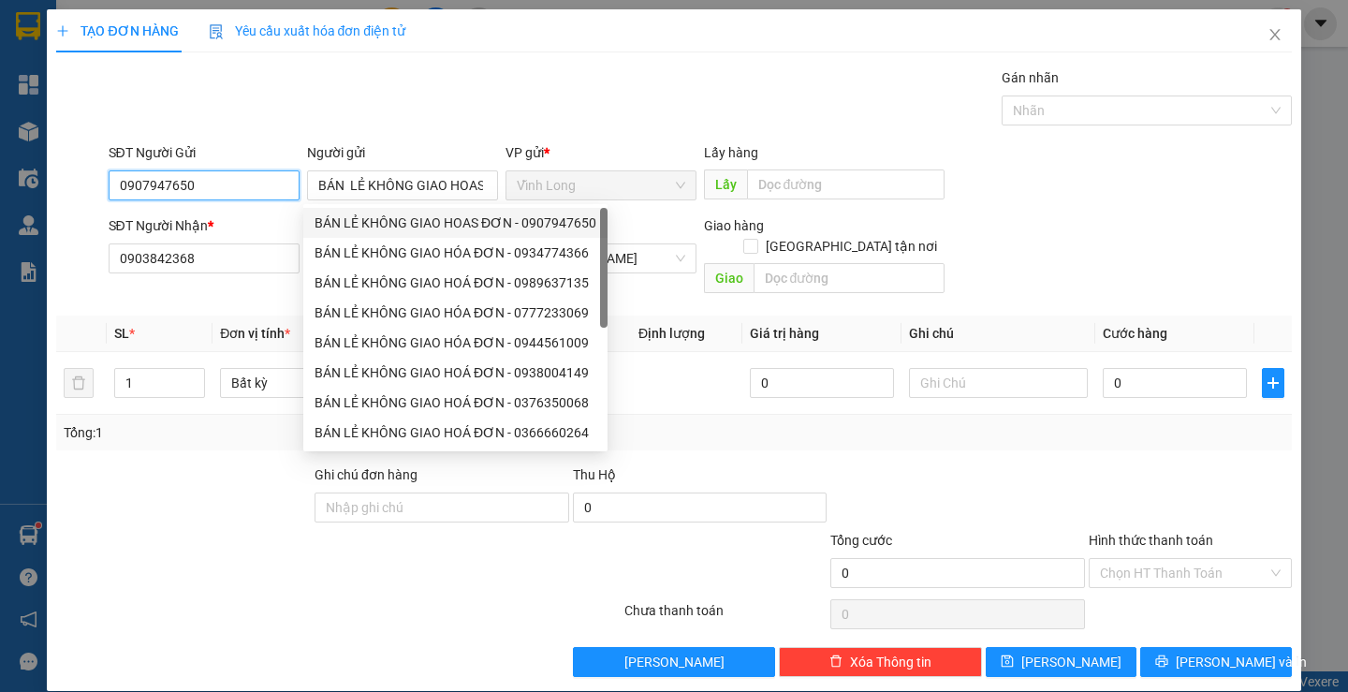
click at [267, 185] on input "0907947650" at bounding box center [204, 185] width 191 height 30
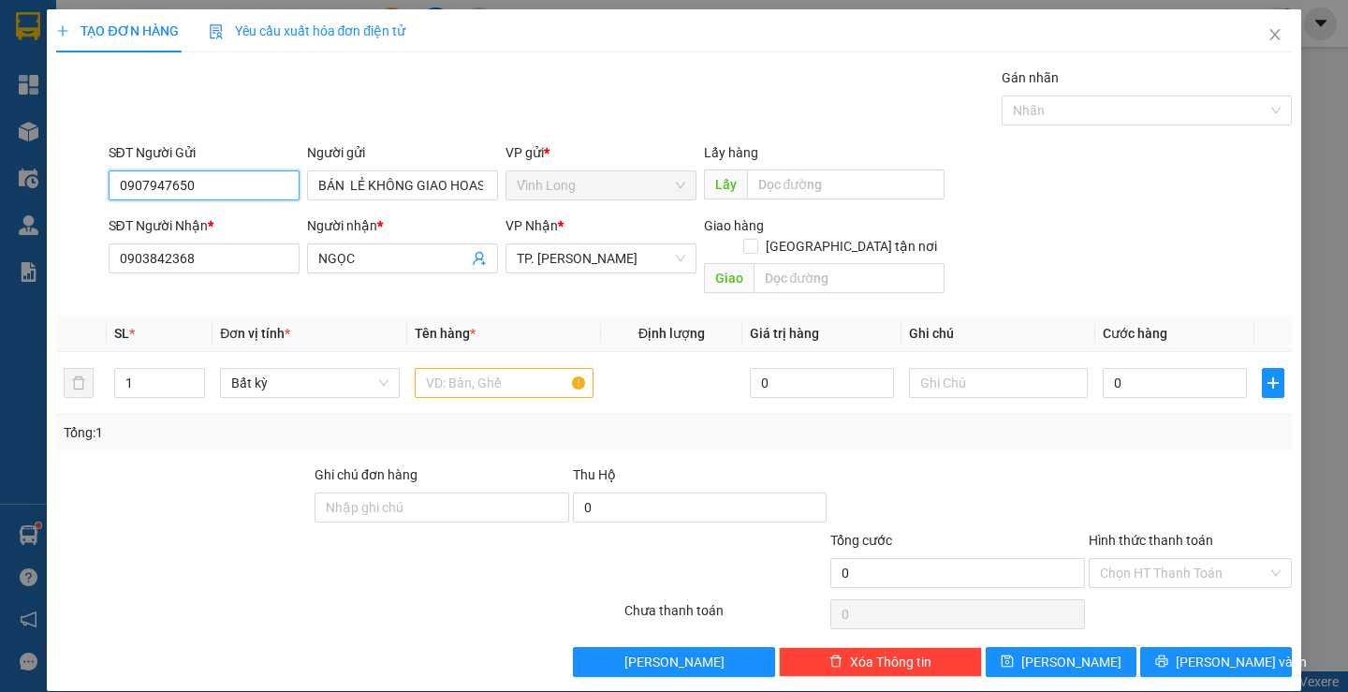
click at [267, 185] on input "0907947650" at bounding box center [204, 185] width 191 height 30
click at [458, 368] on input "text" at bounding box center [504, 383] width 179 height 30
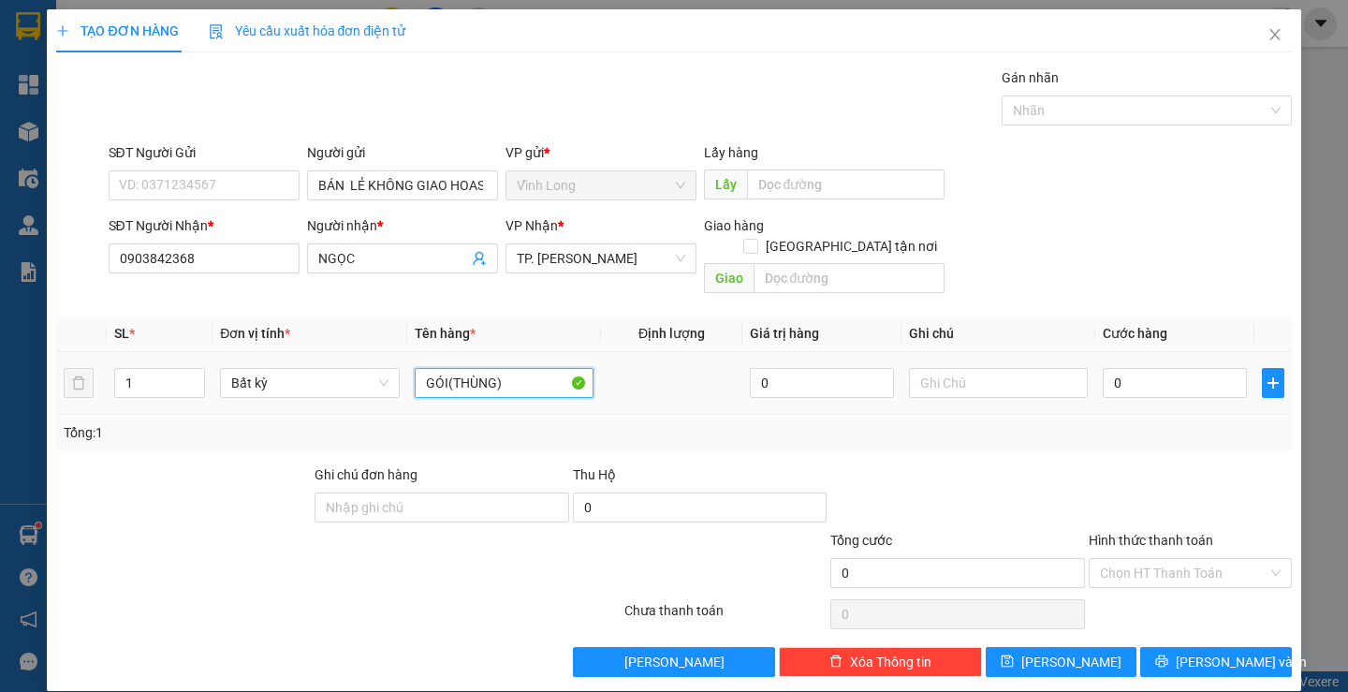
type input "GÓI(THÙNG)"
type input "THƯ"
type input "3"
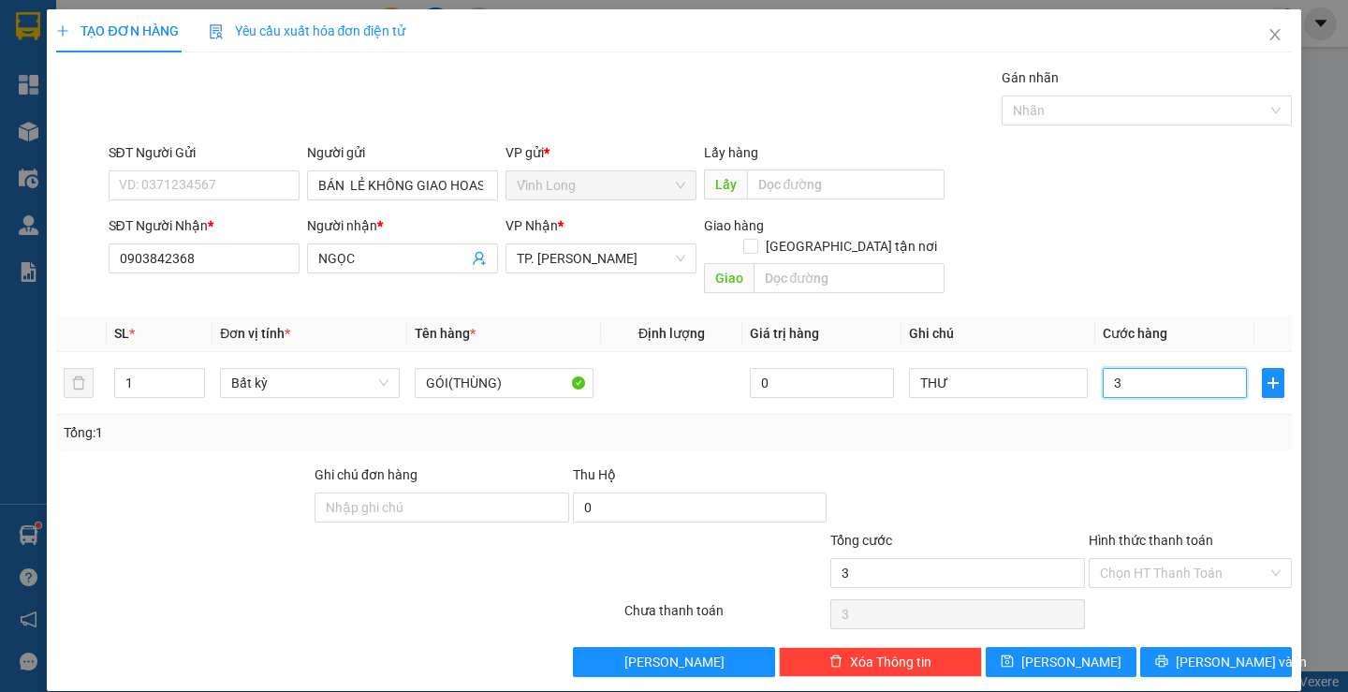
type input "30"
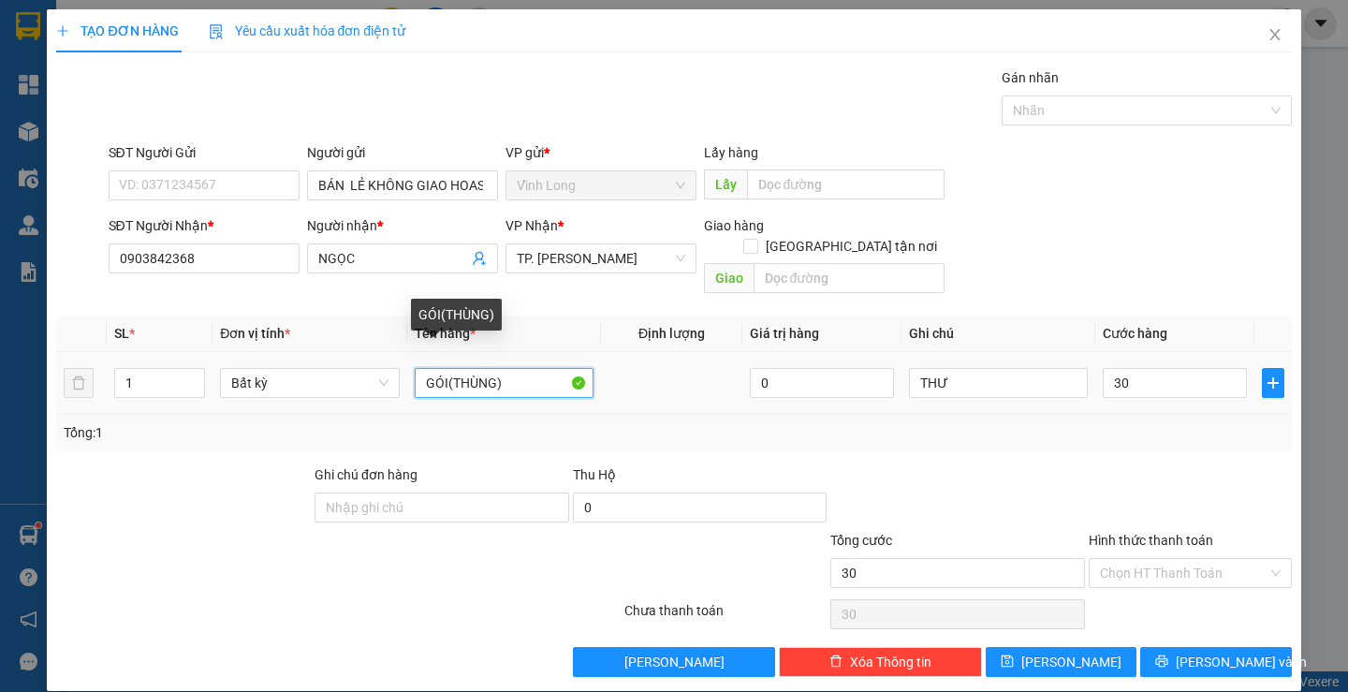
type input "30.000"
click at [469, 368] on input "GÓI(THÙNG)" at bounding box center [504, 383] width 179 height 30
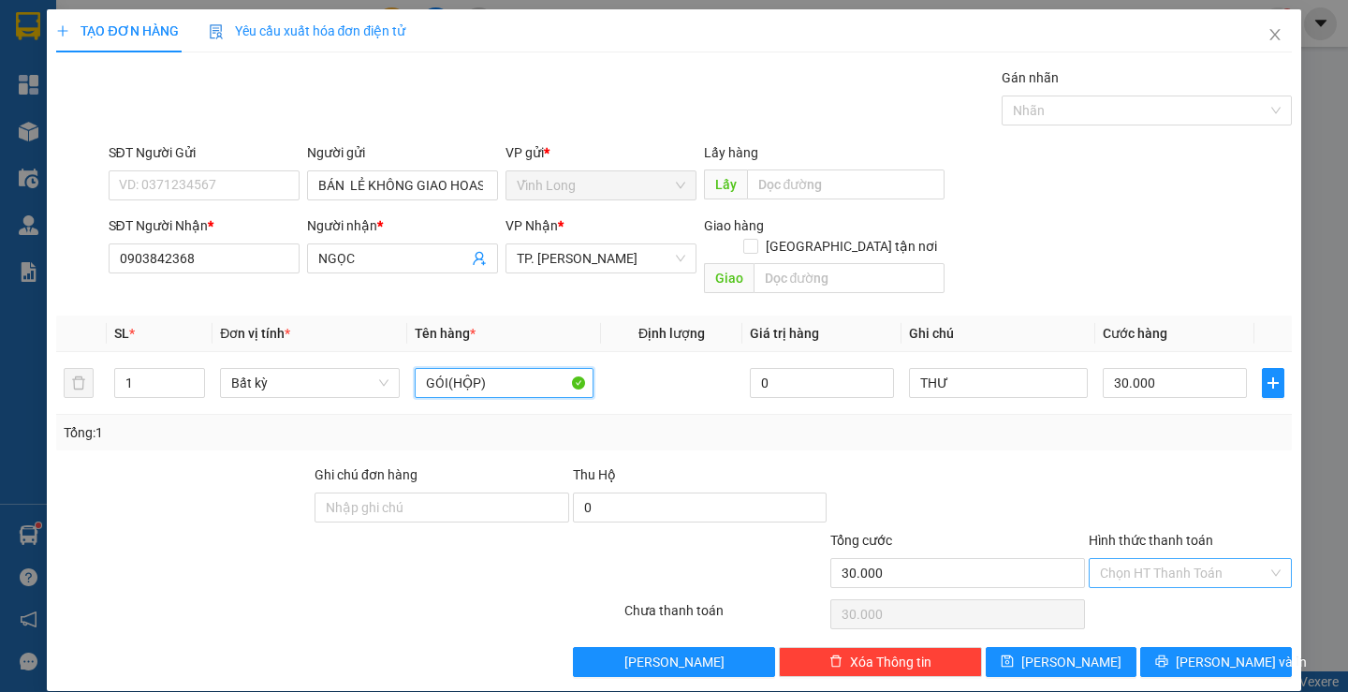
type input "GÓI(HỘP)"
click at [1151, 559] on input "Hình thức thanh toán" at bounding box center [1184, 573] width 168 height 28
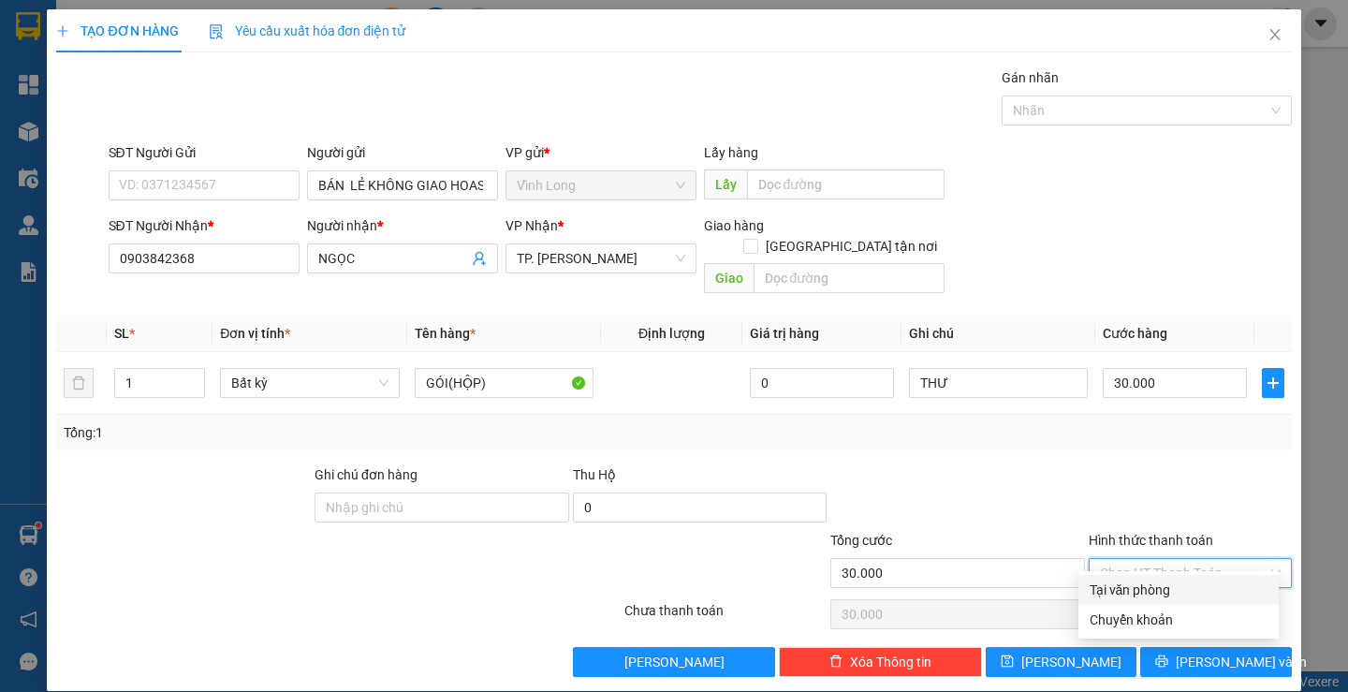
click at [1164, 582] on div "Tại văn phòng" at bounding box center [1179, 589] width 178 height 21
type input "0"
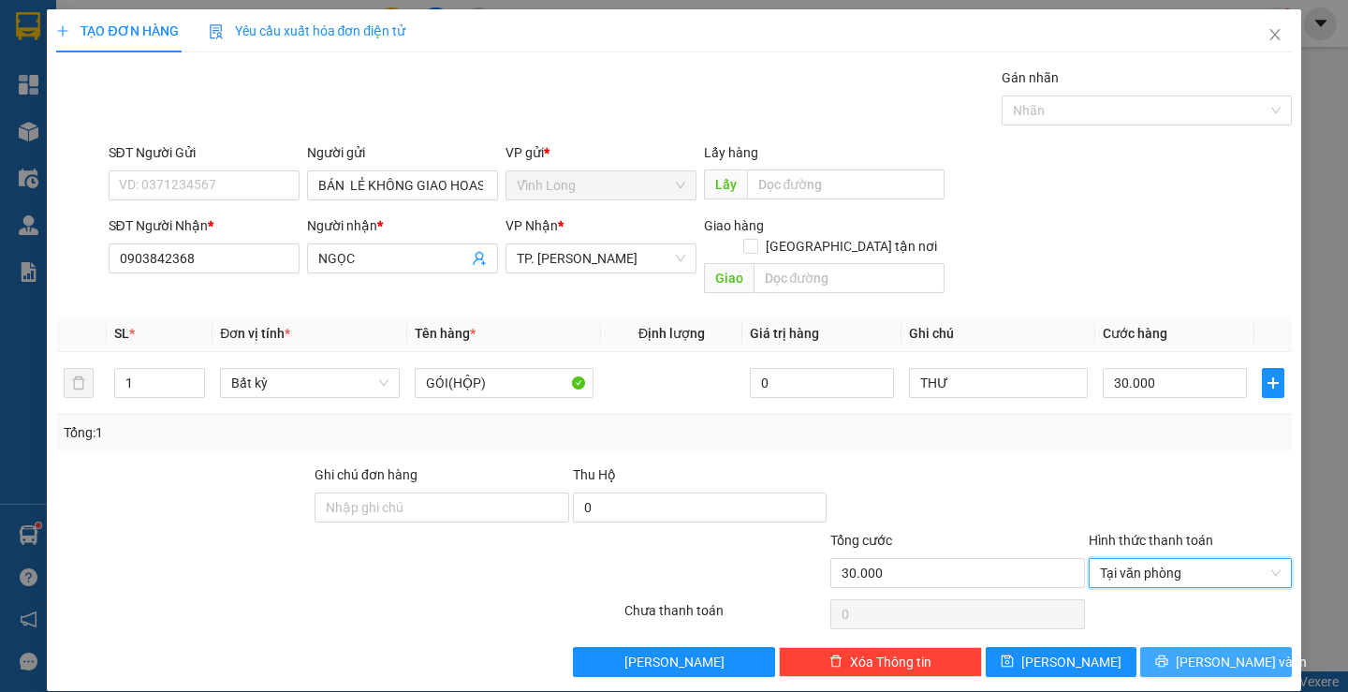
click at [1183, 647] on button "[PERSON_NAME] và In" at bounding box center [1215, 662] width 151 height 30
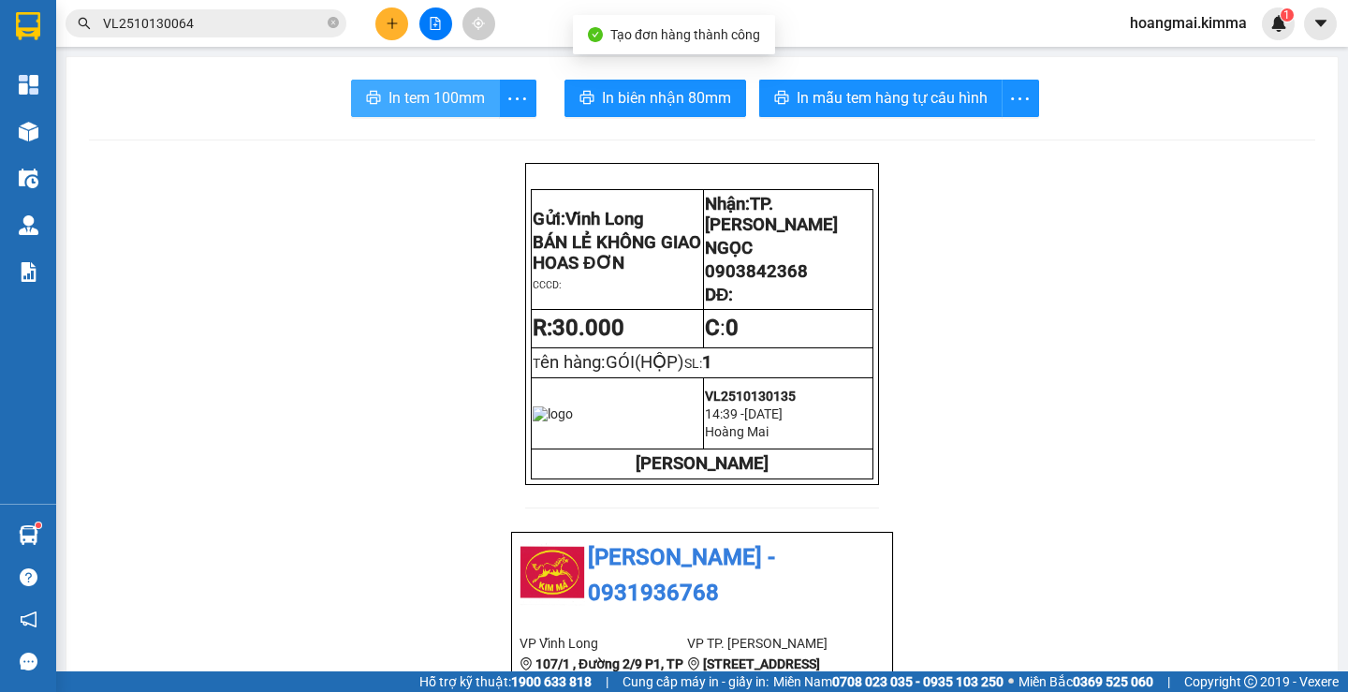
click at [442, 104] on span "In tem 100mm" at bounding box center [437, 97] width 96 height 23
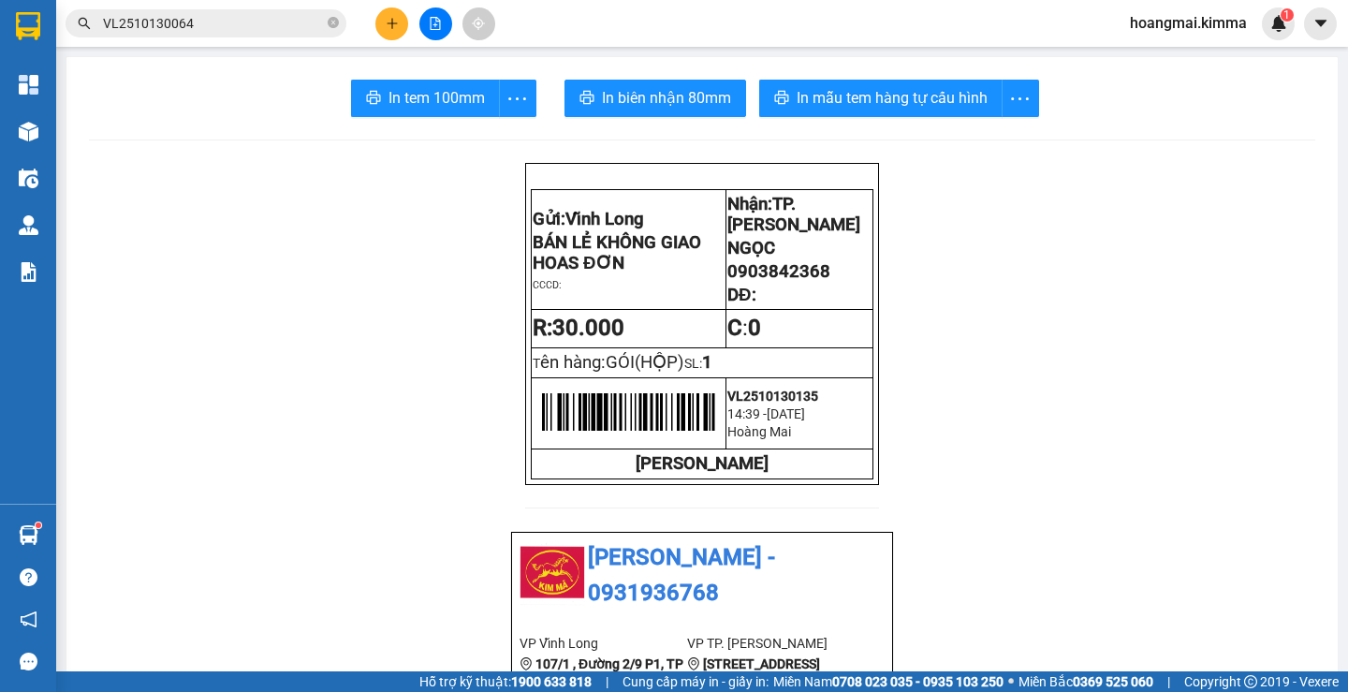
click at [396, 30] on button at bounding box center [391, 23] width 33 height 33
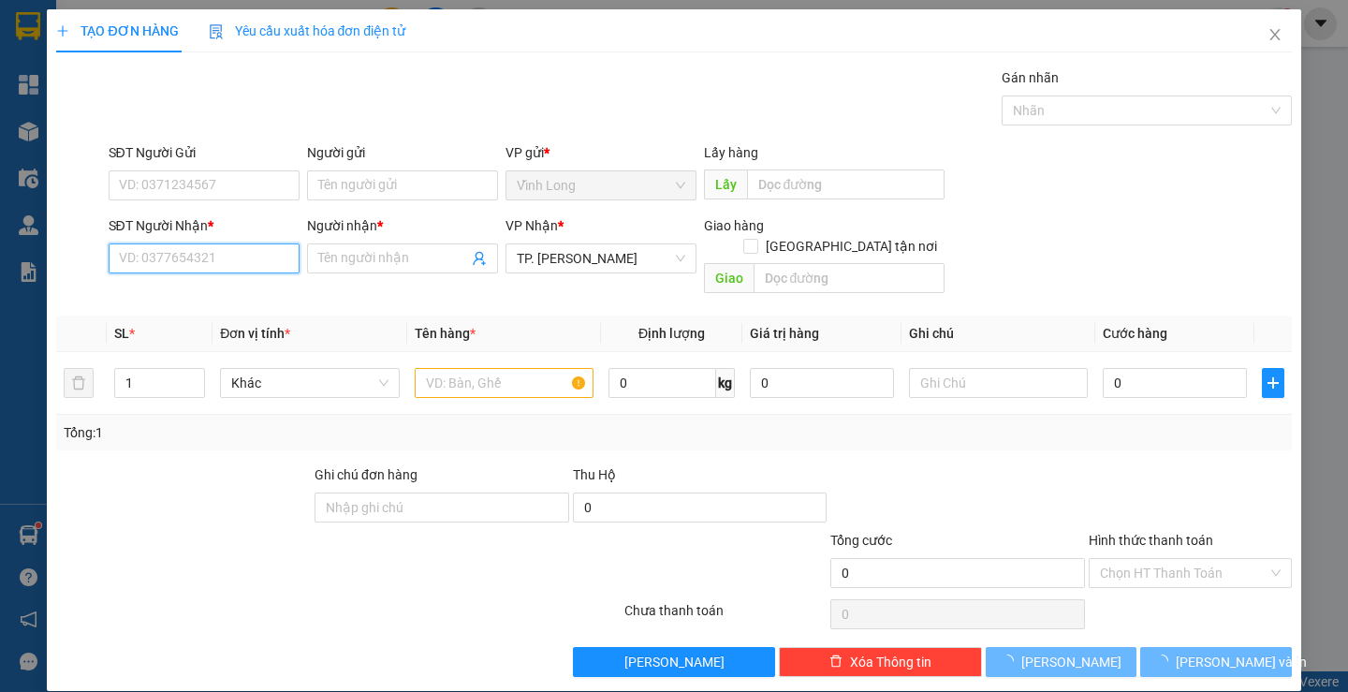
click at [218, 264] on input "SĐT Người Nhận *" at bounding box center [204, 258] width 191 height 30
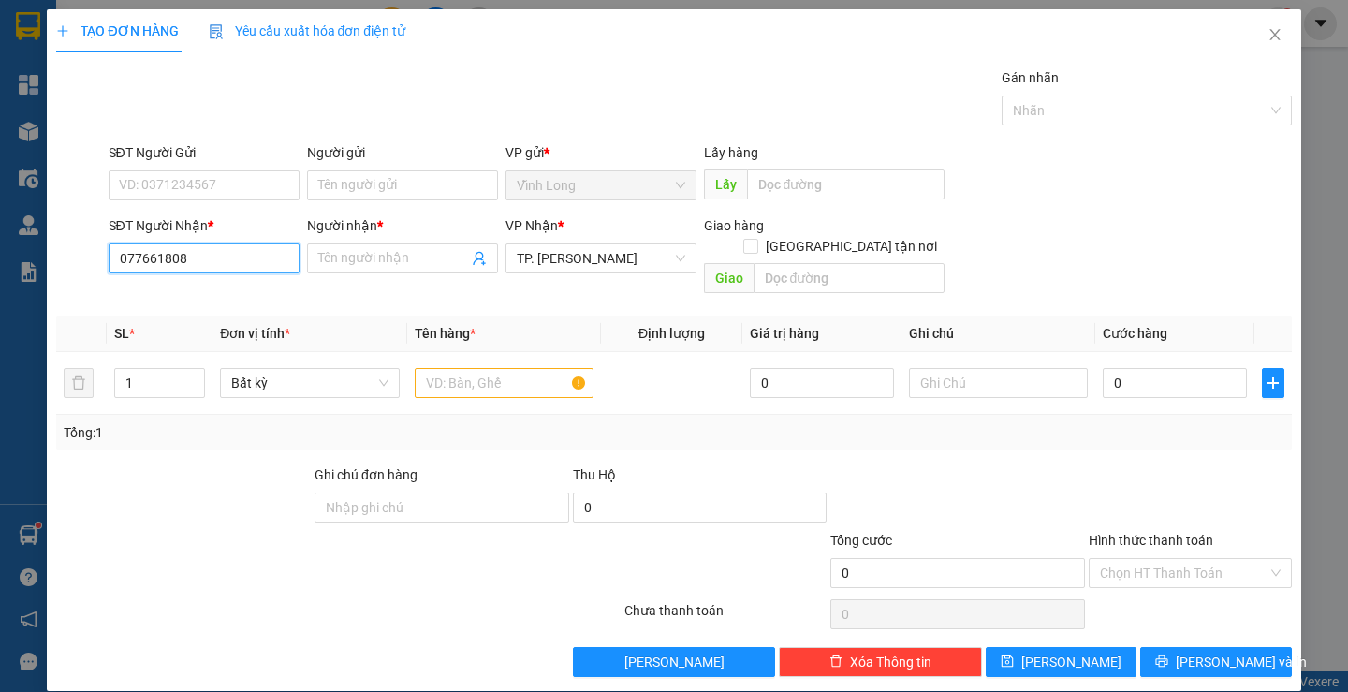
type input "0776618088"
click at [217, 297] on div "0776618088 - [PERSON_NAME]" at bounding box center [210, 296] width 184 height 21
type input "[PERSON_NAME]"
type input "0776618088"
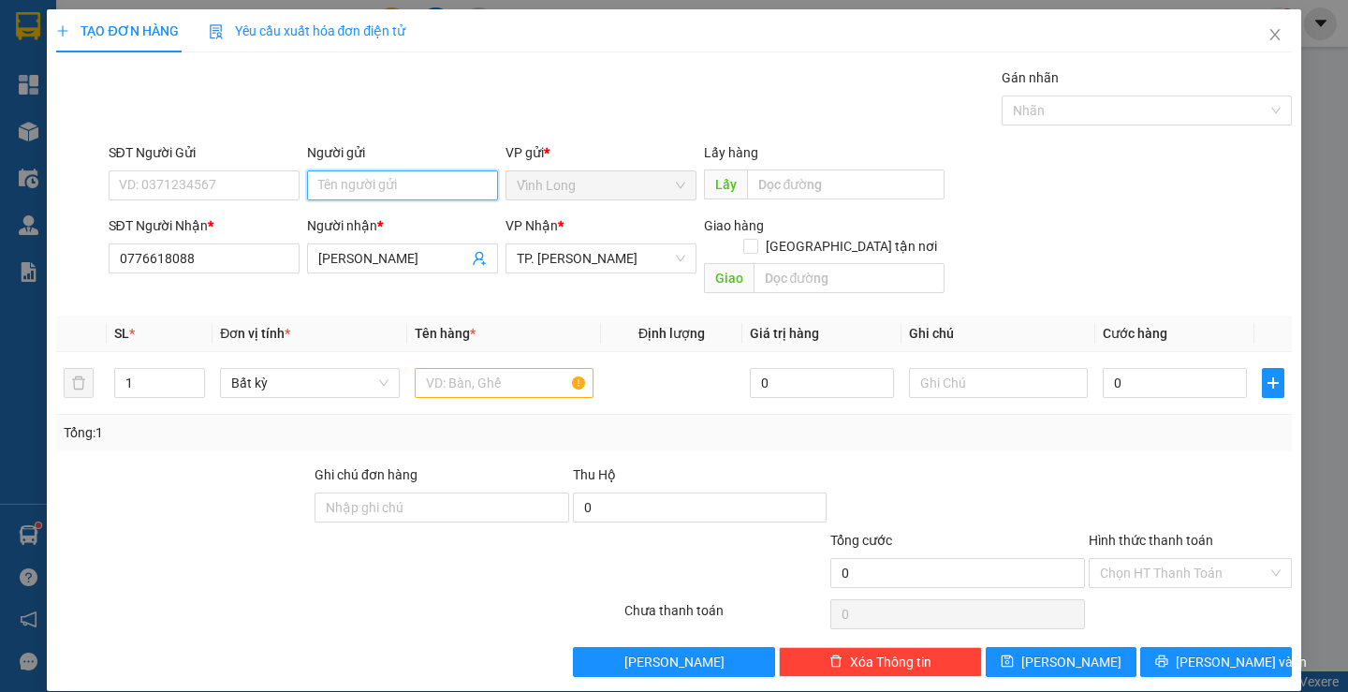
click at [389, 172] on input "Người gửi" at bounding box center [402, 185] width 191 height 30
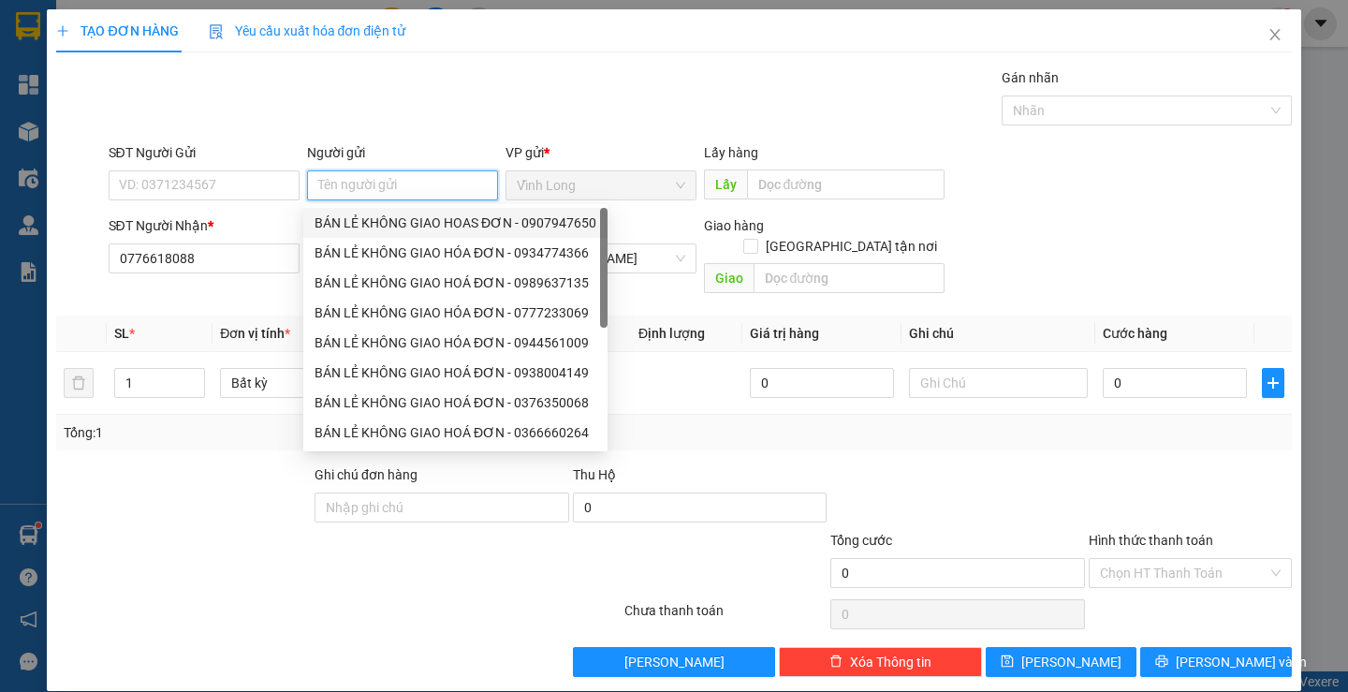
click at [385, 213] on div "BÁN LẺ KHÔNG GIAO HOAS ĐƠN - 0907947650" at bounding box center [456, 223] width 282 height 21
type input "0907947650"
type input "BÁN LẺ KHÔNG GIAO HOAS ĐƠN"
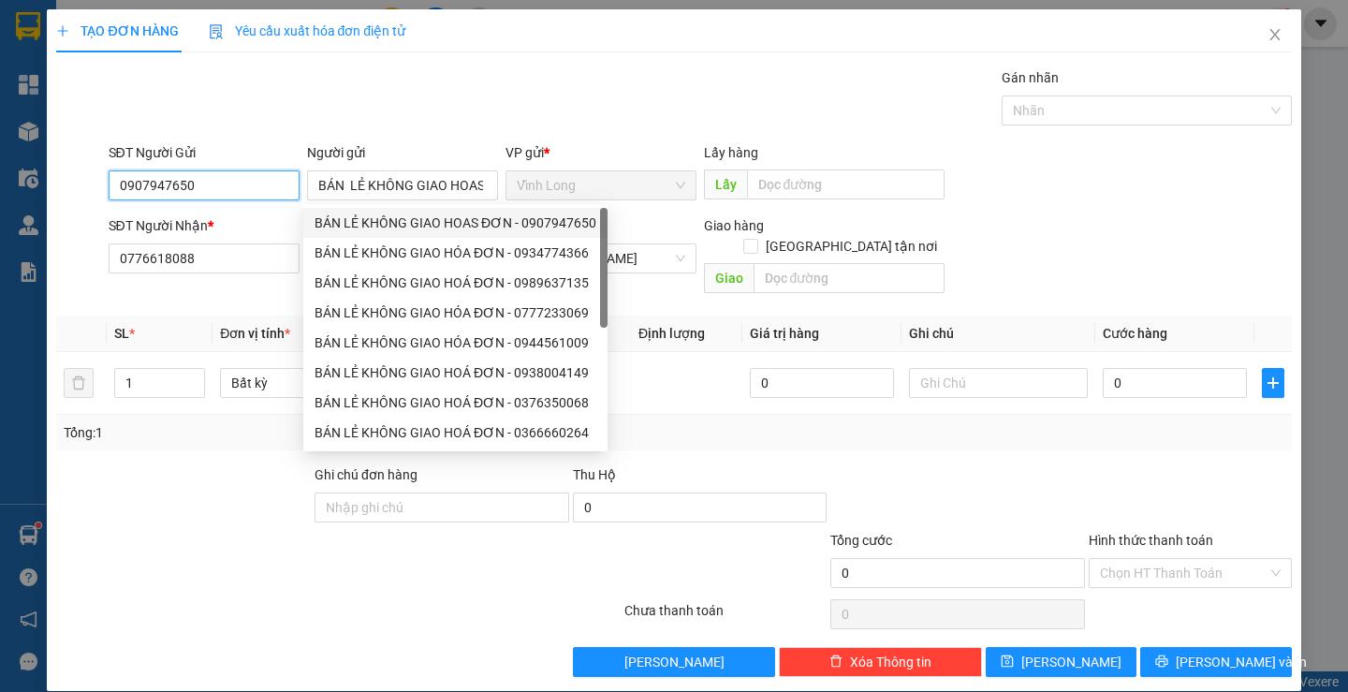
click at [263, 187] on input "0907947650" at bounding box center [204, 185] width 191 height 30
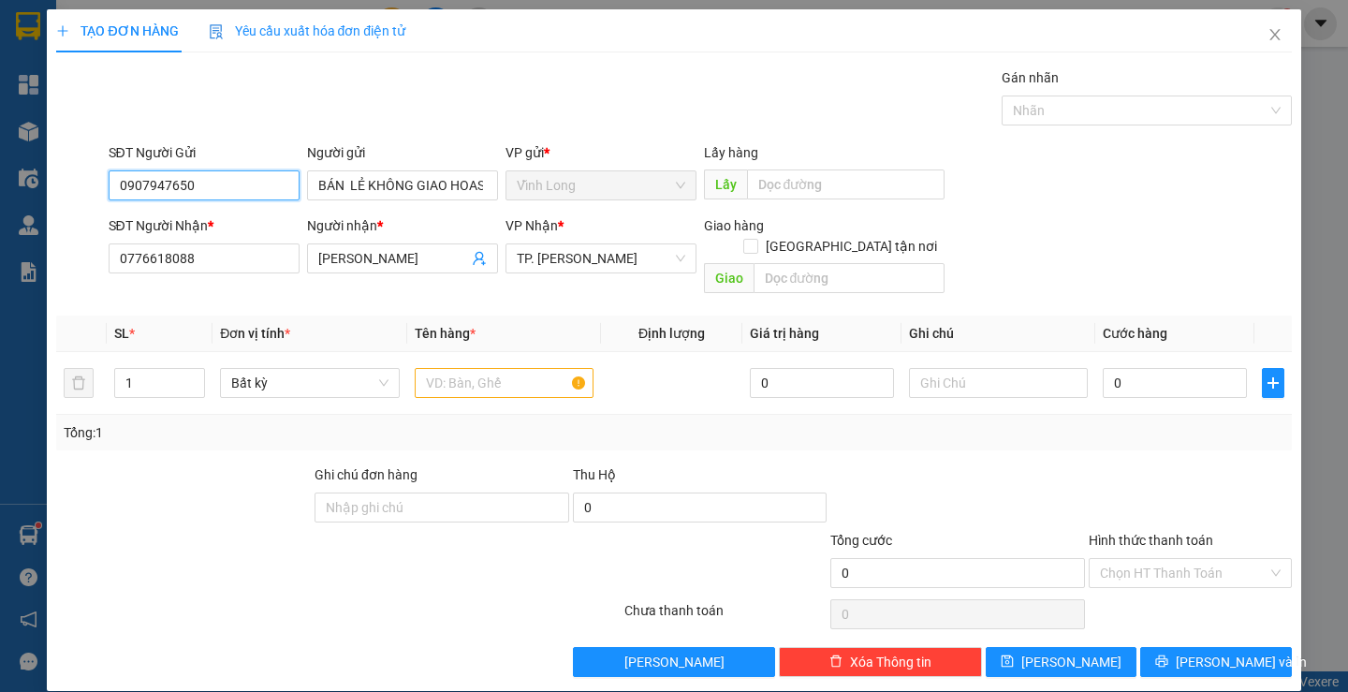
click at [263, 187] on input "0907947650" at bounding box center [204, 185] width 191 height 30
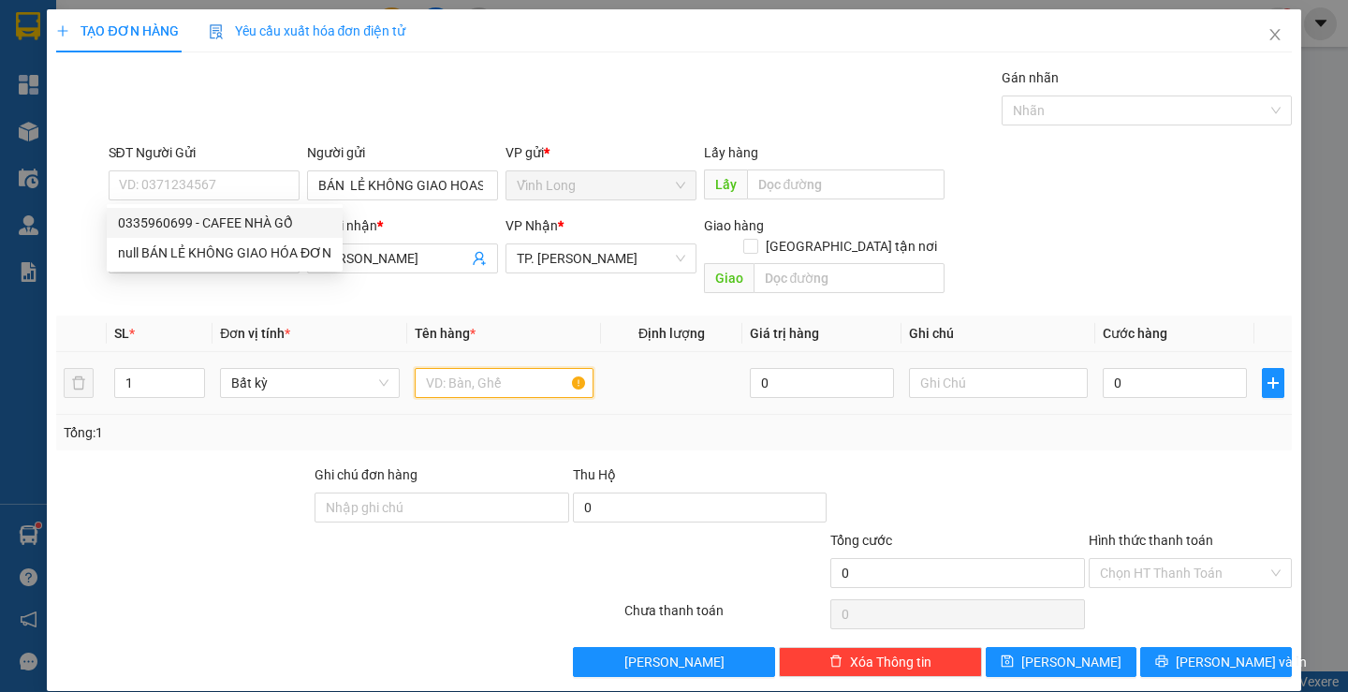
click at [479, 368] on input "text" at bounding box center [504, 383] width 179 height 30
click at [442, 368] on input "text" at bounding box center [504, 383] width 179 height 30
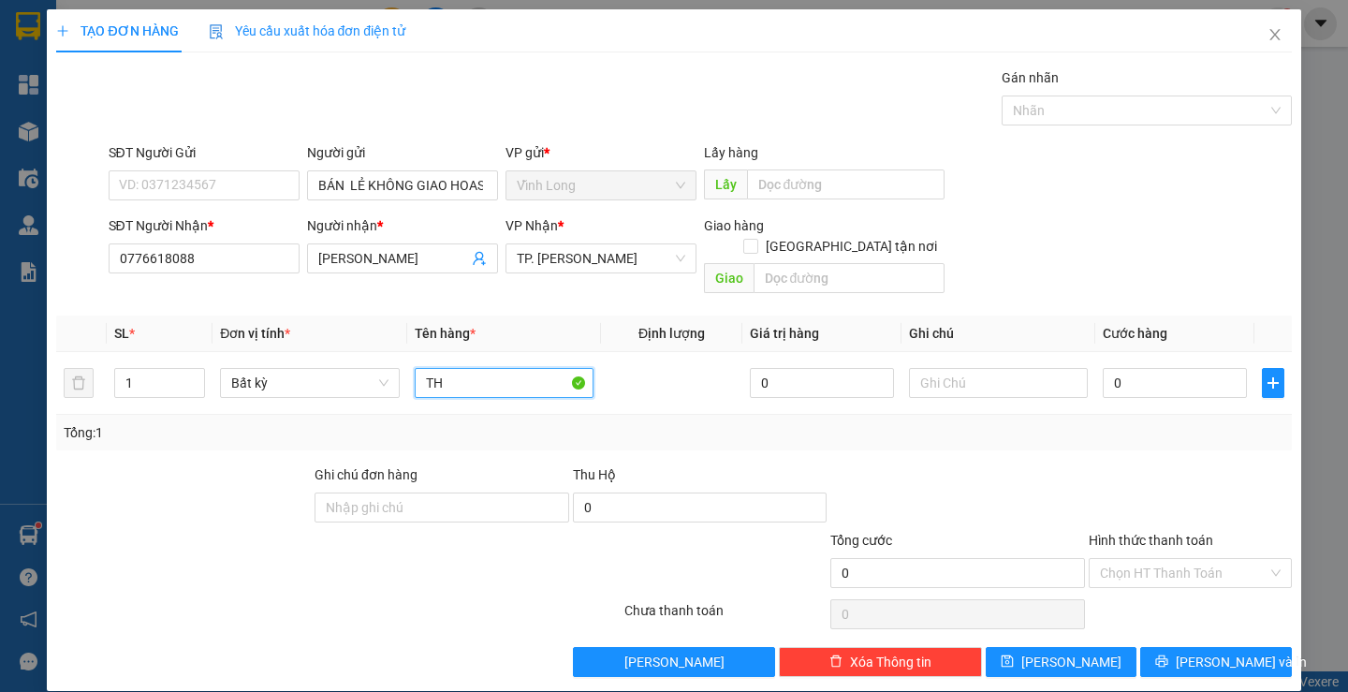
type input "T"
type input "HỘP"
type input "THƯ"
type input "2"
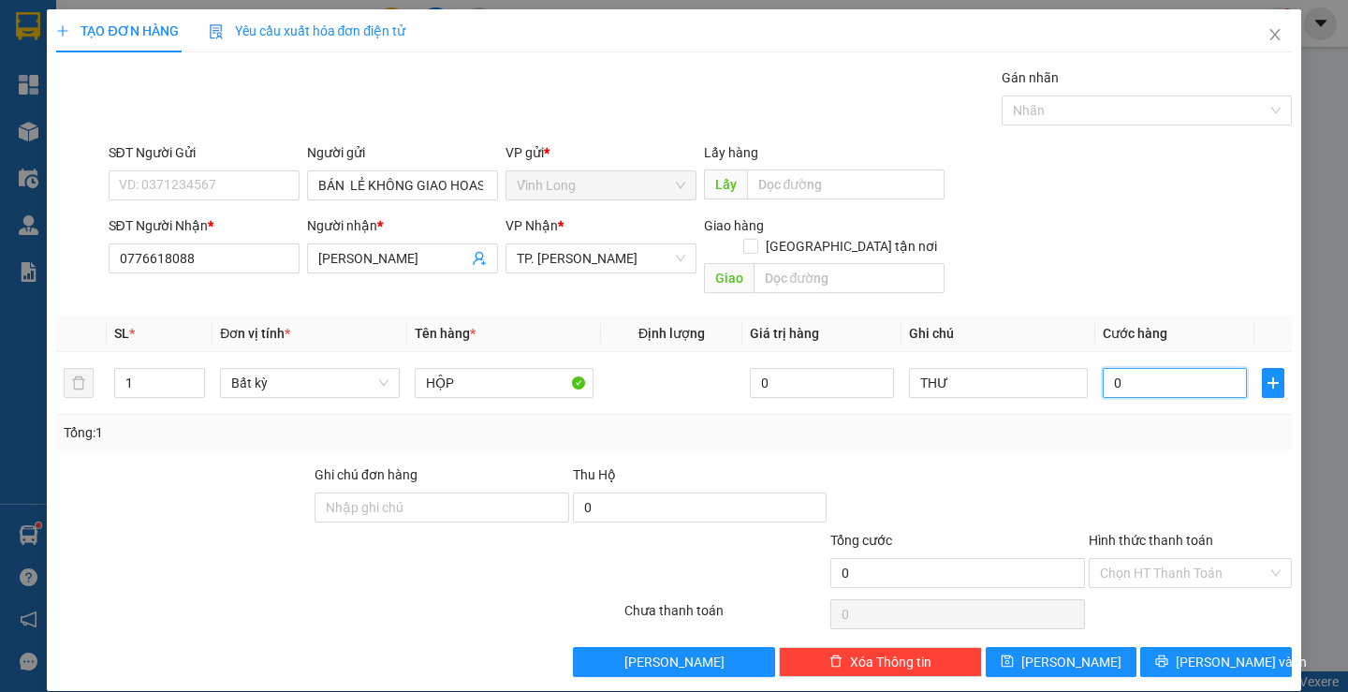
type input "2"
type input "20"
drag, startPoint x: 1134, startPoint y: 470, endPoint x: 1178, endPoint y: 553, distance: 94.2
click at [1134, 472] on div at bounding box center [1190, 497] width 207 height 66
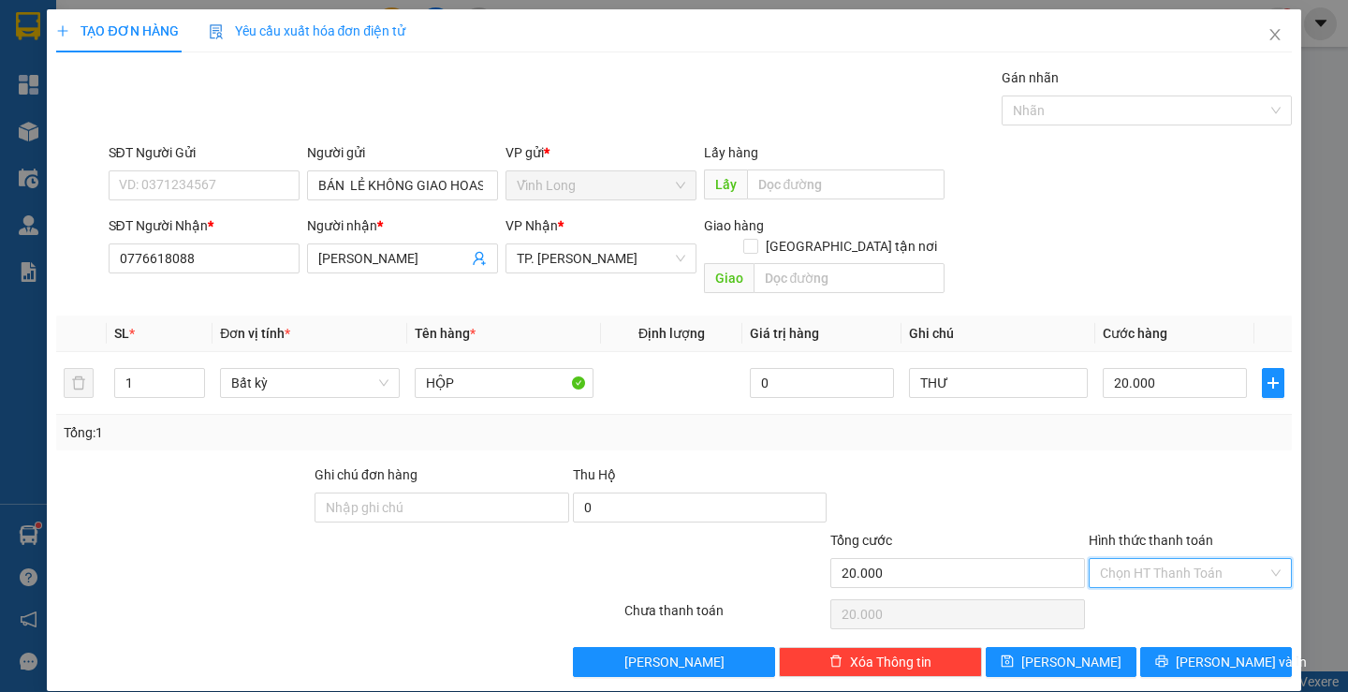
click at [1178, 559] on input "Hình thức thanh toán" at bounding box center [1184, 573] width 168 height 28
click at [1172, 582] on div "Tại văn phòng" at bounding box center [1179, 589] width 178 height 21
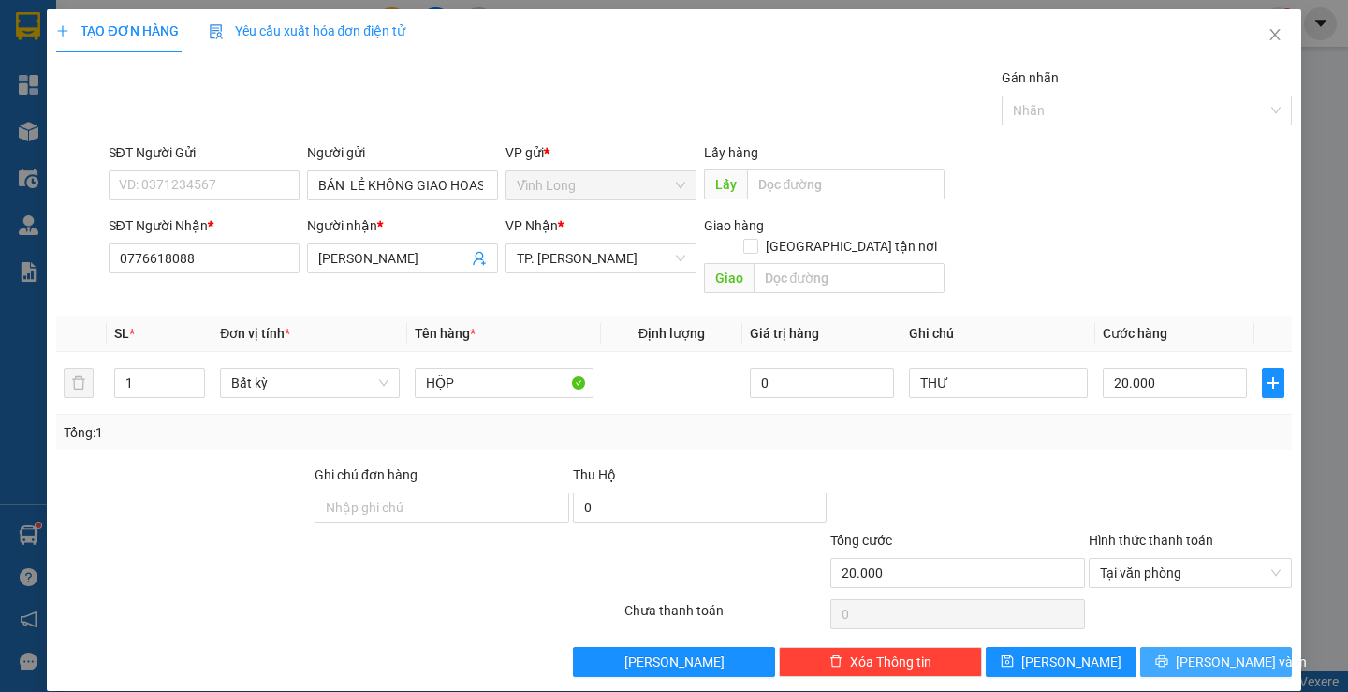
click at [1188, 652] on span "[PERSON_NAME] và In" at bounding box center [1241, 662] width 131 height 21
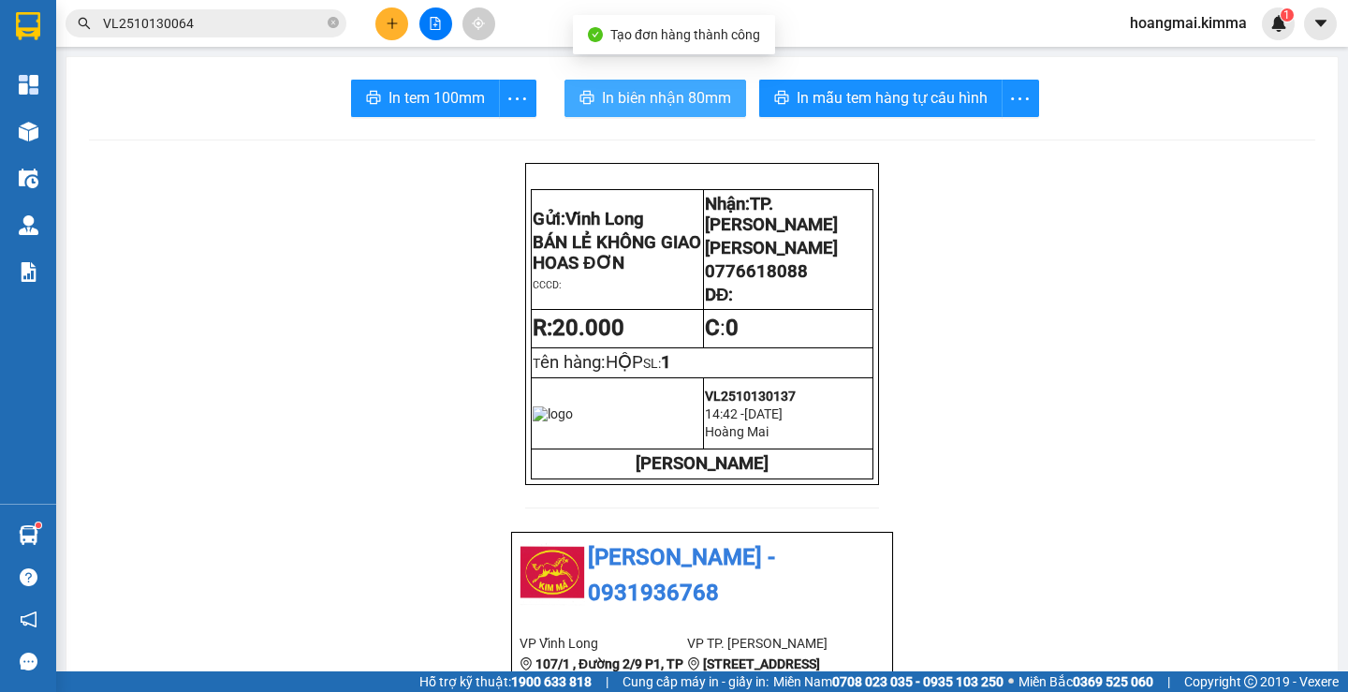
click at [607, 103] on span "In biên nhận 80mm" at bounding box center [666, 97] width 129 height 23
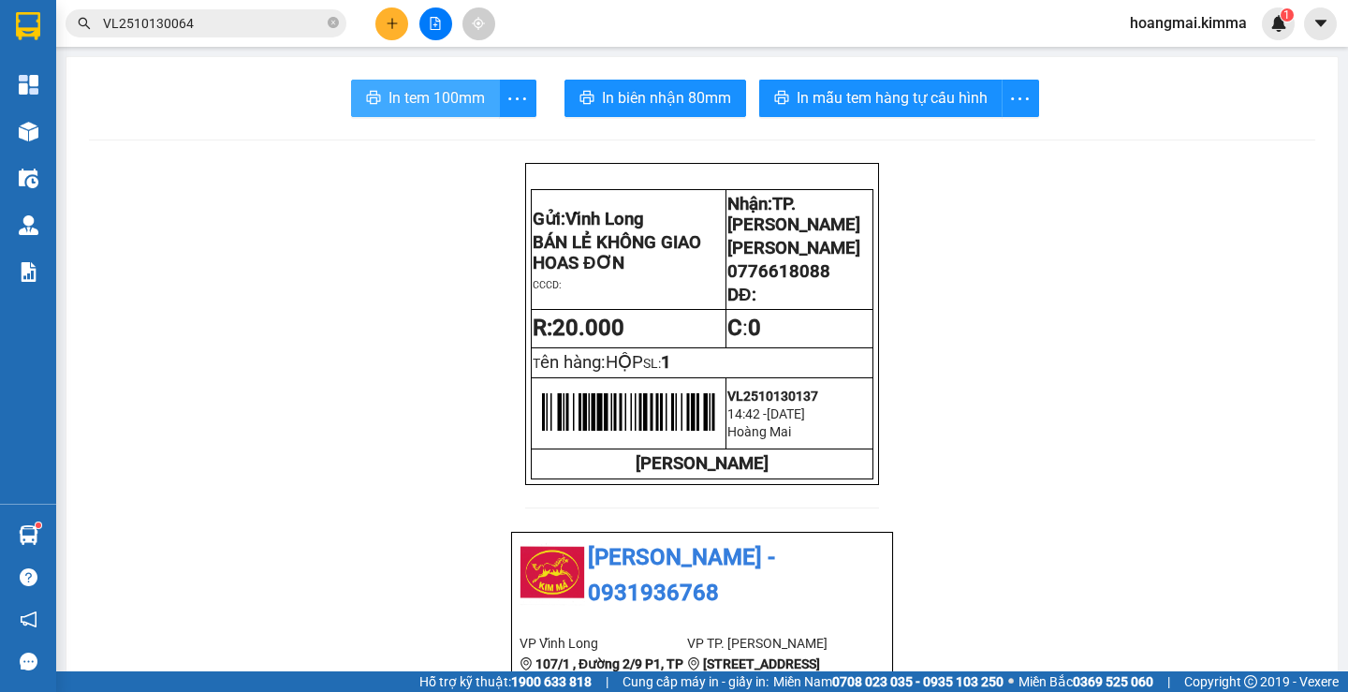
click at [375, 87] on button "In tem 100mm" at bounding box center [425, 98] width 149 height 37
